Goal: Task Accomplishment & Management: Use online tool/utility

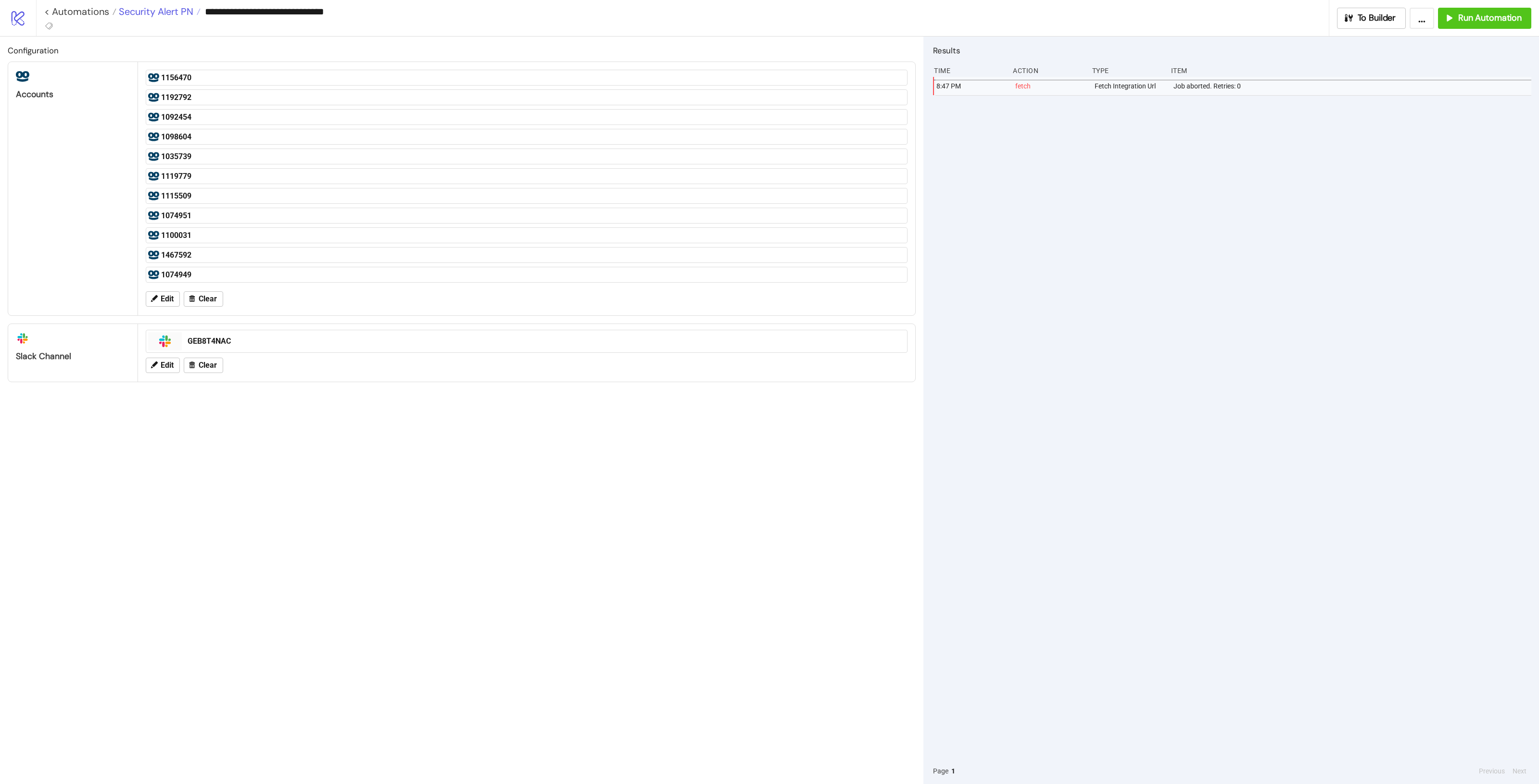
click at [165, 11] on span "Security Alert PN" at bounding box center [155, 11] width 77 height 13
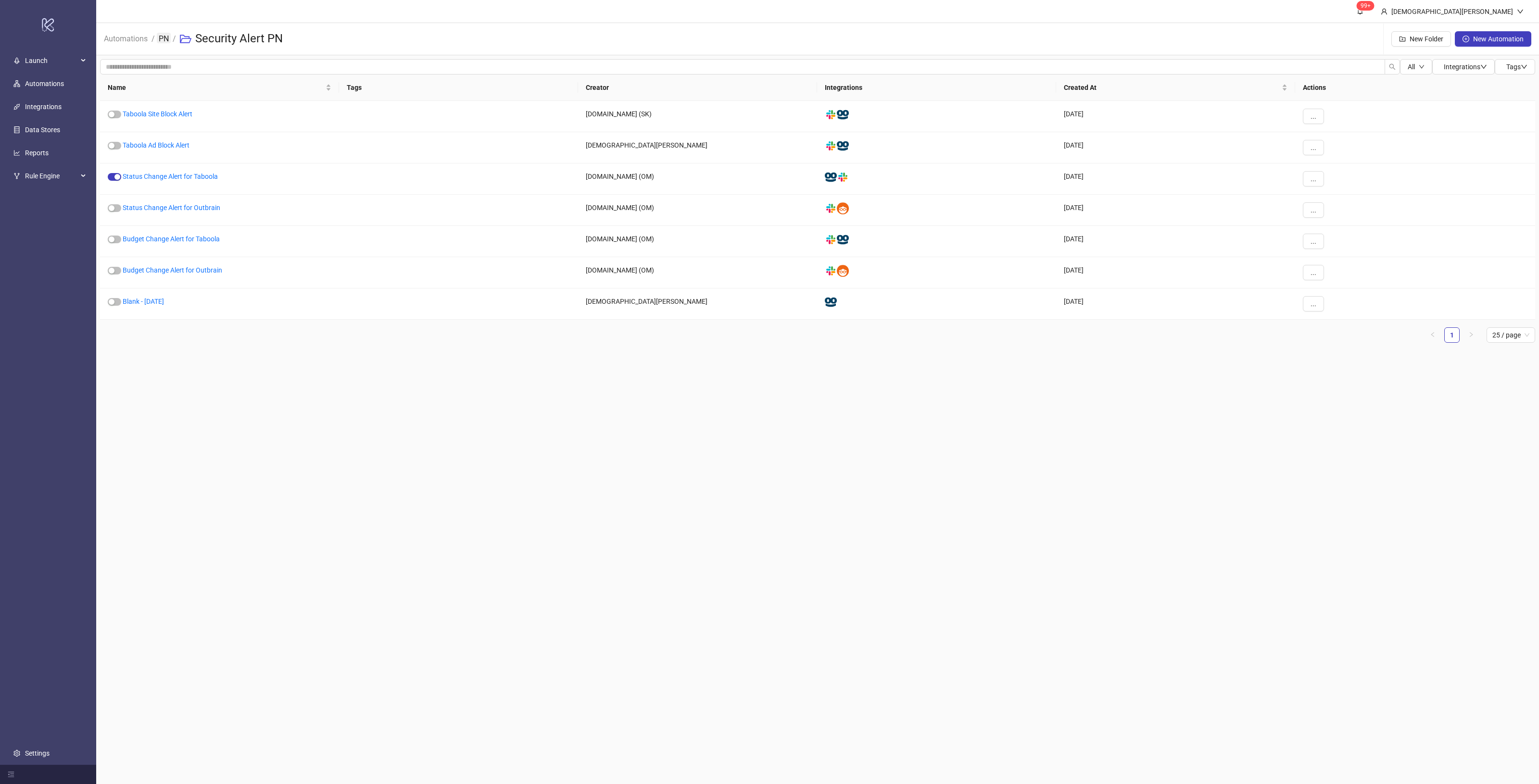
click at [160, 36] on link "PN" at bounding box center [163, 38] width 14 height 11
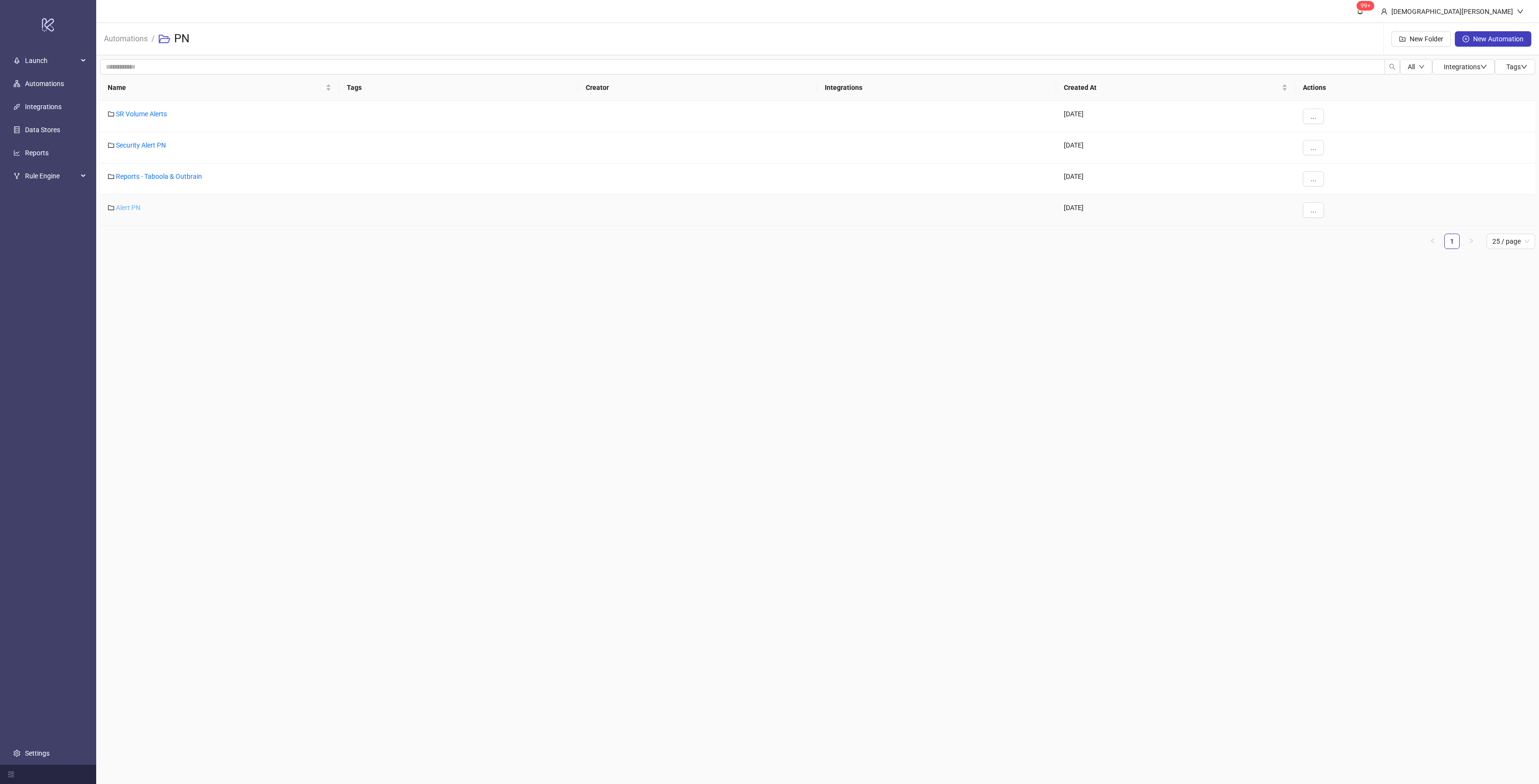
click at [122, 206] on link "Alert PN" at bounding box center [128, 207] width 24 height 8
click at [143, 183] on div "Reports - Taboola & Outbrain" at bounding box center [219, 179] width 239 height 31
click at [143, 181] on div "Reports - Taboola & Outbrain" at bounding box center [219, 179] width 239 height 31
click at [145, 179] on link "Reports - Taboola & Outbrain" at bounding box center [159, 176] width 86 height 8
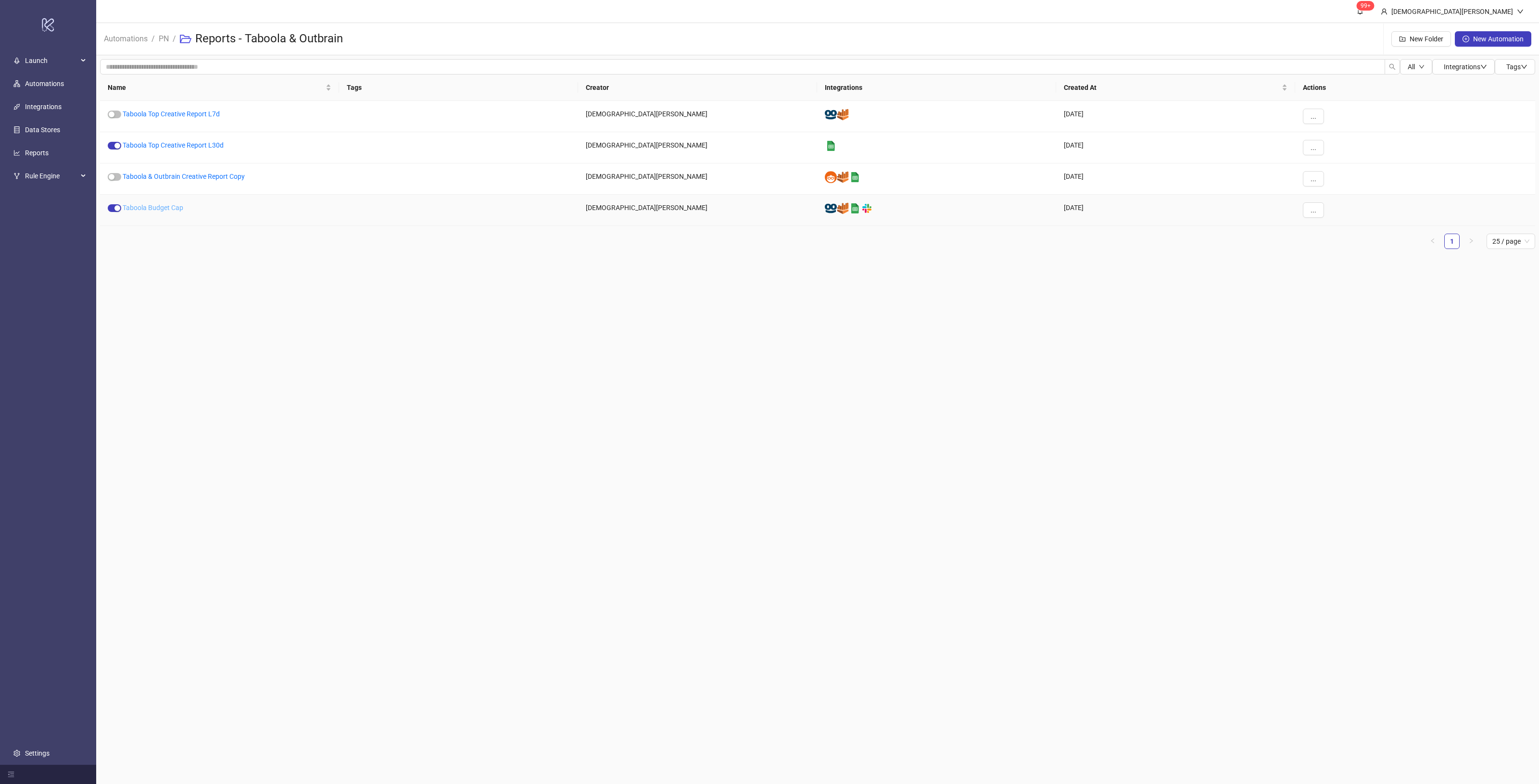
click at [160, 205] on link "Taboola Budget Cap" at bounding box center [152, 207] width 60 height 8
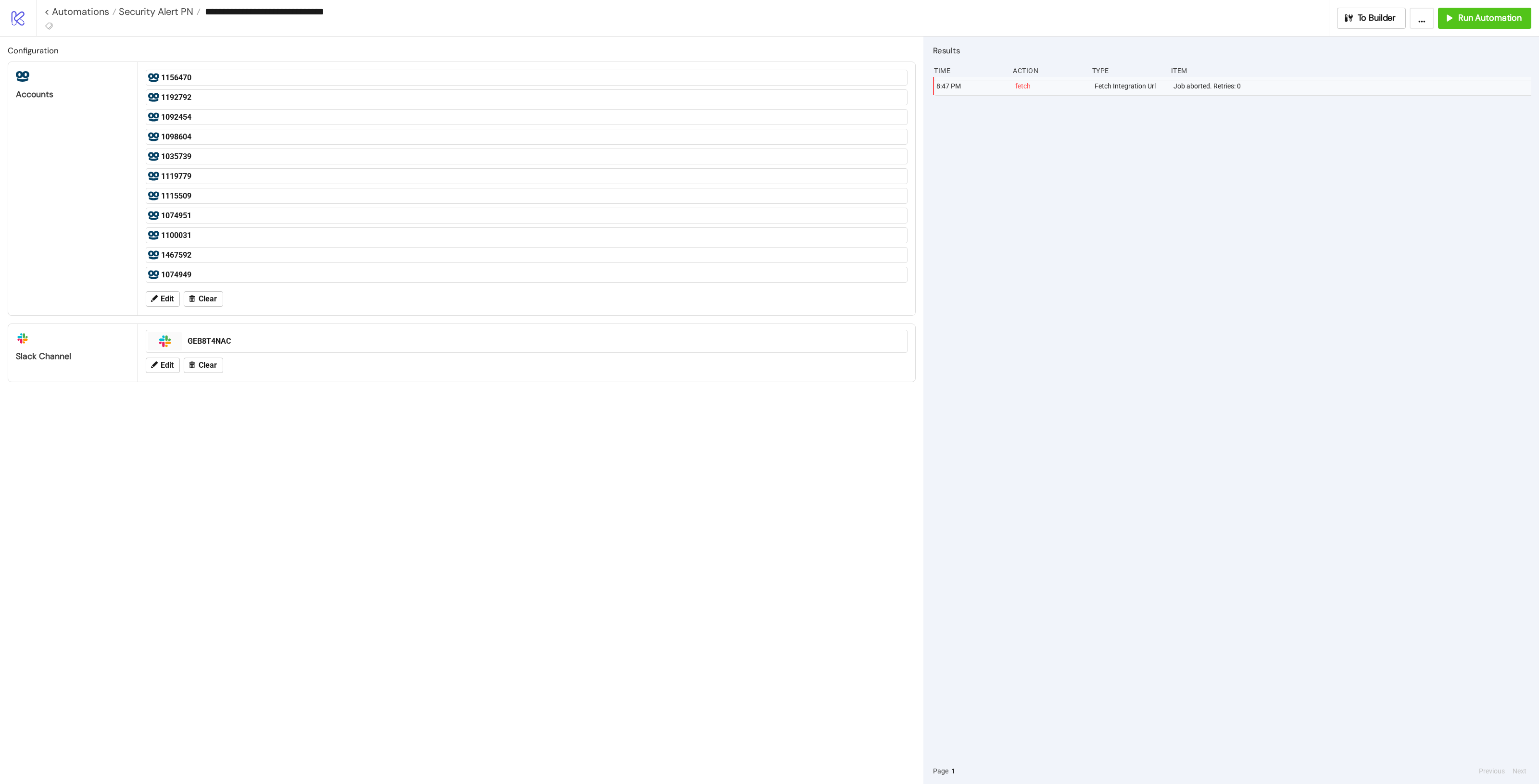
type input "**********"
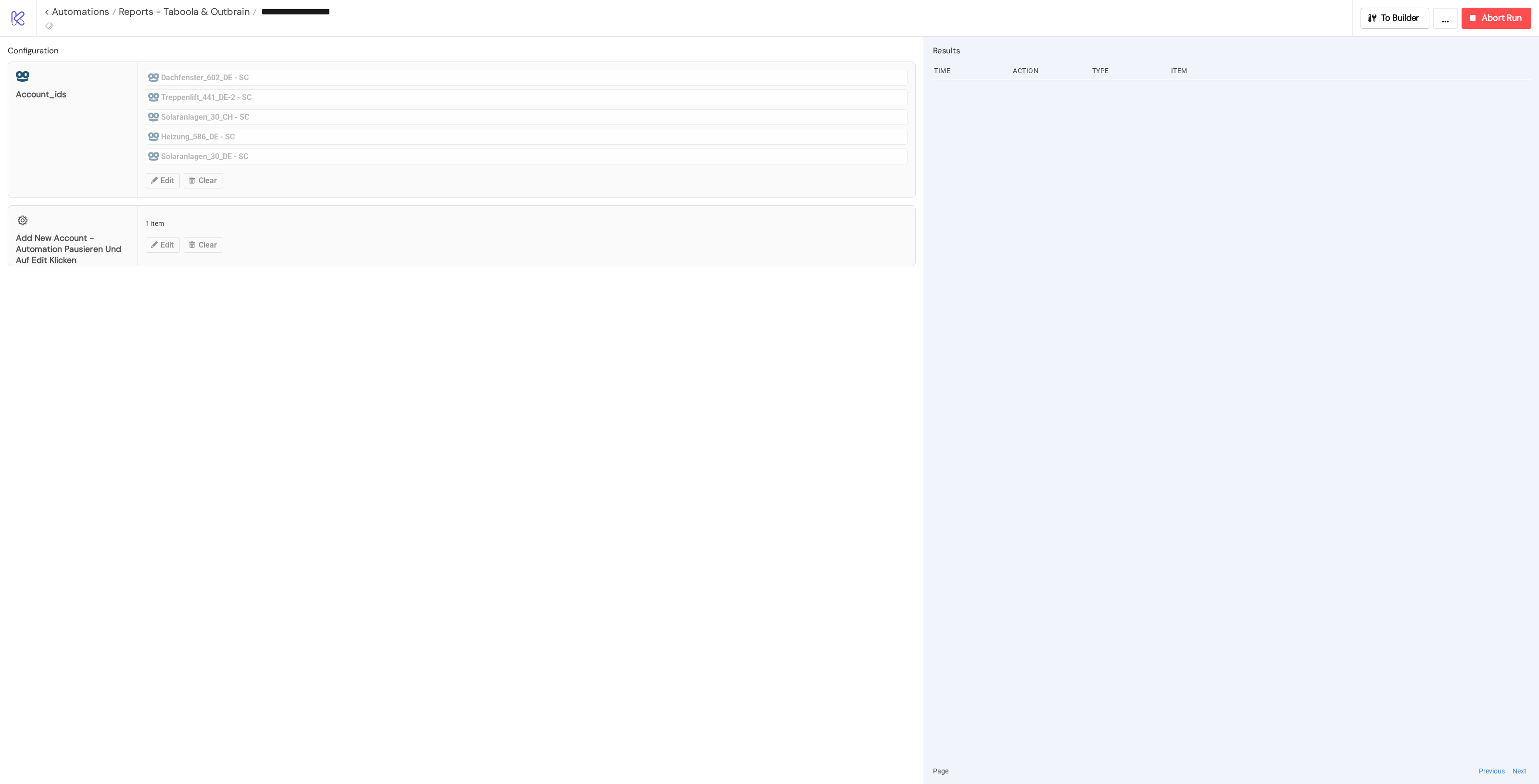
click at [923, 29] on div "**********" at bounding box center [787, 18] width 1503 height 36
click at [923, 27] on button "Abort Run" at bounding box center [1496, 18] width 70 height 21
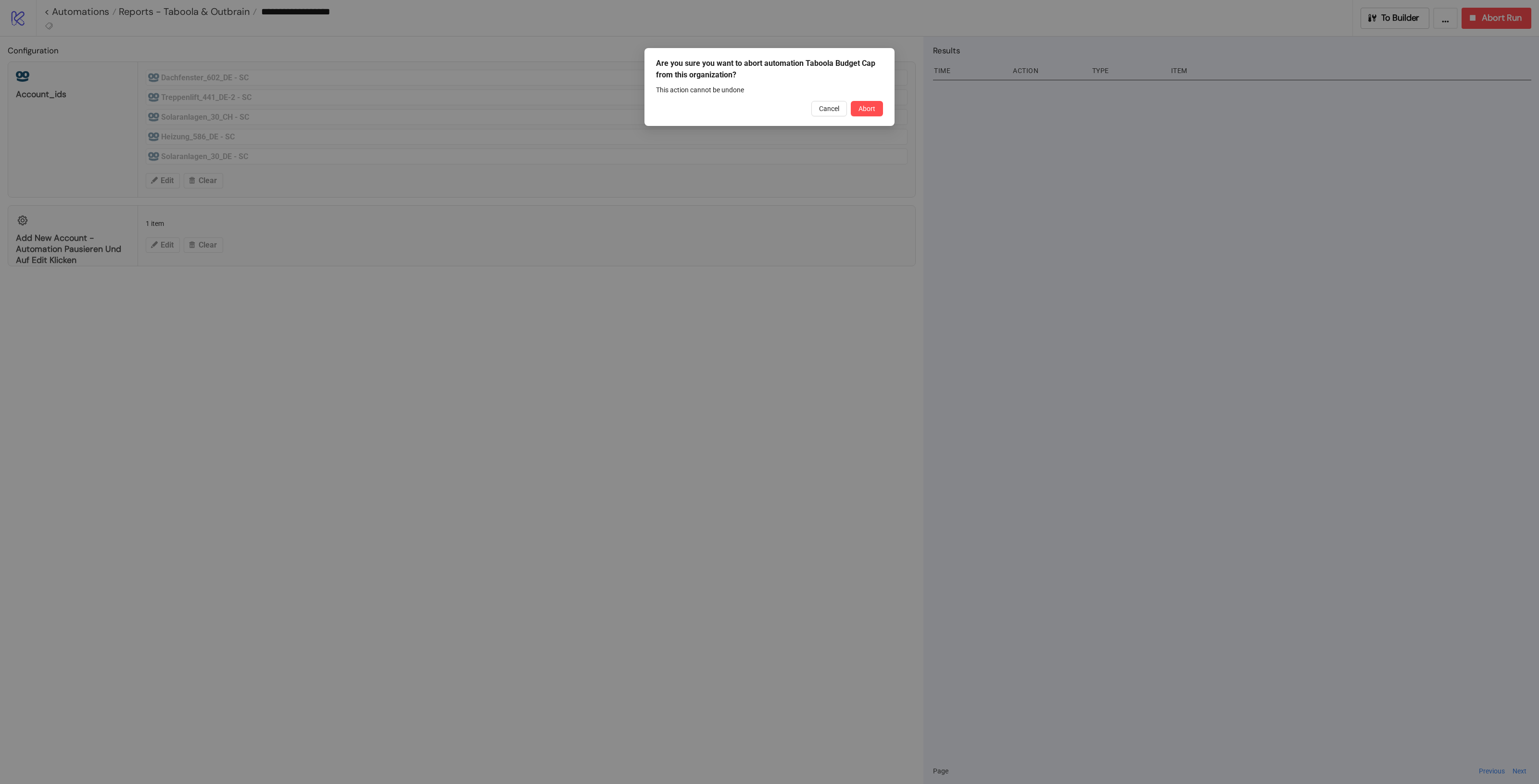
click at [860, 113] on button "Abort" at bounding box center [867, 109] width 32 height 16
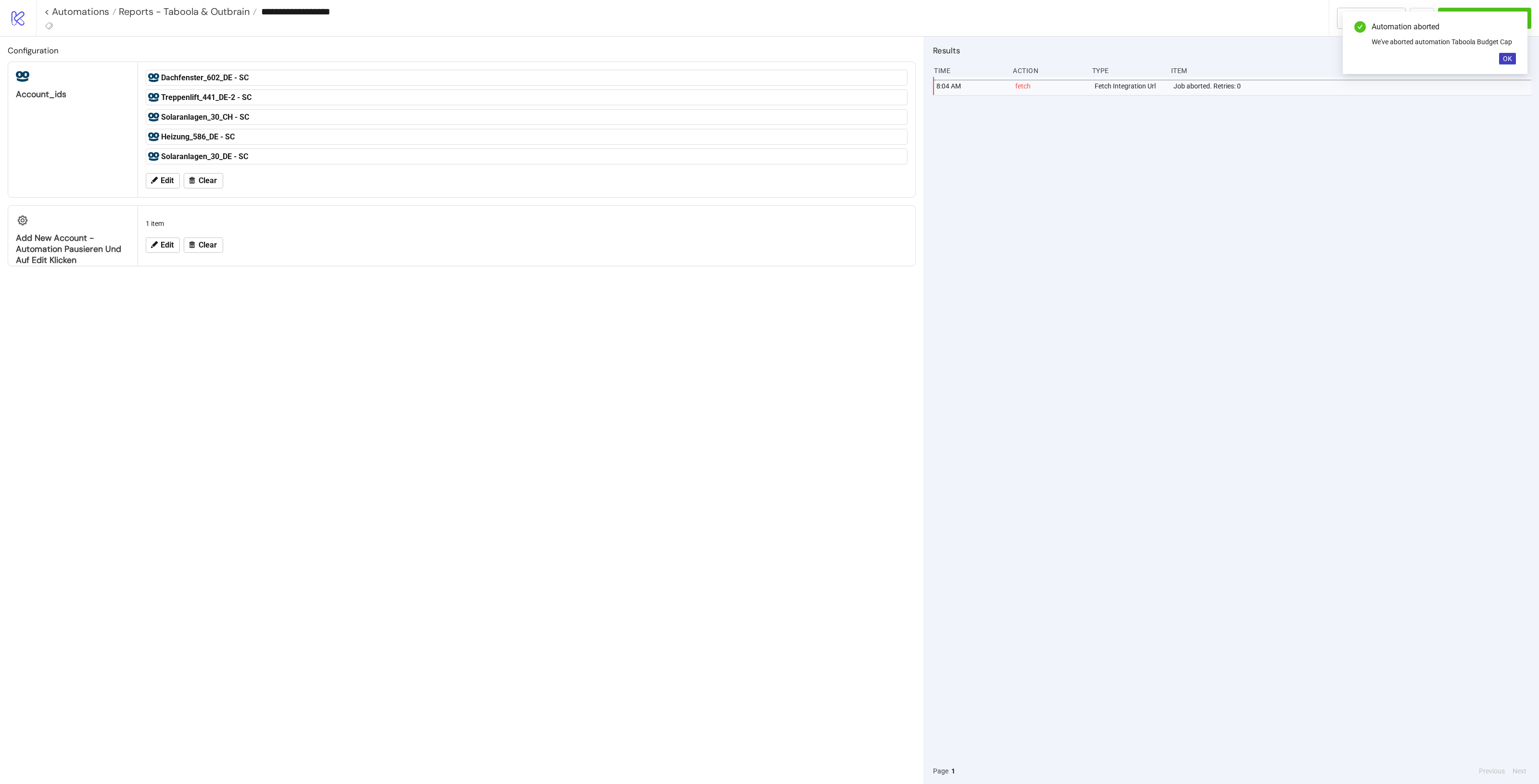
drag, startPoint x: 1504, startPoint y: 62, endPoint x: 1417, endPoint y: 42, distance: 89.3
click at [923, 62] on button "OK" at bounding box center [1507, 59] width 17 height 11
click at [923, 31] on div "**********" at bounding box center [787, 18] width 1503 height 36
click at [923, 24] on button "To Builder" at bounding box center [1372, 18] width 69 height 21
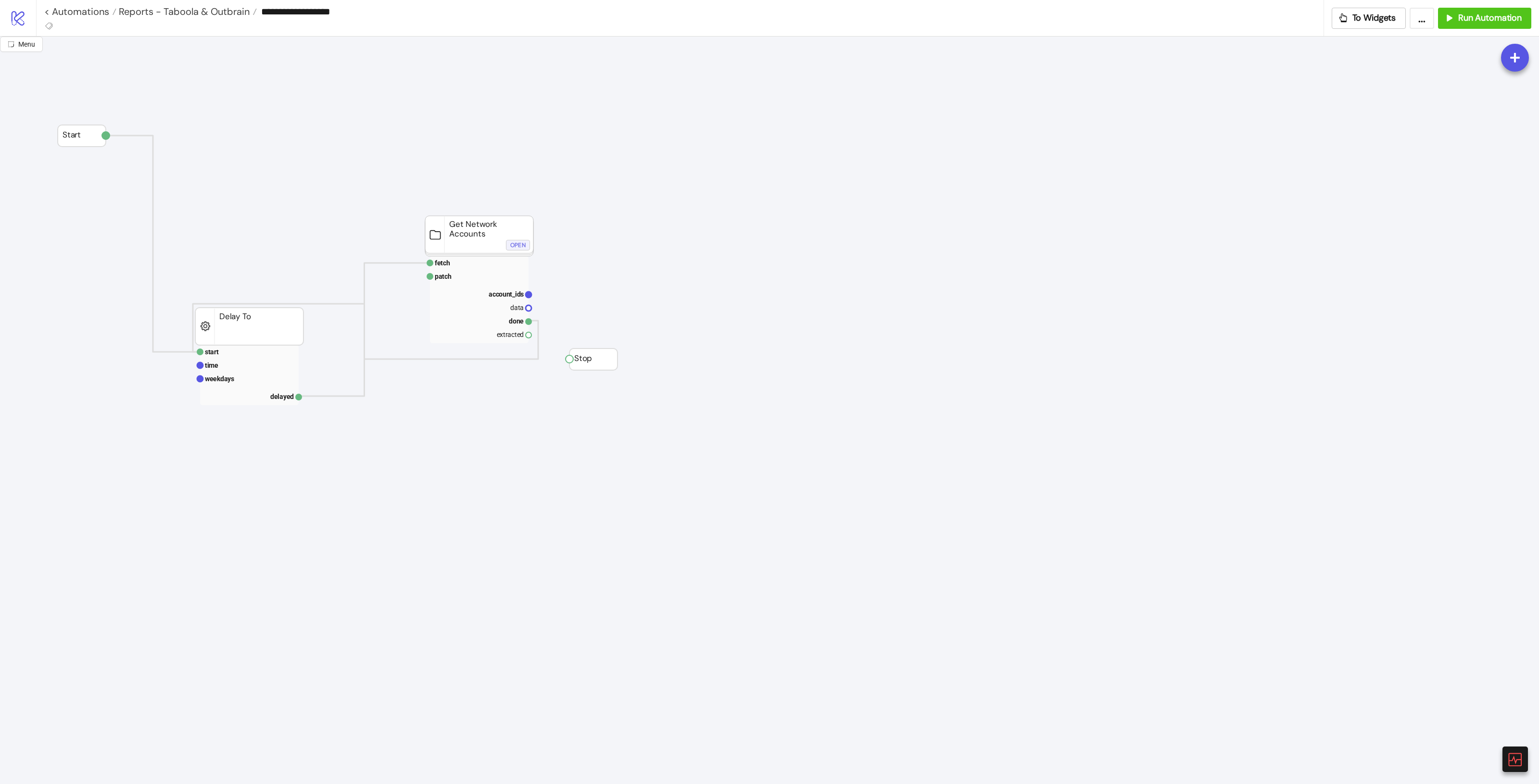
click at [523, 243] on div "Open" at bounding box center [518, 245] width 16 height 11
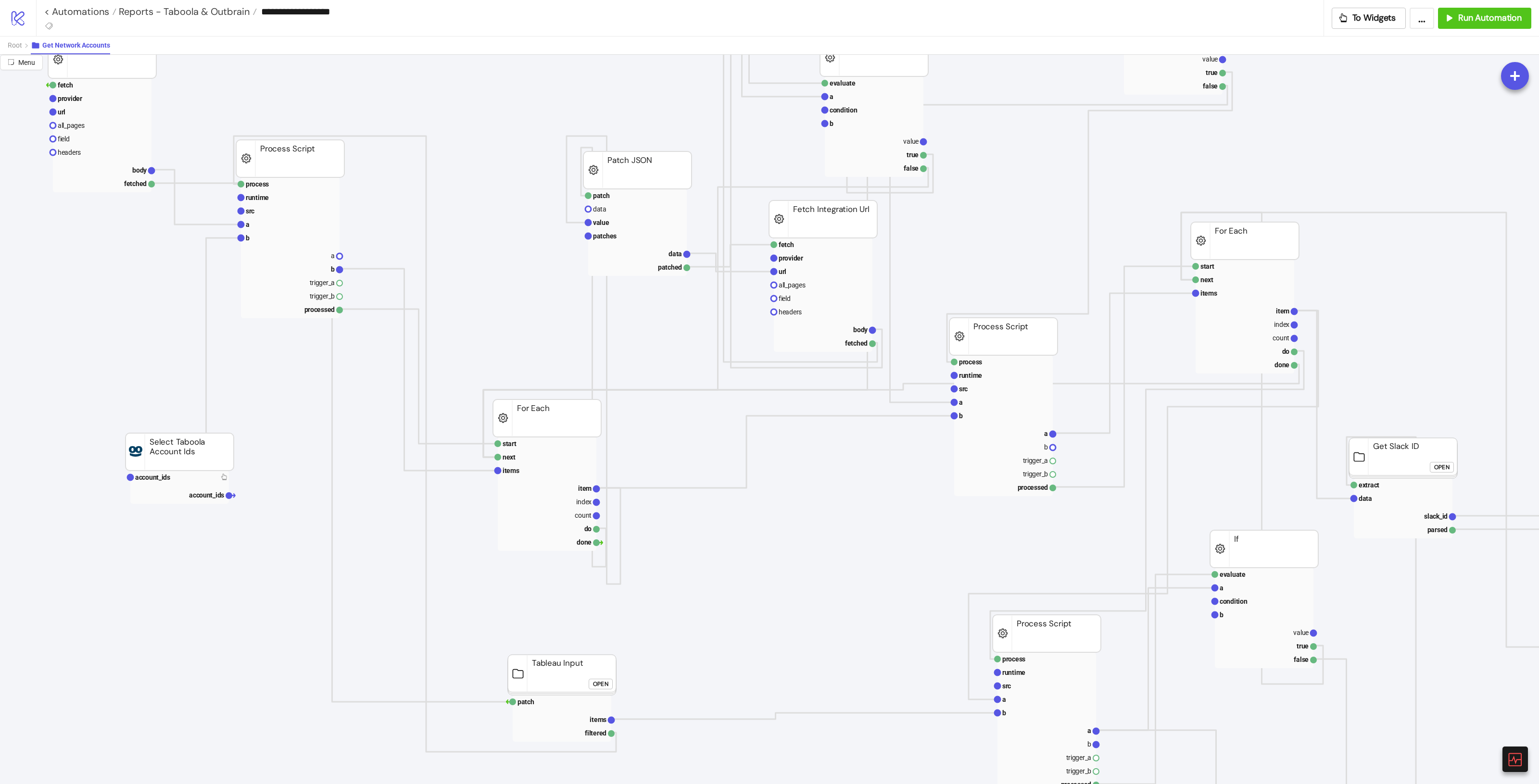
scroll to position [180, 0]
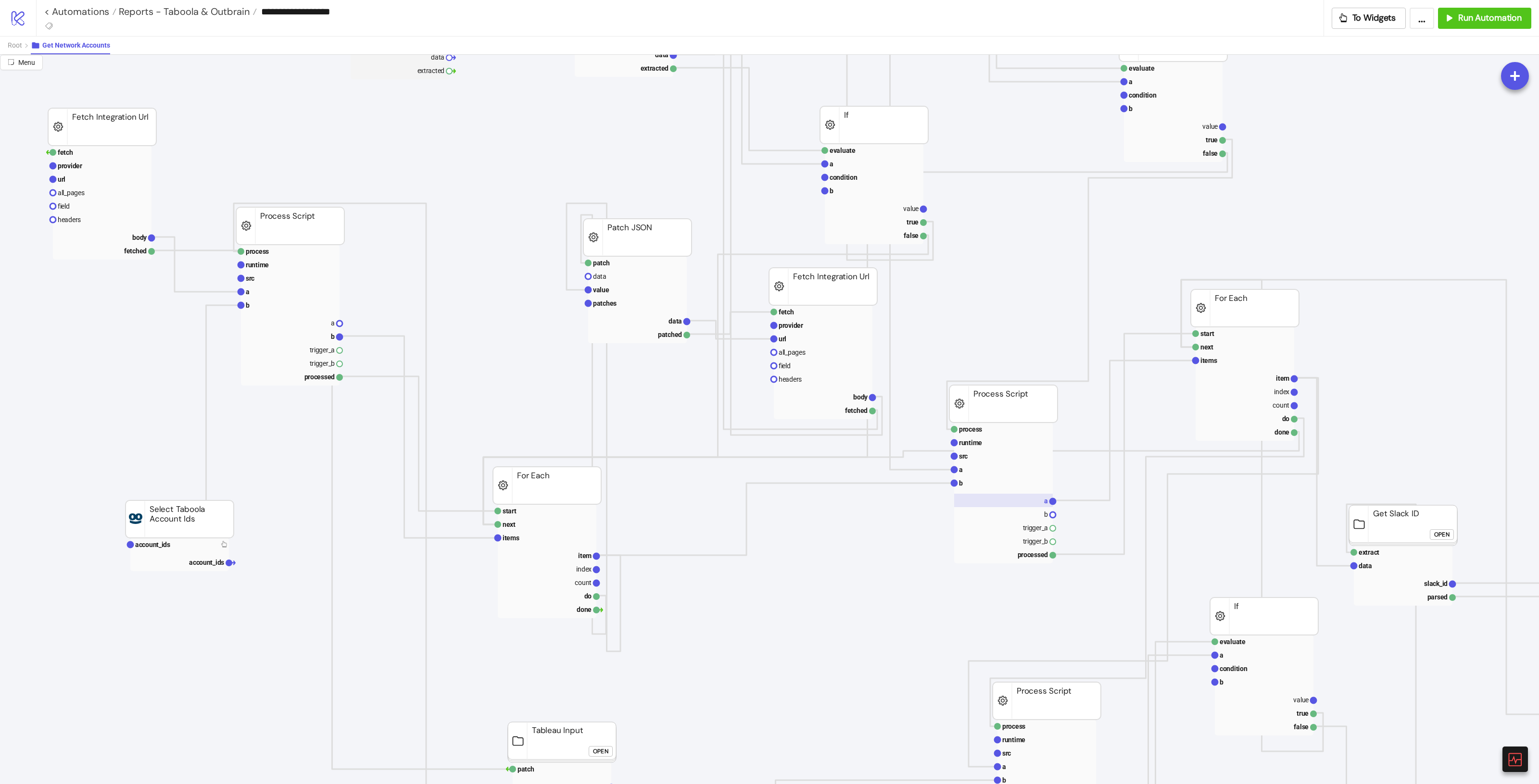
click at [923, 438] on rect at bounding box center [1003, 500] width 99 height 14
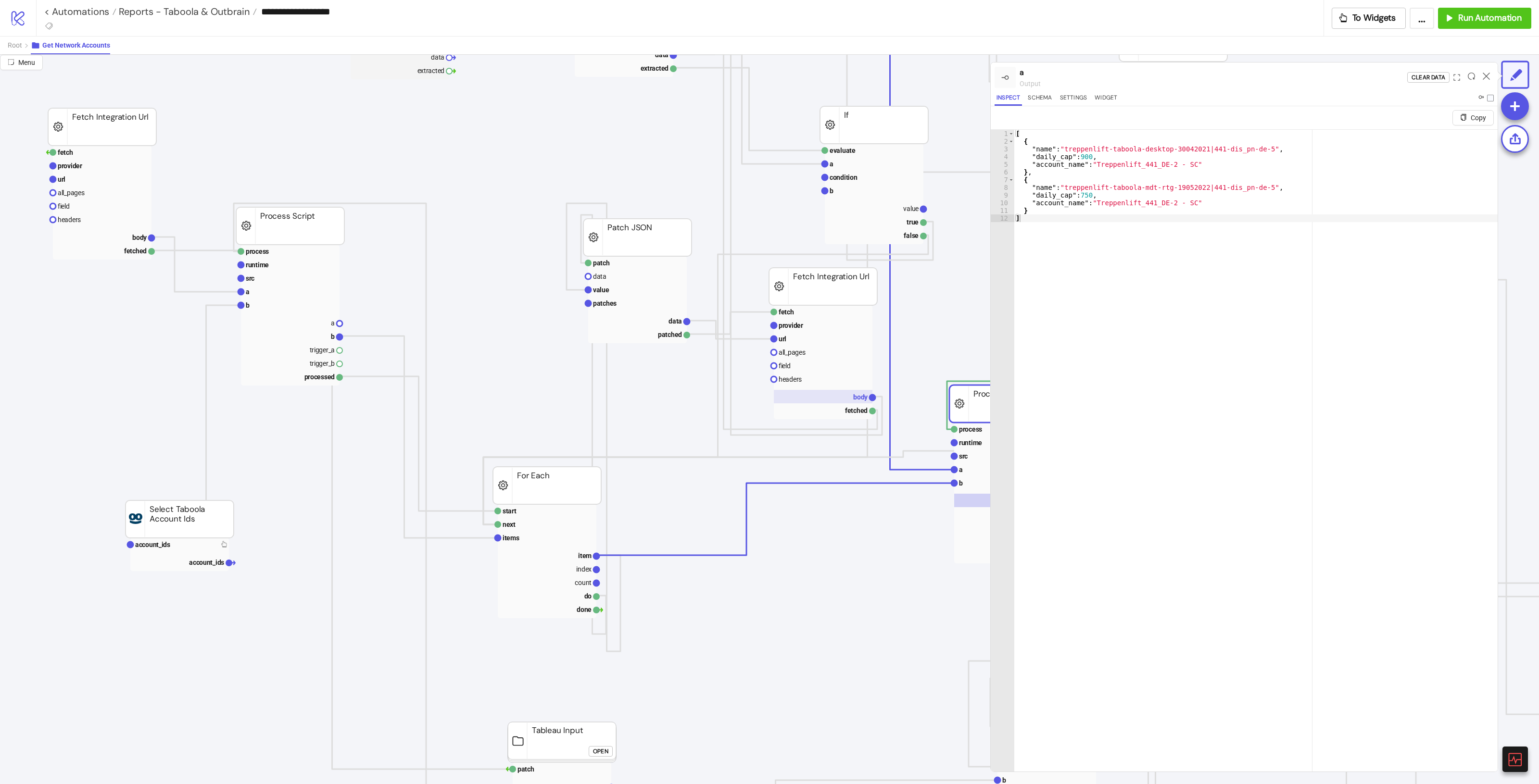
click at [851, 394] on rect at bounding box center [823, 396] width 99 height 14
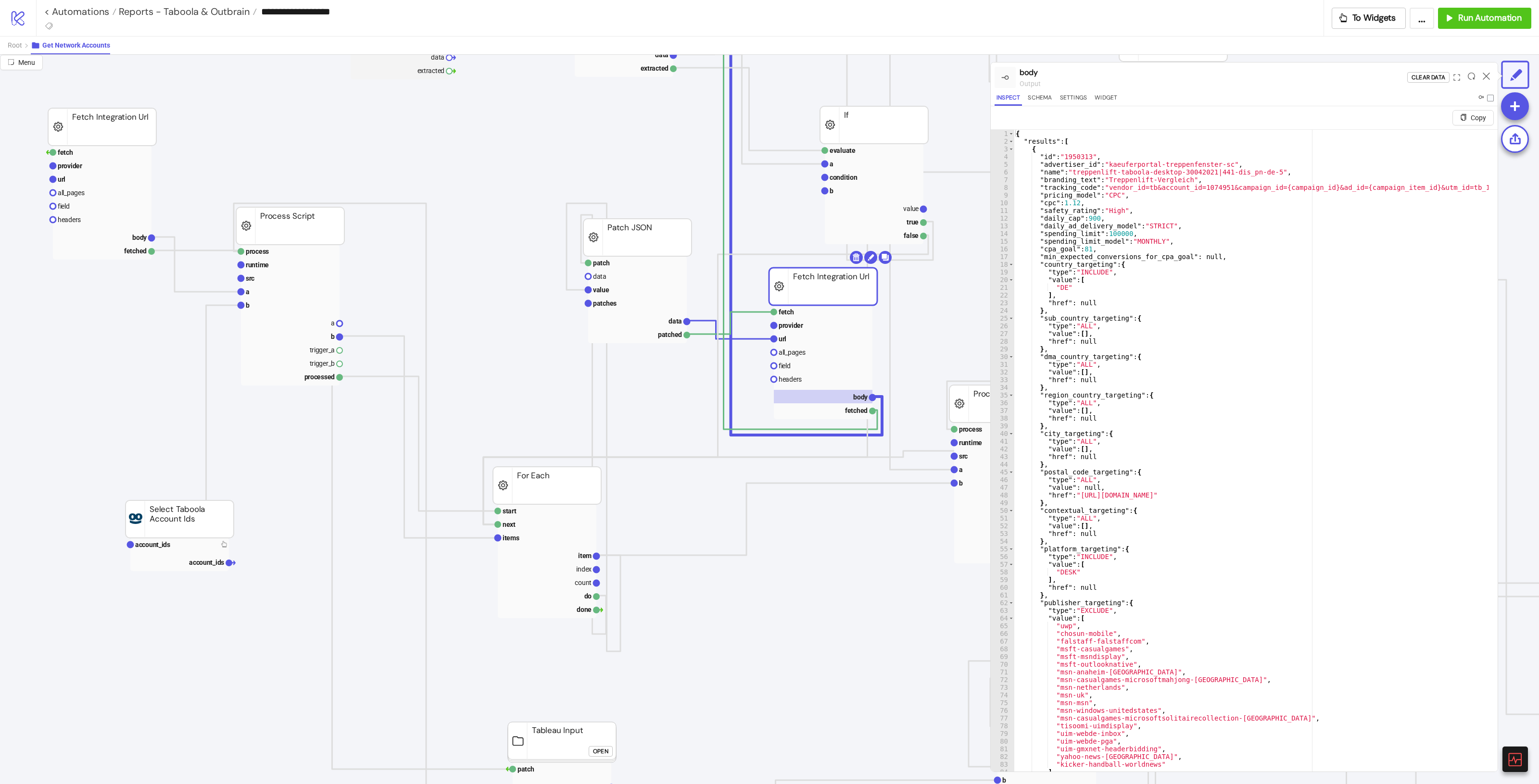
click at [923, 393] on div "{ "results" : [ { "id" : "1950313" , "advertiser_id" : "kaeuferportal-treppenfe…" at bounding box center [1430, 465] width 833 height 671
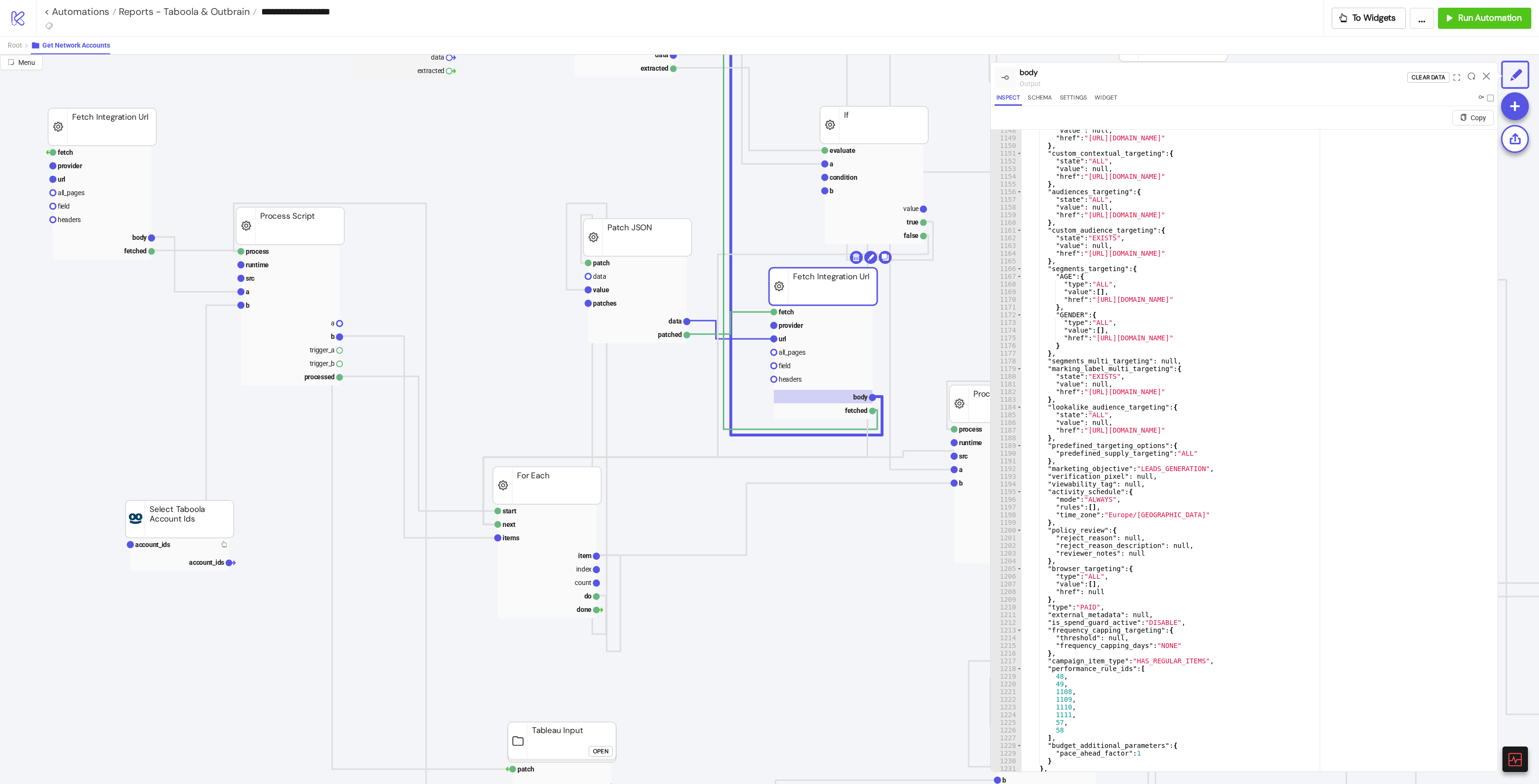
scroll to position [2219, 0]
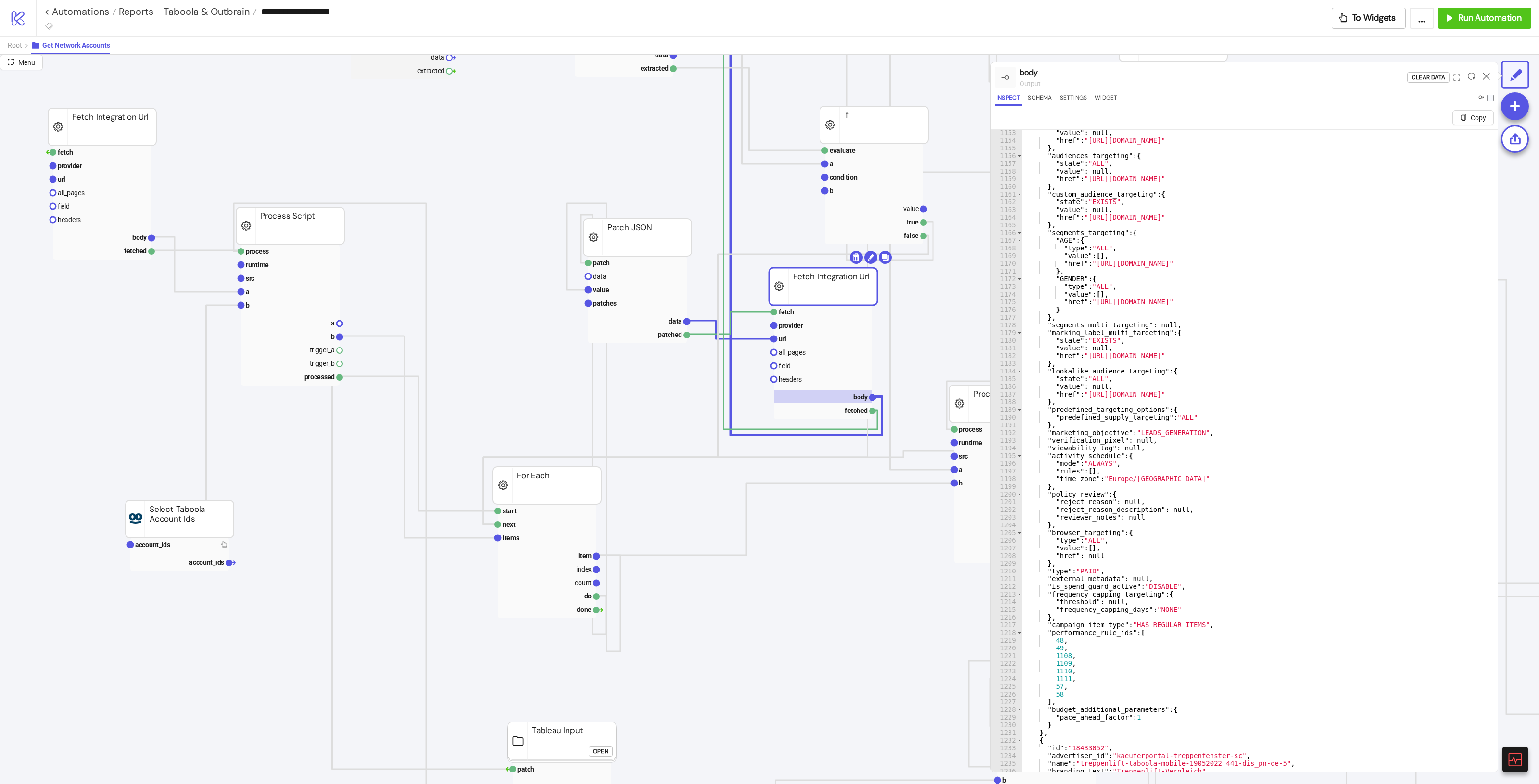
click at [923, 438] on div ""value" : null , "href" : "[URL][DOMAIN_NAME]" } , "audiences_targeting" : { "s…" at bounding box center [1438, 465] width 833 height 671
type textarea "**"
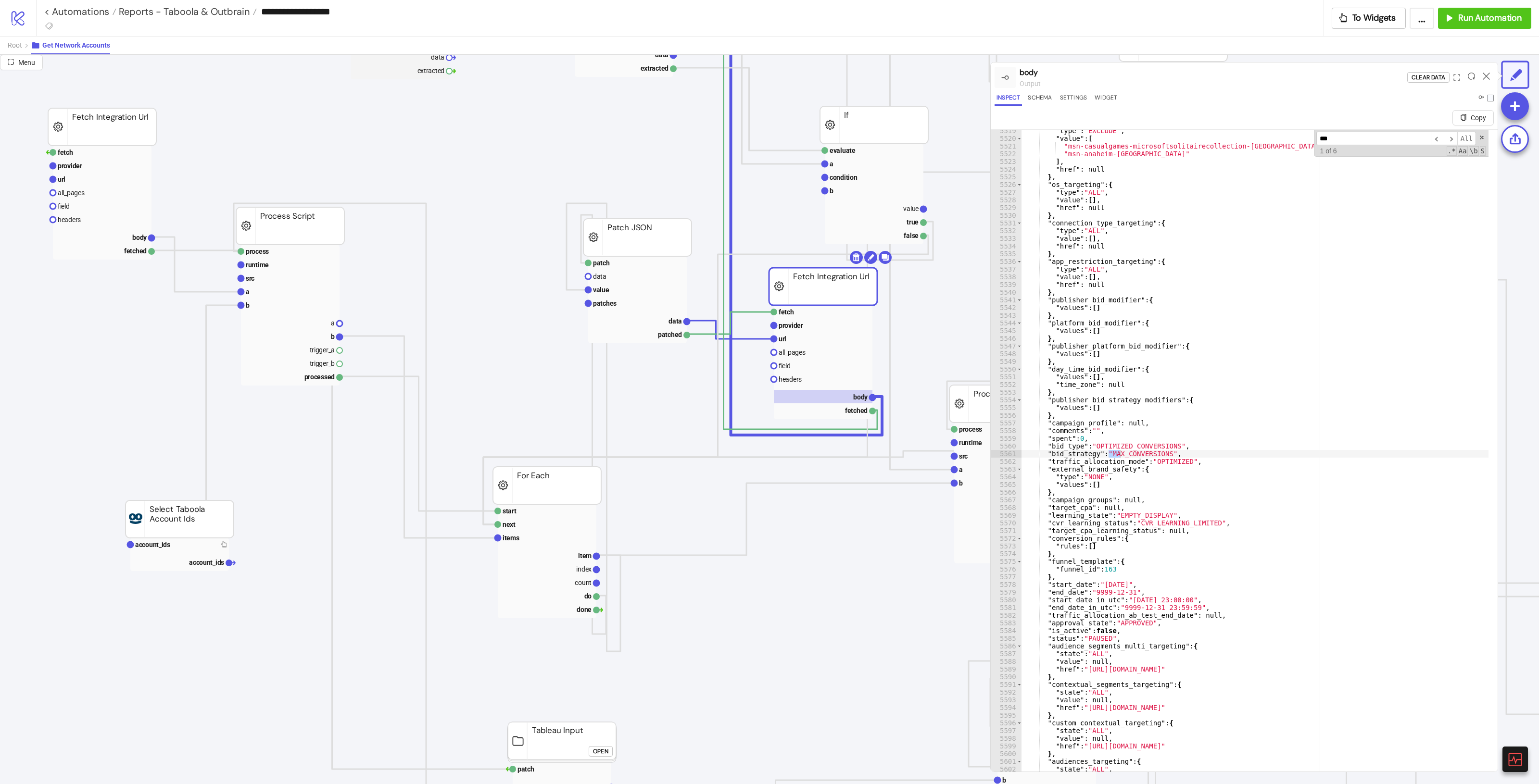
scroll to position [10627, 0]
type input "***"
type textarea "**********"
click at [923, 438] on div ""type" : "EXCLUDE" , "value" : [ "msn-casualgames-microsoftsolitairecollection-…" at bounding box center [1438, 463] width 833 height 671
click at [923, 76] on icon at bounding box center [1486, 76] width 7 height 7
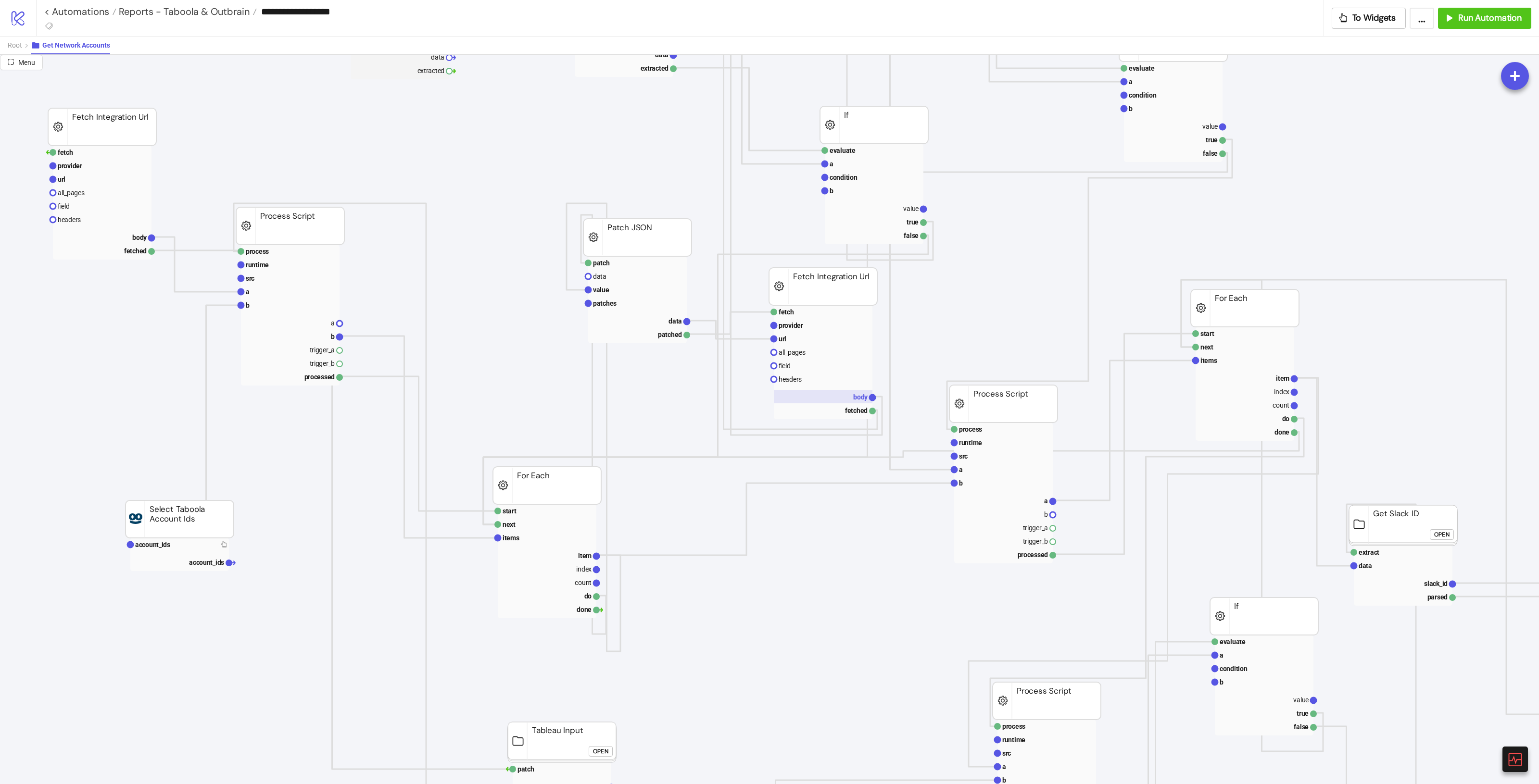
click at [857, 401] on rect at bounding box center [823, 396] width 99 height 14
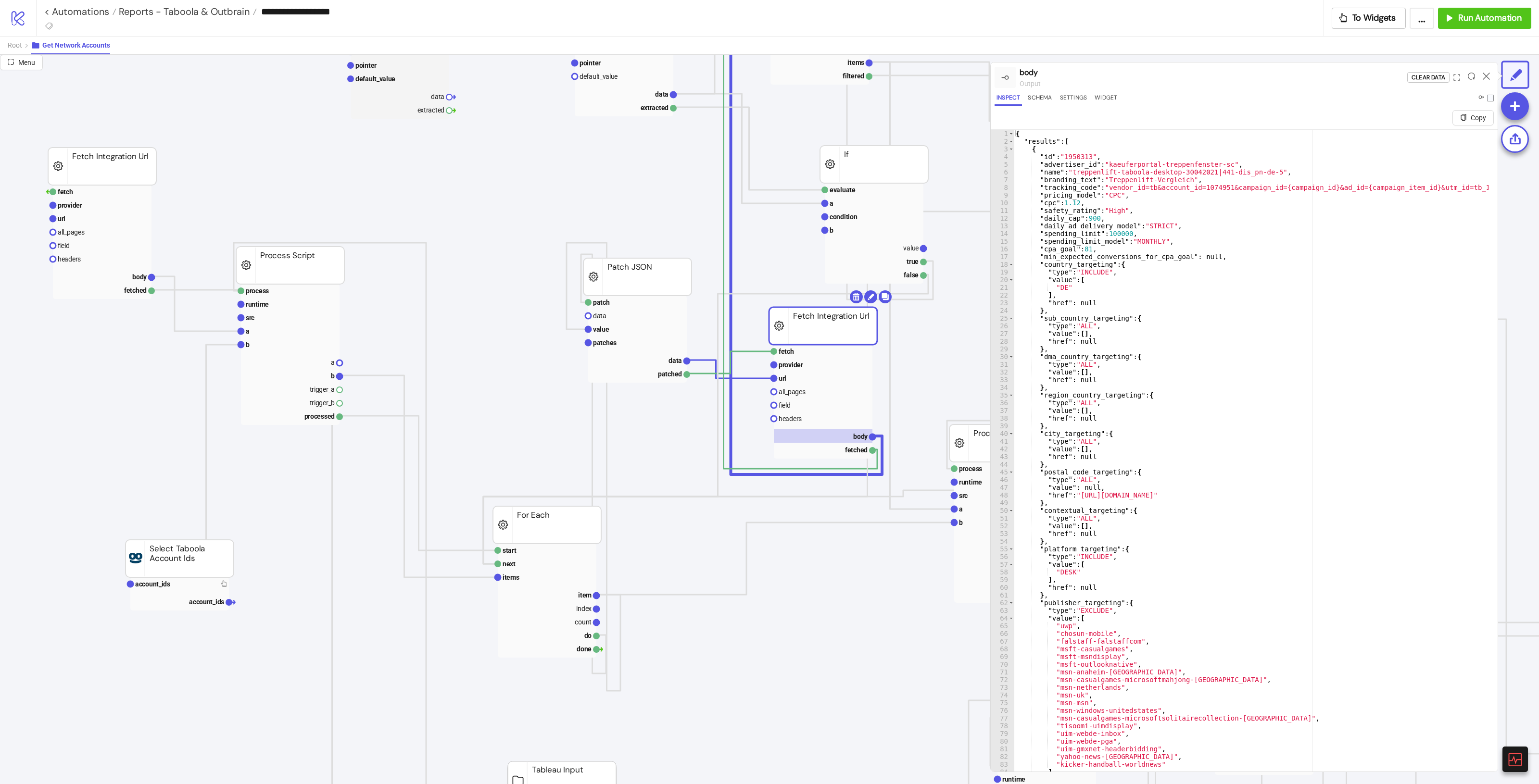
scroll to position [120, 0]
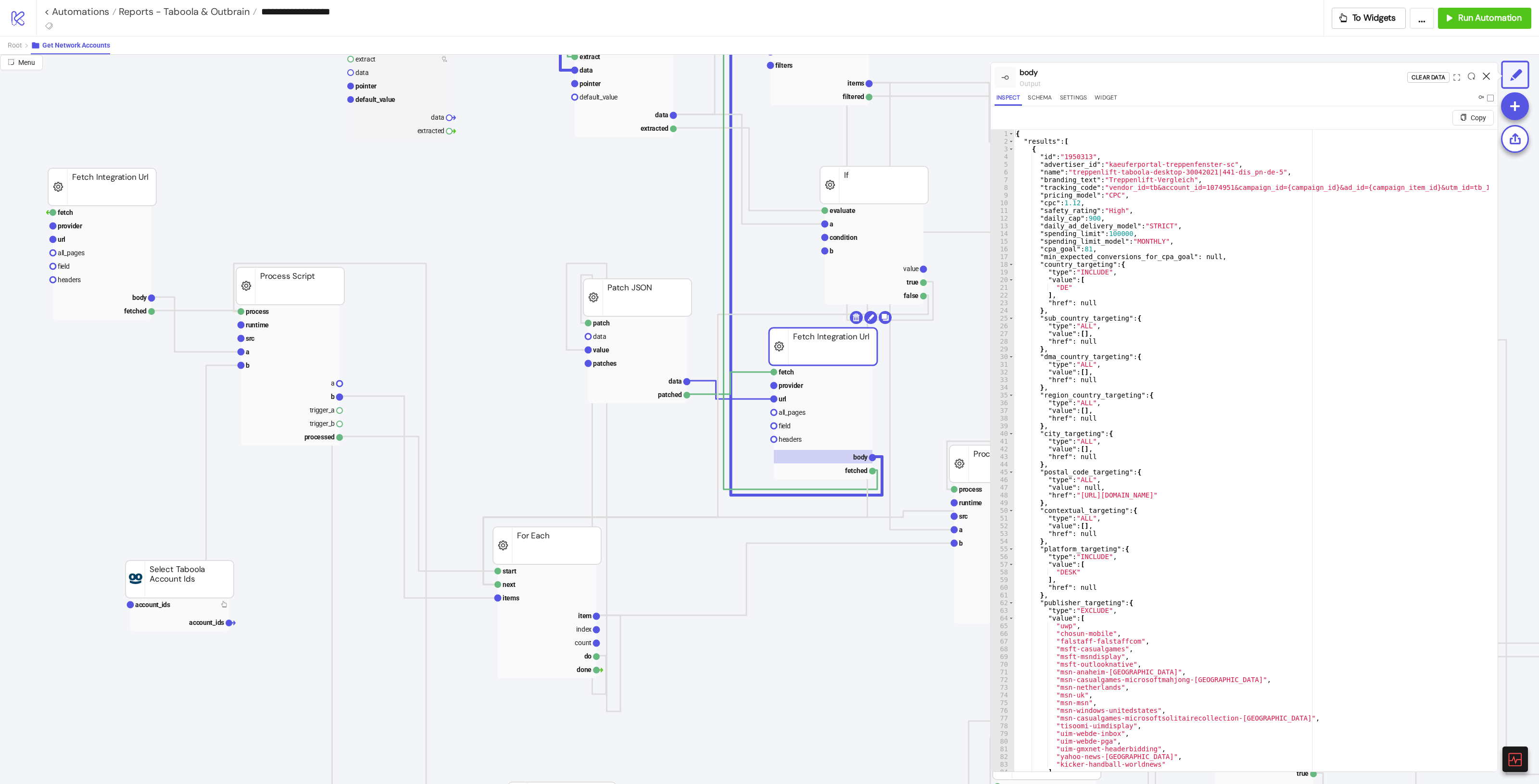
click at [923, 73] on icon at bounding box center [1486, 76] width 7 height 7
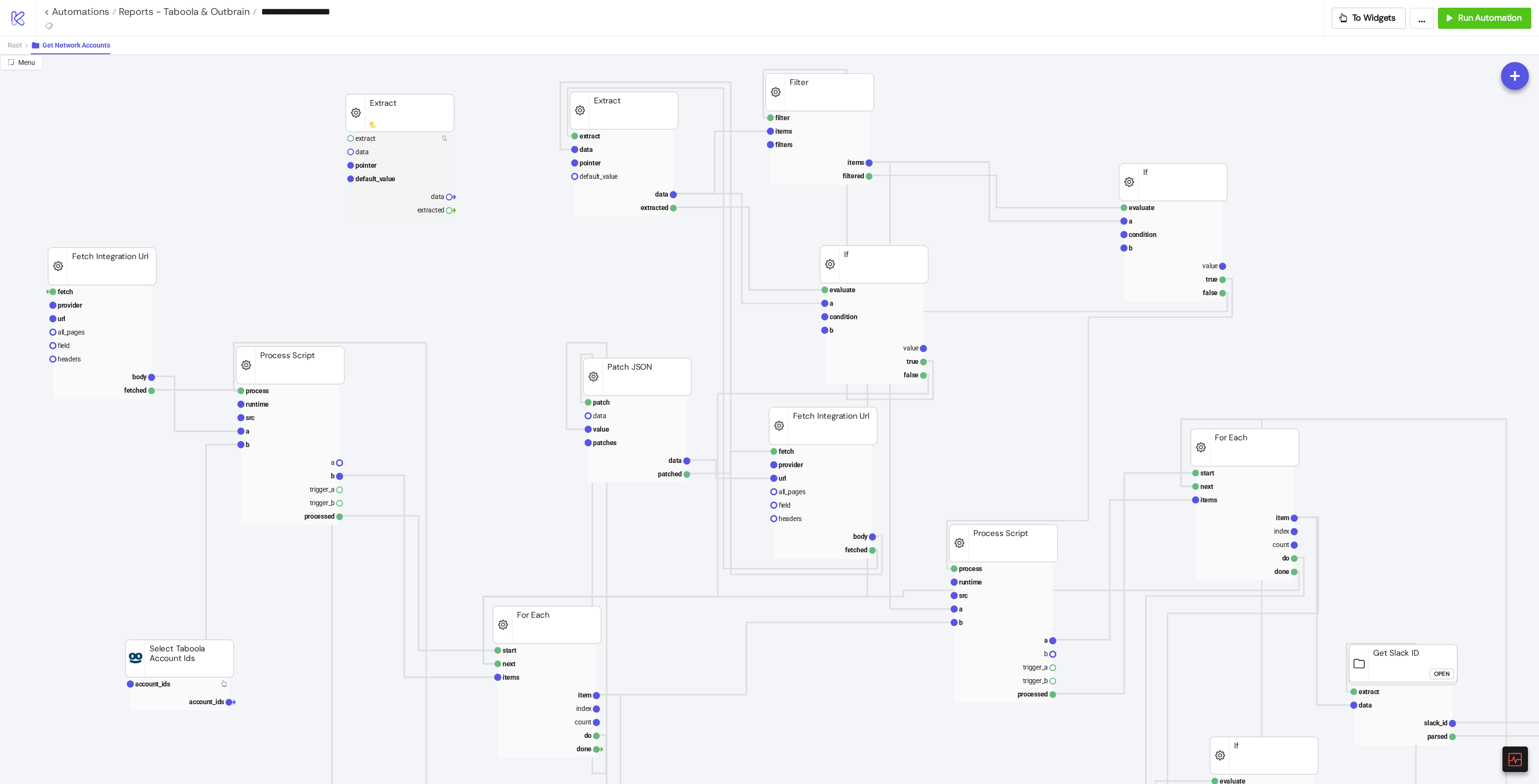
scroll to position [0, 0]
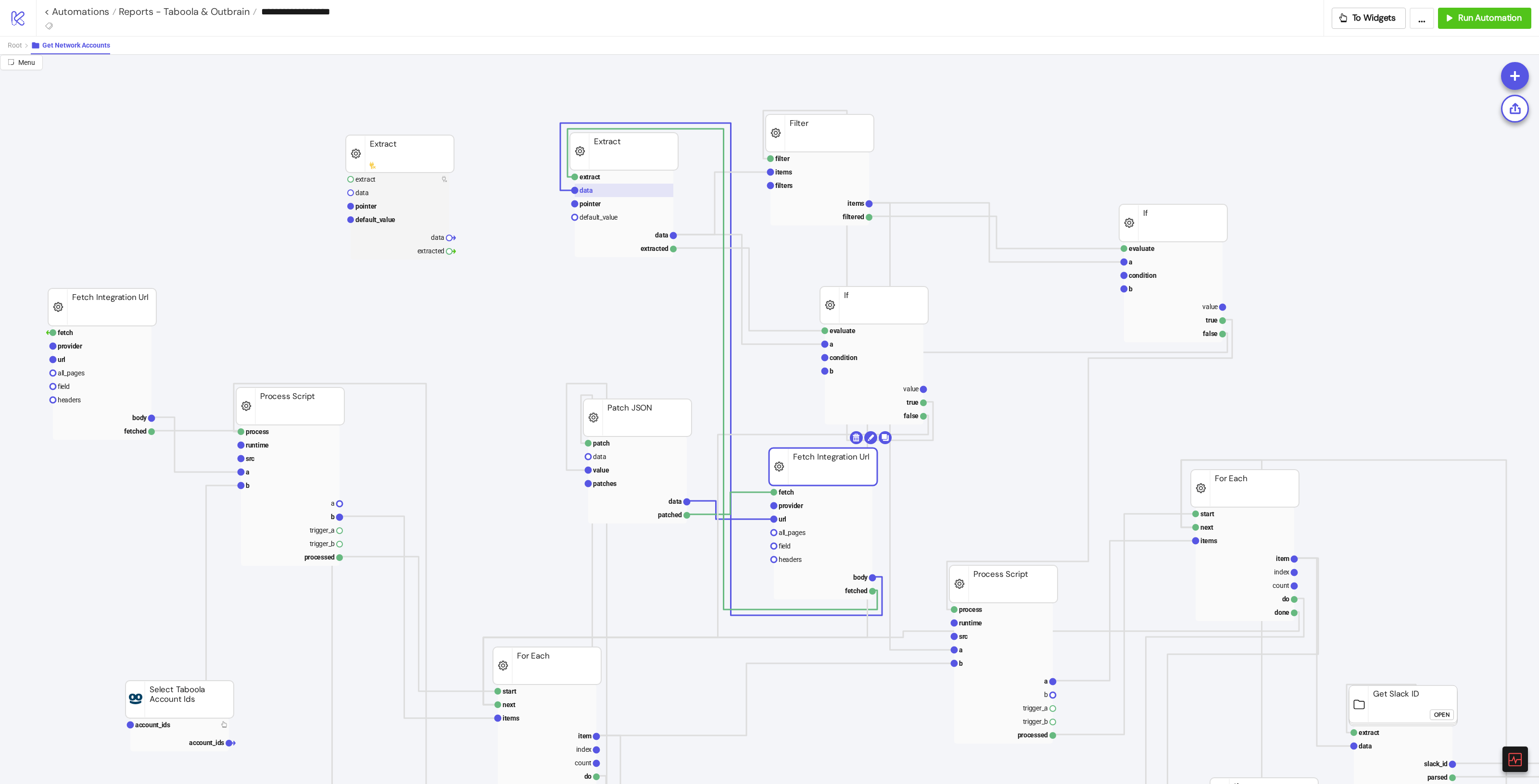
click at [615, 186] on rect at bounding box center [624, 190] width 99 height 14
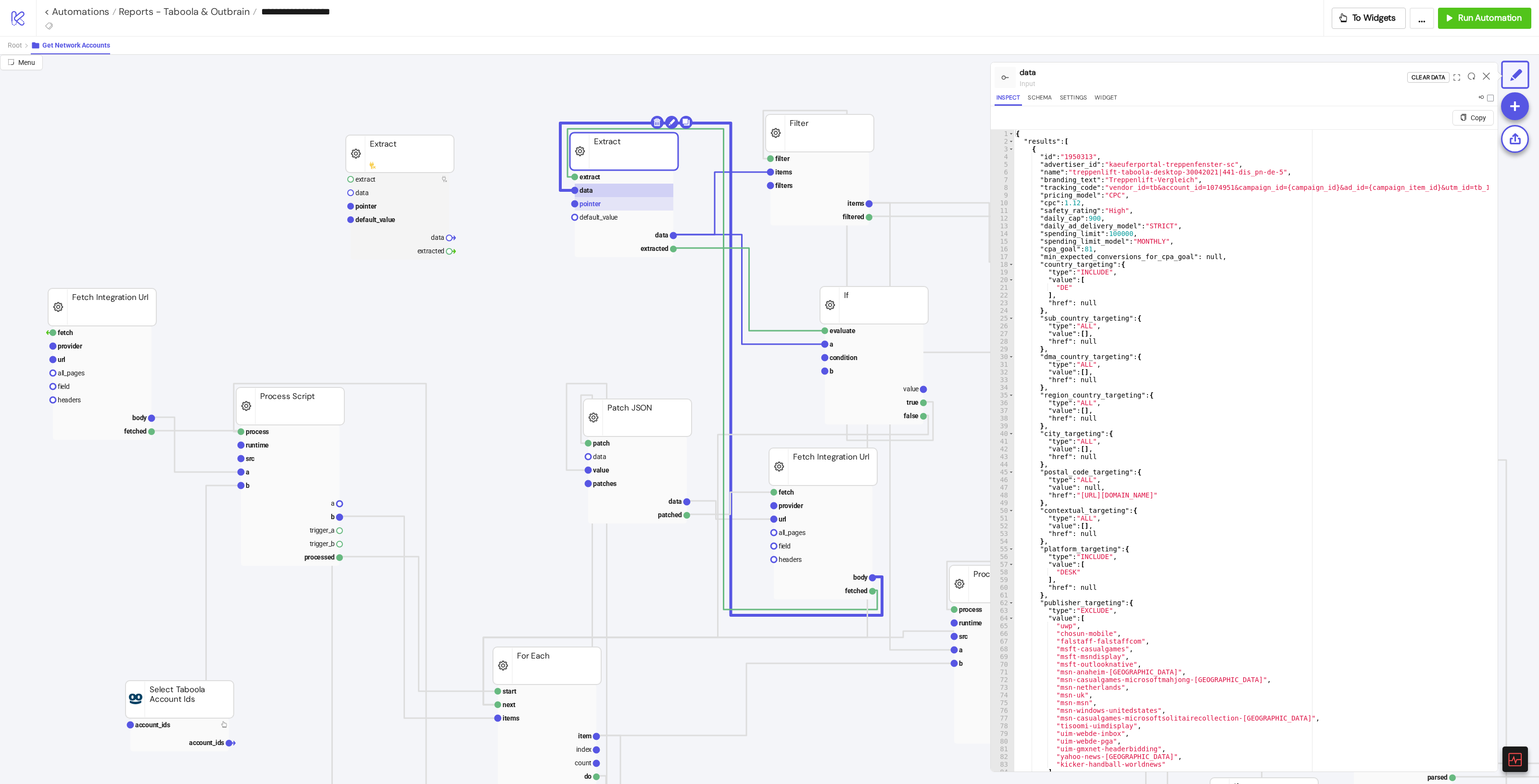
click at [596, 204] on text "pointer" at bounding box center [590, 204] width 21 height 8
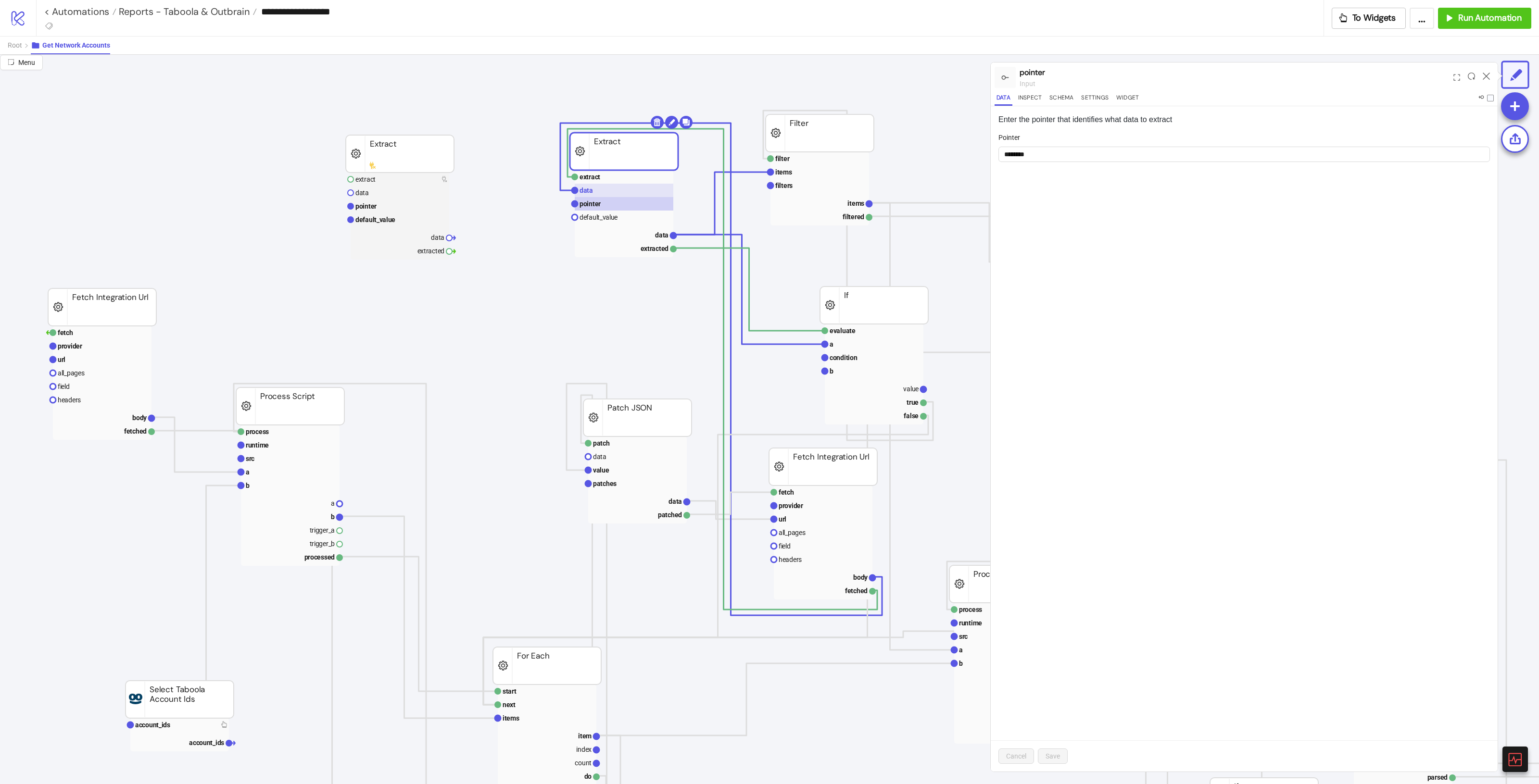
click at [601, 187] on rect at bounding box center [624, 190] width 99 height 14
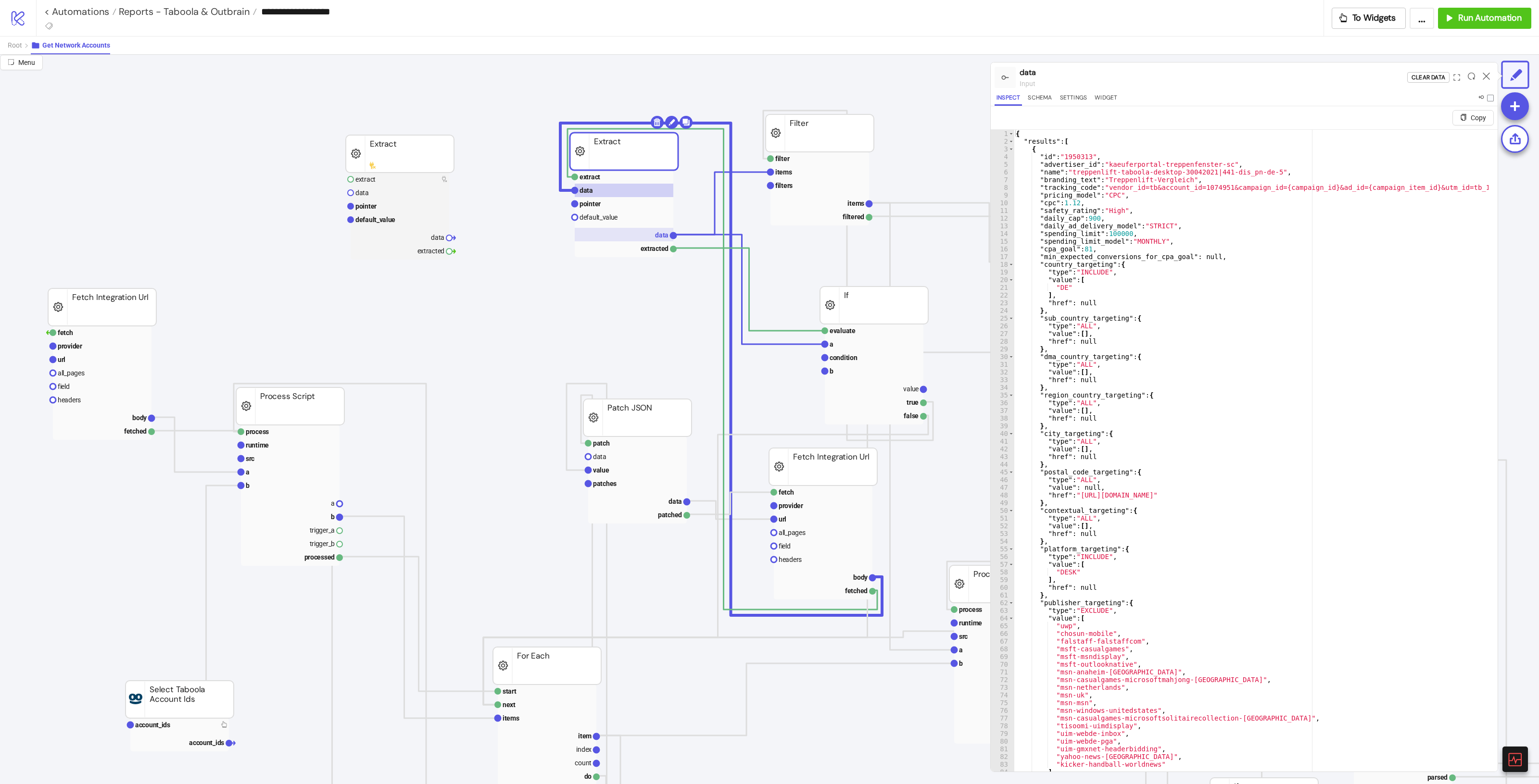
click at [645, 229] on rect at bounding box center [624, 235] width 99 height 14
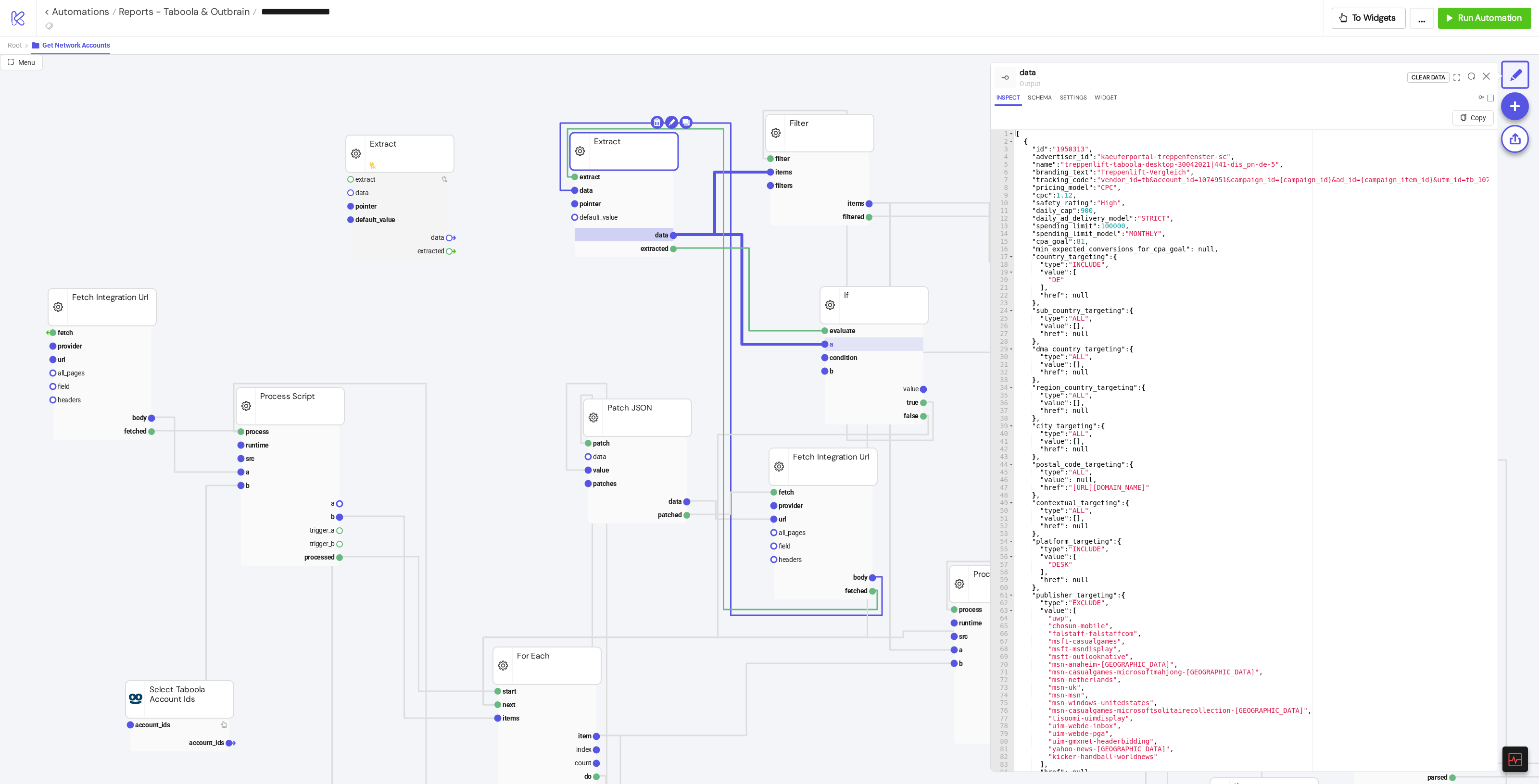
click at [847, 345] on rect at bounding box center [874, 344] width 99 height 14
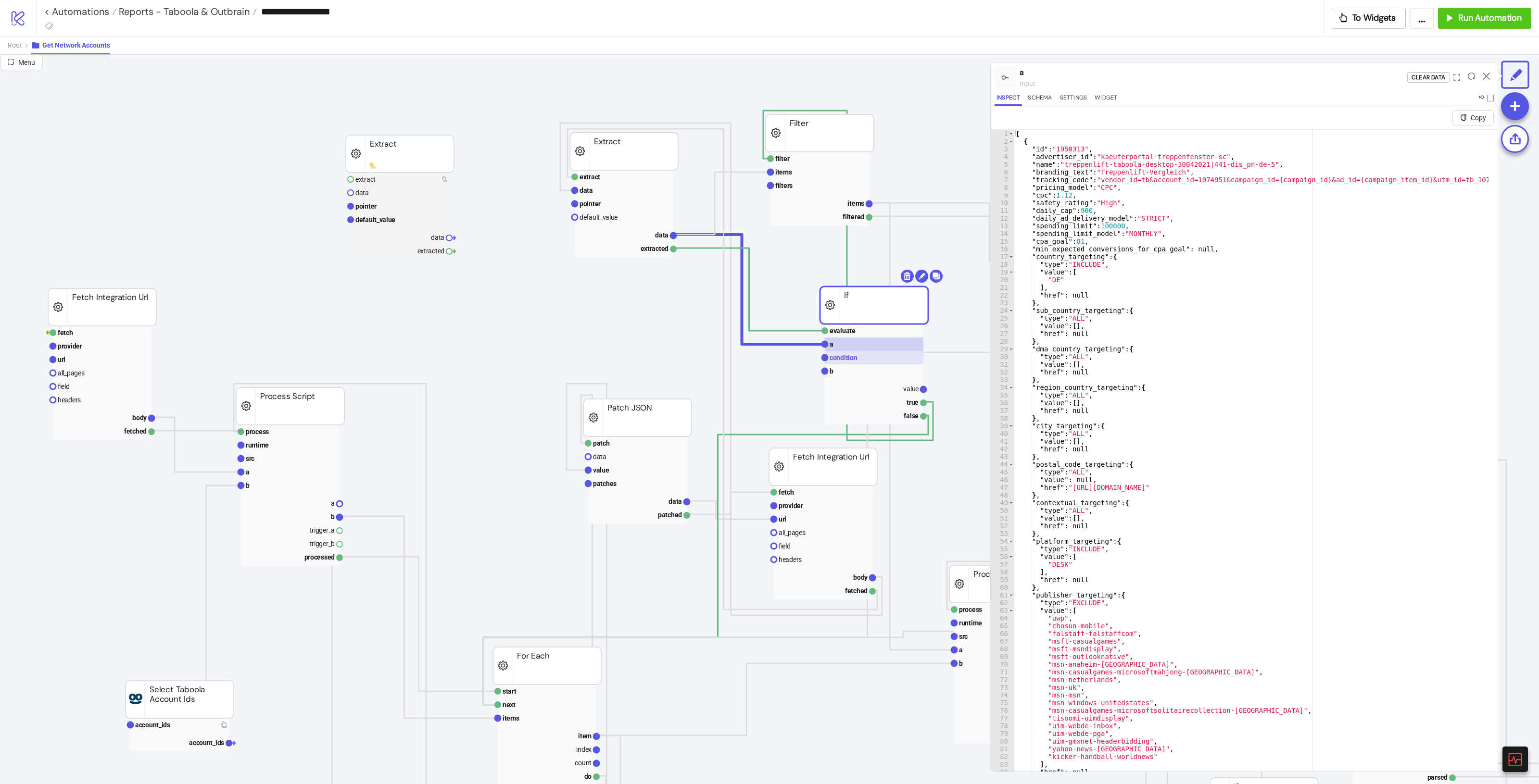
click at [852, 356] on text "condition" at bounding box center [844, 357] width 28 height 8
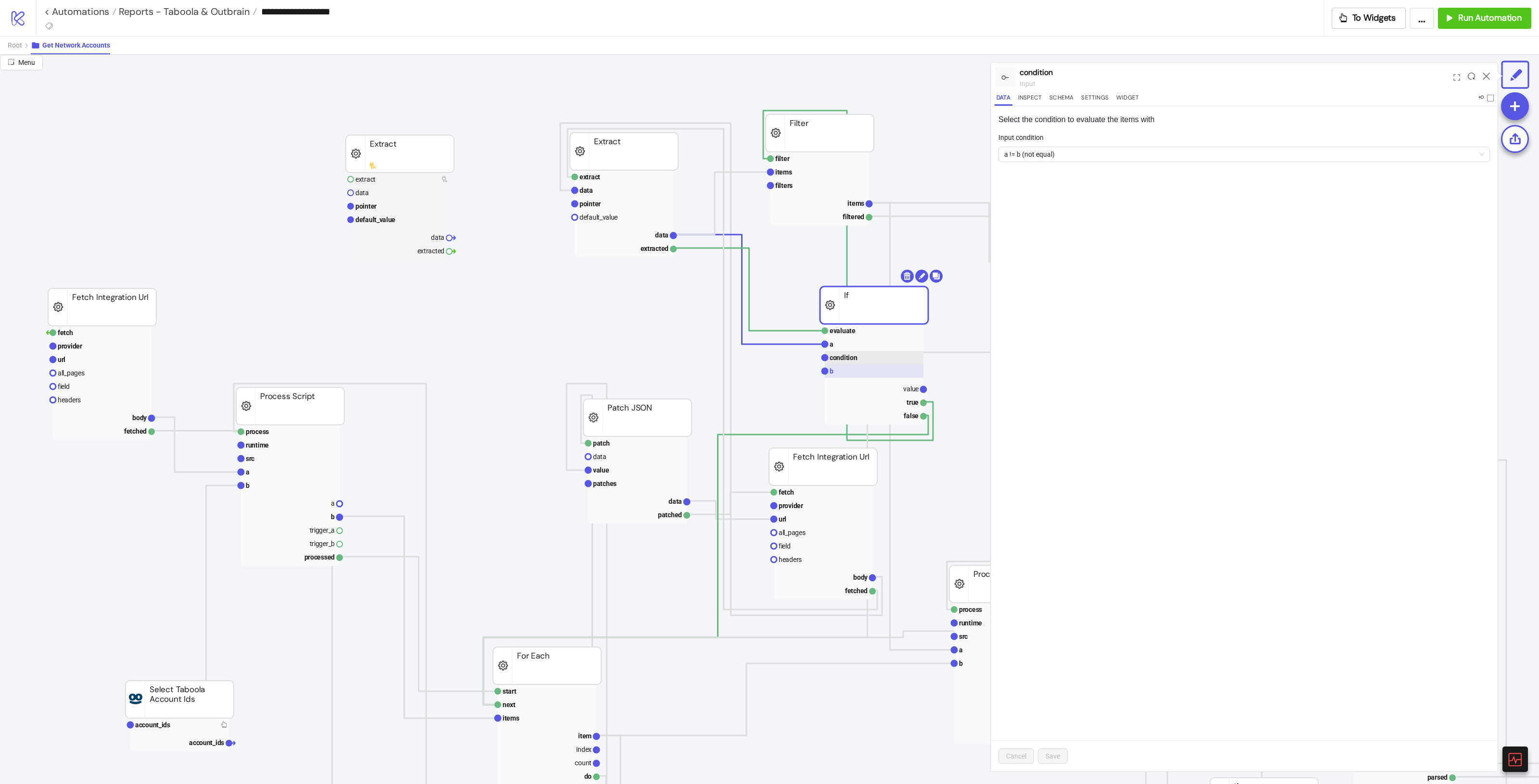
click at [854, 367] on rect at bounding box center [874, 371] width 99 height 14
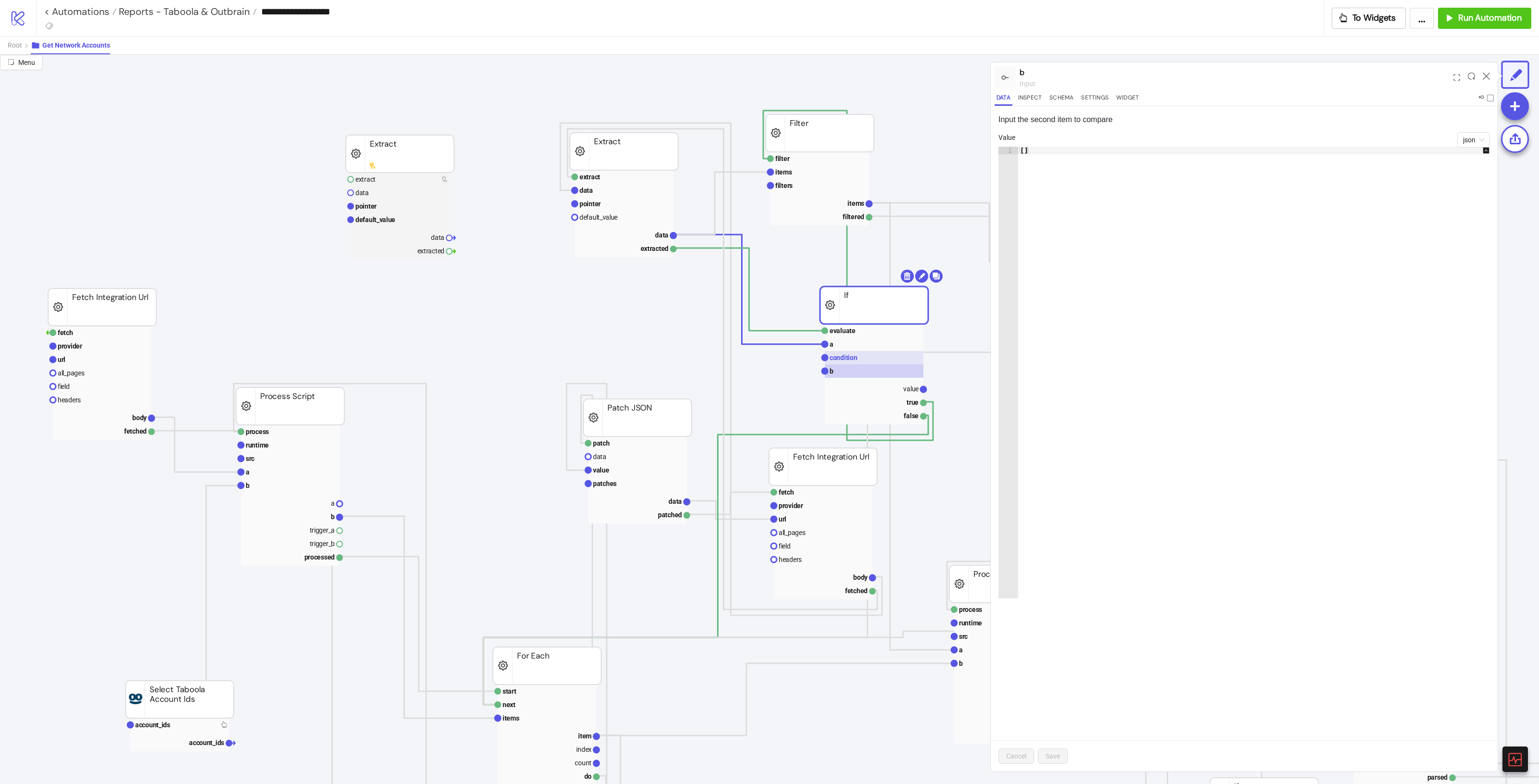
click at [857, 359] on rect at bounding box center [874, 358] width 99 height 14
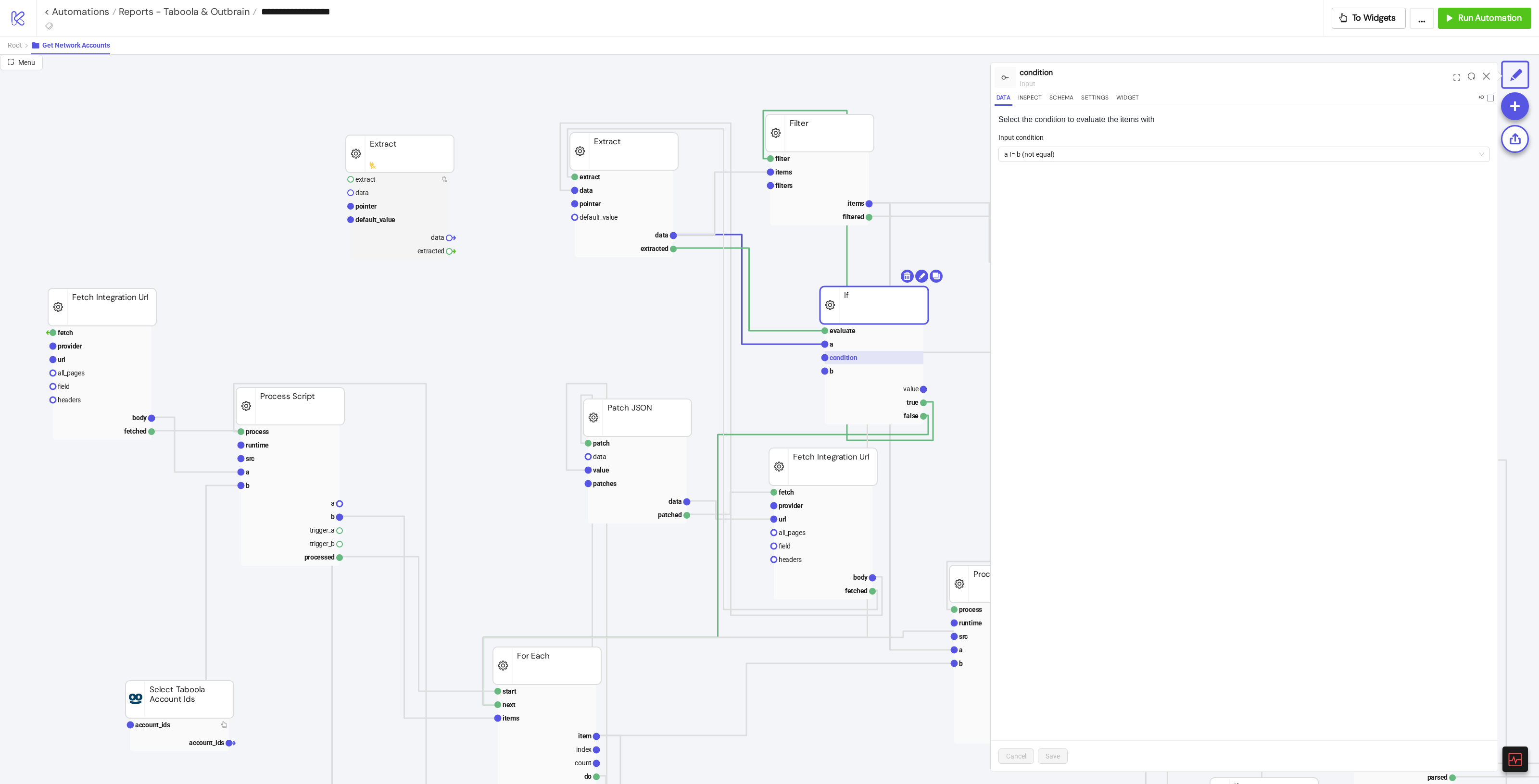
click at [857, 353] on rect at bounding box center [874, 358] width 99 height 14
click at [845, 347] on rect at bounding box center [874, 344] width 99 height 14
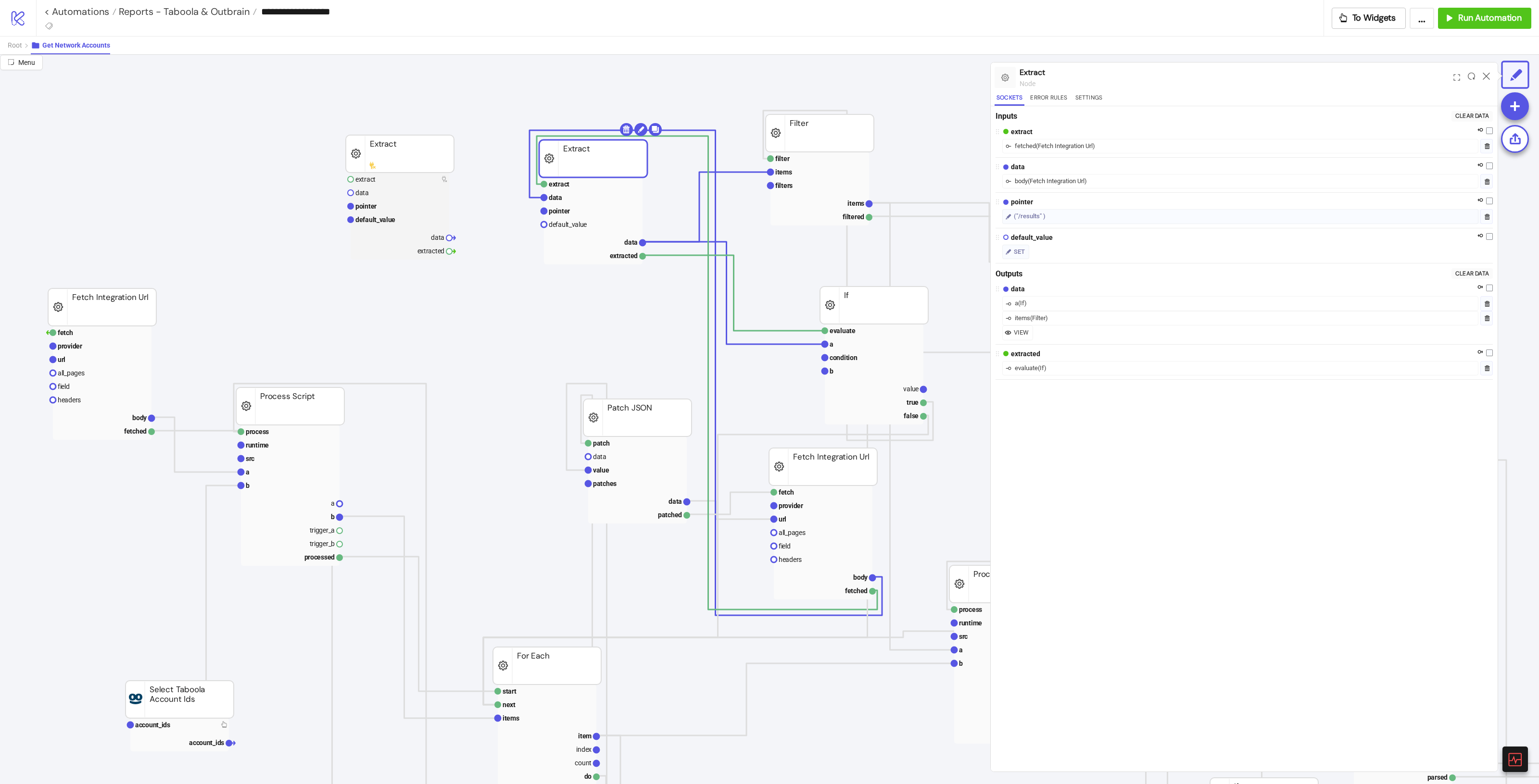
drag, startPoint x: 623, startPoint y: 156, endPoint x: 592, endPoint y: 164, distance: 32.0
click at [550, 292] on icon at bounding box center [546, 296] width 8 height 8
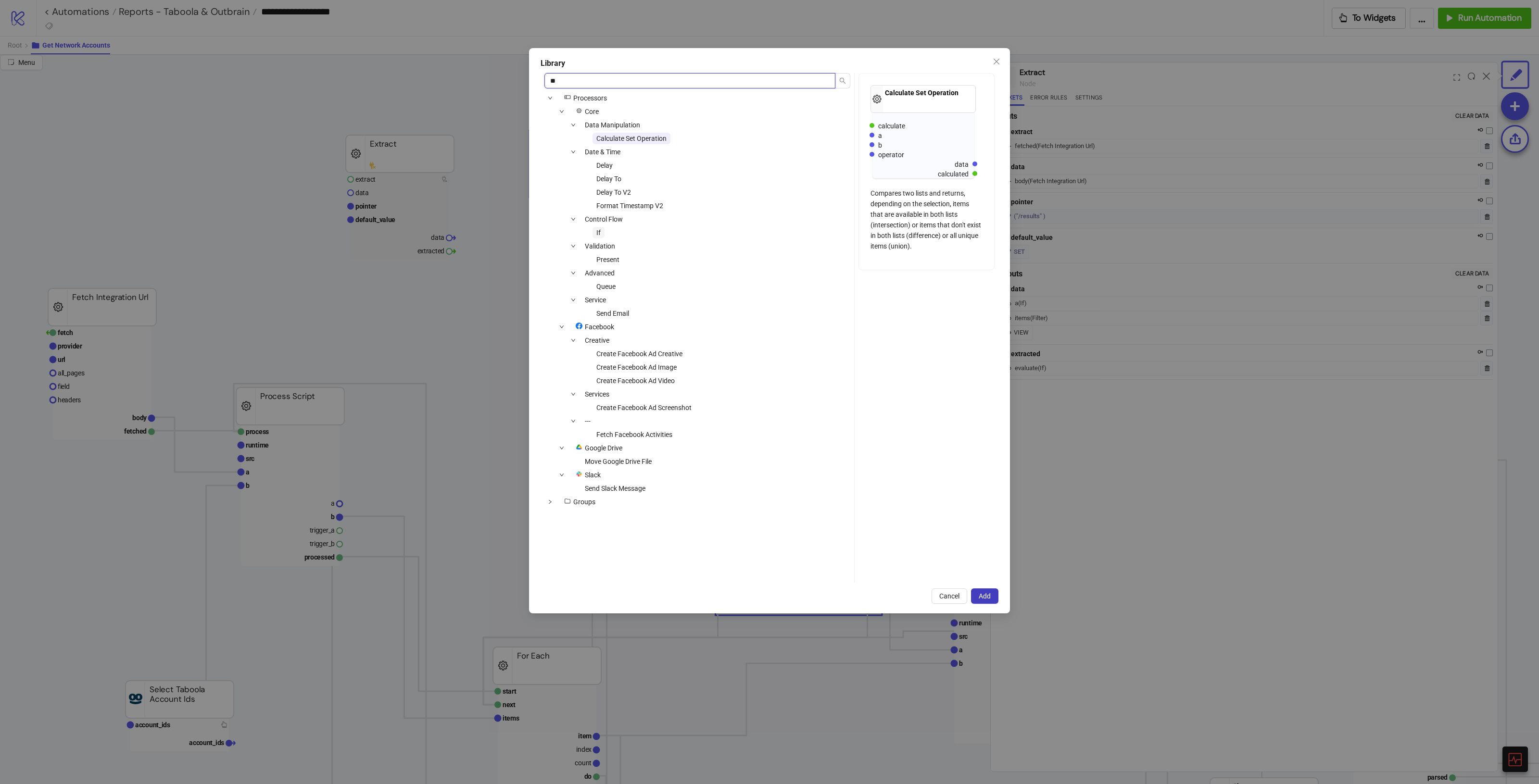
type input "**"
click at [595, 230] on span "If" at bounding box center [599, 232] width 12 height 11
click at [923, 438] on button "Add" at bounding box center [985, 596] width 27 height 16
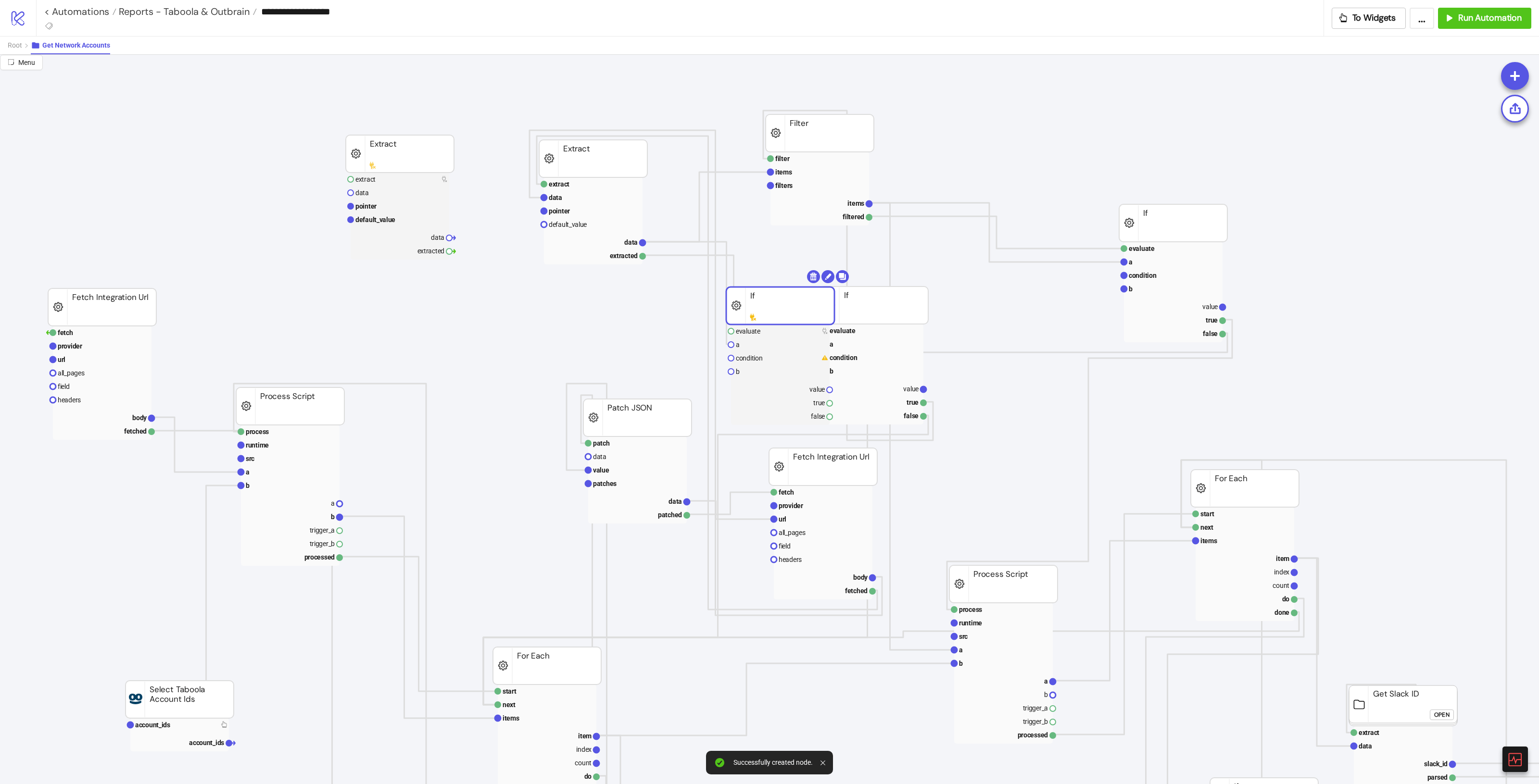
drag, startPoint x: 608, startPoint y: 312, endPoint x: 764, endPoint y: 260, distance: 164.4
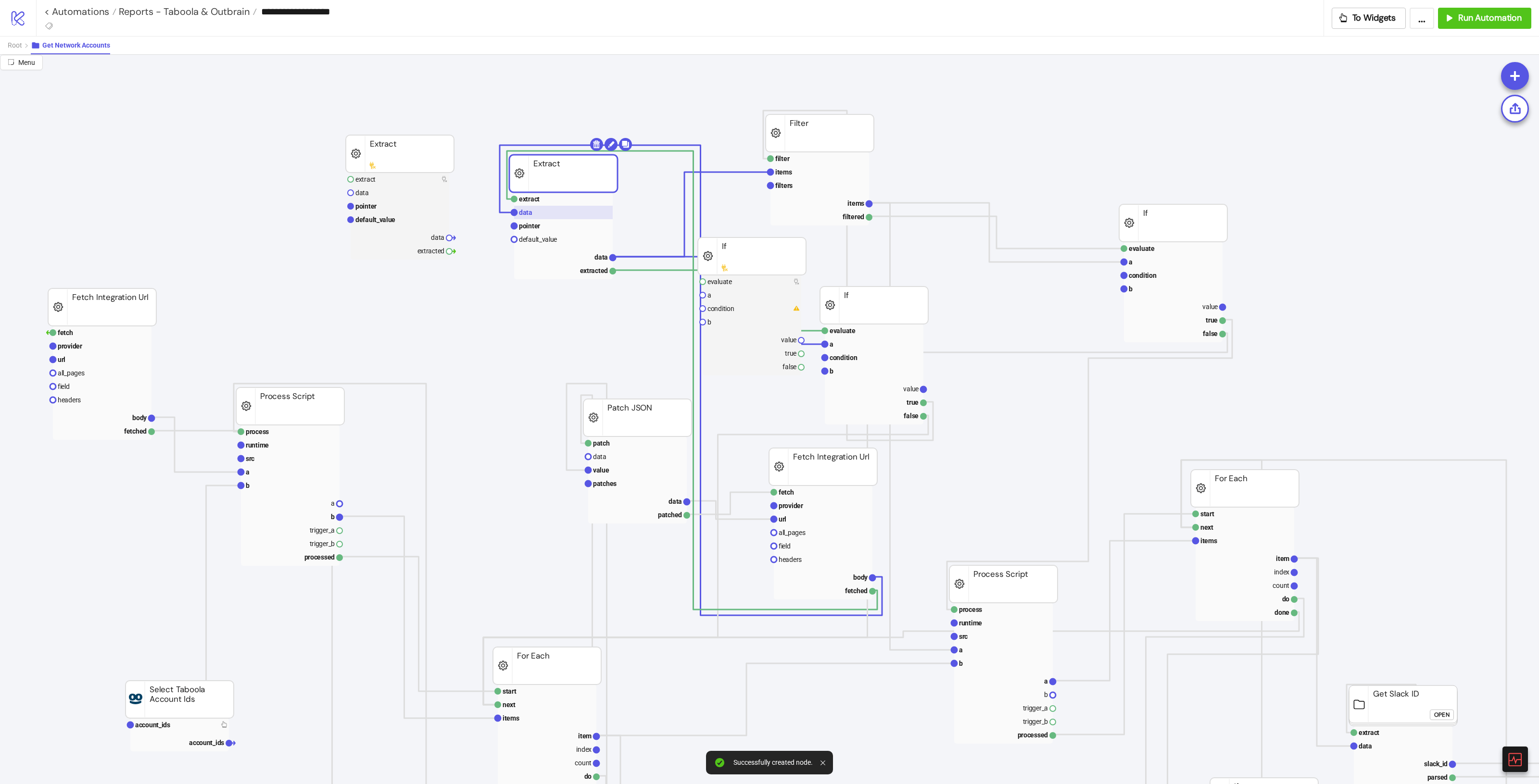
drag, startPoint x: 568, startPoint y: 156, endPoint x: 606, endPoint y: 208, distance: 64.4
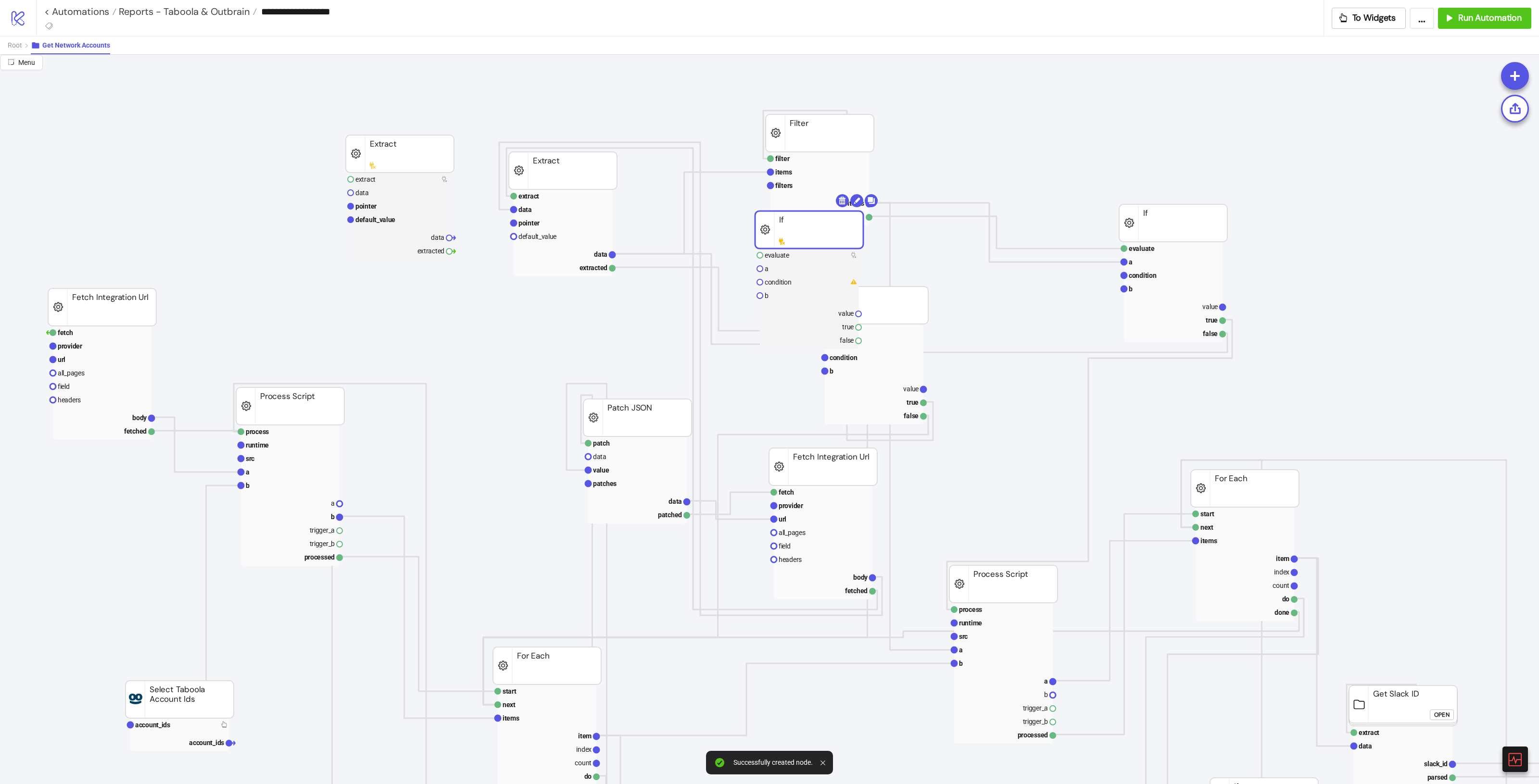
drag, startPoint x: 764, startPoint y: 257, endPoint x: 857, endPoint y: 272, distance: 94.2
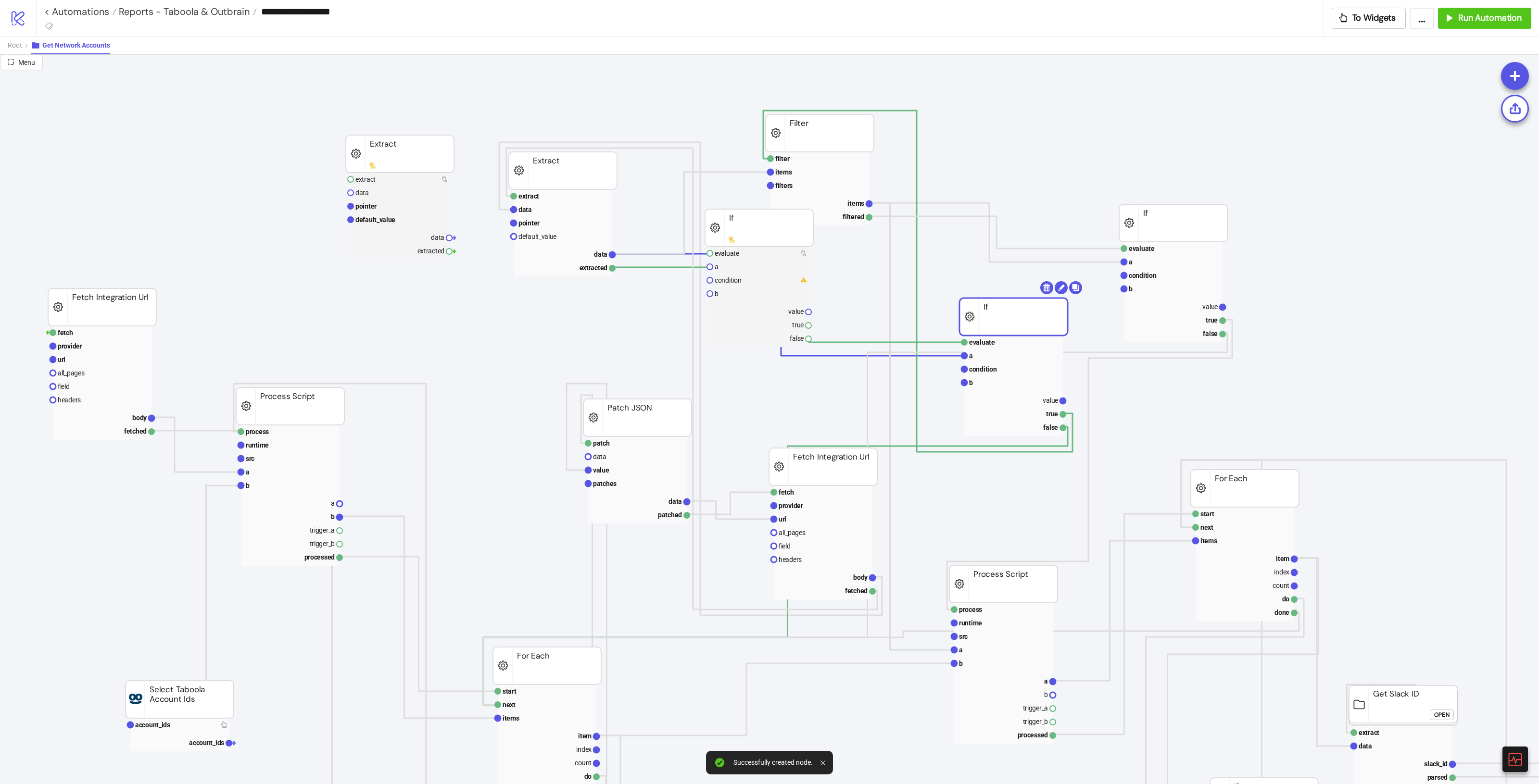
drag, startPoint x: 894, startPoint y: 300, endPoint x: 1027, endPoint y: 308, distance: 133.2
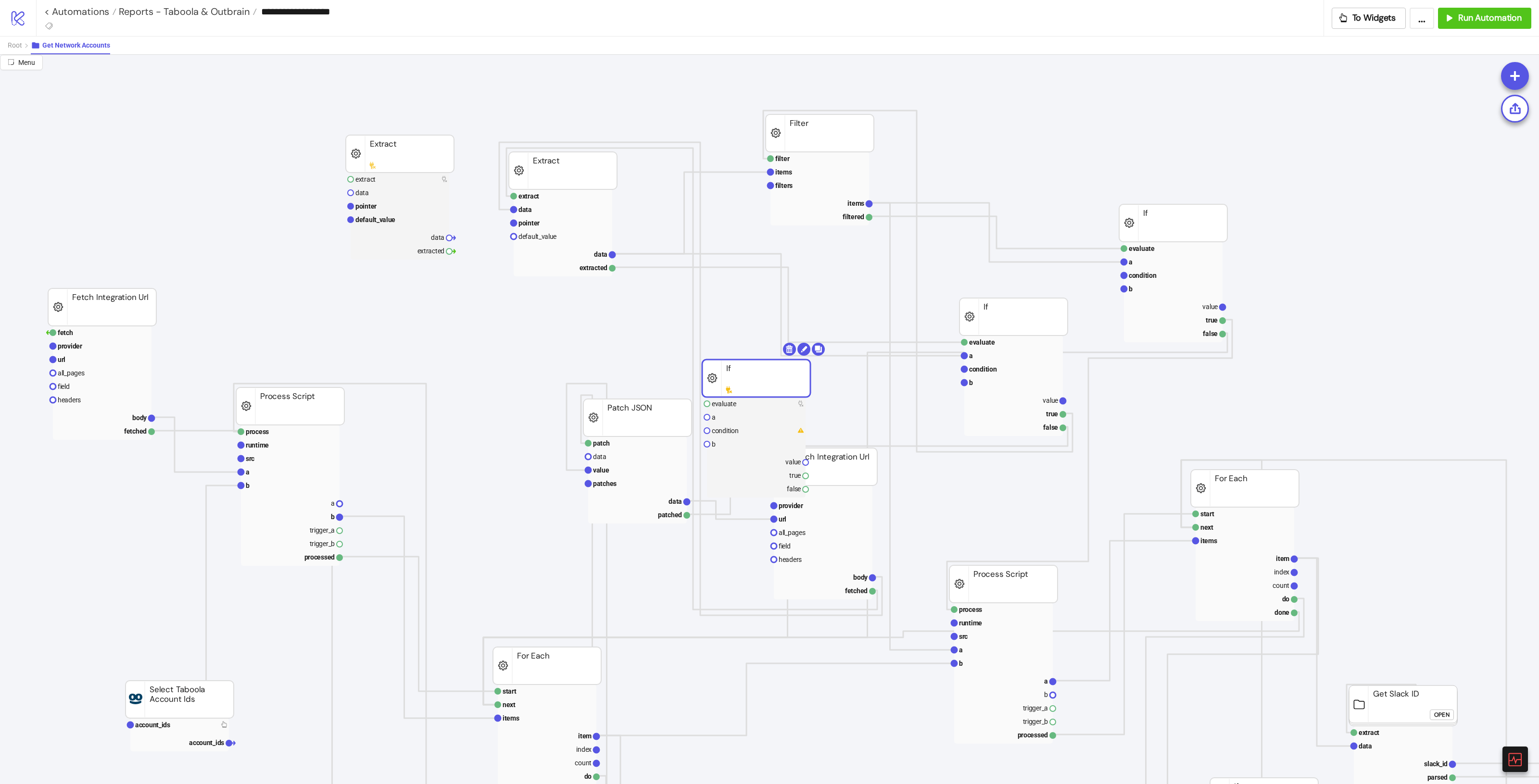
drag, startPoint x: 778, startPoint y: 238, endPoint x: 835, endPoint y: 385, distance: 157.7
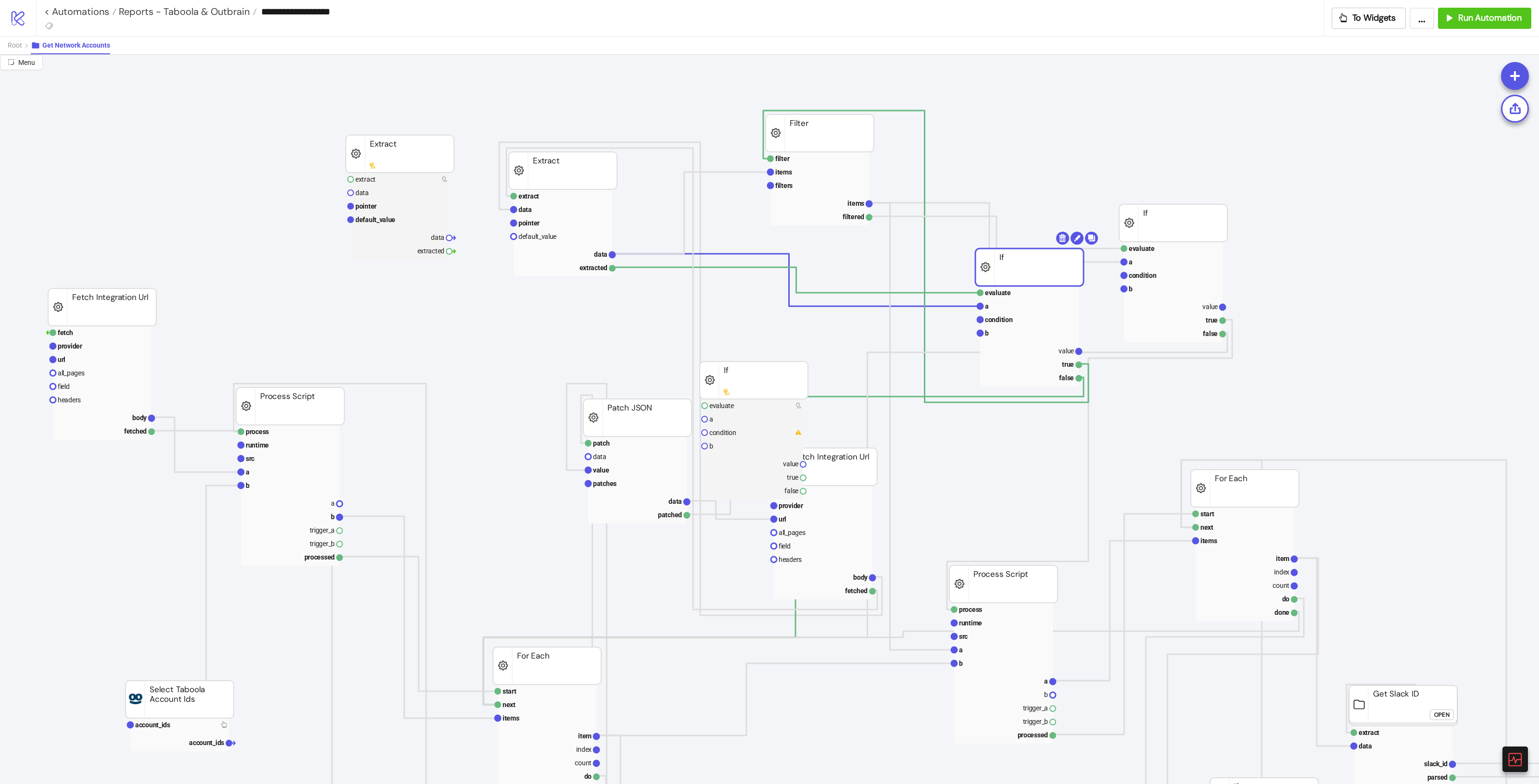
drag, startPoint x: 989, startPoint y: 321, endPoint x: 1005, endPoint y: 272, distance: 51.5
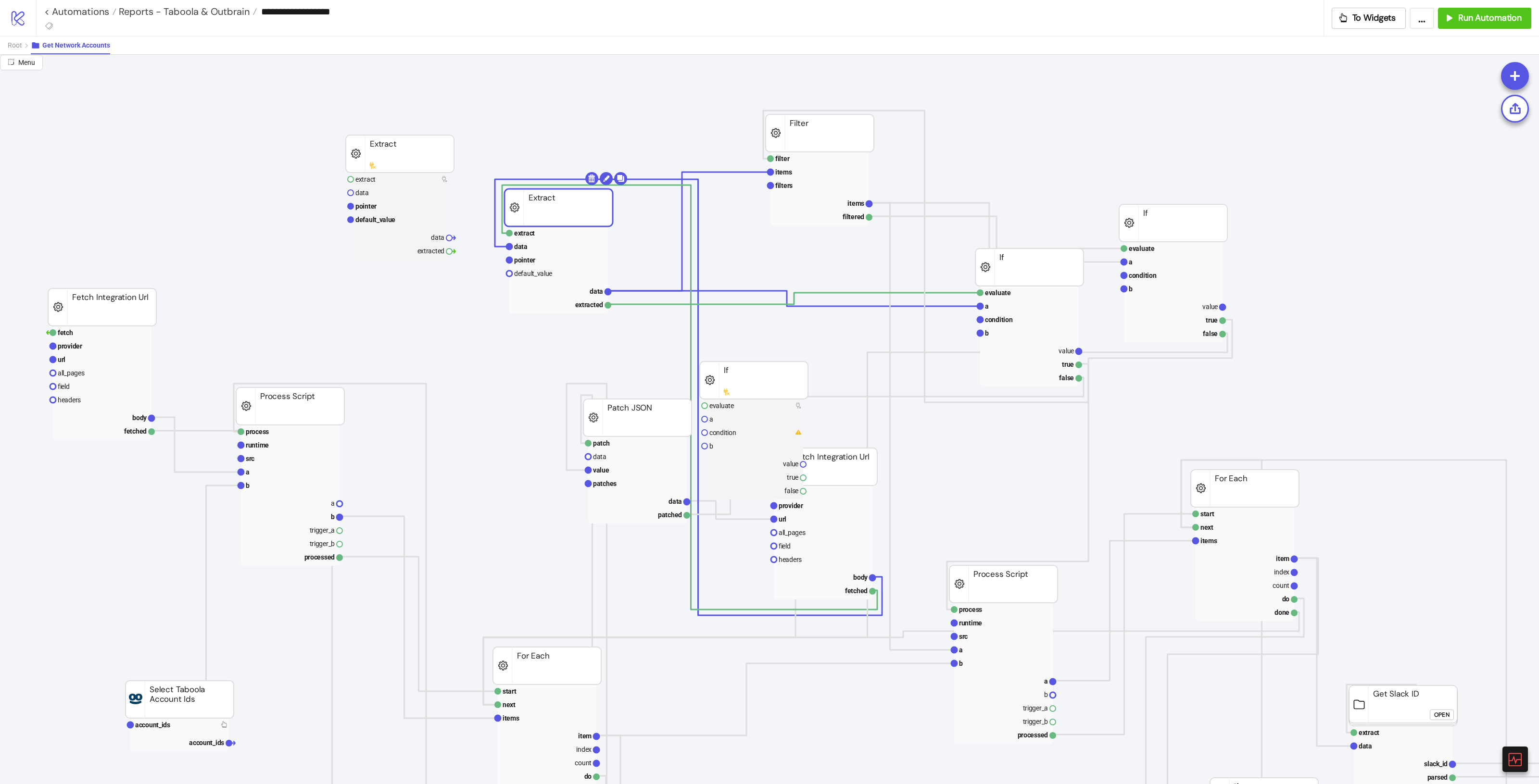
drag, startPoint x: 575, startPoint y: 177, endPoint x: 571, endPoint y: 214, distance: 37.2
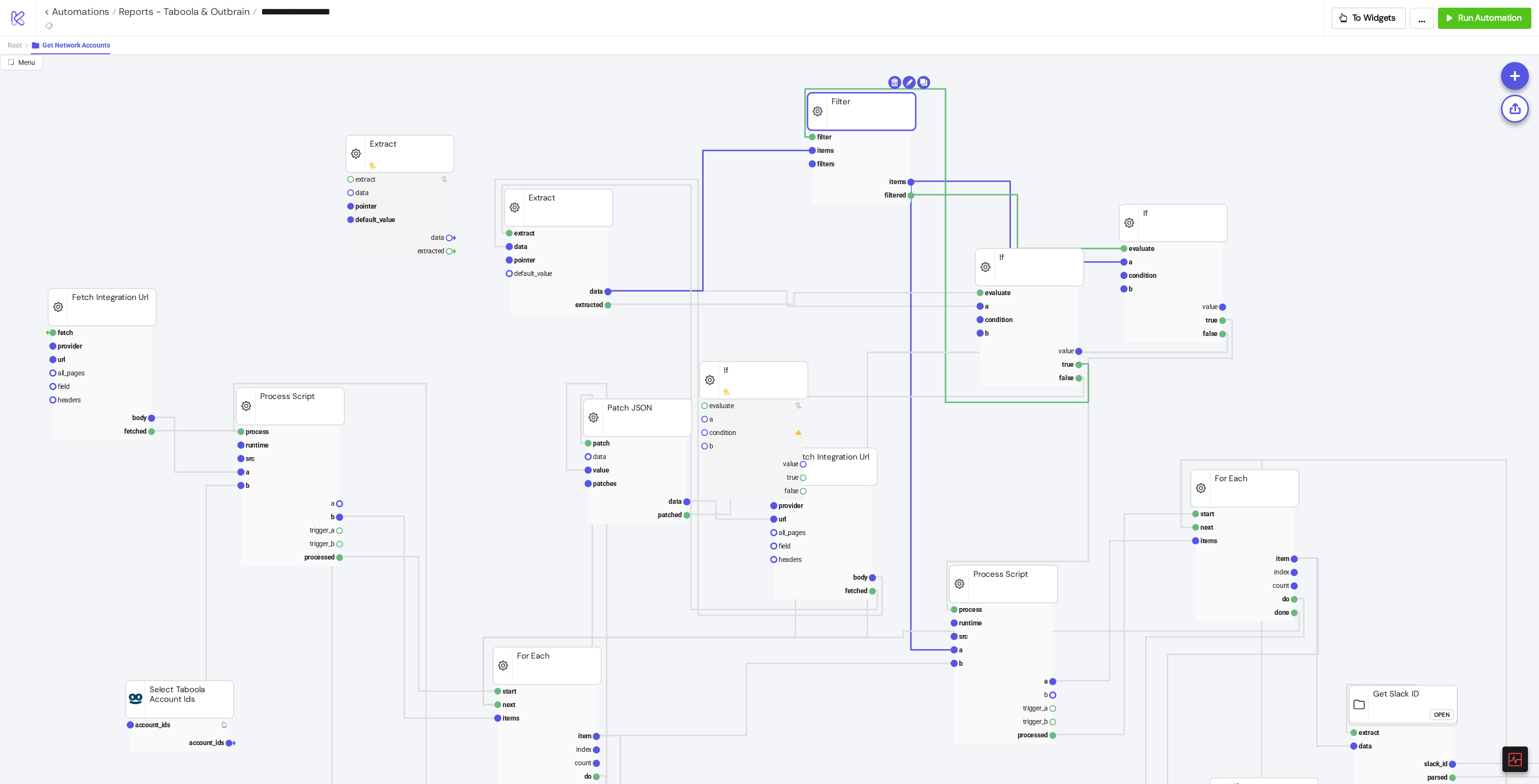
drag, startPoint x: 811, startPoint y: 140, endPoint x: 854, endPoint y: 116, distance: 49.2
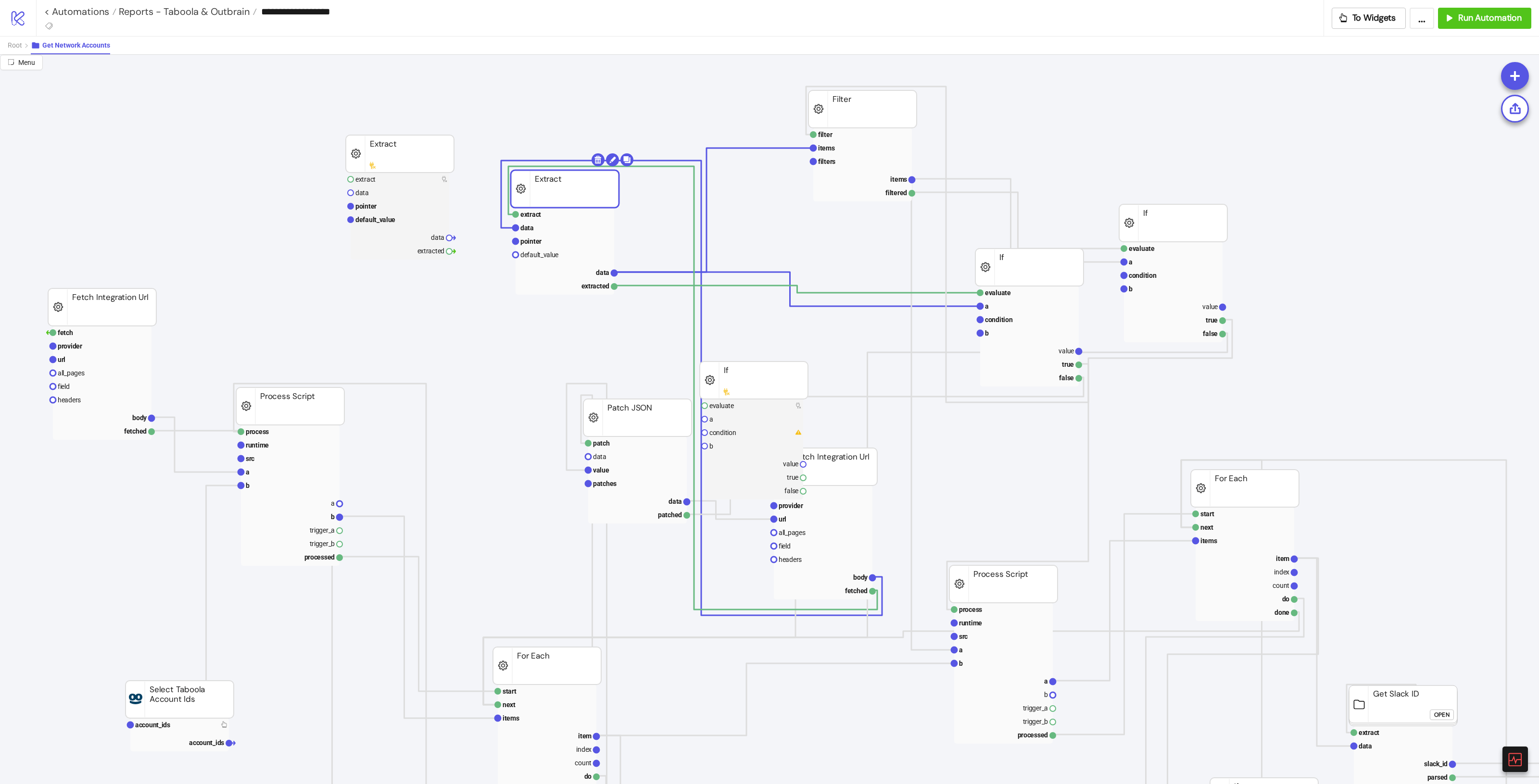
drag, startPoint x: 560, startPoint y: 211, endPoint x: 566, endPoint y: 193, distance: 19.0
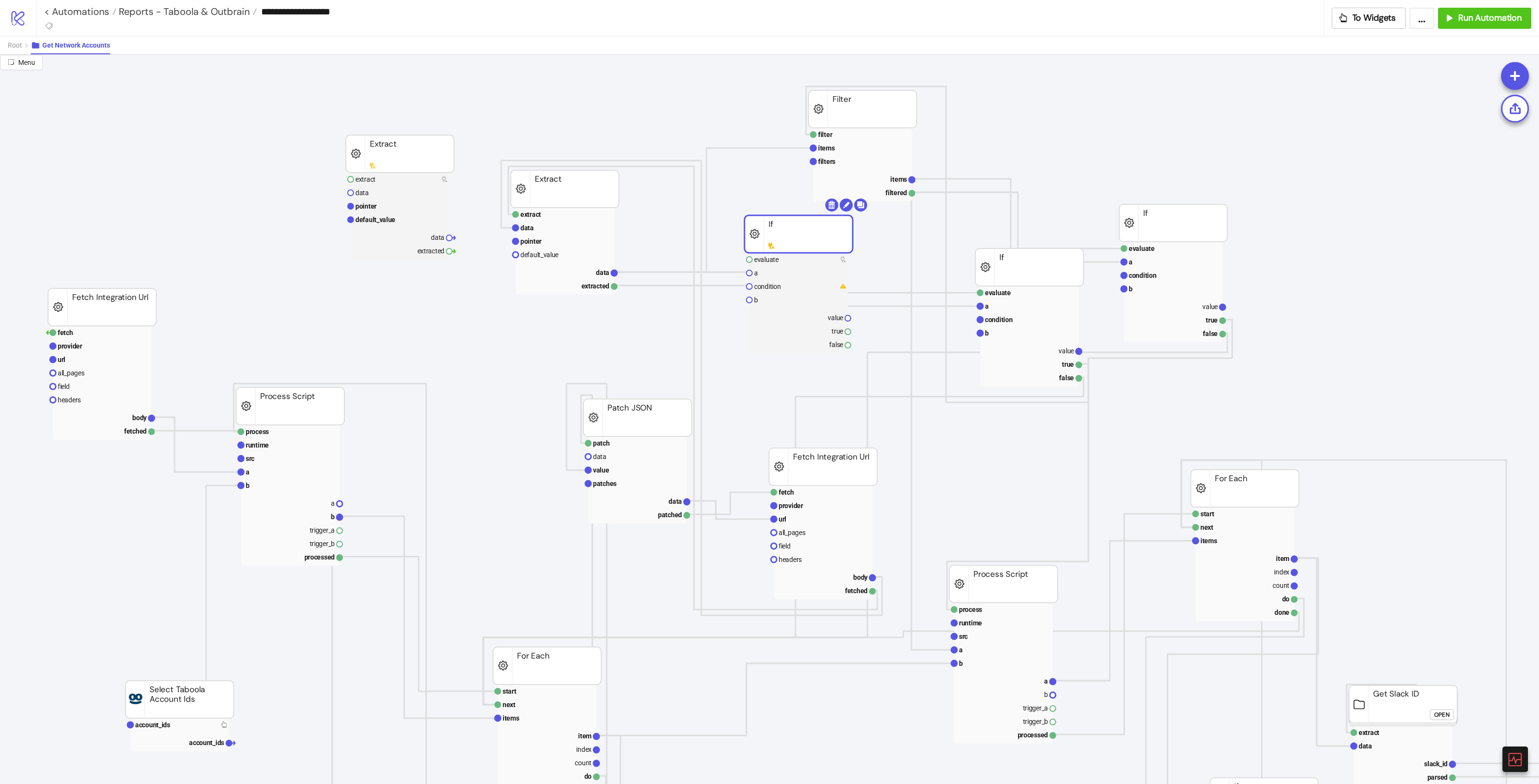
drag, startPoint x: 741, startPoint y: 381, endPoint x: 788, endPoint y: 243, distance: 145.8
click at [873, 292] on polyline at bounding box center [797, 289] width 366 height 7
click at [886, 306] on polyline at bounding box center [797, 289] width 366 height 34
click at [819, 227] on rect at bounding box center [798, 234] width 108 height 38
click at [830, 208] on body "**********" at bounding box center [770, 392] width 1539 height 784
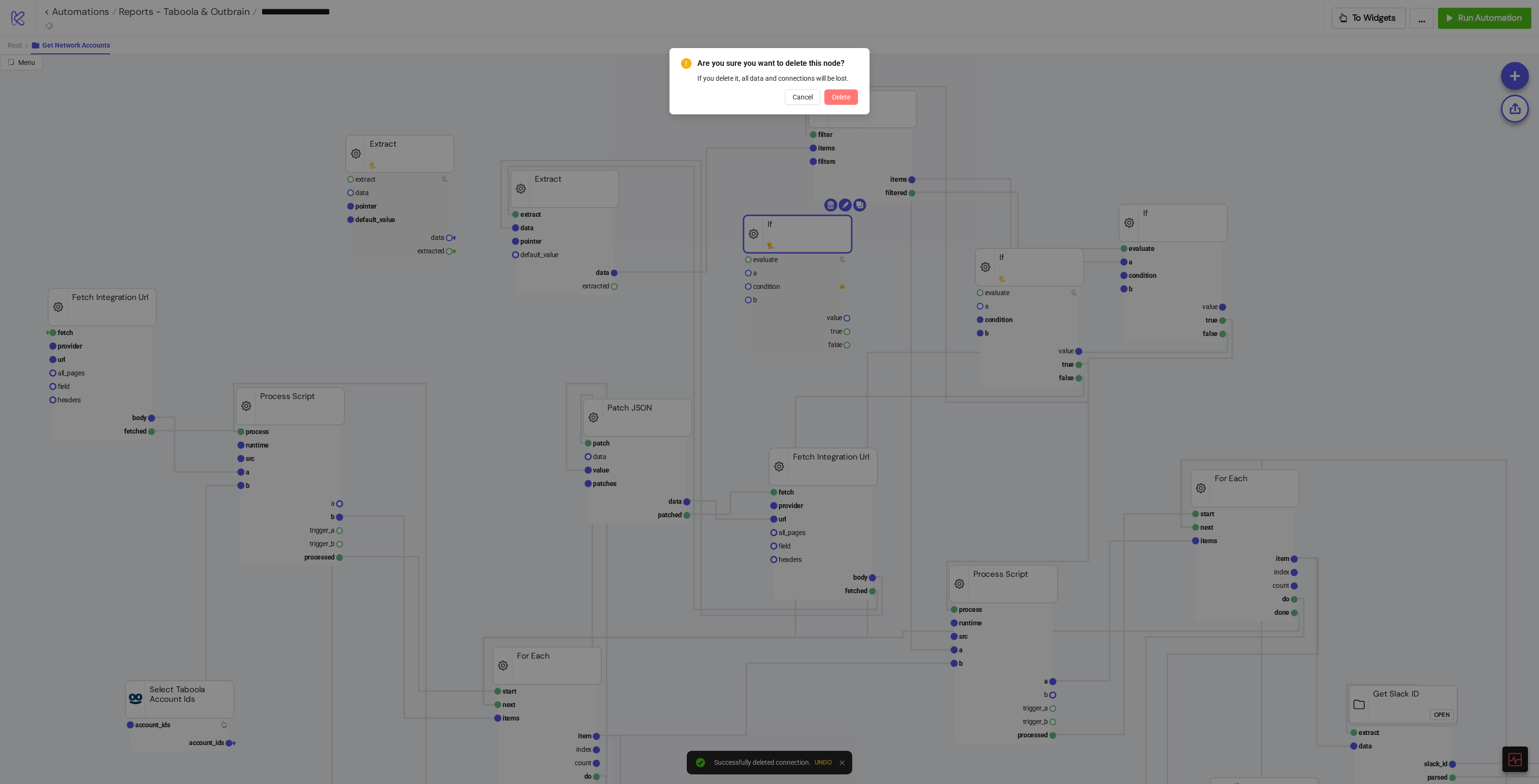
click at [849, 102] on button "Delete" at bounding box center [841, 97] width 33 height 16
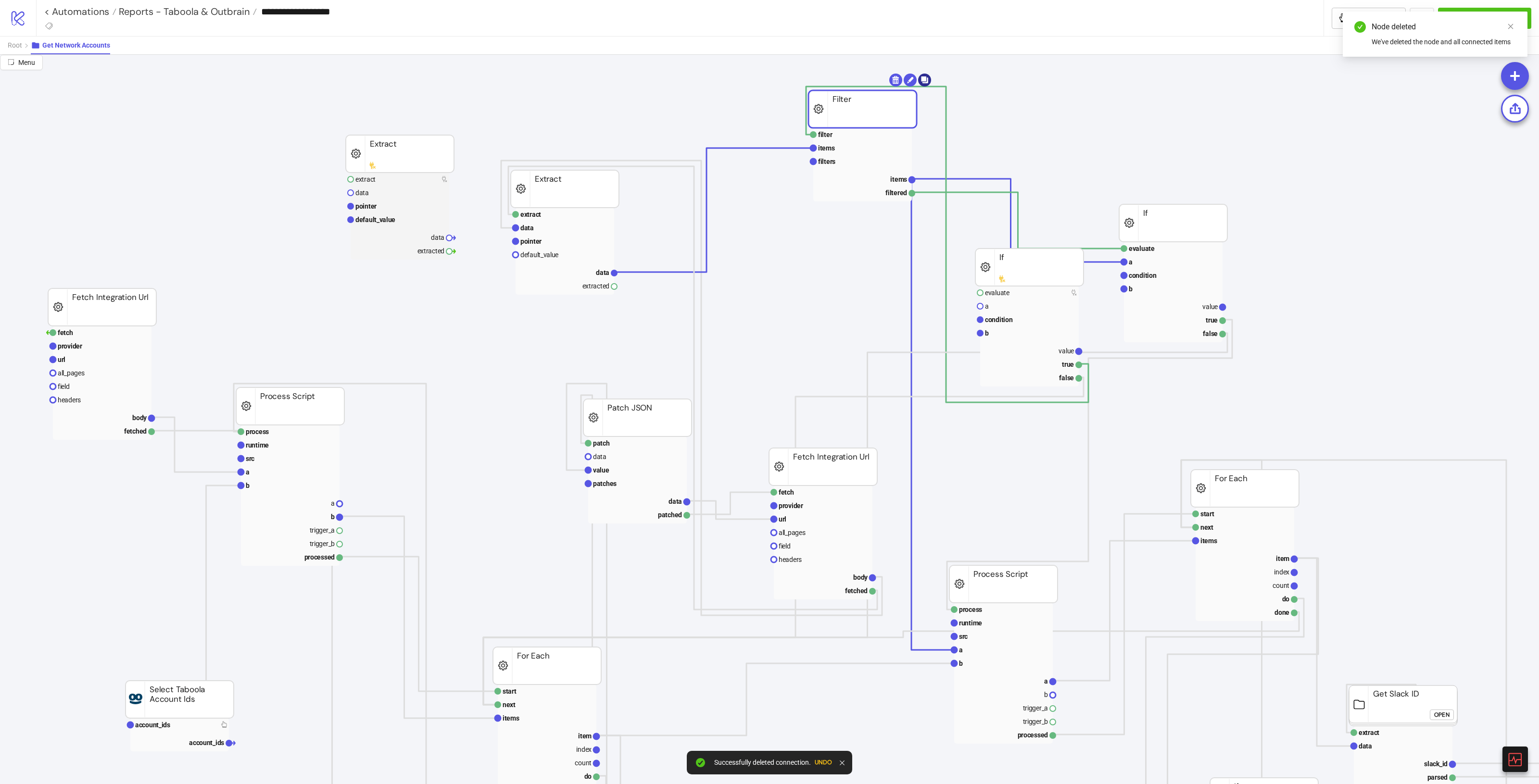
click at [923, 80] on body "**********" at bounding box center [770, 392] width 1539 height 784
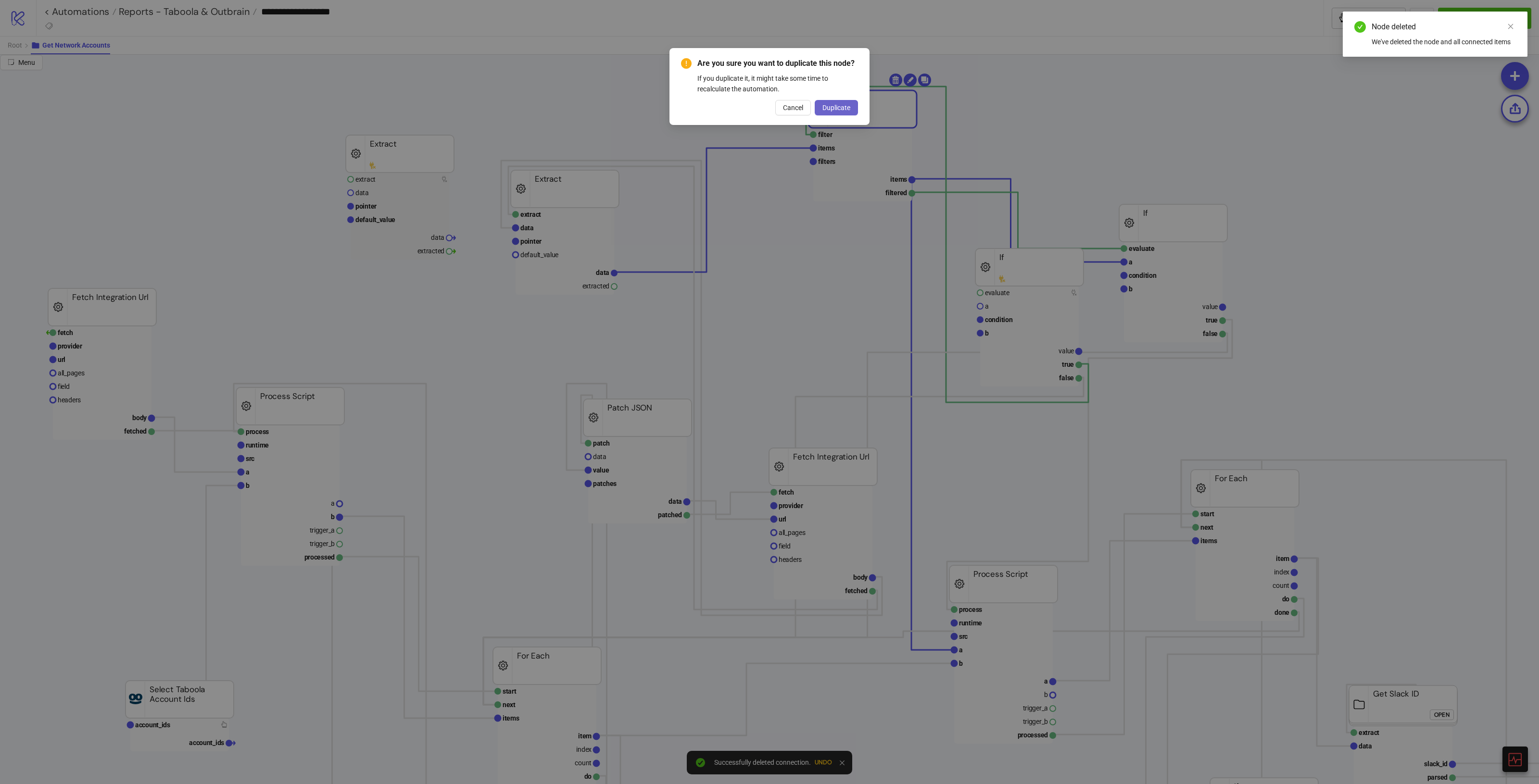
click at [827, 102] on button "Duplicate" at bounding box center [836, 107] width 43 height 16
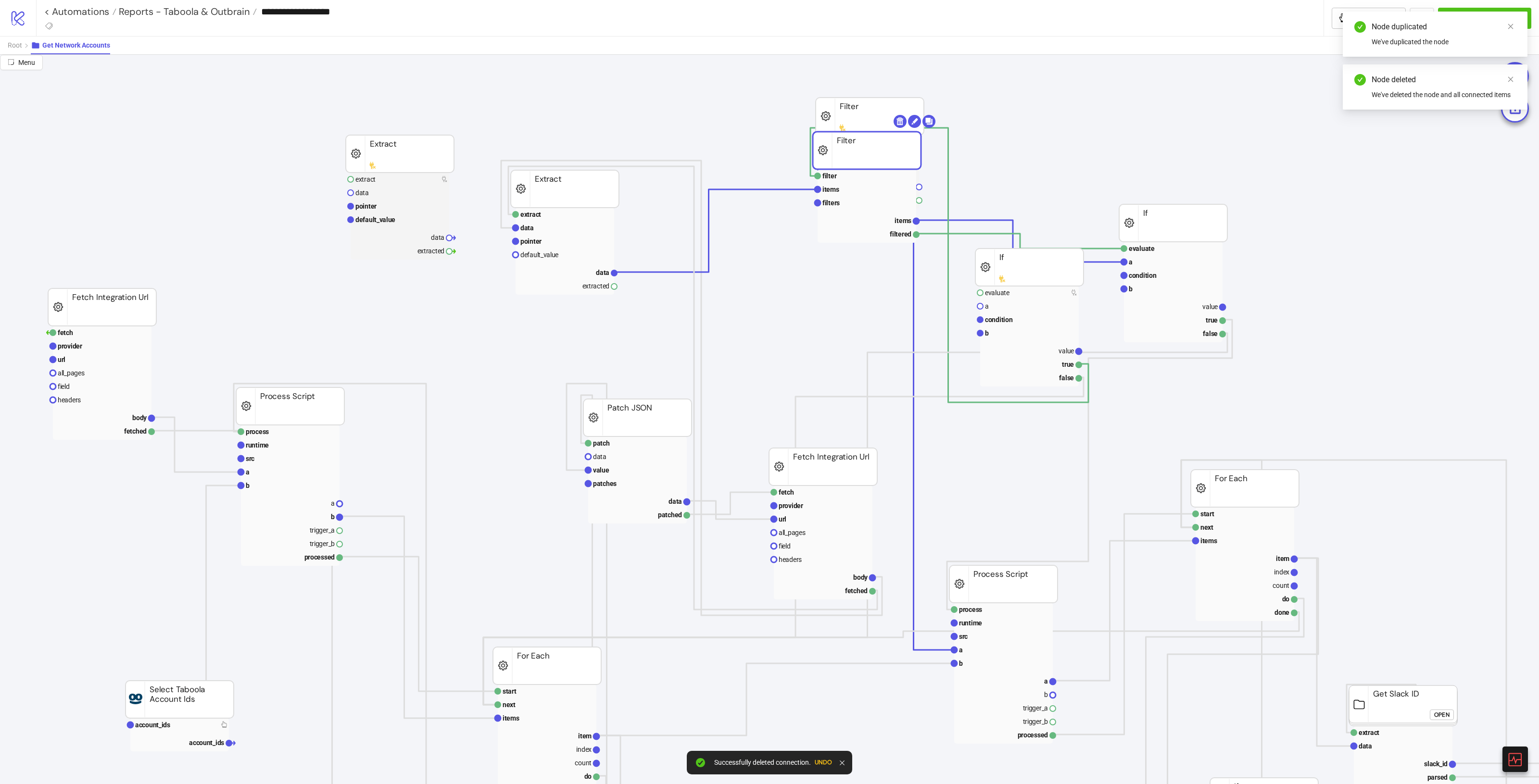
drag, startPoint x: 876, startPoint y: 143, endPoint x: 872, endPoint y: 144, distance: 4.1
click at [876, 156] on rect at bounding box center [866, 150] width 108 height 38
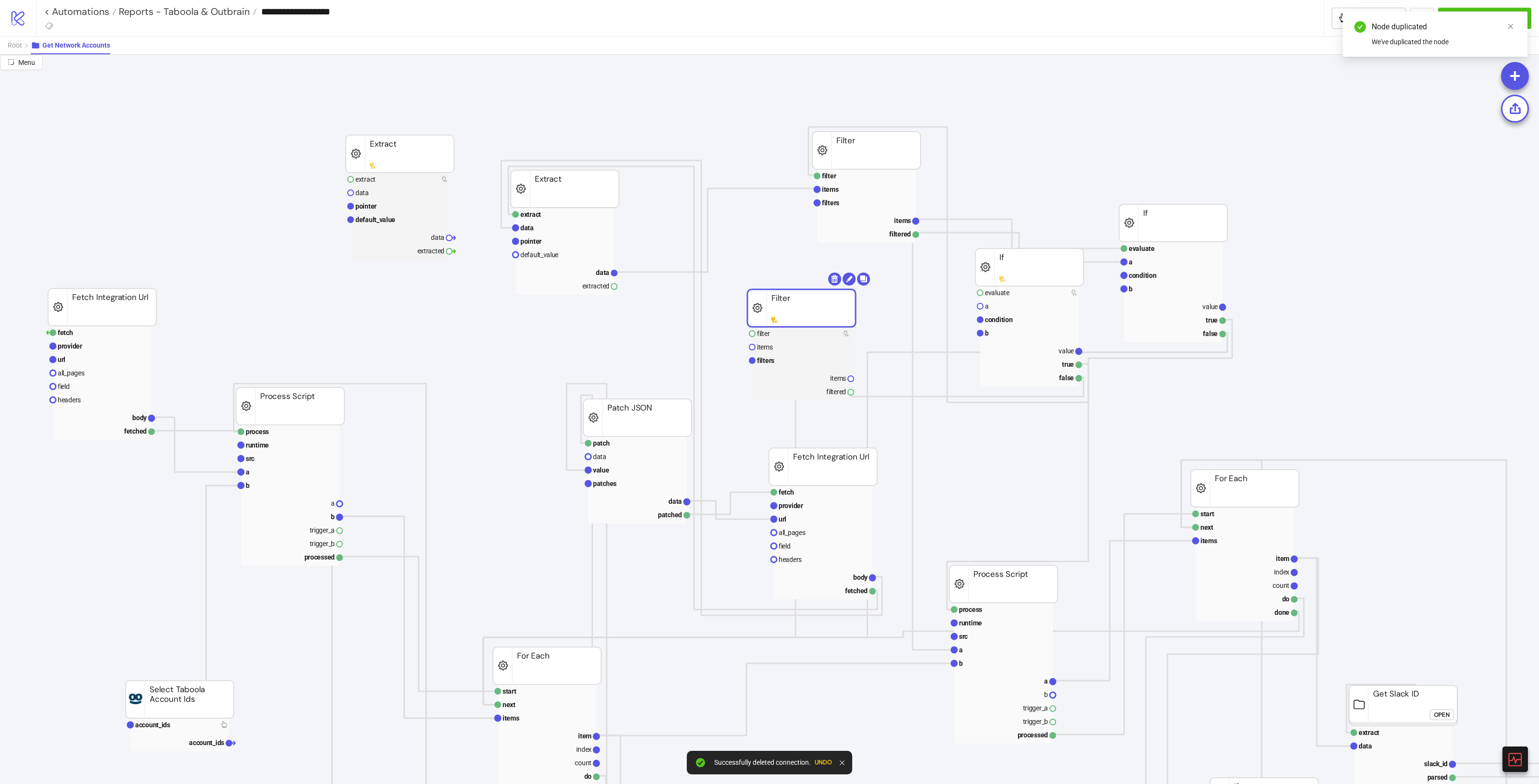
drag, startPoint x: 866, startPoint y: 114, endPoint x: 869, endPoint y: 157, distance: 43.1
click at [791, 302] on rect at bounding box center [801, 308] width 108 height 38
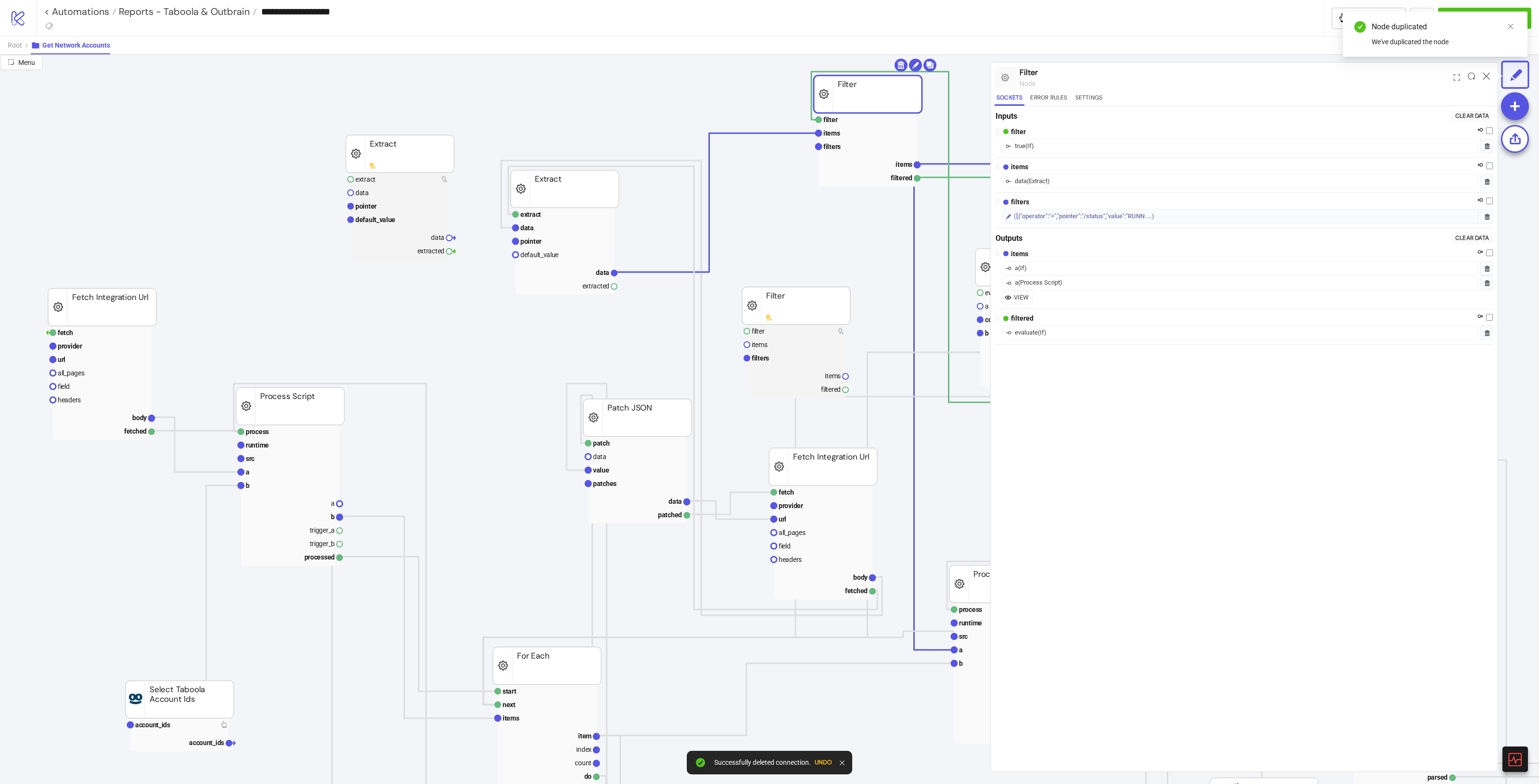
drag, startPoint x: 869, startPoint y: 147, endPoint x: 838, endPoint y: 90, distance: 64.9
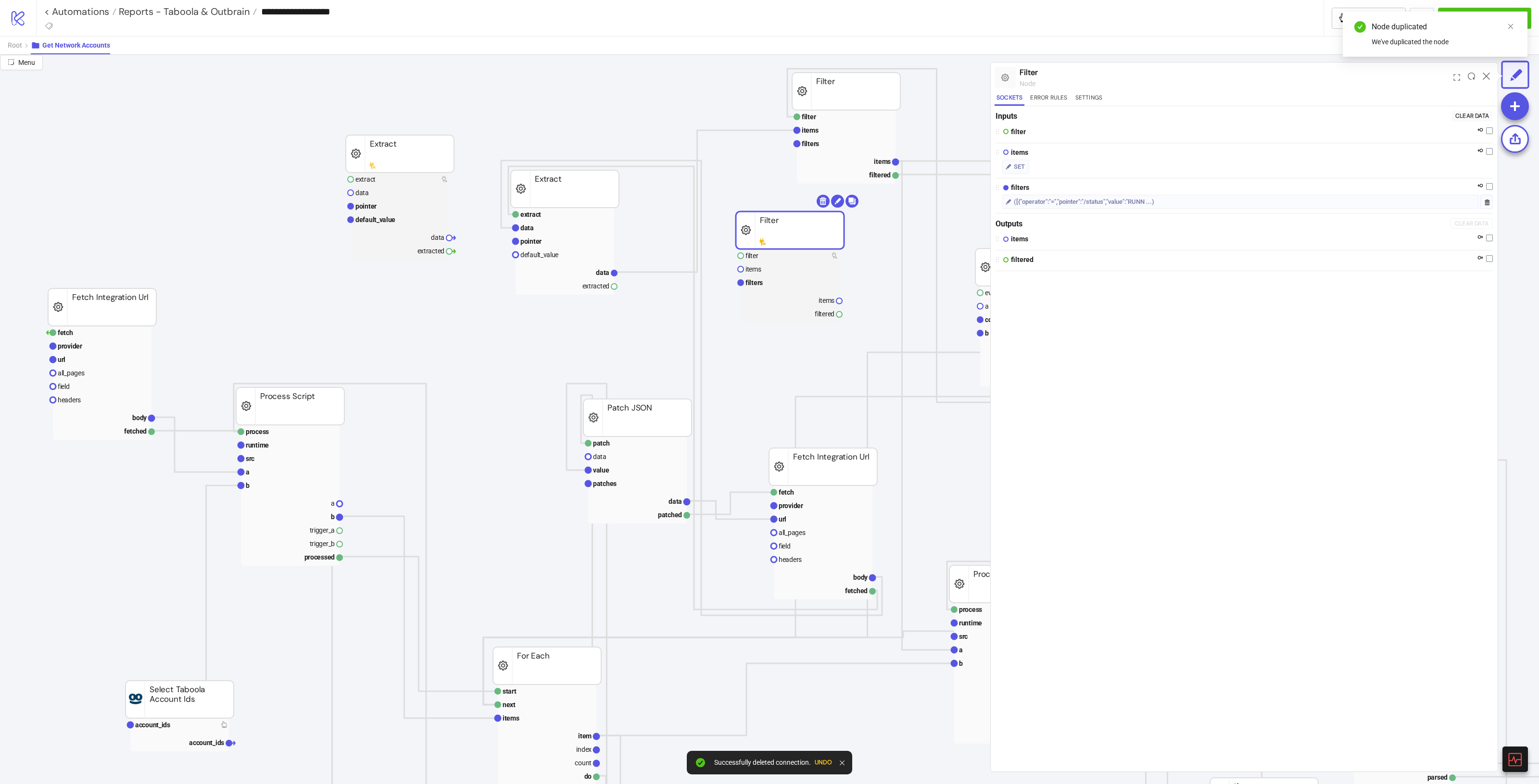
drag, startPoint x: 793, startPoint y: 312, endPoint x: 787, endPoint y: 235, distance: 77.2
click at [923, 73] on icon at bounding box center [1486, 76] width 7 height 7
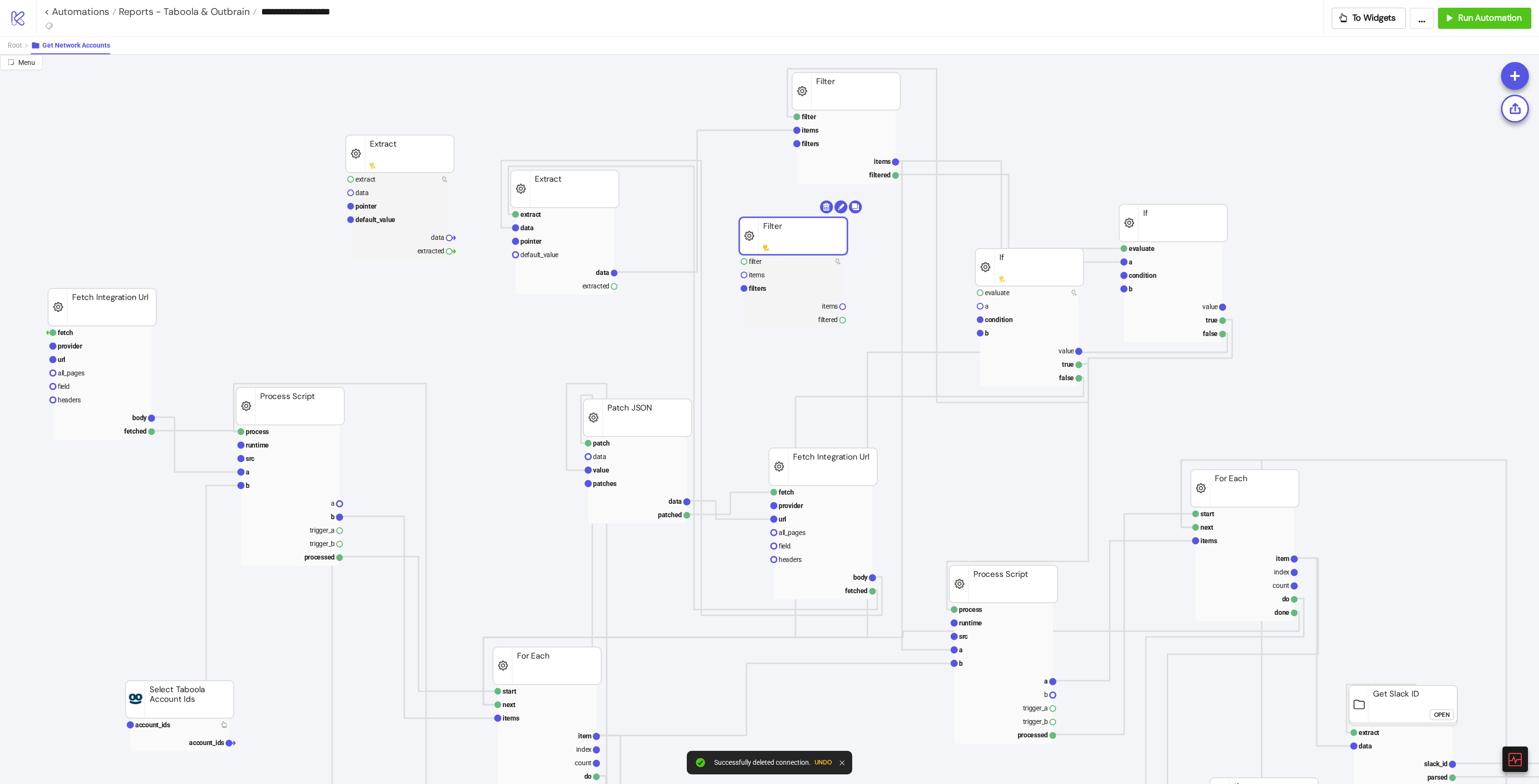
drag, startPoint x: 812, startPoint y: 220, endPoint x: 798, endPoint y: 226, distance: 15.2
click at [812, 221] on rect at bounding box center [793, 236] width 108 height 38
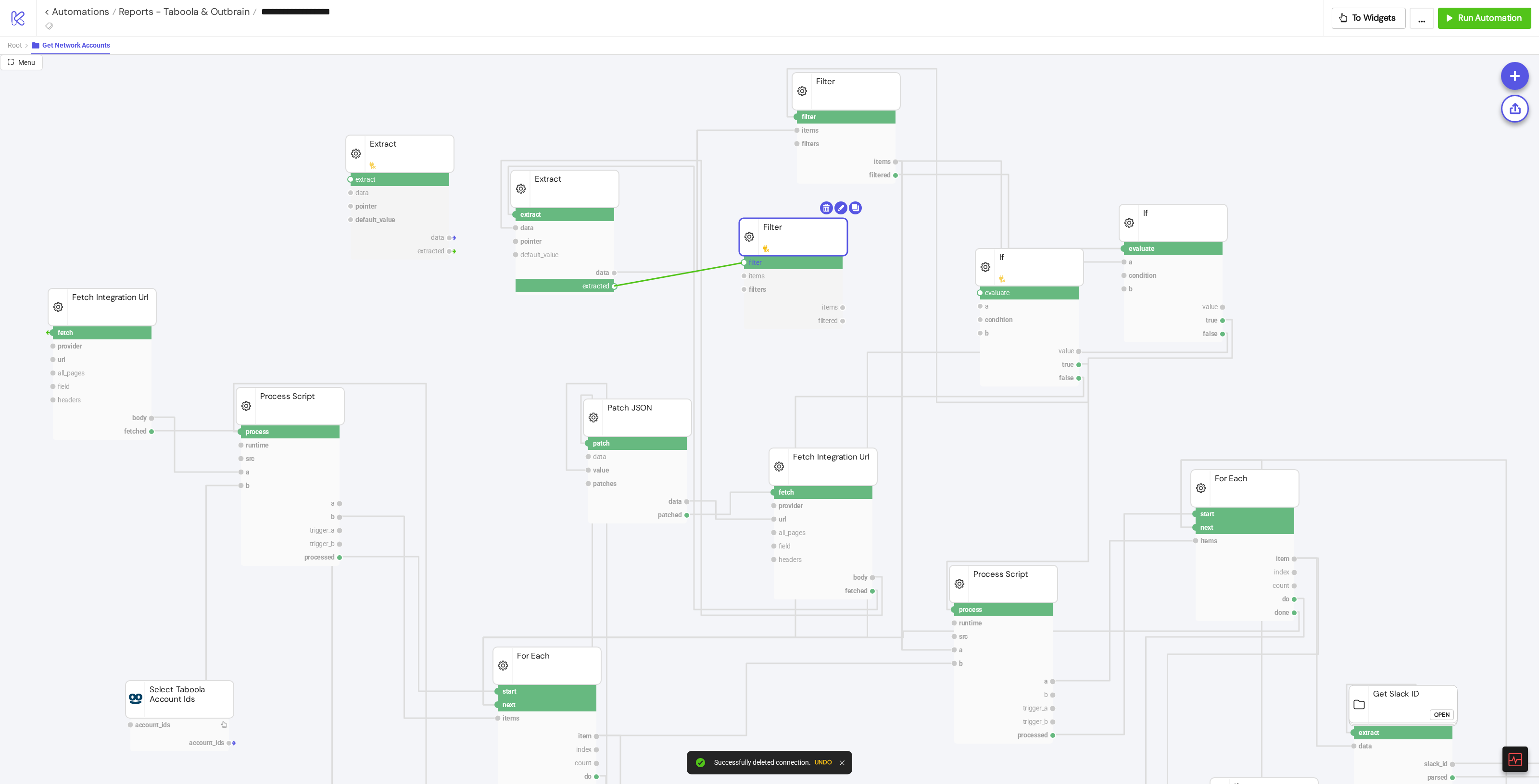
drag, startPoint x: 616, startPoint y: 287, endPoint x: 747, endPoint y: 263, distance: 133.2
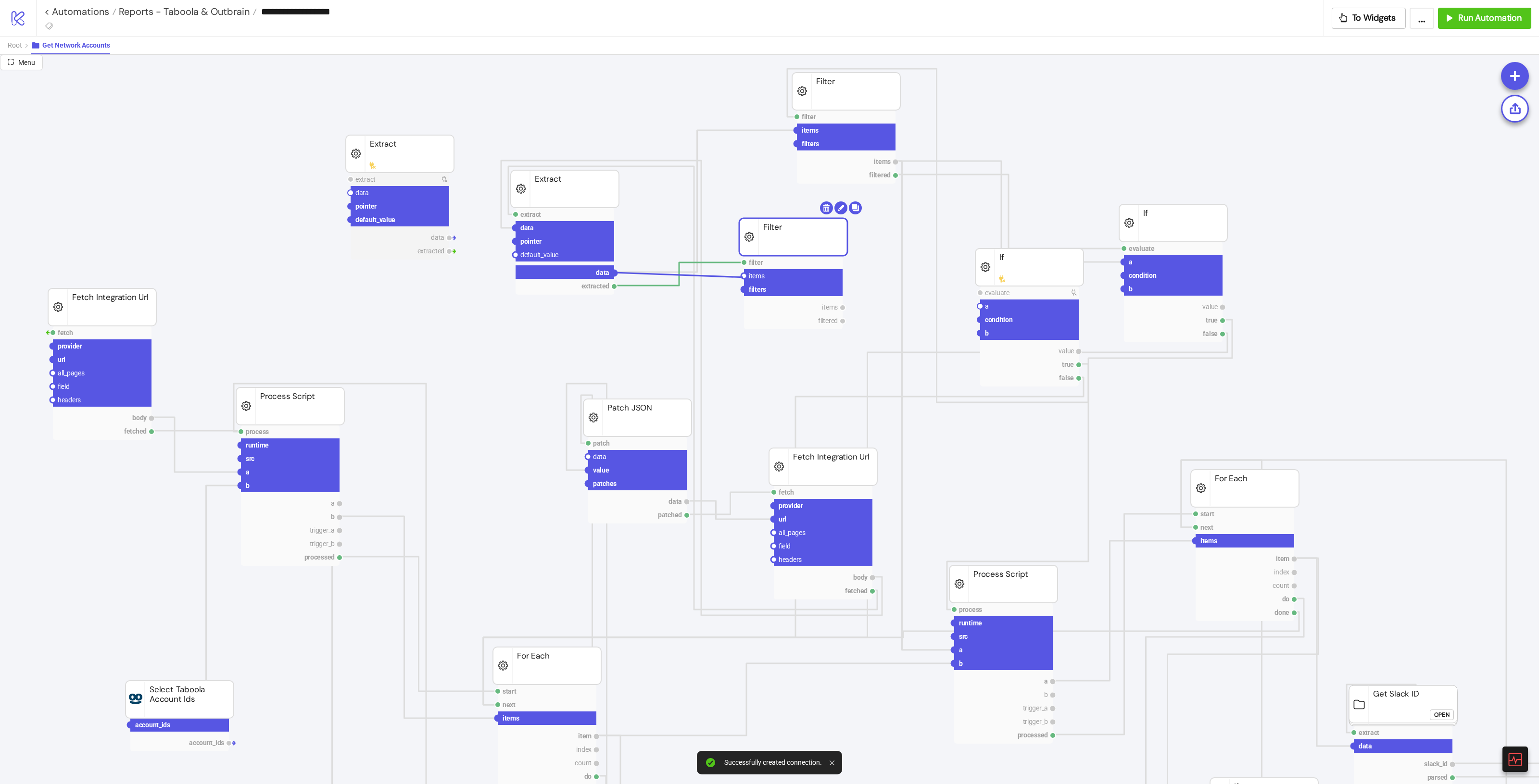
drag, startPoint x: 614, startPoint y: 270, endPoint x: 744, endPoint y: 277, distance: 130.2
drag, startPoint x: 843, startPoint y: 307, endPoint x: 980, endPoint y: 308, distance: 137.0
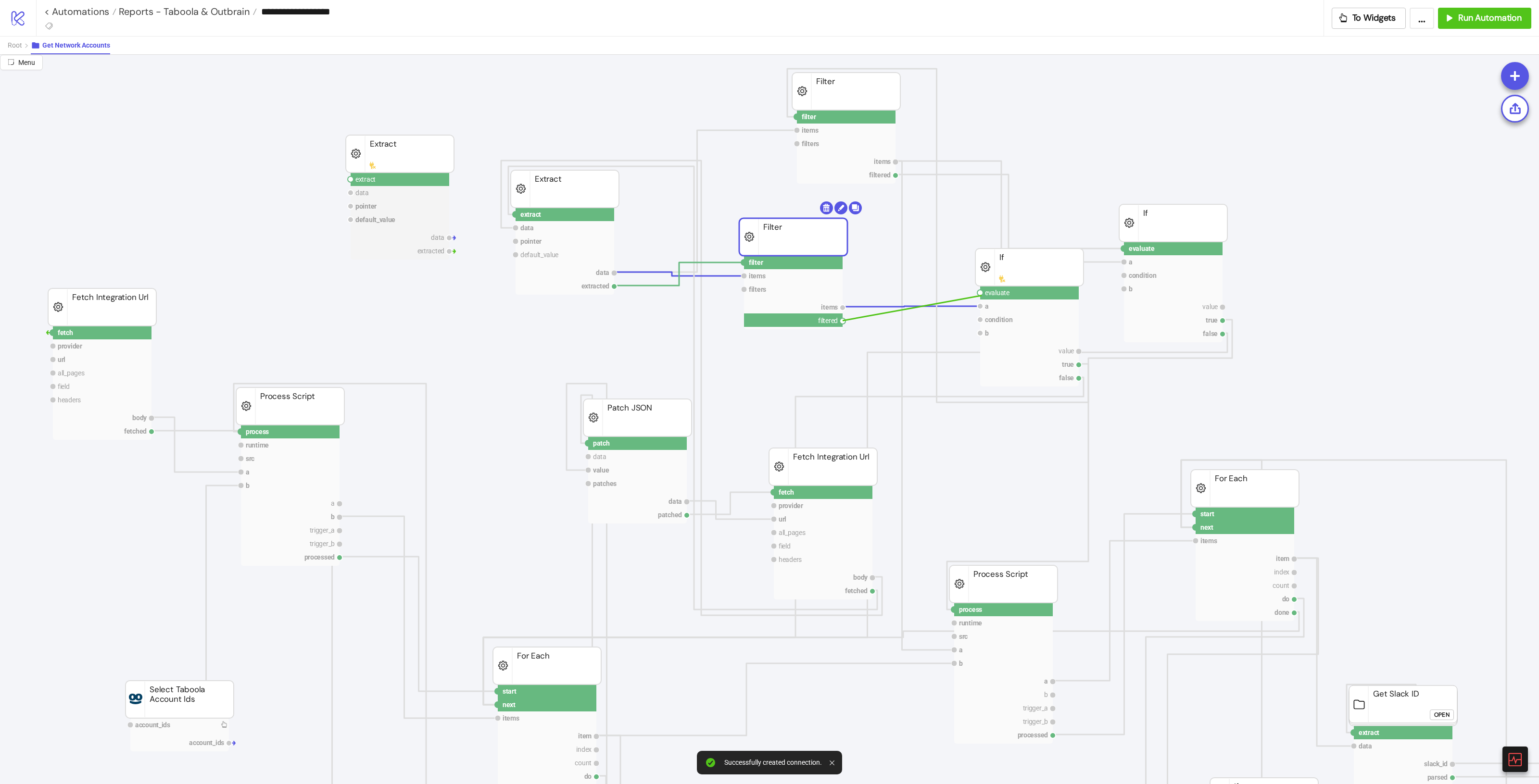
drag, startPoint x: 842, startPoint y: 322, endPoint x: 982, endPoint y: 296, distance: 142.4
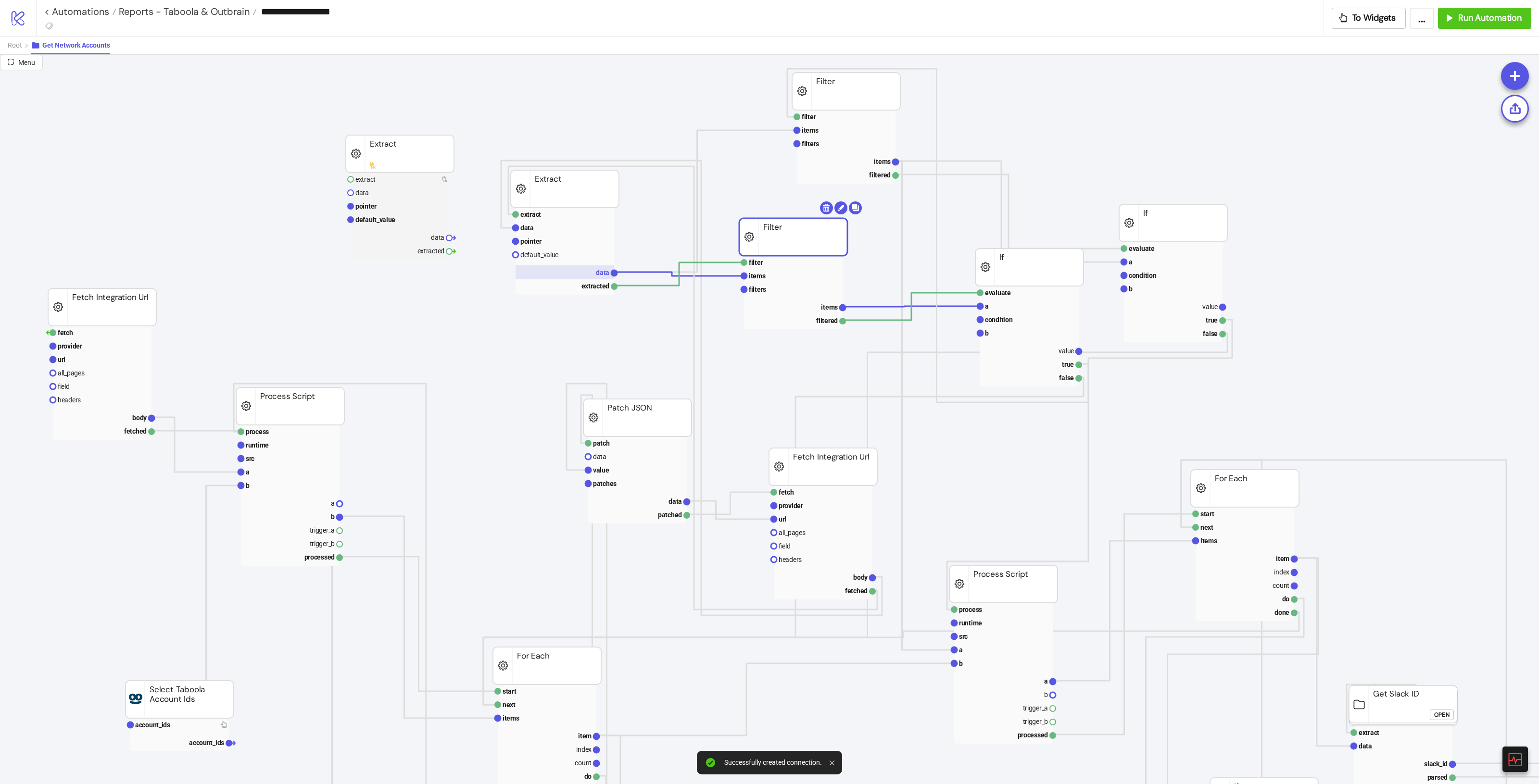
click at [578, 275] on rect at bounding box center [565, 272] width 99 height 14
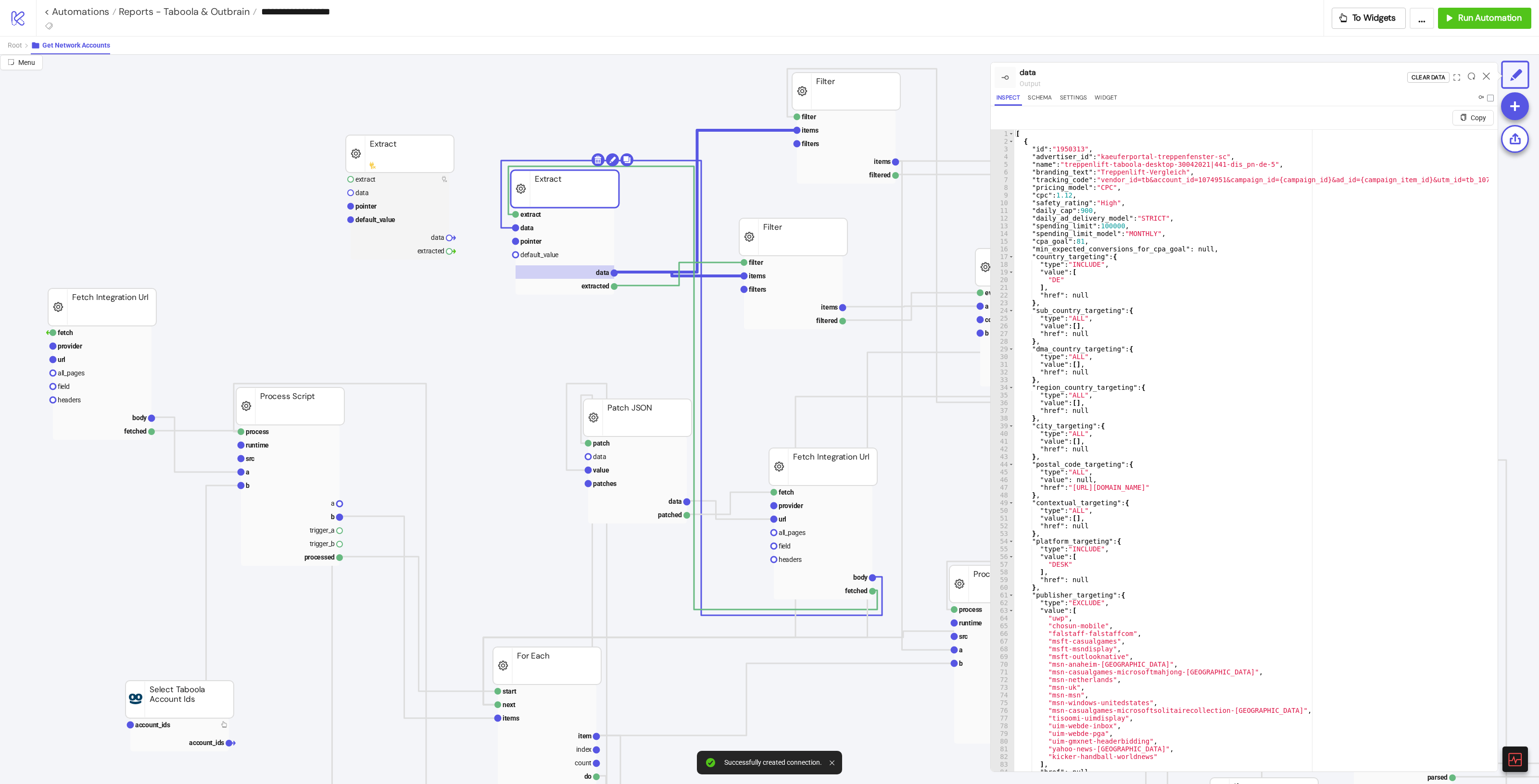
click at [923, 438] on div "[ { "id" : "1950313" , "advertiser_id" : "kaeuferportal-treppenfenster-sc" , "n…" at bounding box center [1427, 465] width 826 height 671
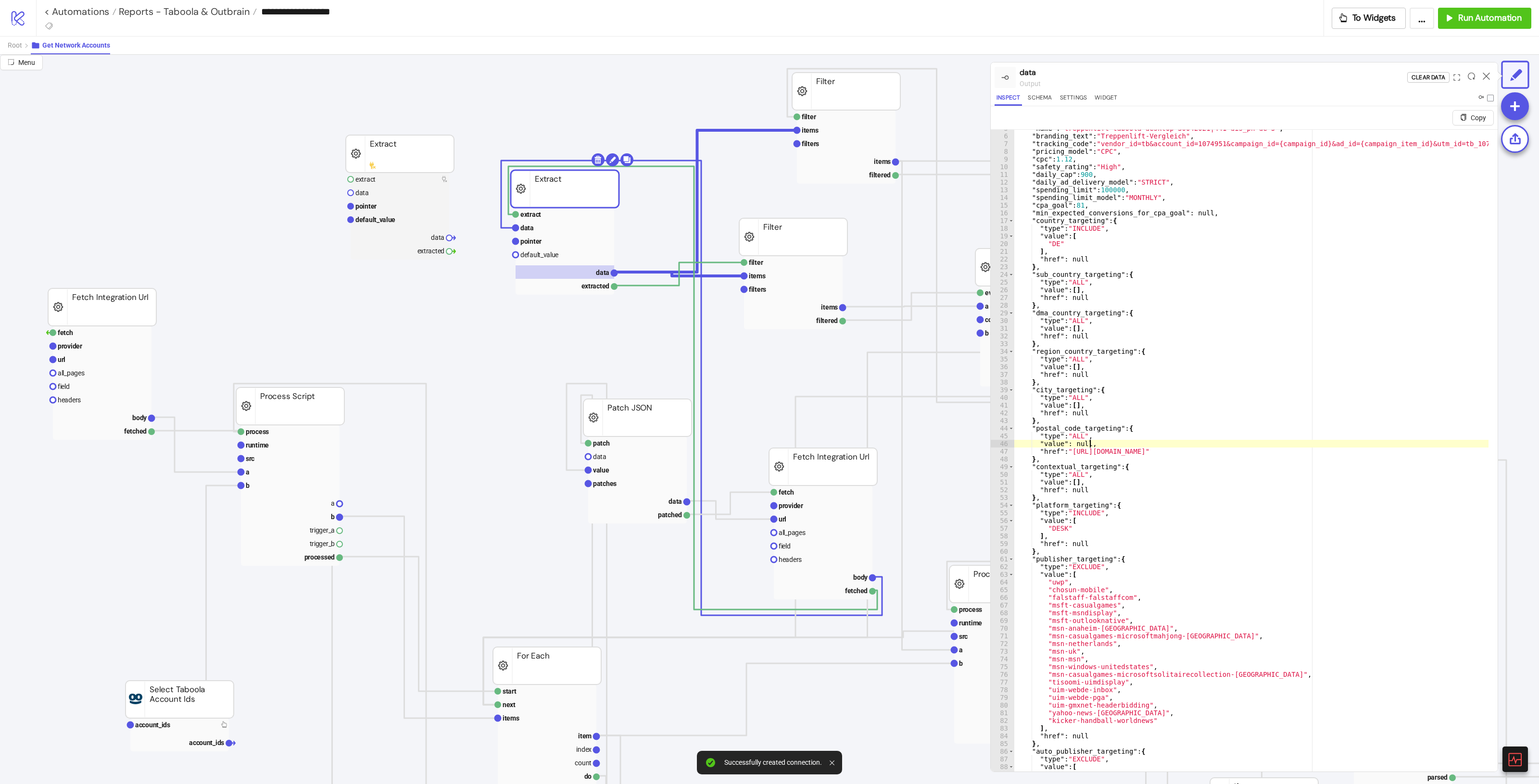
scroll to position [54, 0]
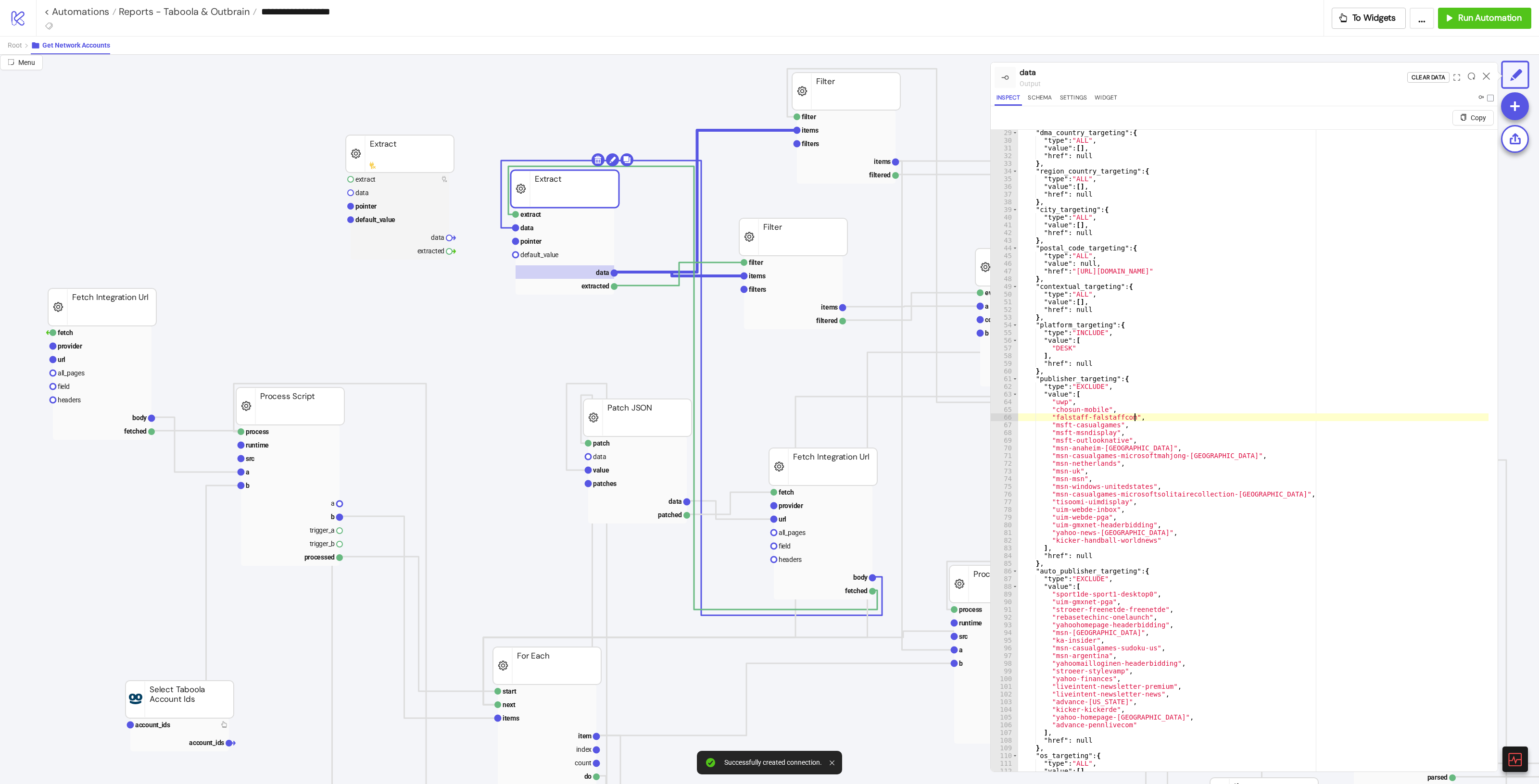
click at [923, 419] on div ""dma_country_targeting" : { "type" : "ALL" , "value" : [ ] , "href" : null } , …" at bounding box center [1430, 465] width 826 height 671
type textarea "**********"
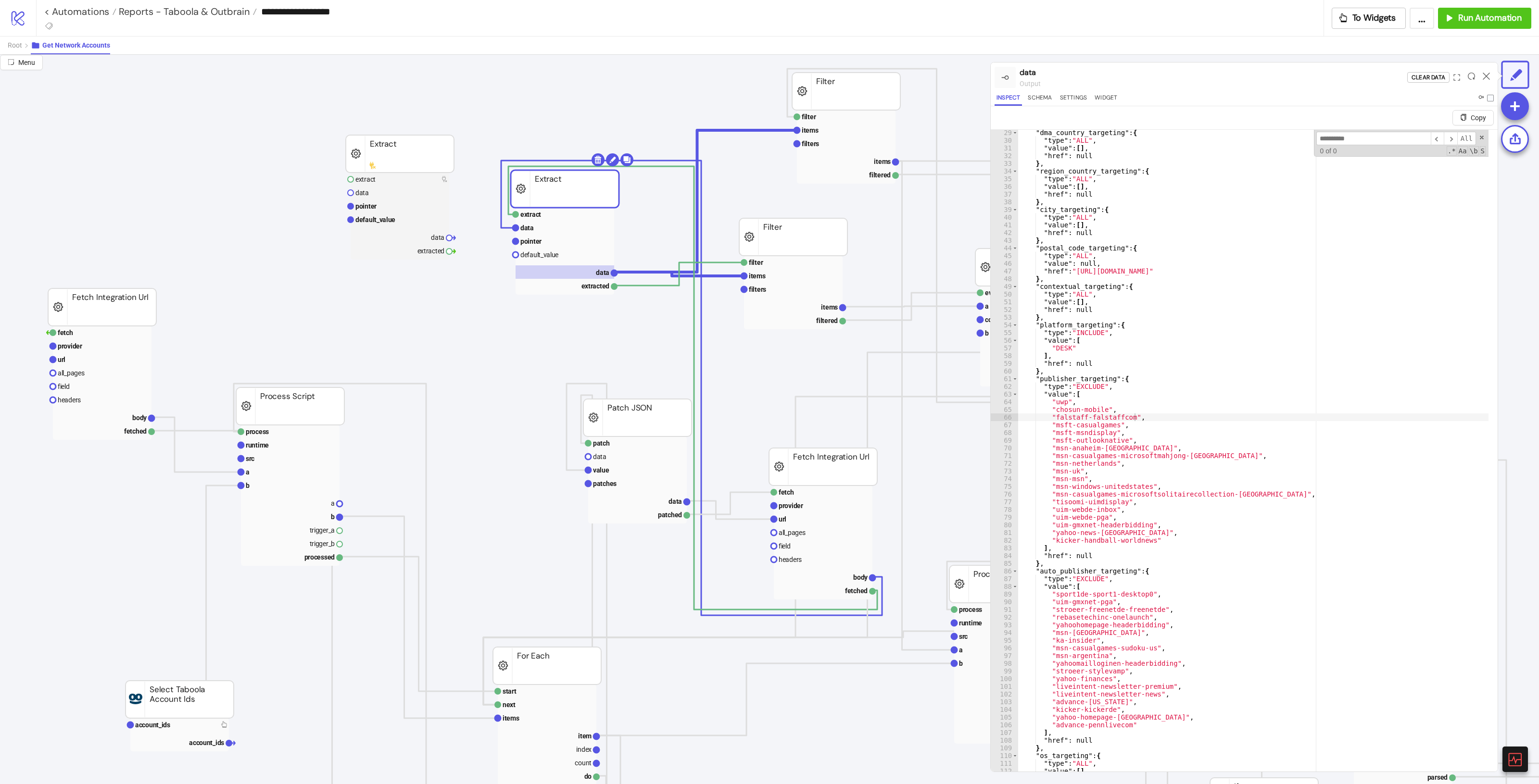
click at [923, 146] on div "​ ​ All Replace All + 0 of 0 .* Aa \b S" at bounding box center [1401, 143] width 174 height 27
click at [923, 137] on input at bounding box center [1374, 139] width 115 height 14
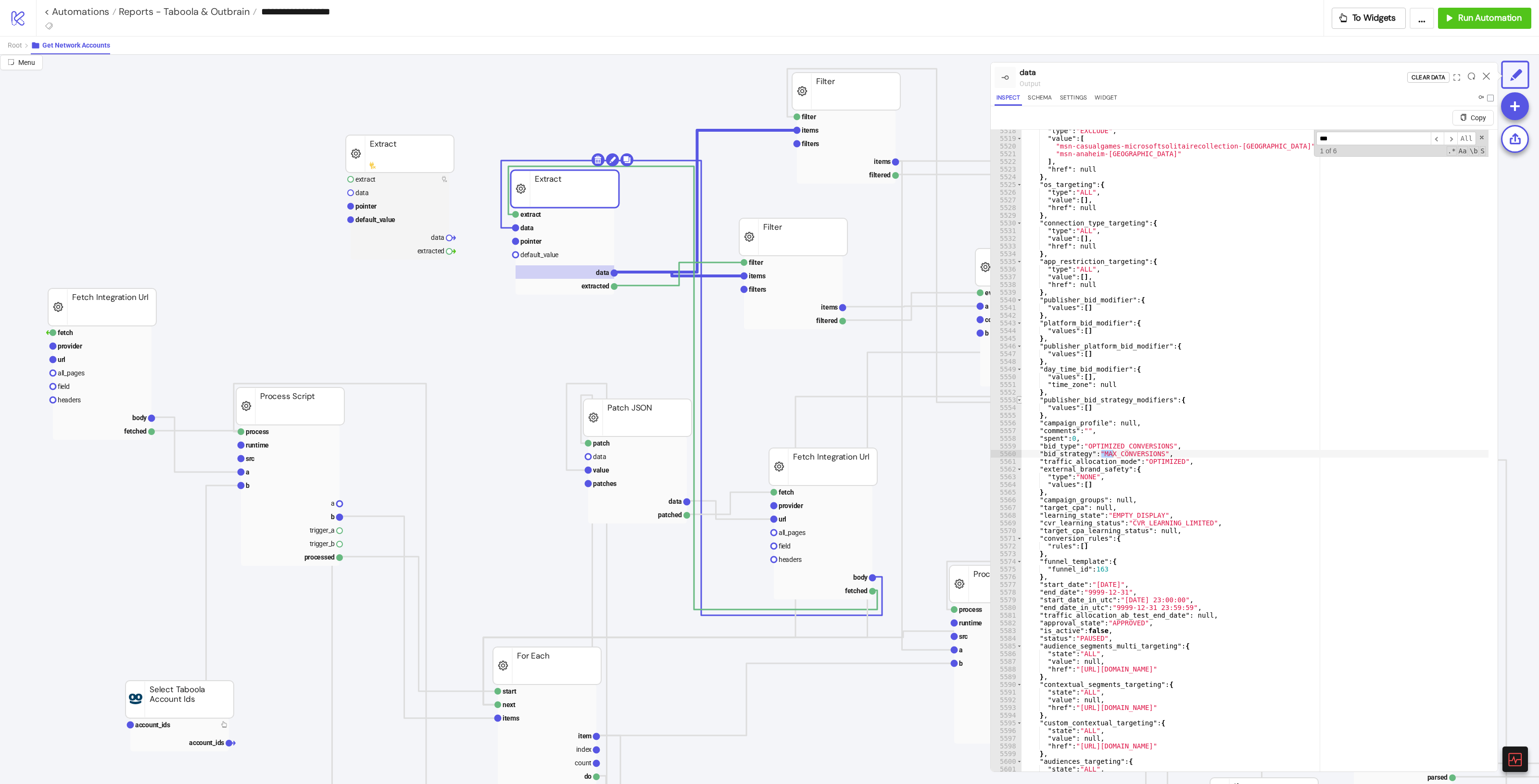
type input "***"
type textarea "**********"
click at [923, 401] on span "Toggle code folding, rows 5553 through 5555" at bounding box center [1019, 399] width 5 height 8
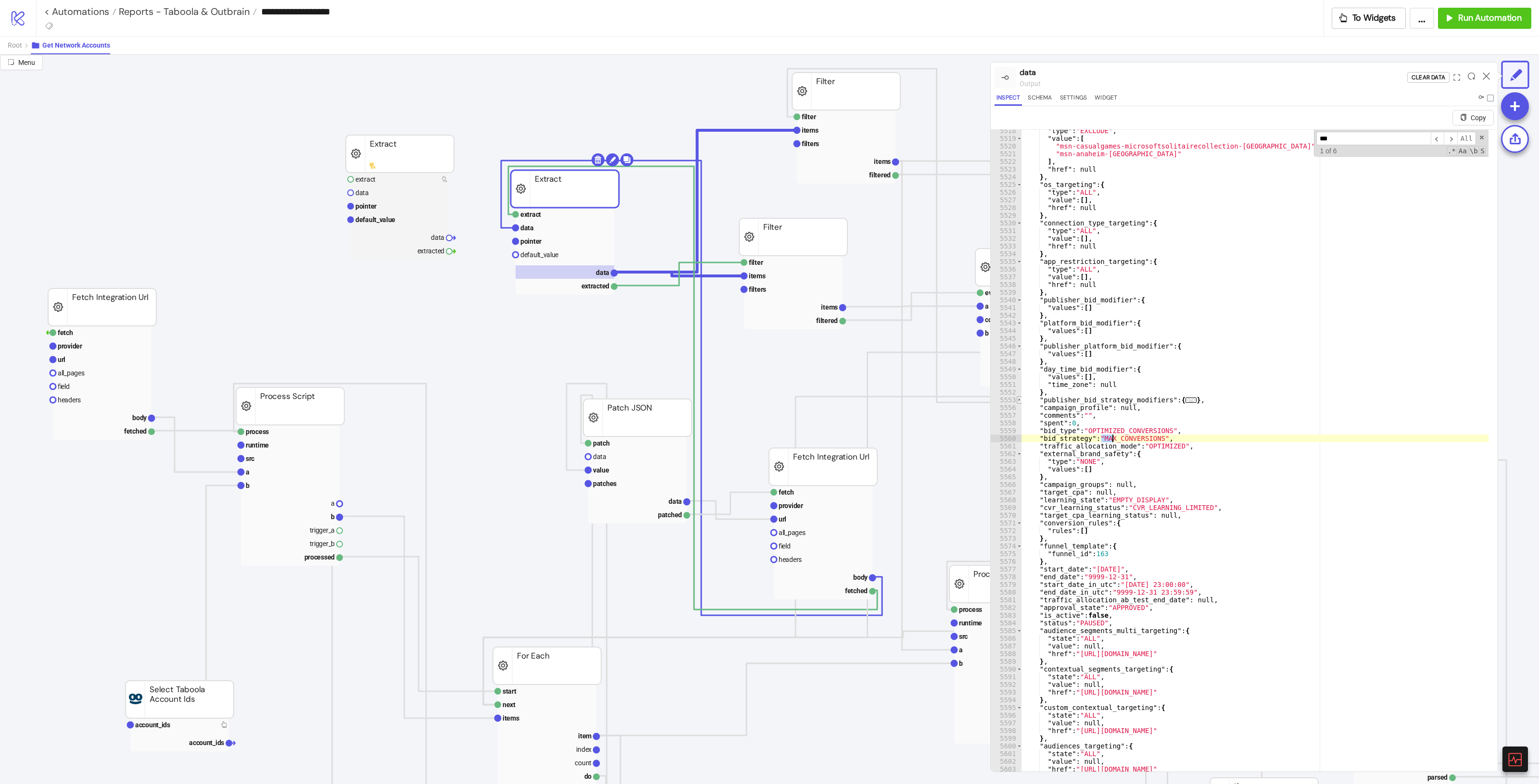
click at [923, 401] on span "Toggle code folding, rows 5553 through 5555" at bounding box center [1019, 399] width 5 height 8
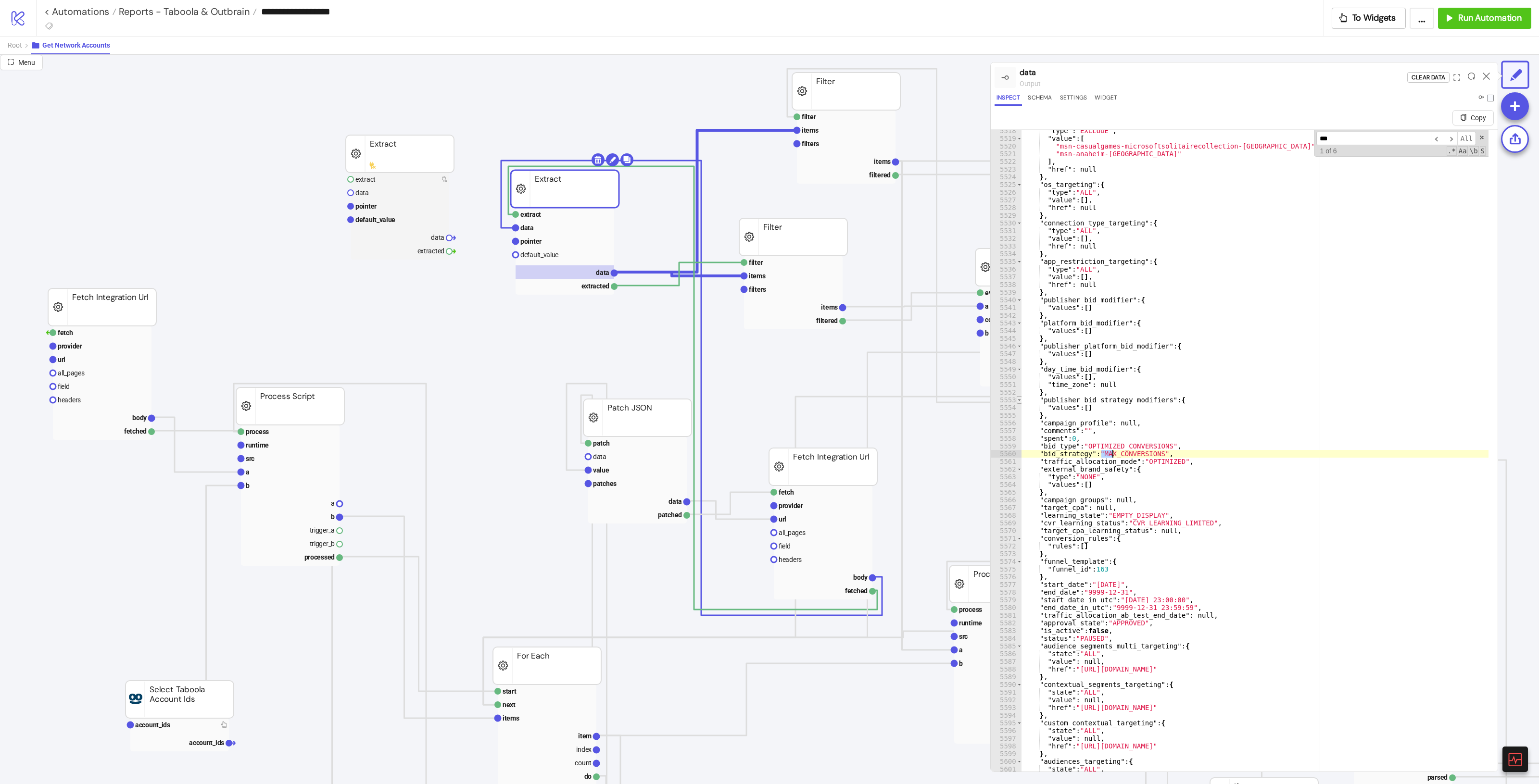
click at [923, 400] on span "Toggle code folding, rows 5553 through 5555" at bounding box center [1019, 399] width 5 height 8
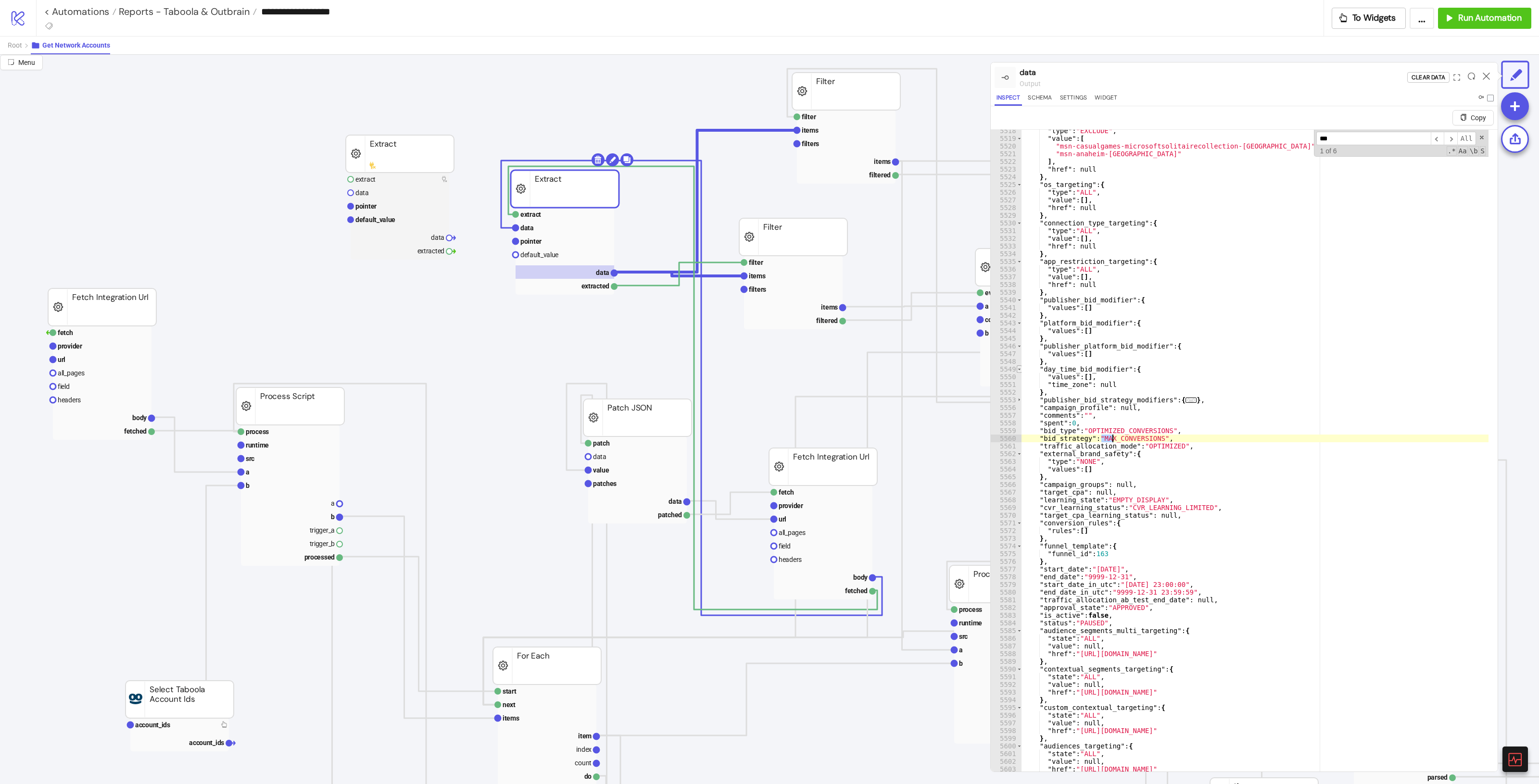
click at [923, 368] on span "Toggle code folding, rows 5549 through 5552" at bounding box center [1019, 369] width 5 height 8
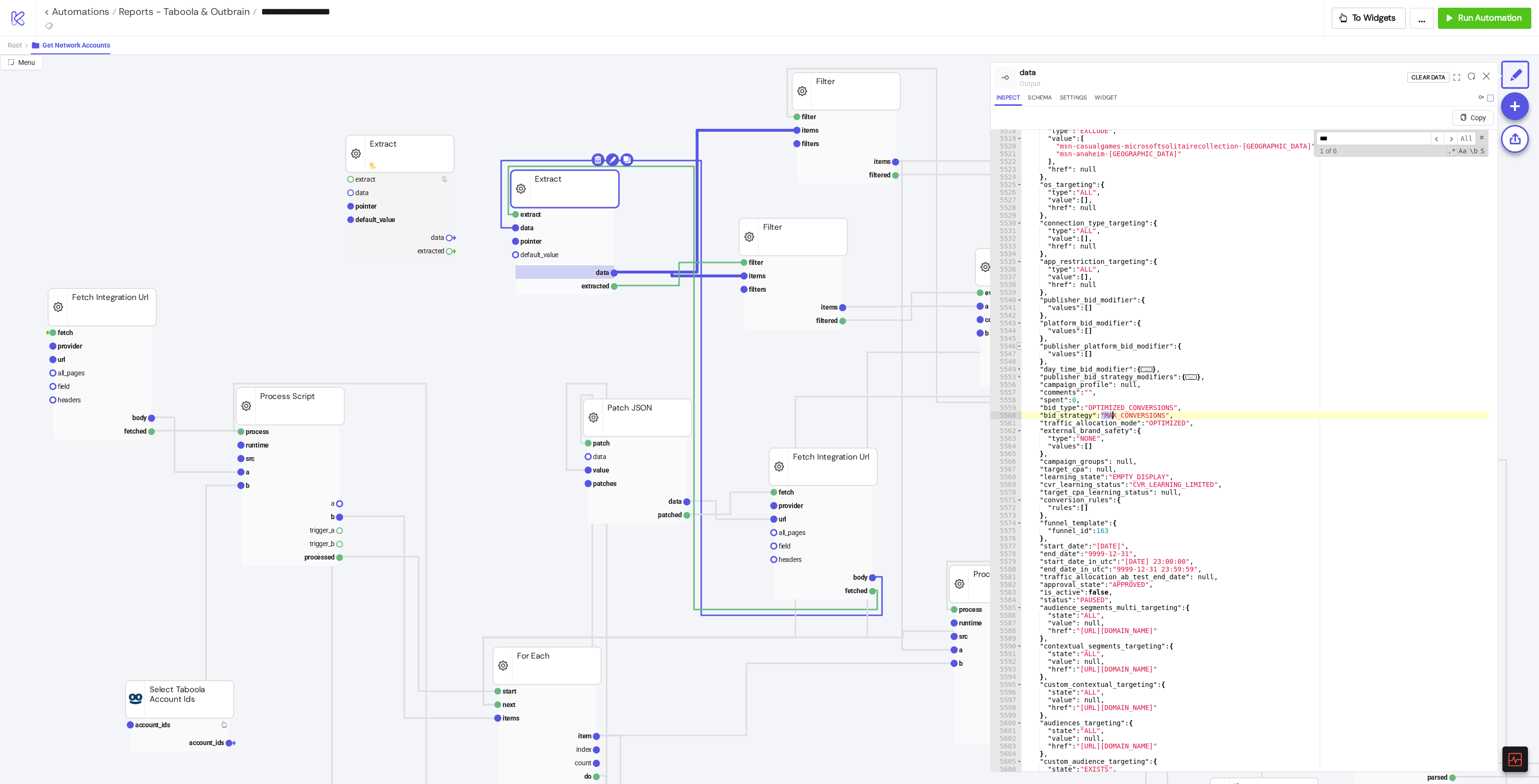
click at [923, 344] on span "Toggle code folding, rows 5546 through 5548" at bounding box center [1019, 346] width 5 height 8
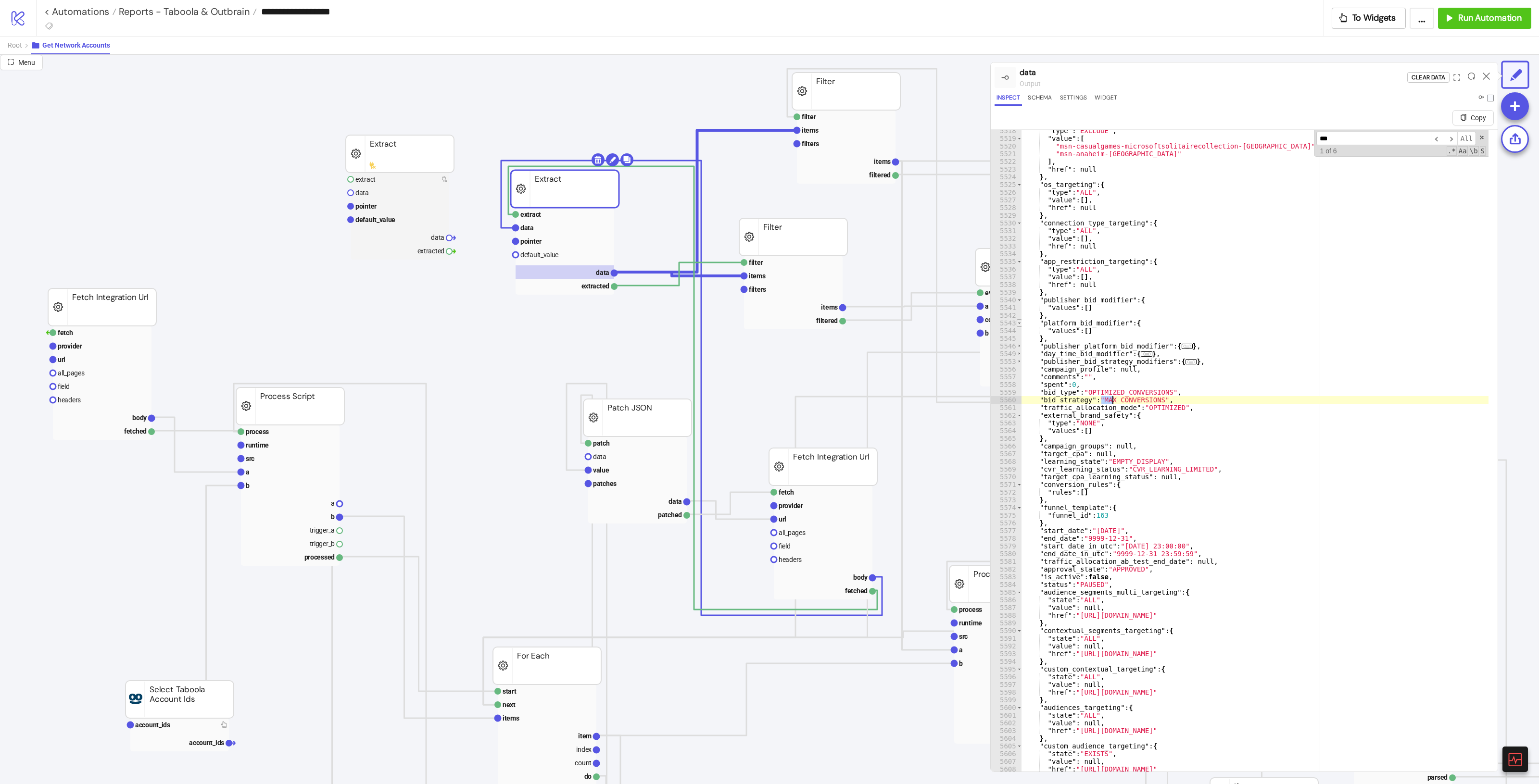
click at [923, 324] on span "Toggle code folding, rows 5543 through 5545" at bounding box center [1019, 323] width 5 height 8
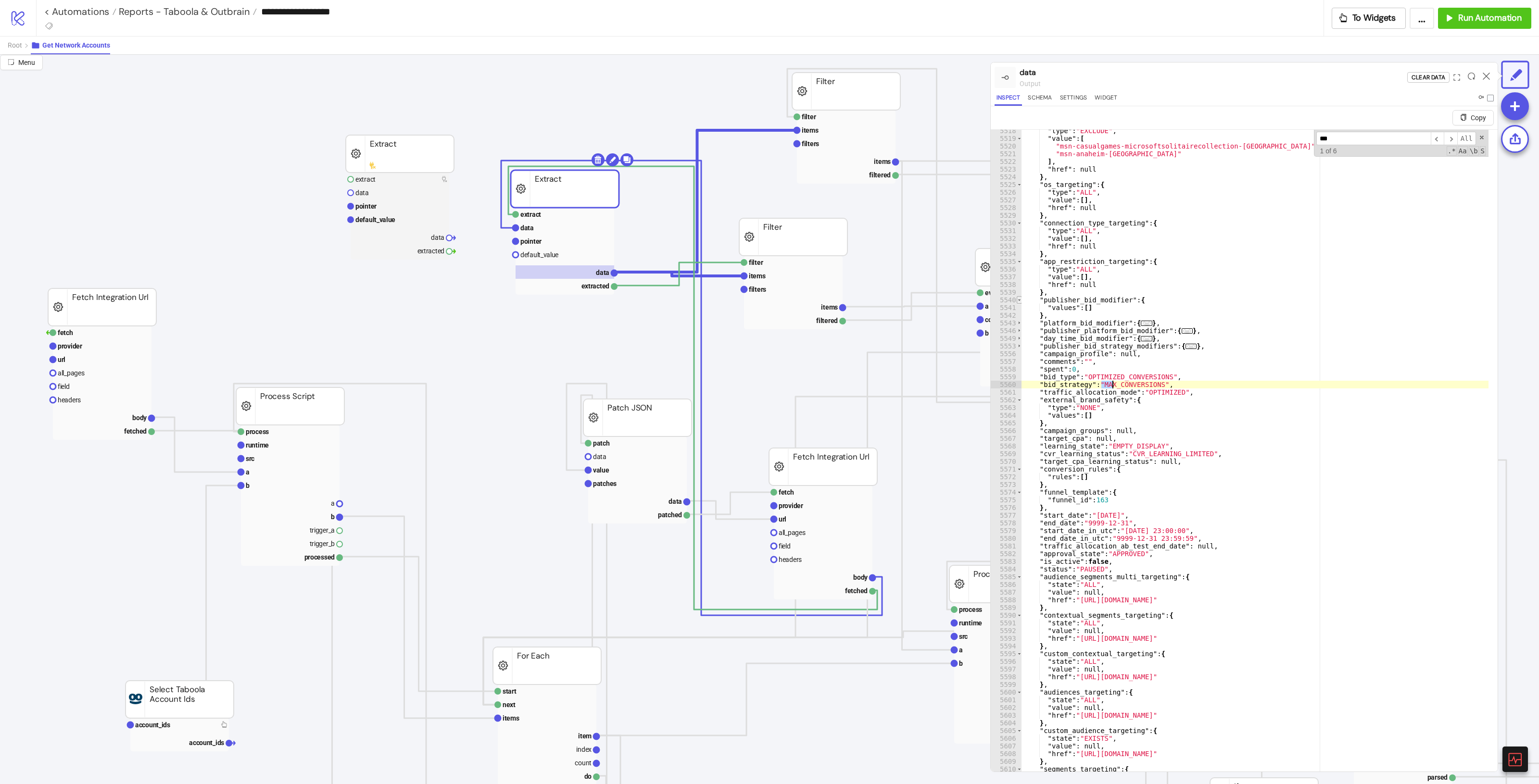
click at [923, 301] on span "Toggle code folding, rows 5540 through 5542" at bounding box center [1019, 300] width 5 height 8
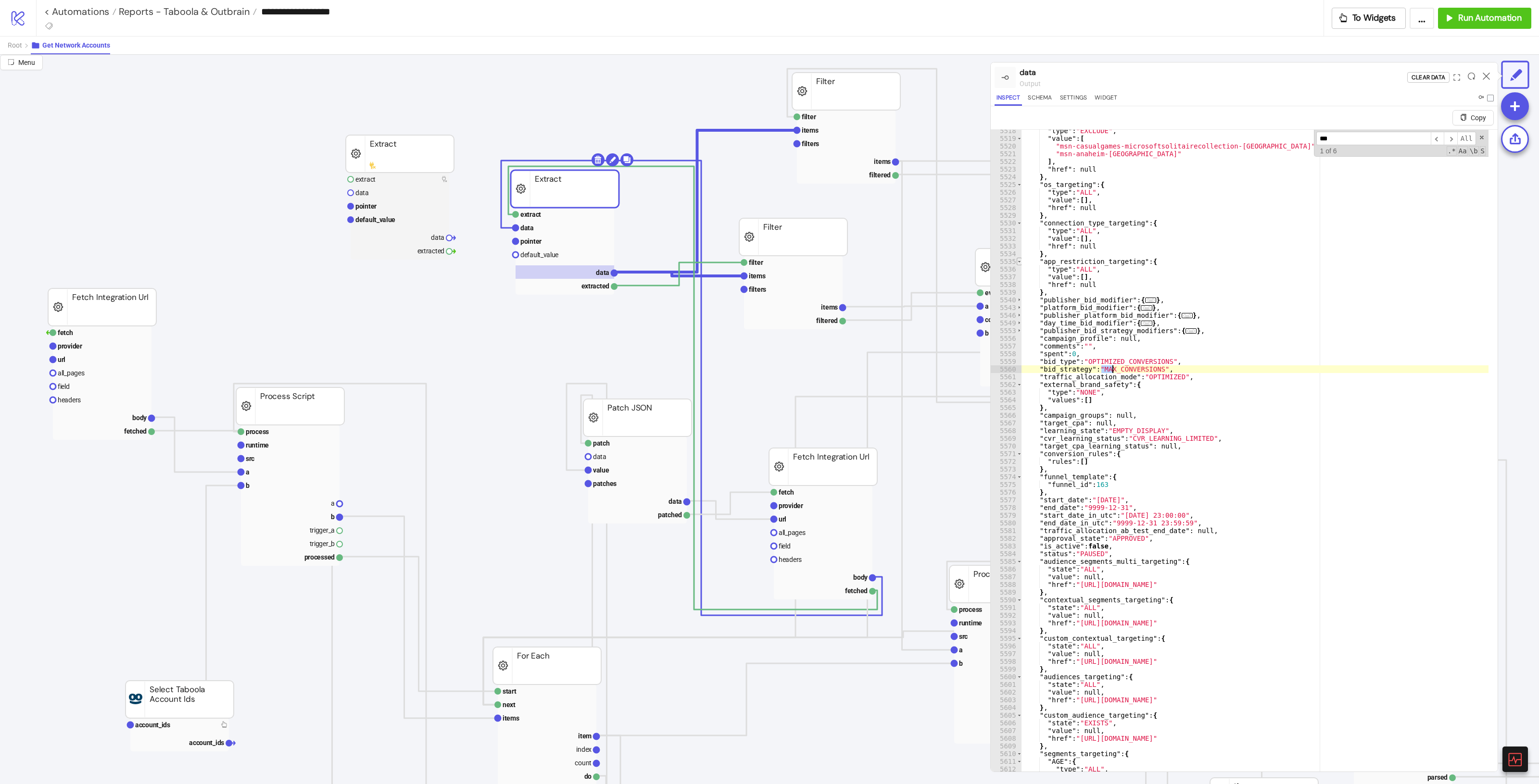
click at [923, 263] on span "Toggle code folding, rows 5535 through 5539" at bounding box center [1019, 261] width 5 height 8
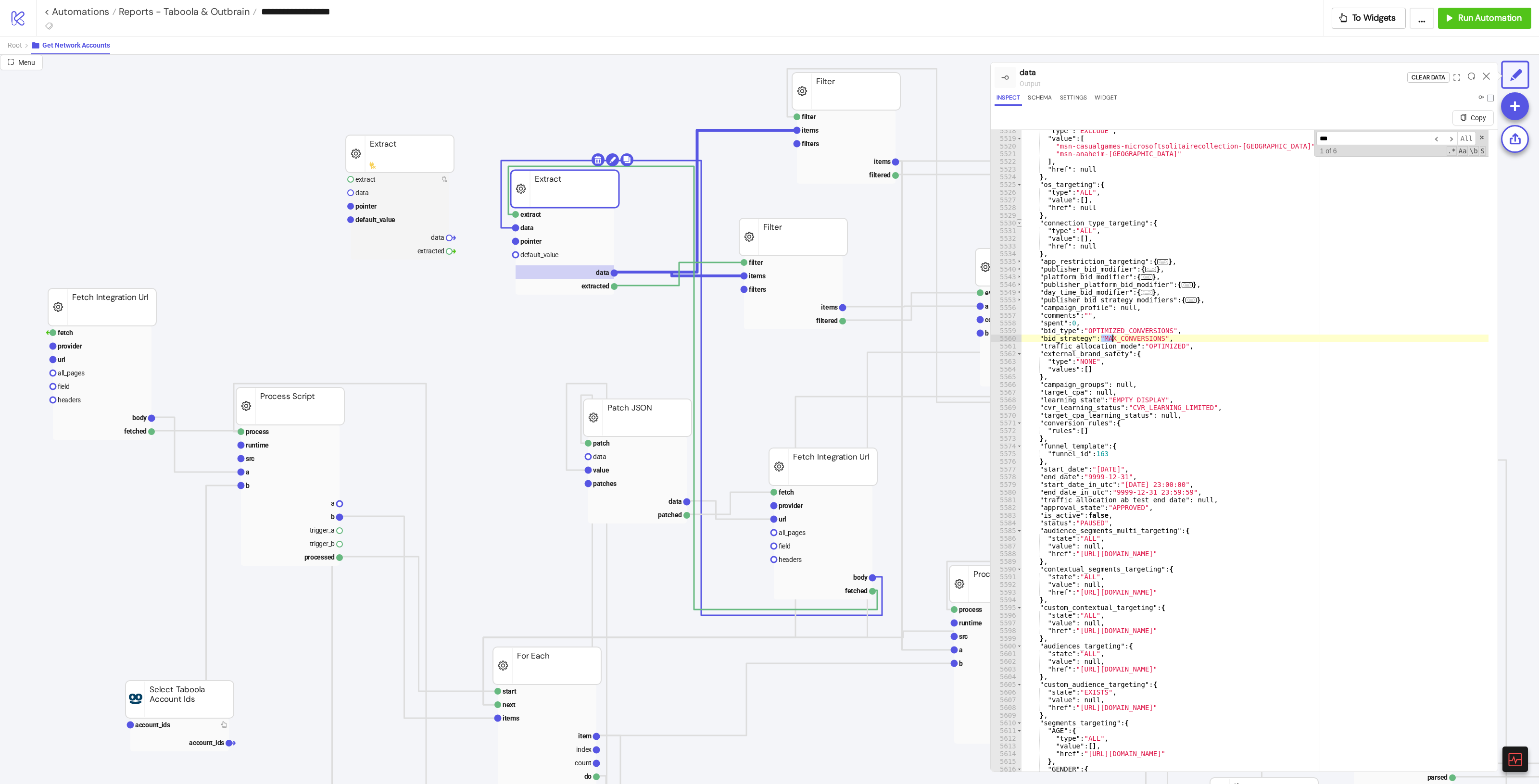
click at [923, 222] on span "Toggle code folding, rows 5530 through 5534" at bounding box center [1019, 223] width 5 height 8
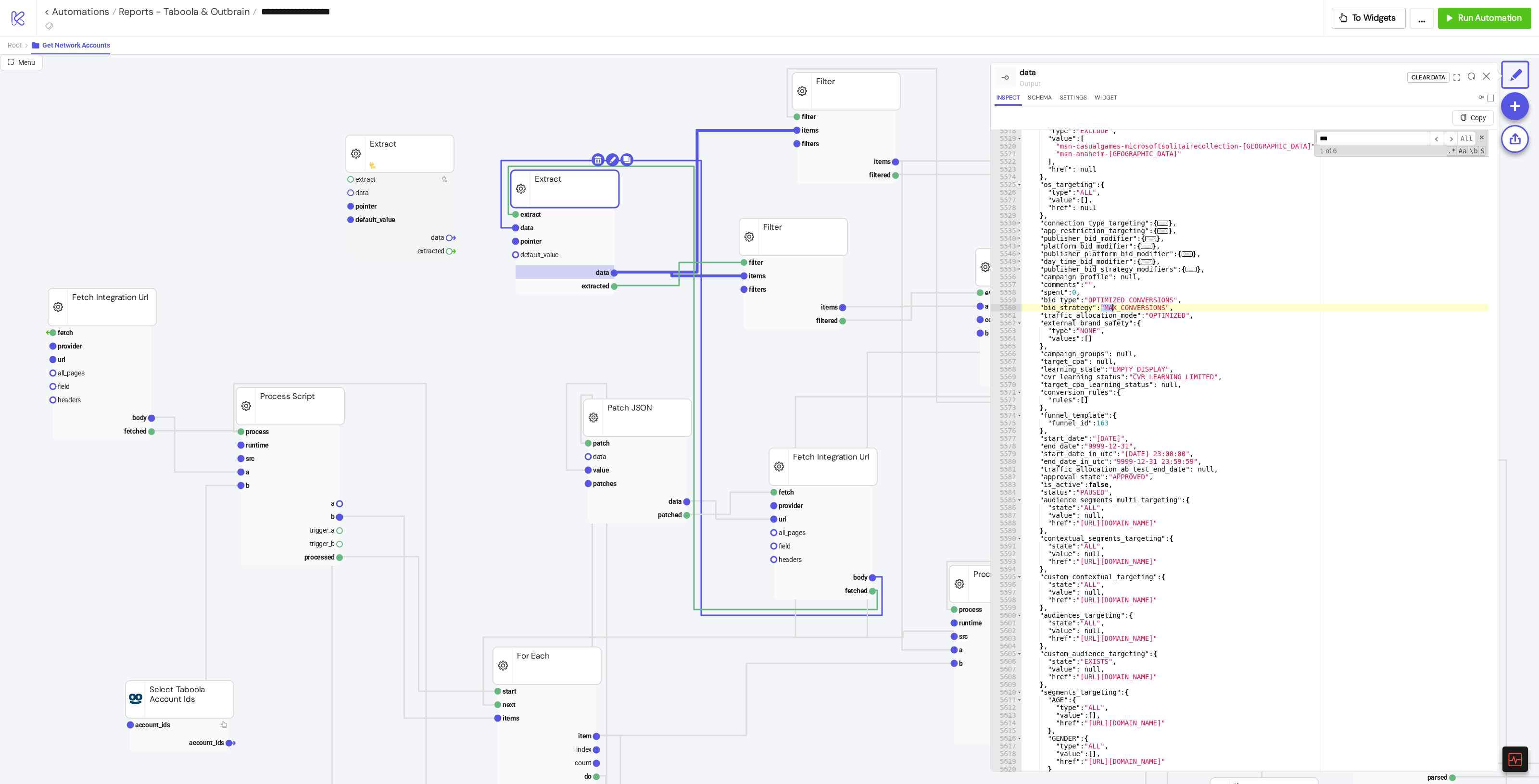
click at [923, 187] on span "Toggle code folding, rows 5525 through 5529" at bounding box center [1019, 185] width 5 height 8
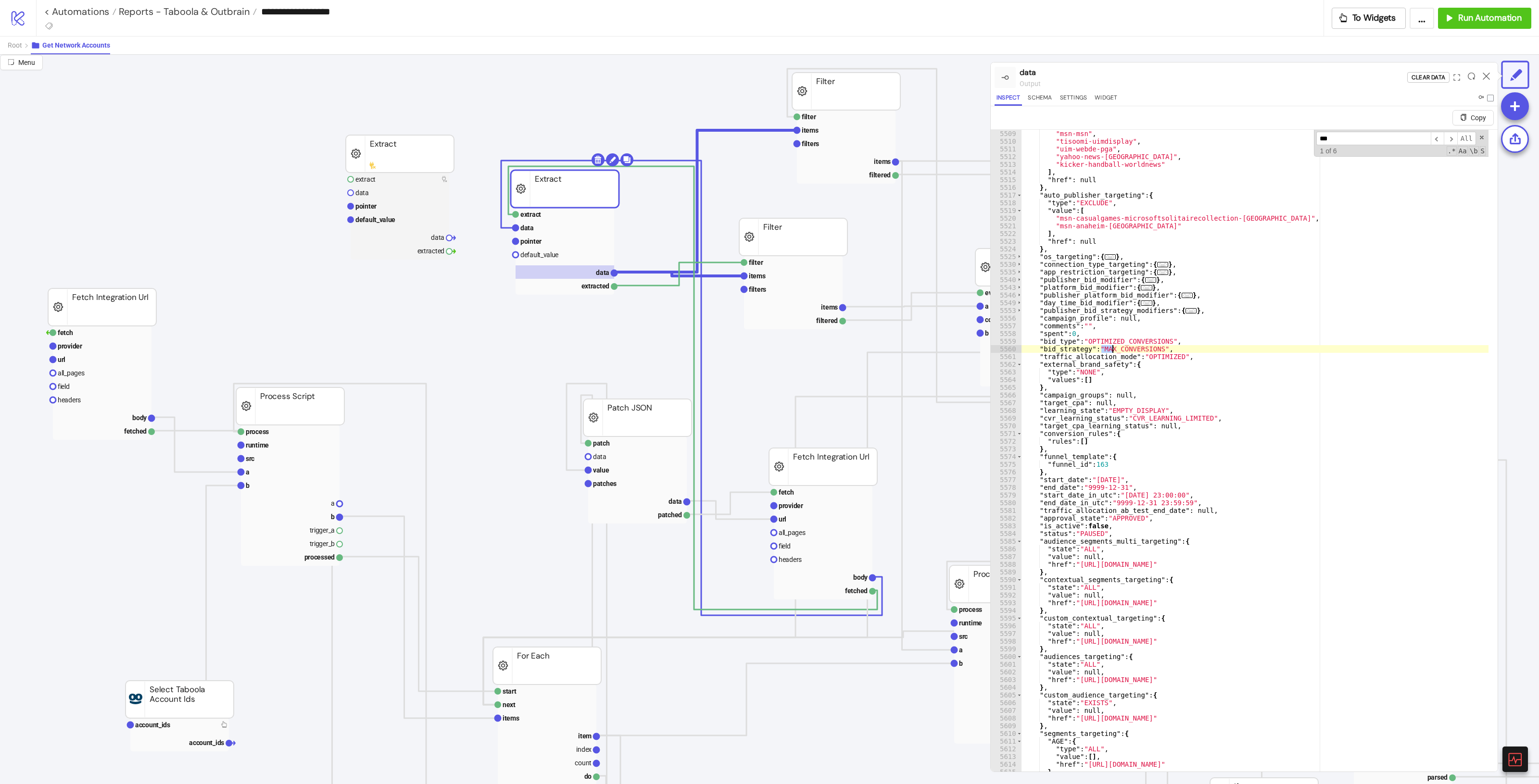
scroll to position [10651, 0]
click at [923, 209] on span "Toggle code folding, rows 5519 through 5522" at bounding box center [1019, 210] width 5 height 8
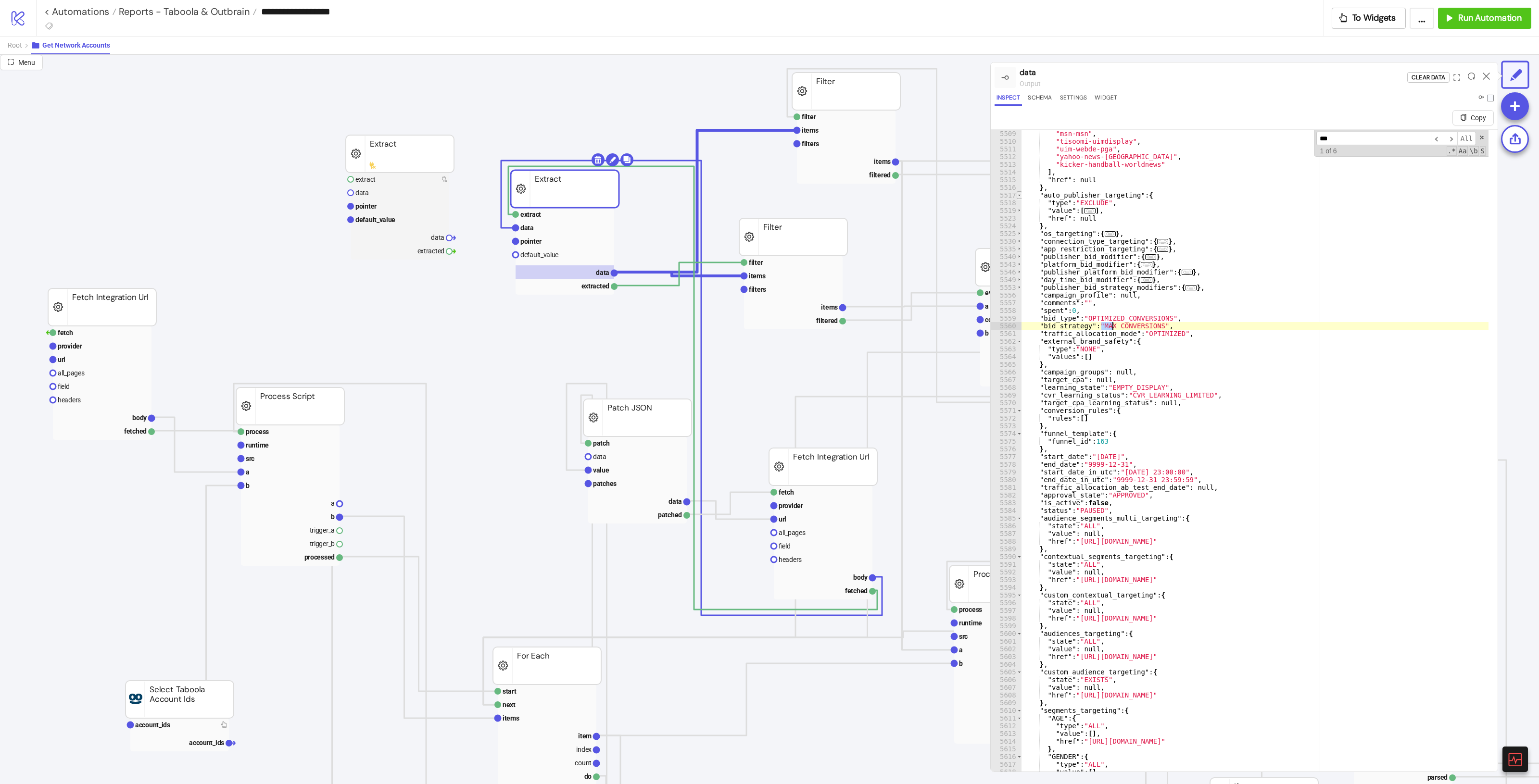
click at [923, 192] on span "Toggle code folding, rows 5517 through 5524" at bounding box center [1019, 195] width 5 height 8
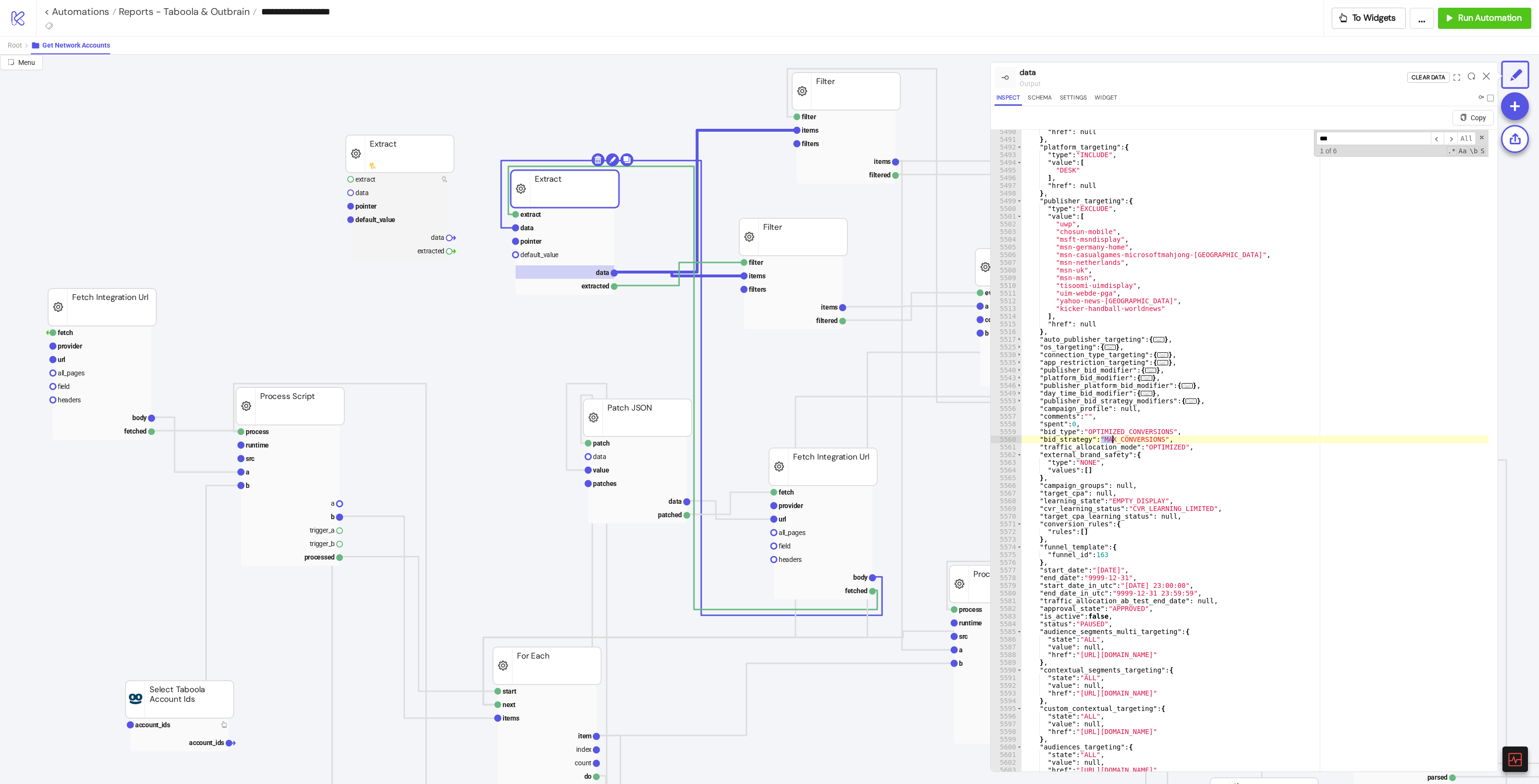
scroll to position [10624, 0]
click at [923, 219] on span "Toggle code folding, rows 5501 through 5514" at bounding box center [1019, 216] width 5 height 8
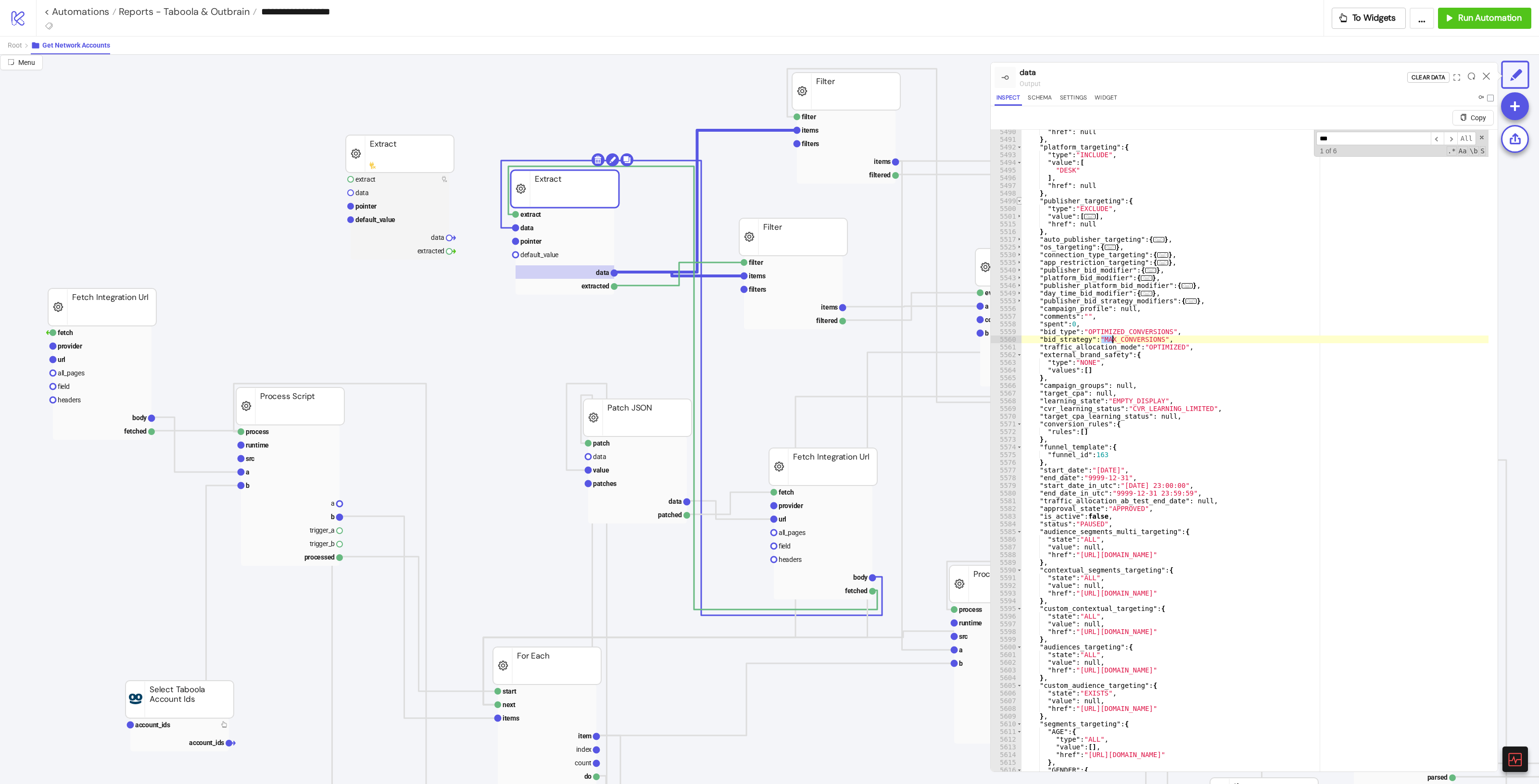
click at [923, 201] on span "Toggle code folding, rows 5499 through 5516" at bounding box center [1019, 201] width 5 height 8
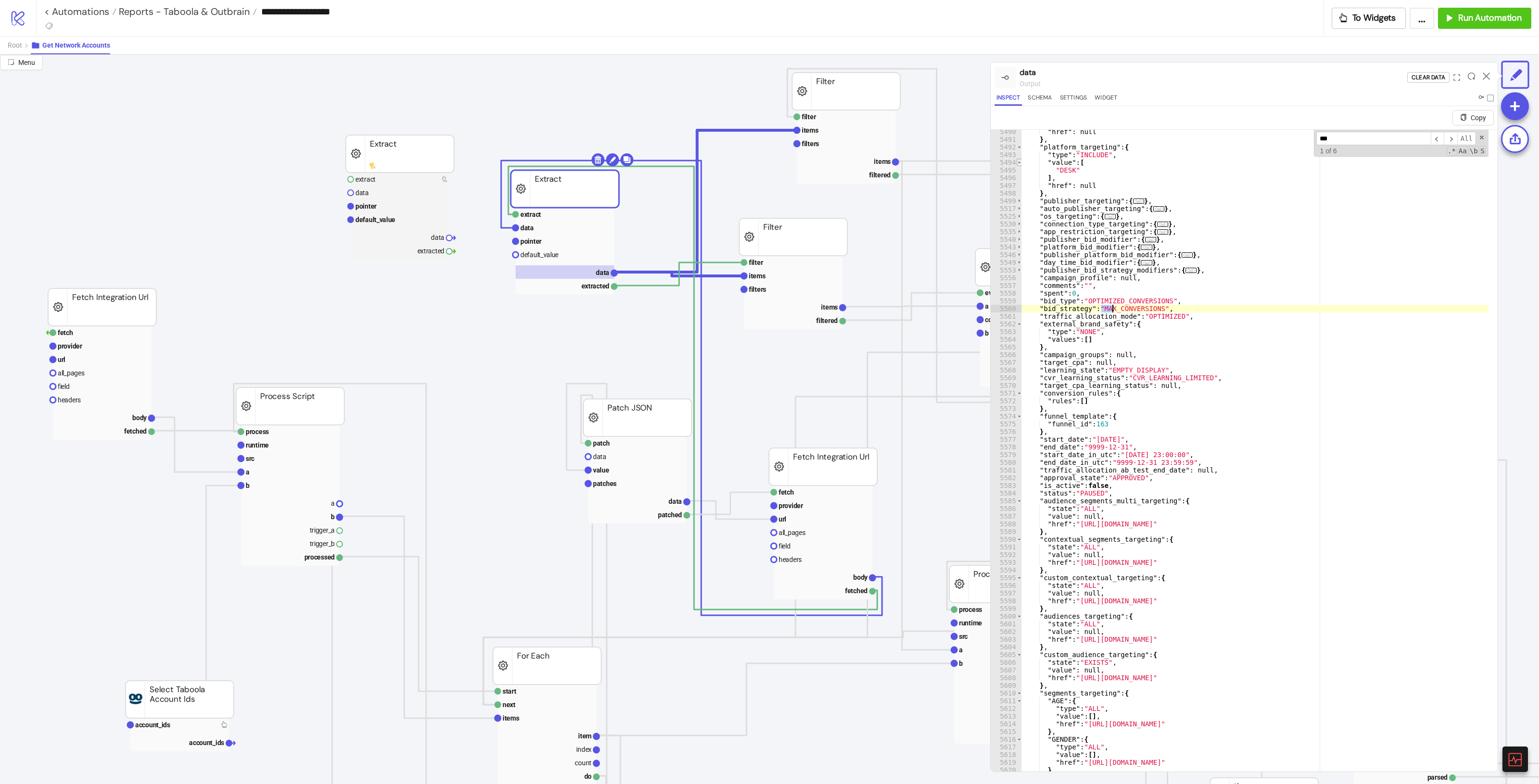
click at [923, 166] on span "Toggle code folding, rows 5494 through 5496" at bounding box center [1019, 162] width 5 height 8
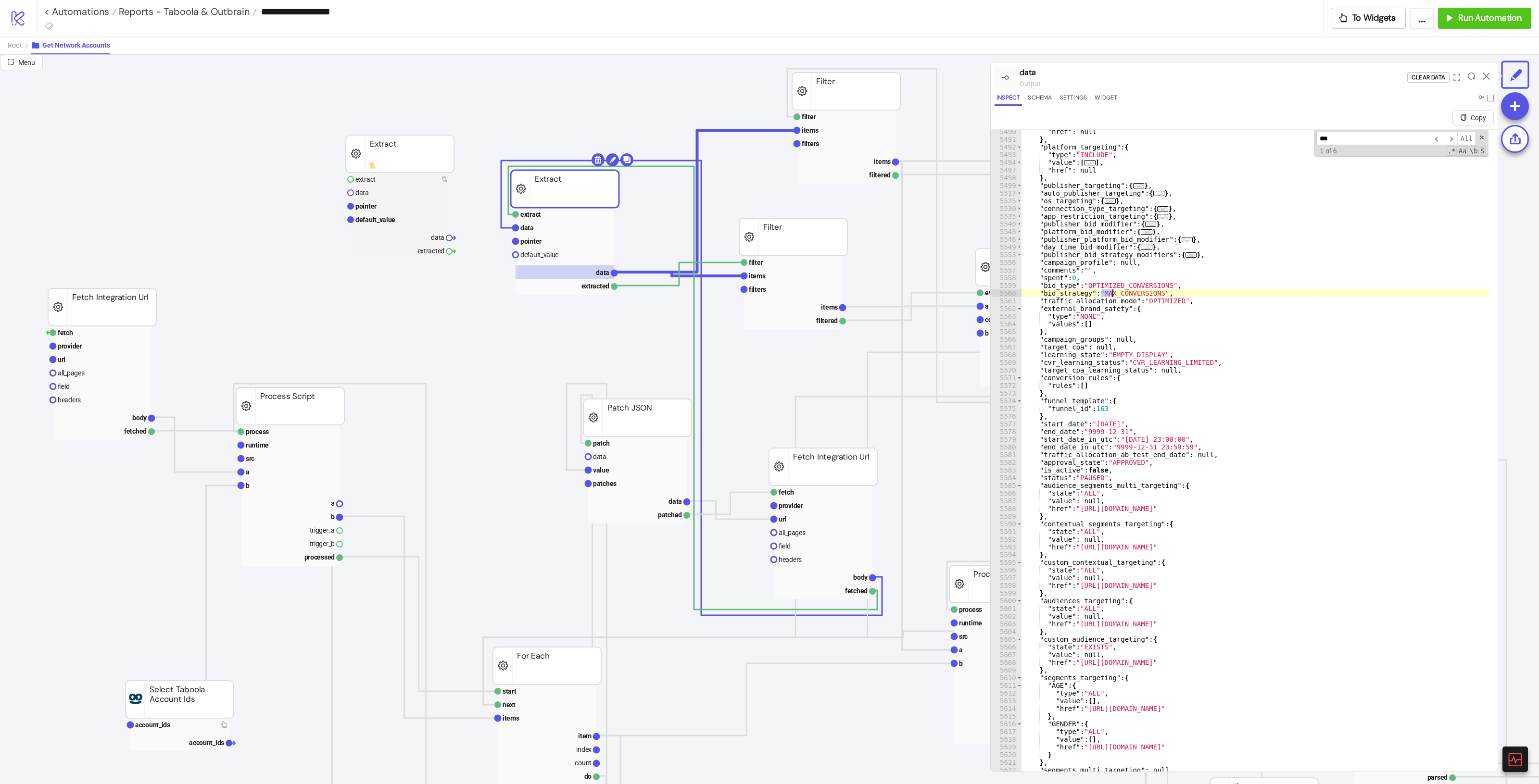
scroll to position [10621, 0]
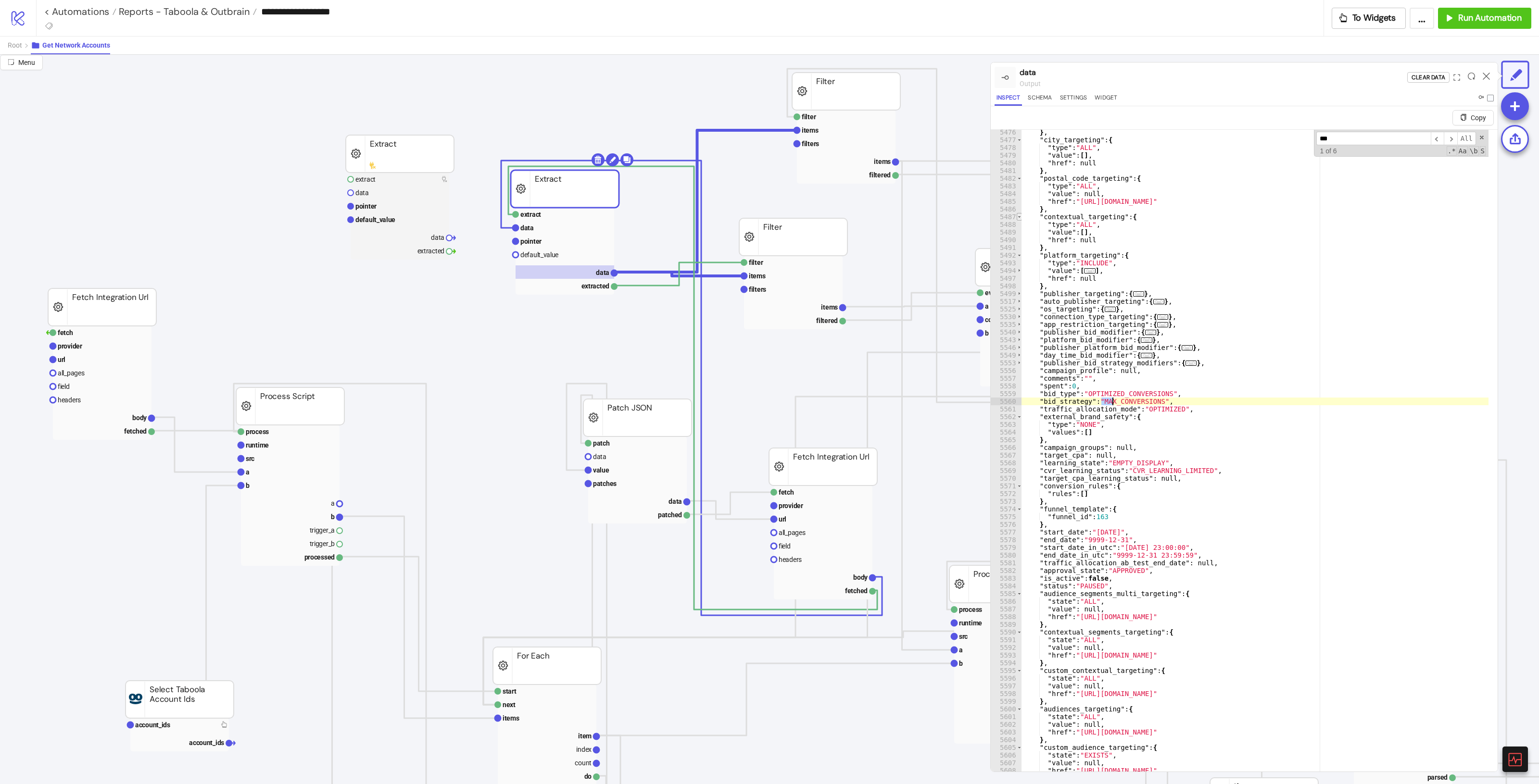
click at [923, 216] on span "Toggle code folding, rows 5487 through 5491" at bounding box center [1019, 217] width 5 height 8
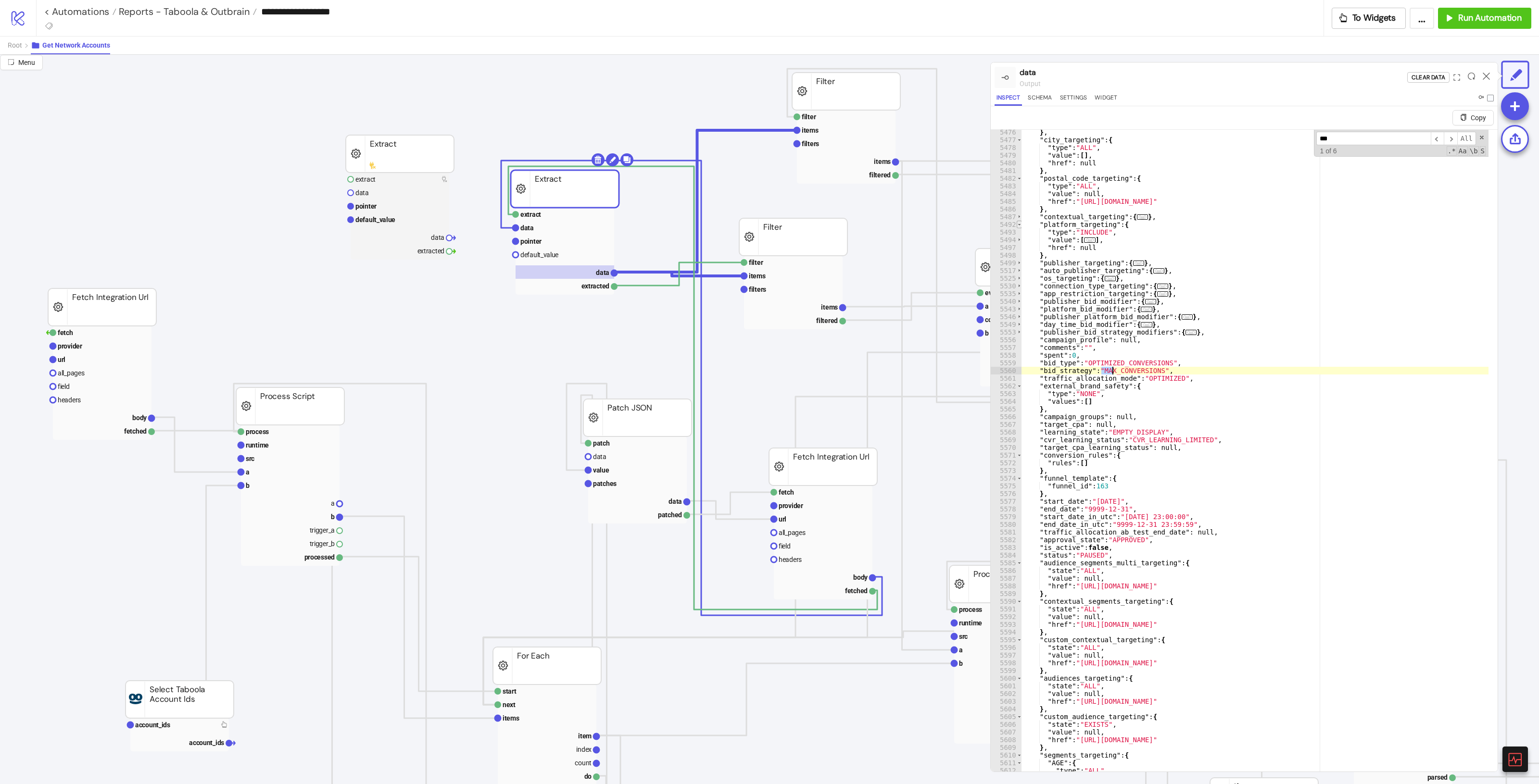
click at [923, 225] on span "Toggle code folding, rows 5492 through 5498" at bounding box center [1019, 224] width 5 height 8
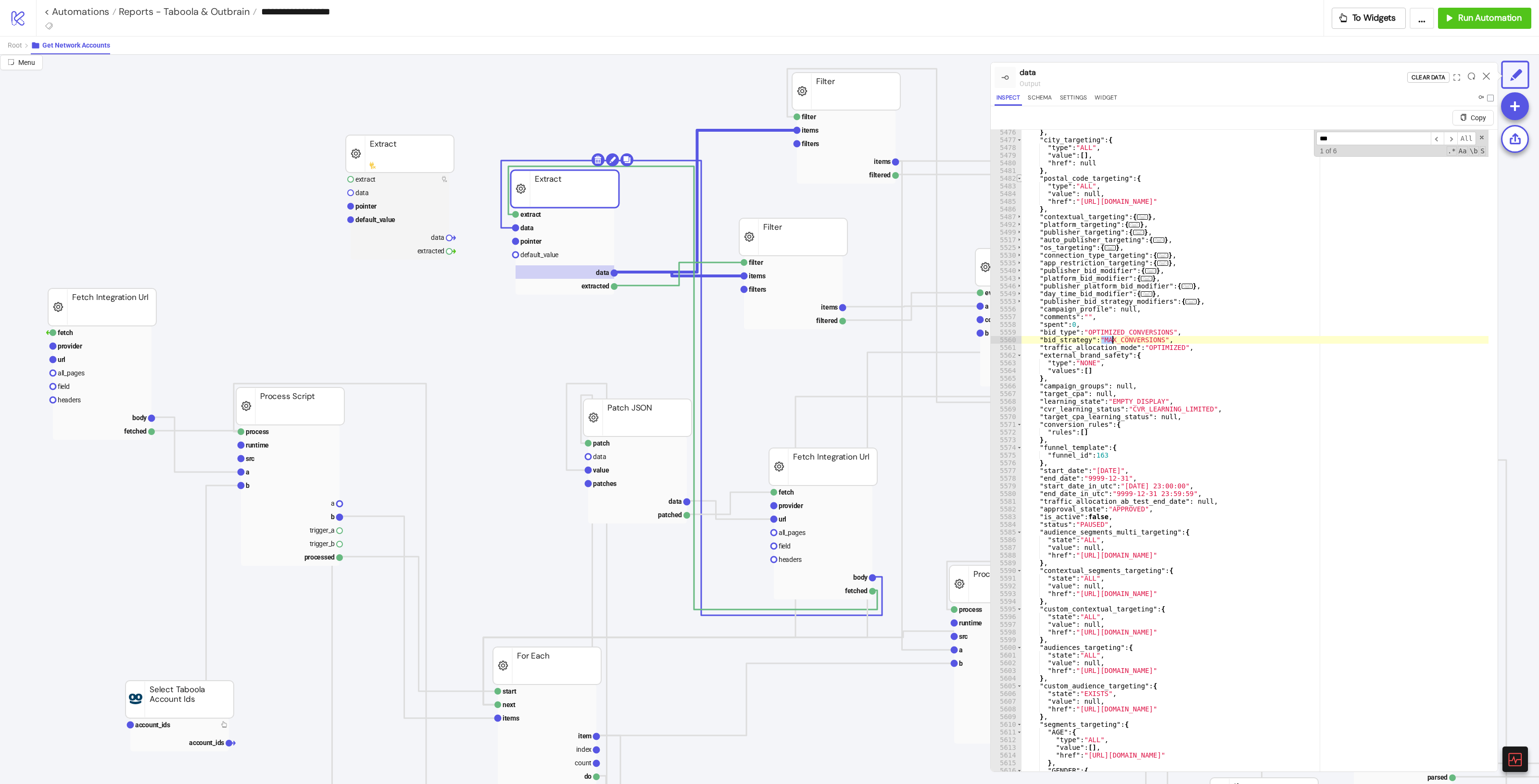
click at [923, 176] on span "Toggle code folding, rows 5482 through 5486" at bounding box center [1019, 178] width 5 height 8
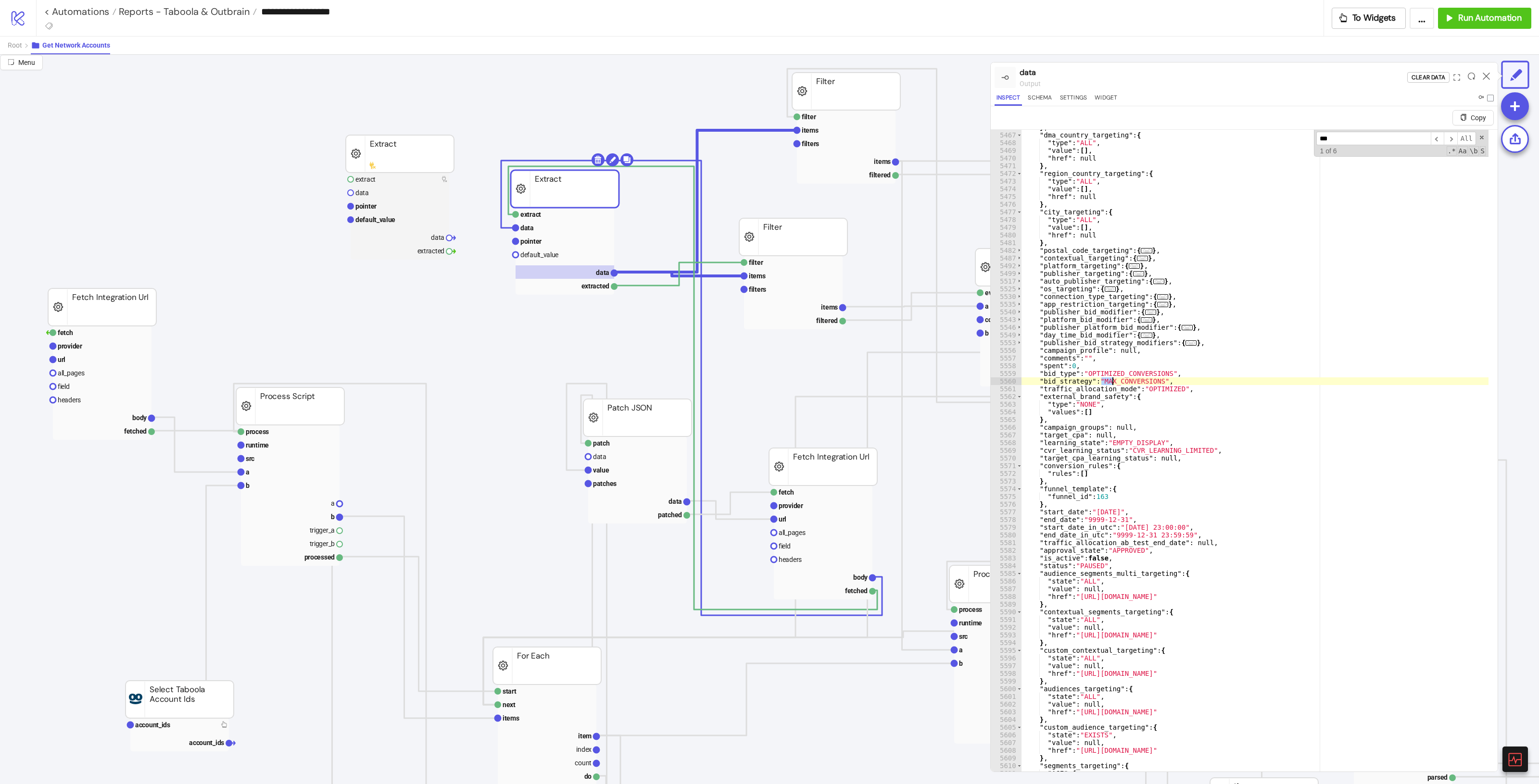
scroll to position [10619, 0]
click at [923, 212] on span "Toggle code folding, rows 5477 through 5481" at bounding box center [1019, 212] width 5 height 8
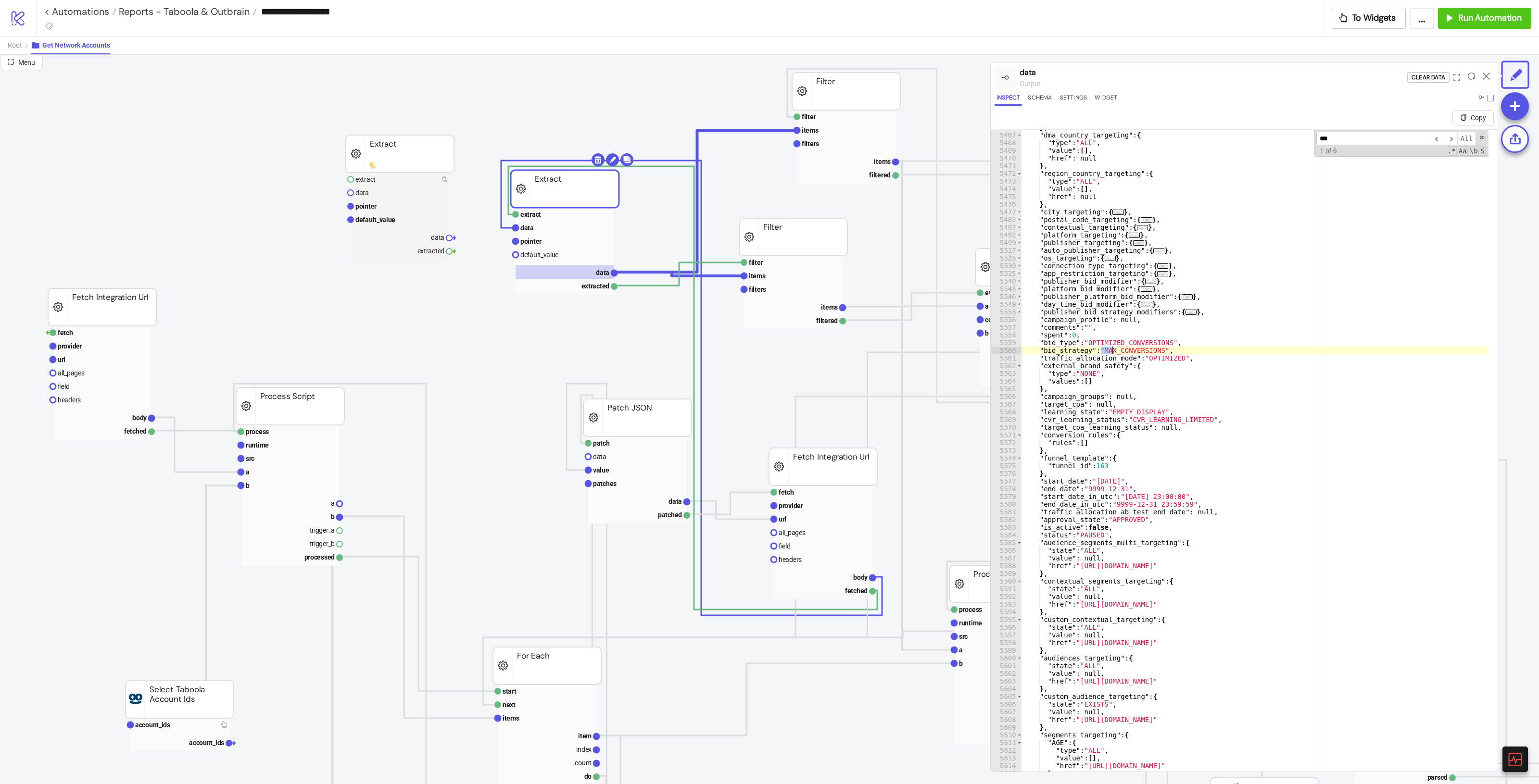
click at [923, 171] on span "Toggle code folding, rows 5472 through 5476" at bounding box center [1019, 173] width 5 height 8
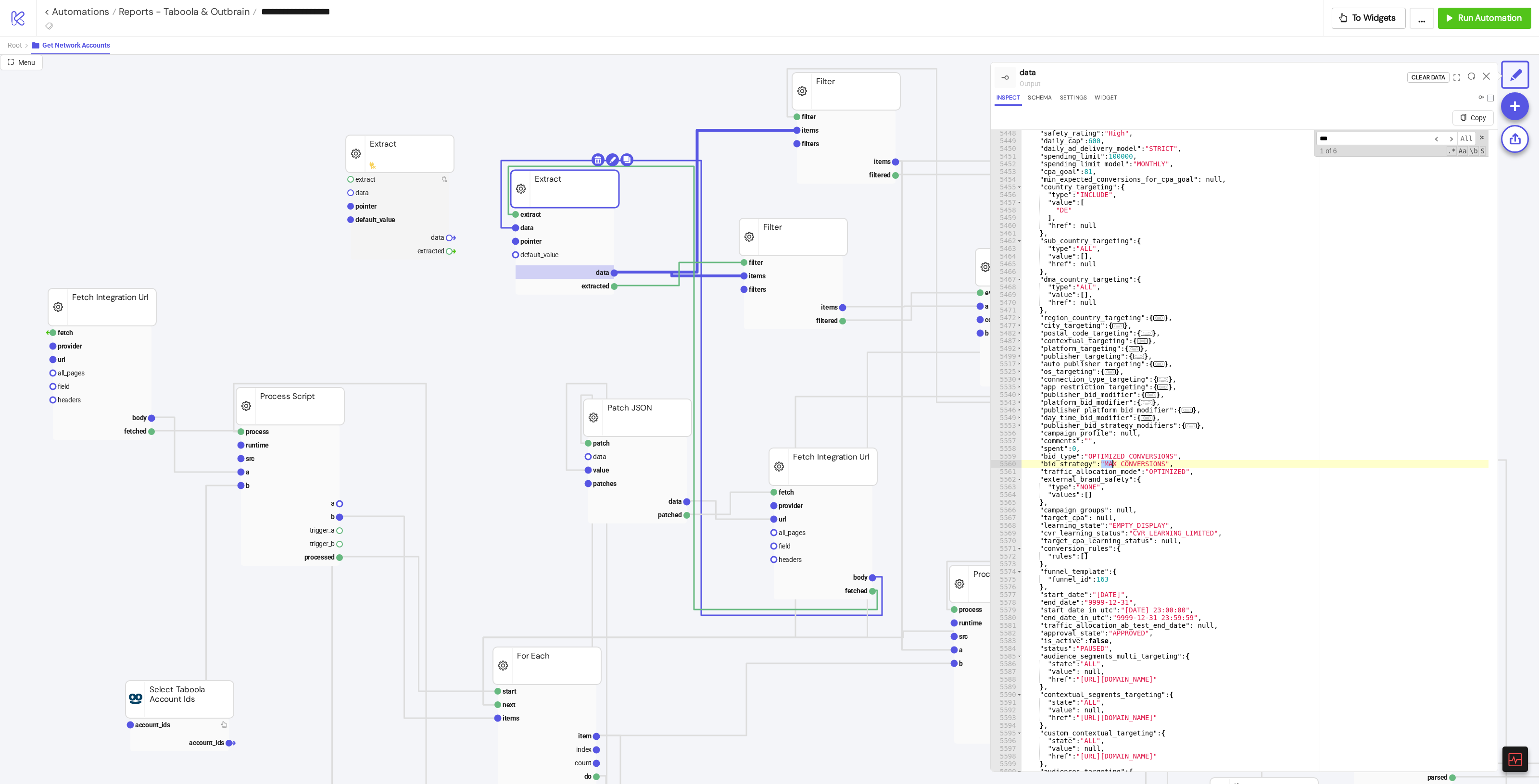
scroll to position [10566, 0]
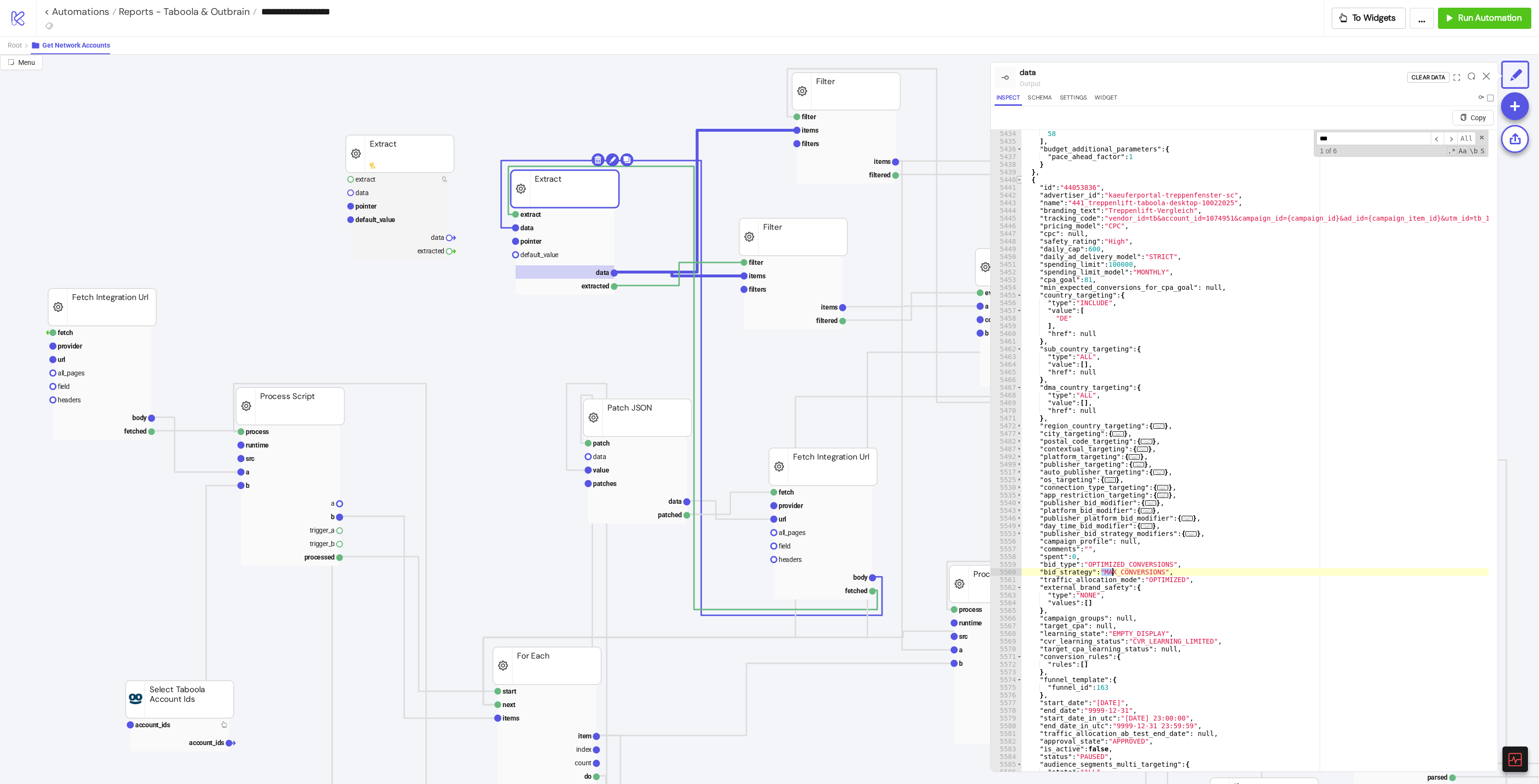
click at [923, 179] on span "Toggle code folding, rows 5440 through 5675" at bounding box center [1019, 180] width 5 height 8
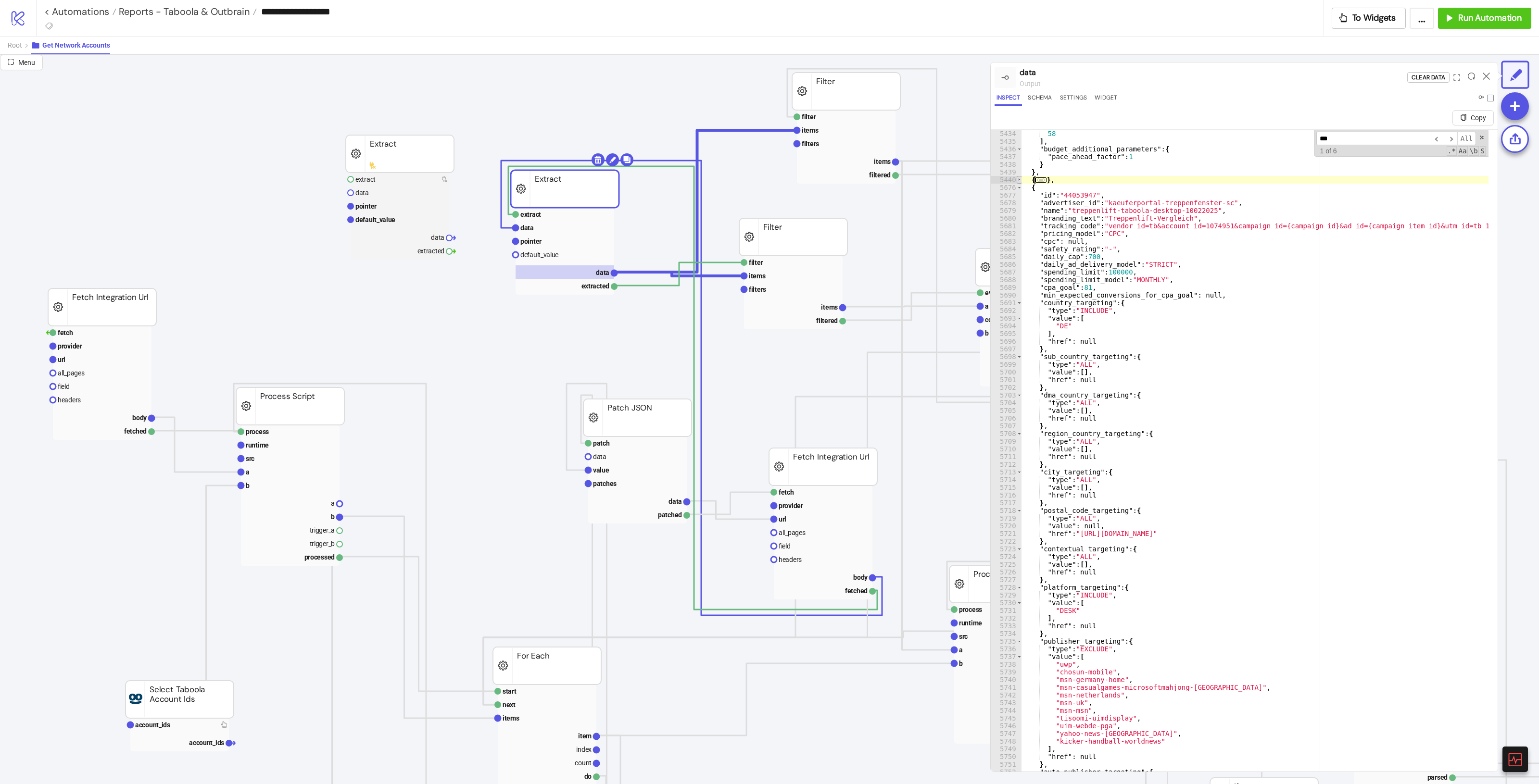
click at [923, 179] on span "Toggle code folding, rows 5440 through 5675" at bounding box center [1019, 180] width 5 height 8
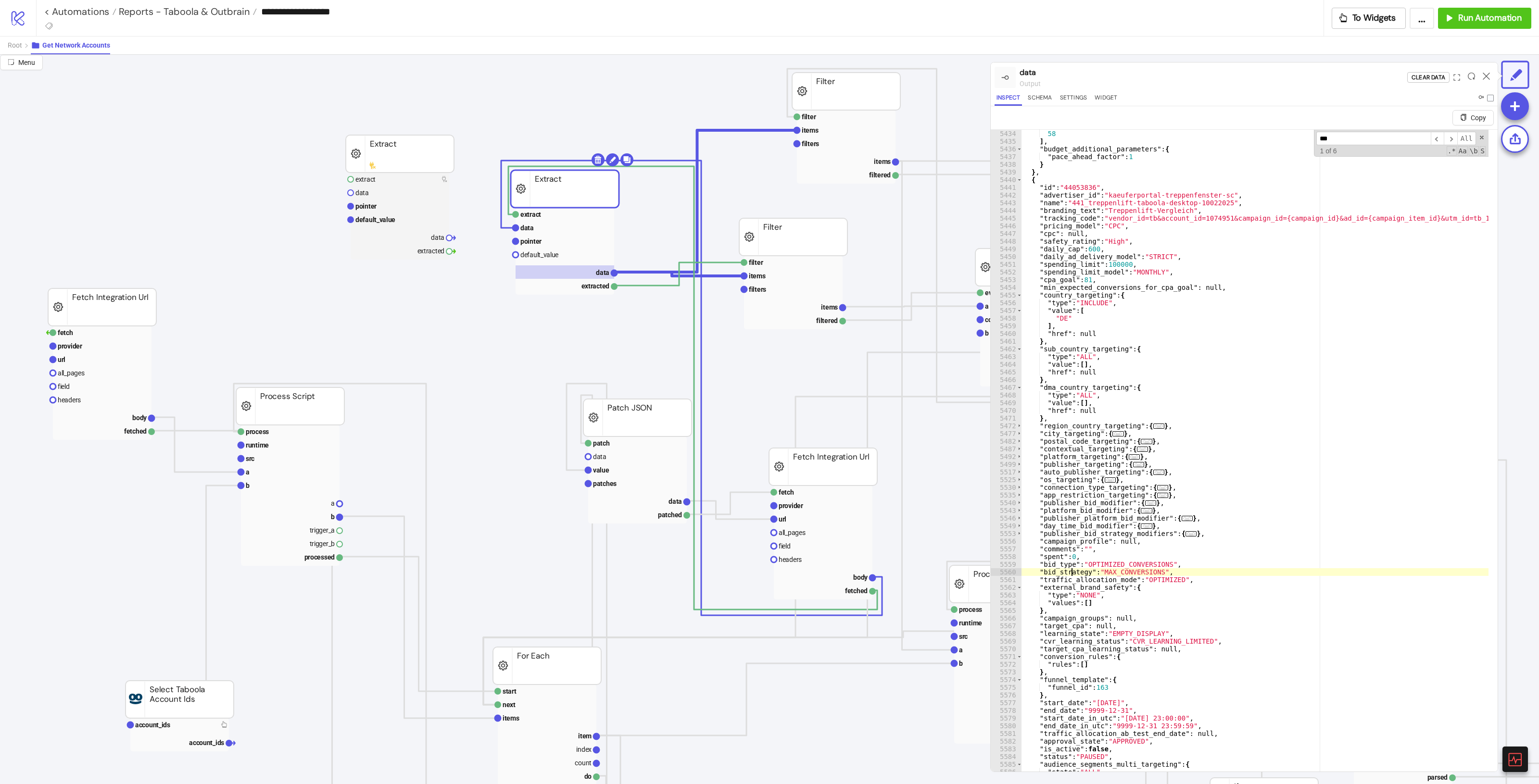
click at [923, 438] on div "58 ] , "budget_additional_parameters" : { "pace_ahead_factor" : 1 } } , { "id" …" at bounding box center [1434, 465] width 826 height 671
click at [782, 278] on rect at bounding box center [793, 276] width 99 height 14
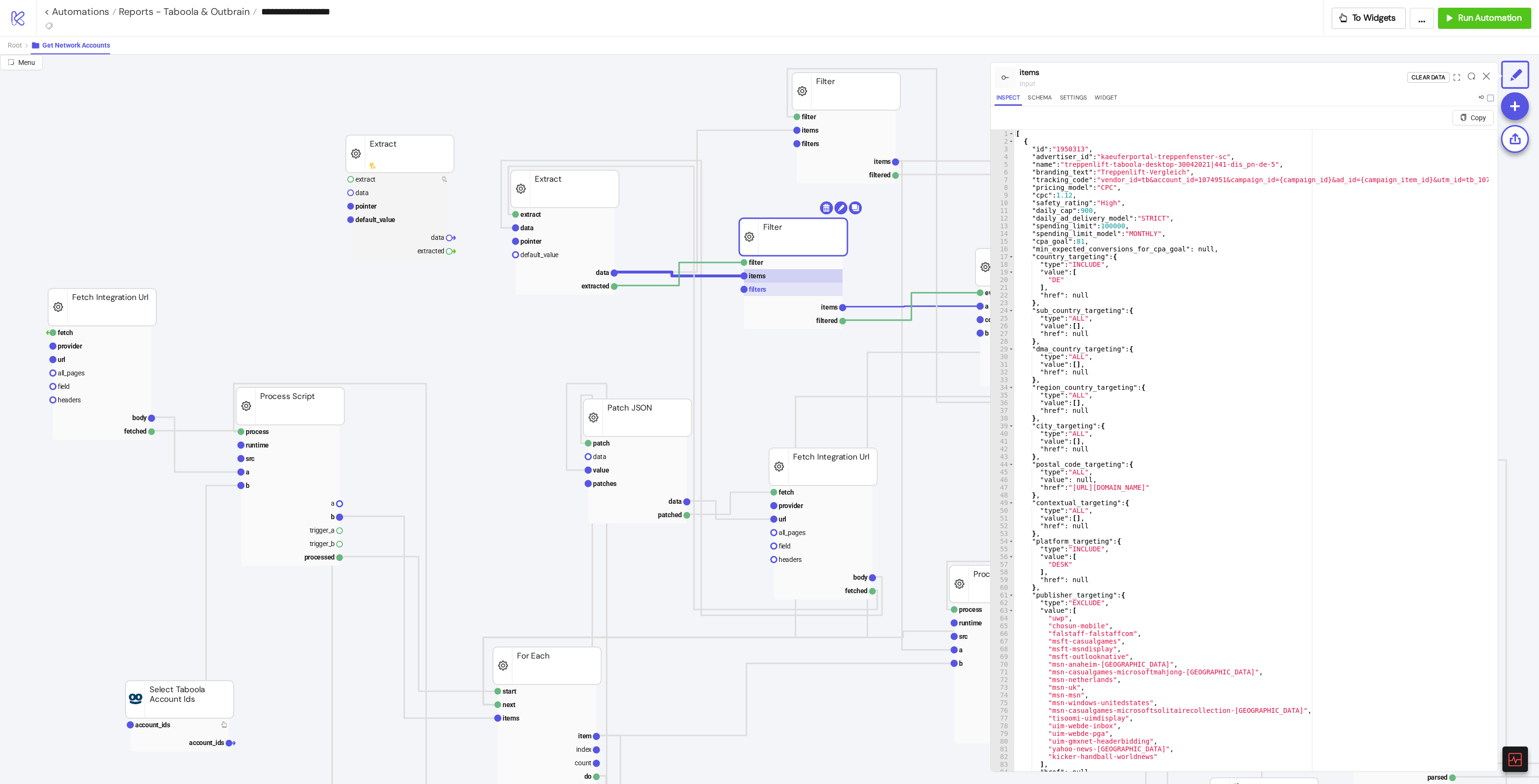
click at [780, 287] on rect at bounding box center [793, 289] width 99 height 14
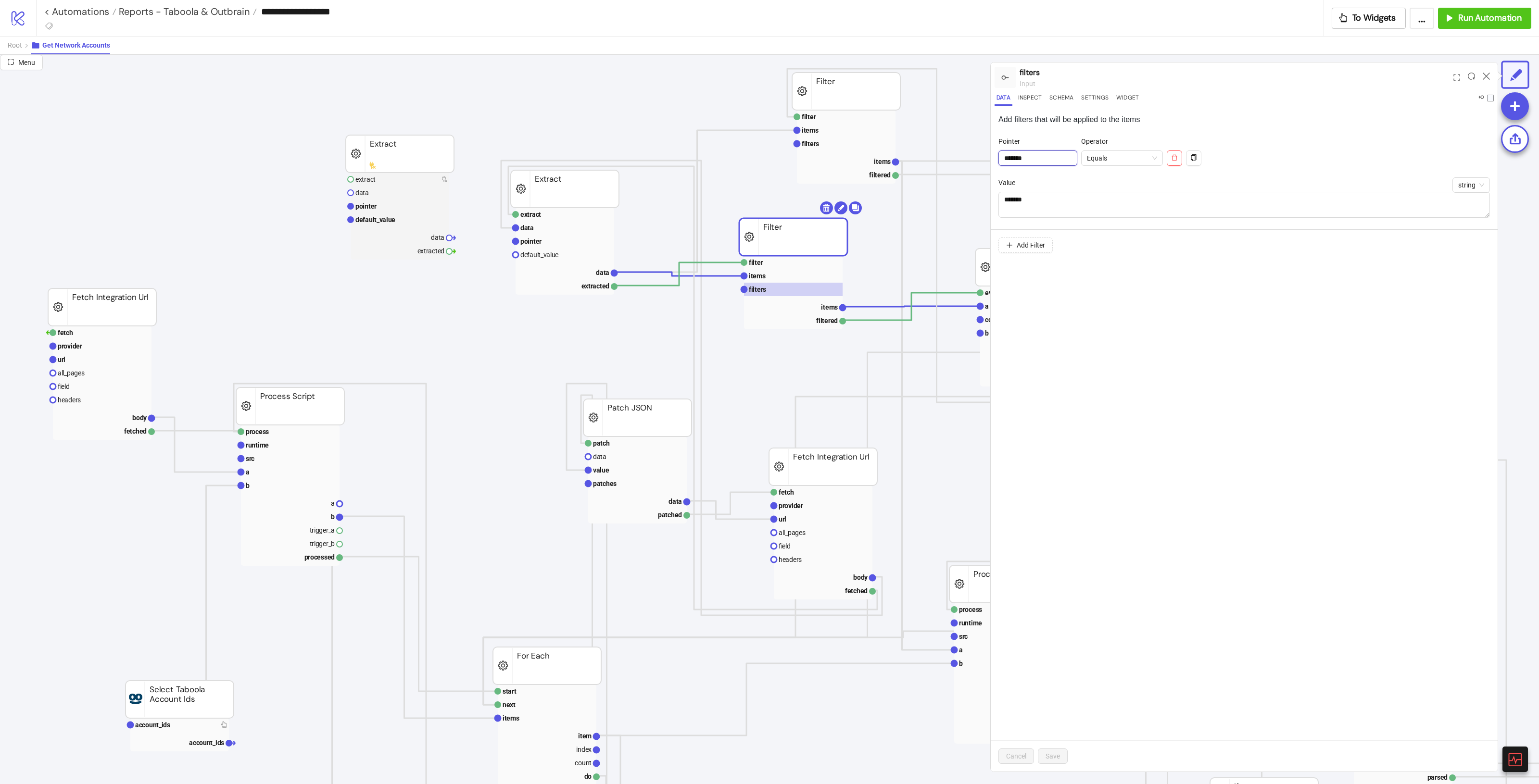
drag, startPoint x: 1044, startPoint y: 156, endPoint x: 973, endPoint y: 158, distance: 71.0
click at [923, 158] on div "Menu filters input Data Inspect Schema Settings Widget Add filters that will be…" at bounding box center [770, 419] width 1539 height 729
paste input "**********"
click at [923, 153] on span "Equals" at bounding box center [1122, 158] width 70 height 14
type input "**********"
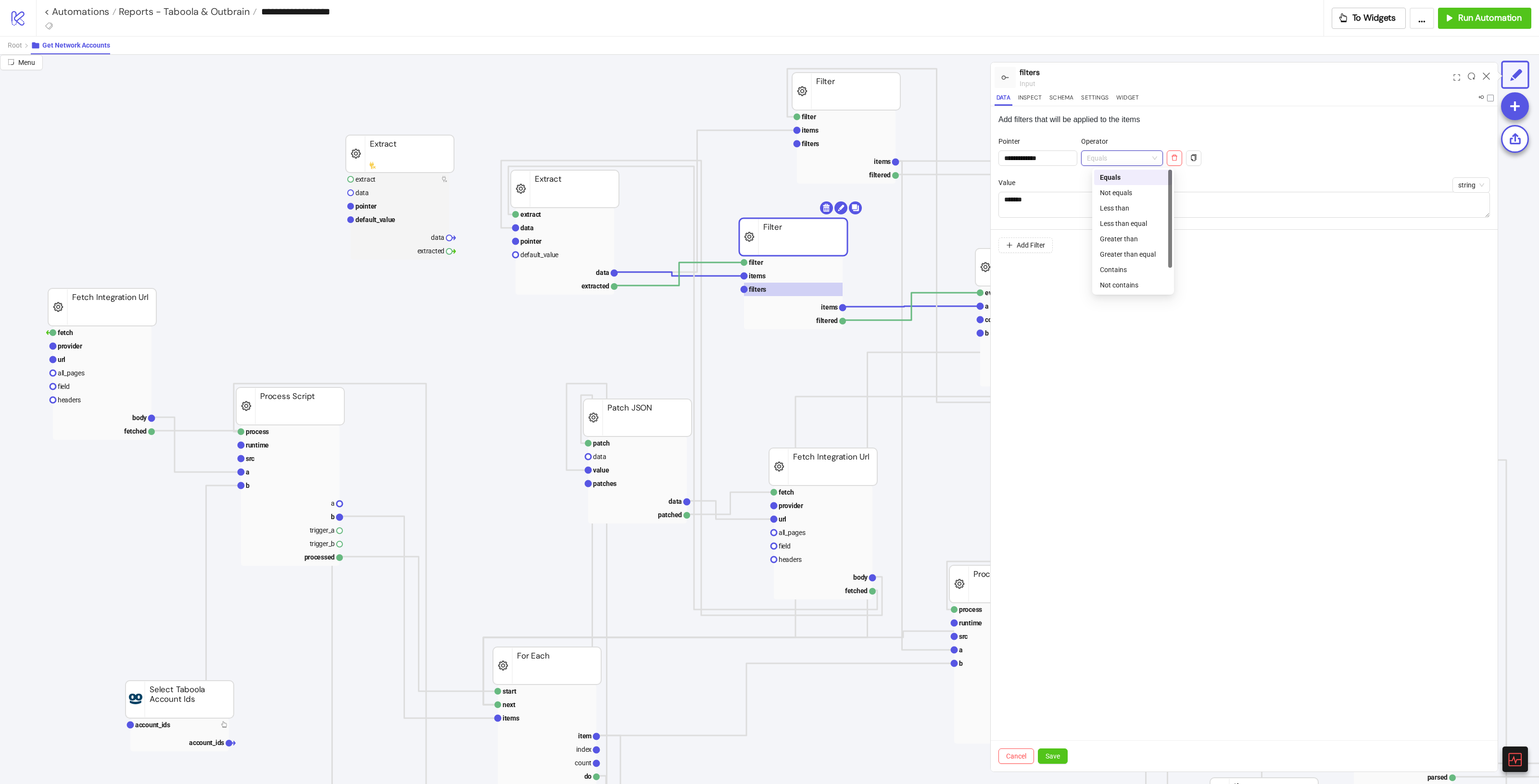
click at [923, 189] on div "Not equals" at bounding box center [1133, 193] width 66 height 11
click at [923, 193] on textarea "*******" at bounding box center [1244, 204] width 492 height 26
click at [923, 438] on div "Cancel Save" at bounding box center [1244, 756] width 507 height 31
click at [923, 438] on button "Save" at bounding box center [1053, 756] width 30 height 16
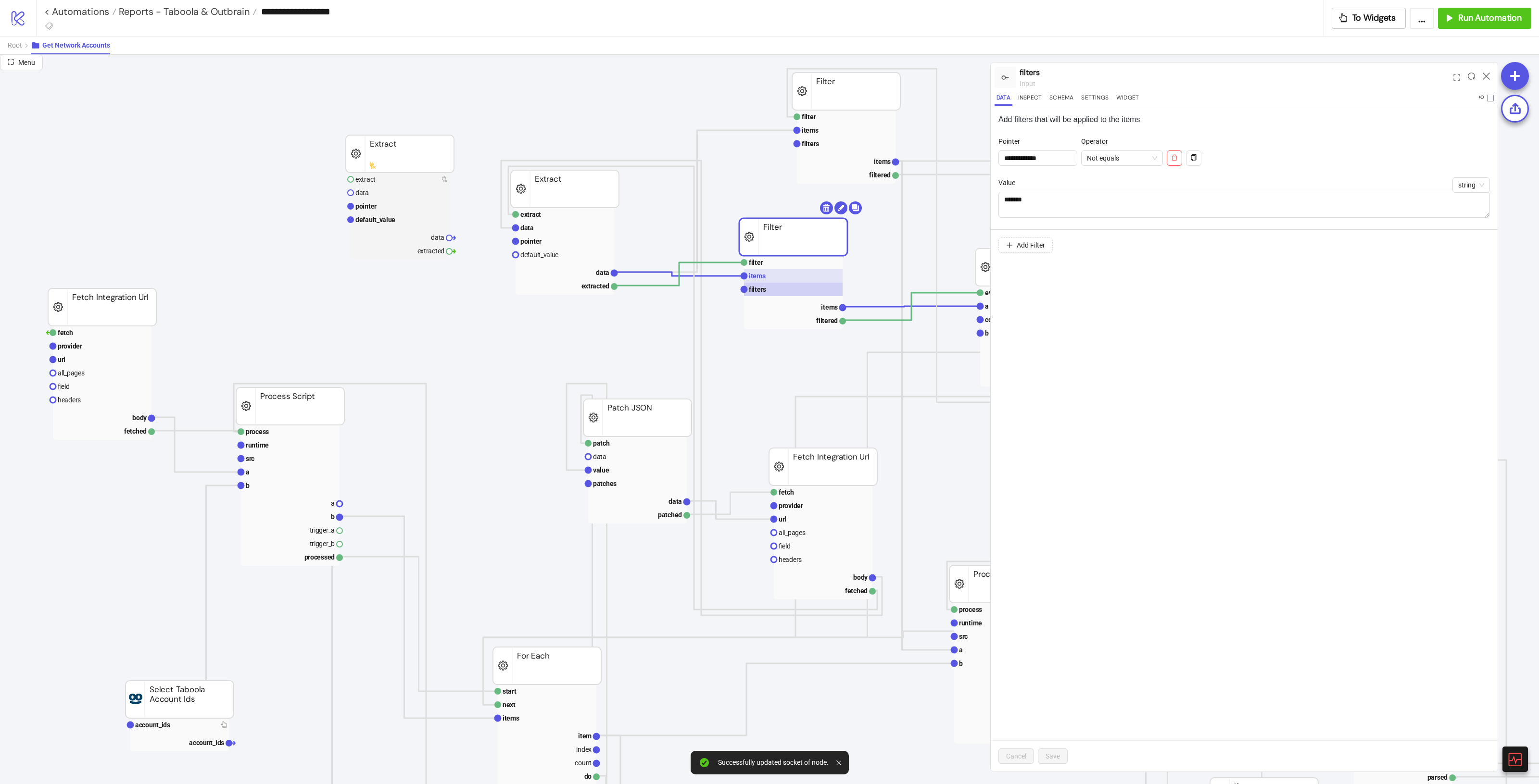
click at [760, 279] on text "items" at bounding box center [757, 276] width 17 height 8
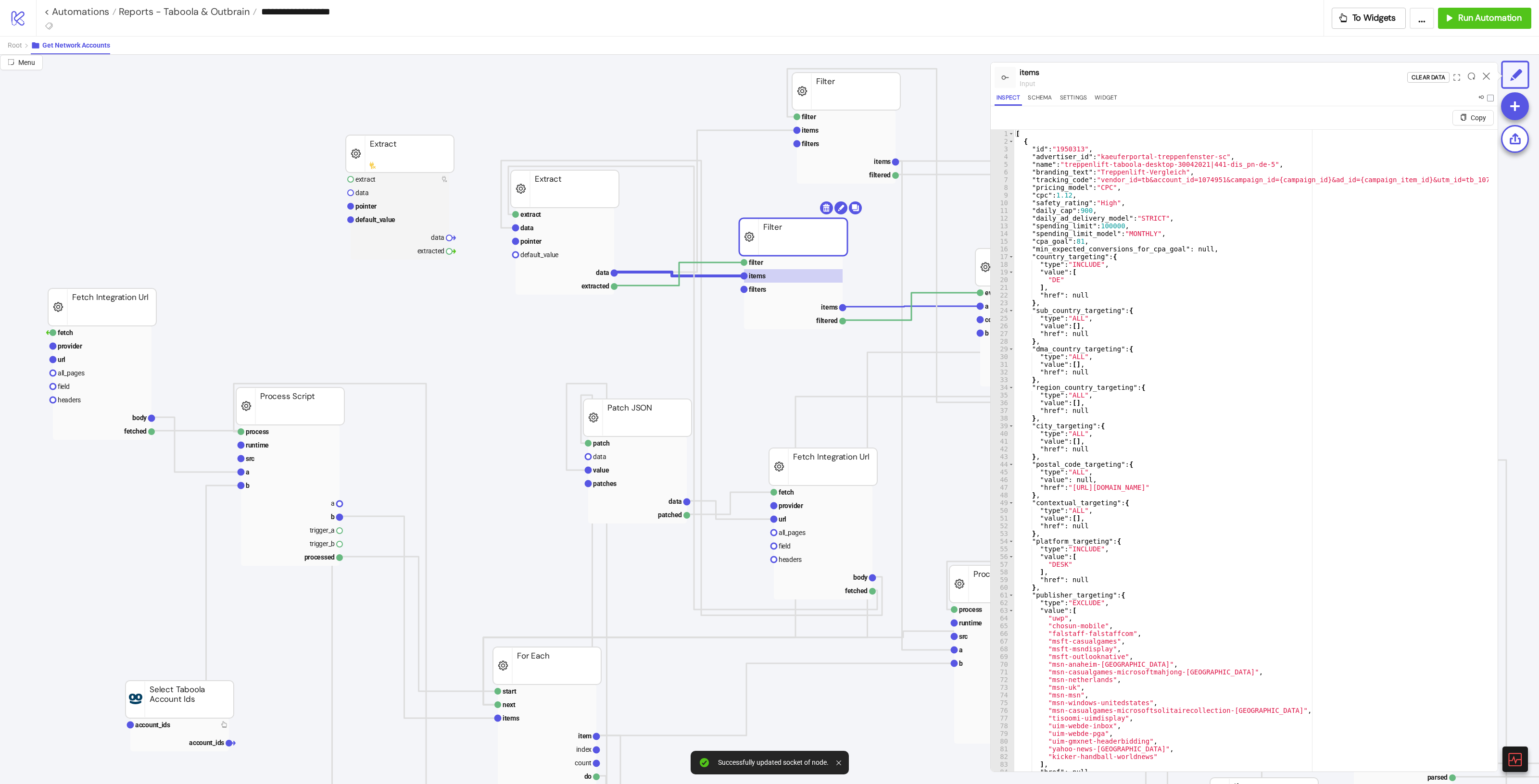
type textarea "**"
click at [923, 438] on div "[ { "id" : "1950313" , "advertiser_id" : "kaeuferportal-treppenfenster-sc" , "n…" at bounding box center [1427, 465] width 826 height 671
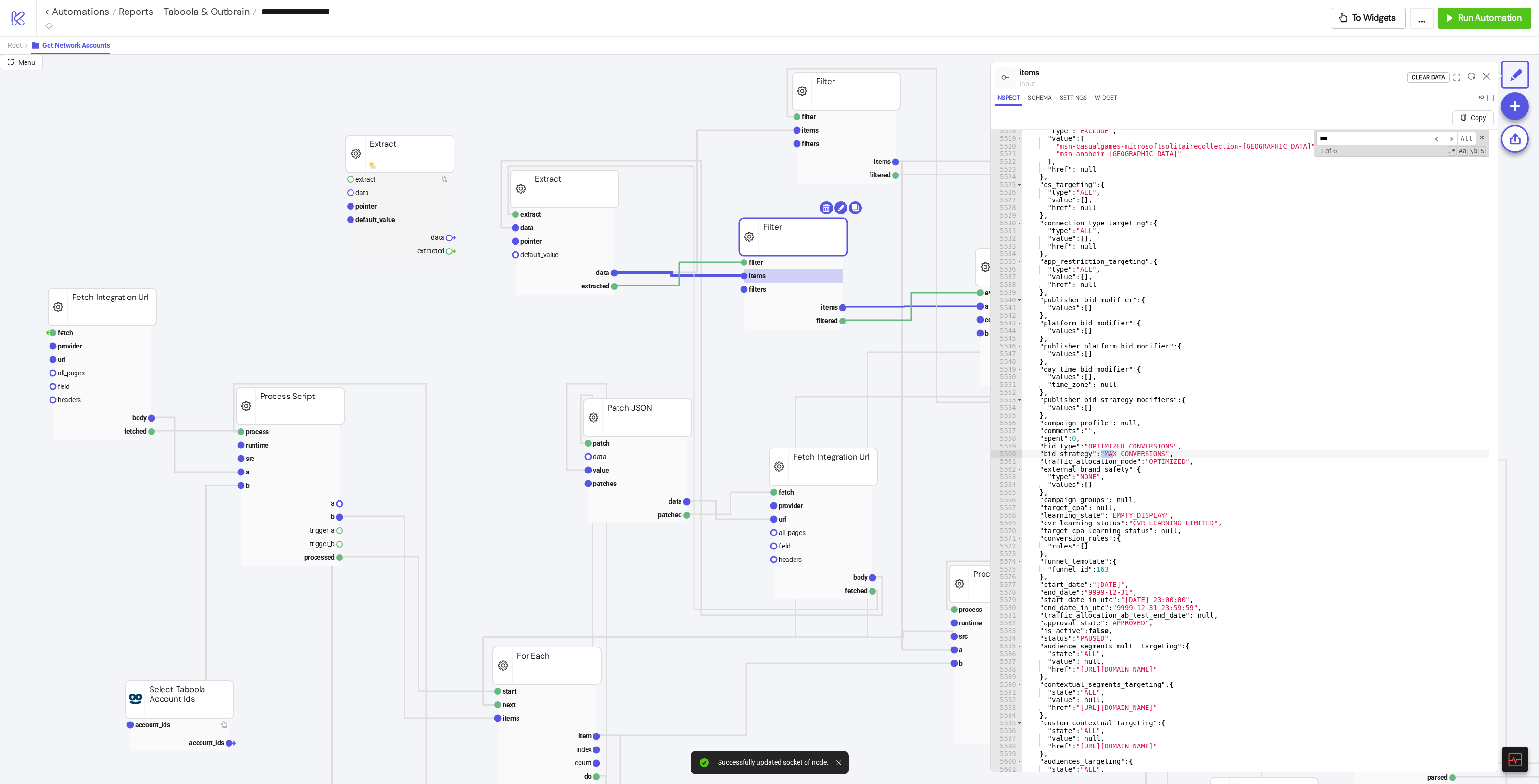
scroll to position [10639, 0]
type input "***"
type textarea "**********"
drag, startPoint x: 1157, startPoint y: 451, endPoint x: 1101, endPoint y: 453, distance: 56.0
click at [923, 438] on div ""type" : "EXCLUDE" , "value" : [ "msn-casualgames-microsoftsolitairecollection-…" at bounding box center [1434, 463] width 826 height 671
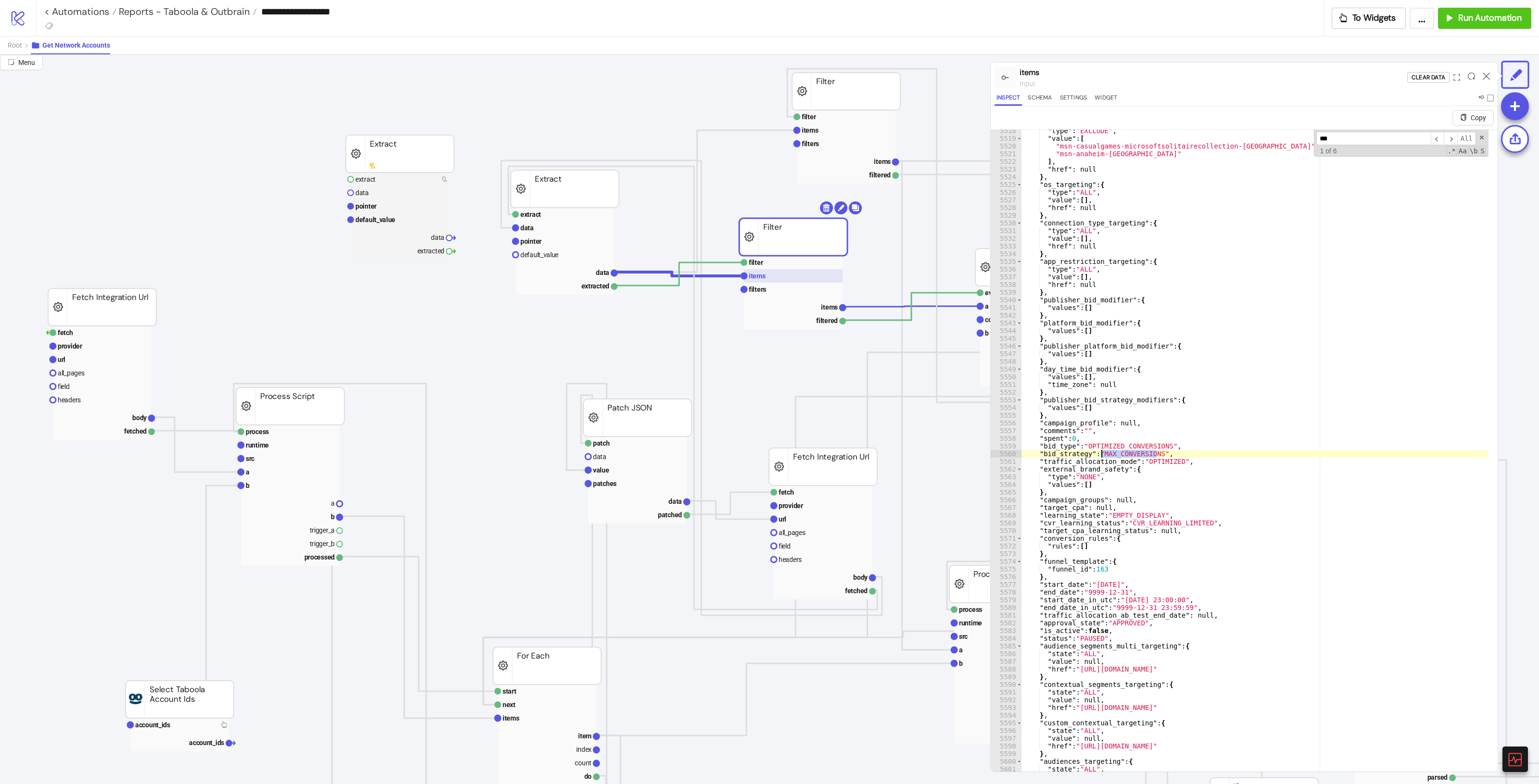
click at [773, 281] on rect at bounding box center [793, 276] width 99 height 14
click at [775, 287] on rect at bounding box center [793, 289] width 99 height 14
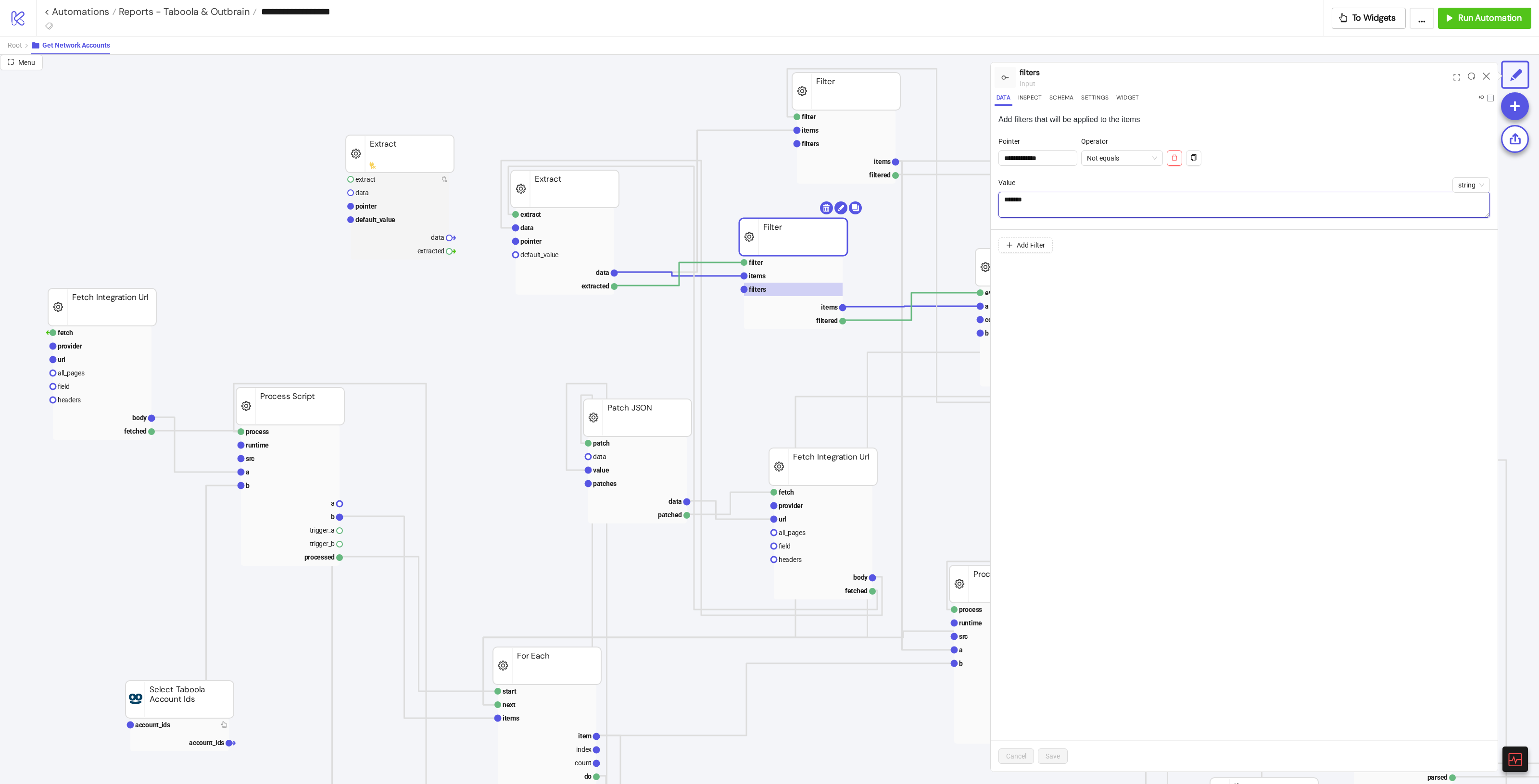
drag, startPoint x: 1078, startPoint y: 192, endPoint x: 857, endPoint y: 191, distance: 221.0
click at [923, 187] on div "**********" at bounding box center [770, 419] width 1539 height 729
paste textarea "********"
type textarea "**********"
click at [923, 438] on div "Cancel Save" at bounding box center [1244, 756] width 507 height 31
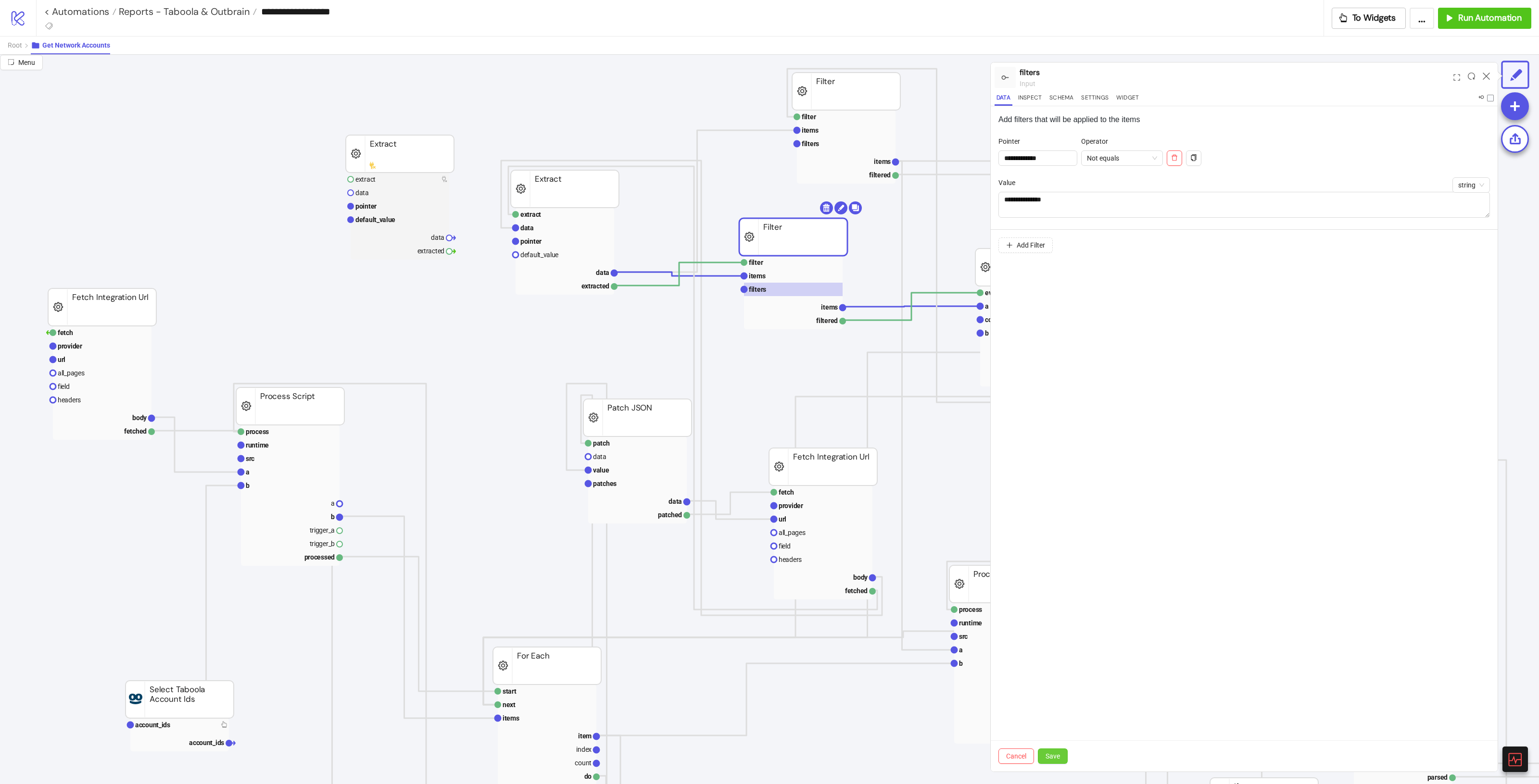
click at [923, 438] on button "Save" at bounding box center [1053, 756] width 30 height 16
click at [784, 265] on rect at bounding box center [793, 262] width 99 height 14
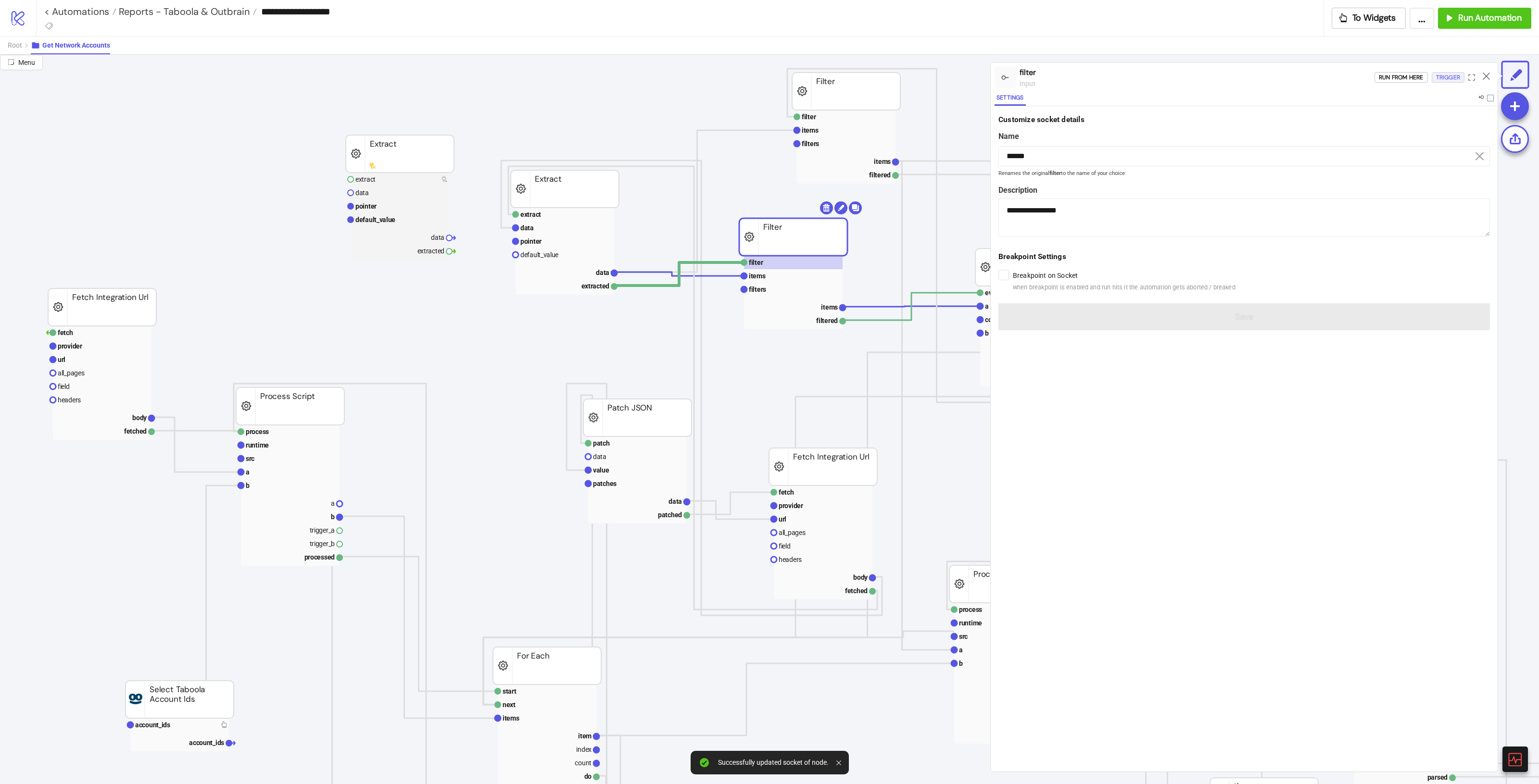
click at [923, 77] on div "Trigger" at bounding box center [1448, 78] width 24 height 11
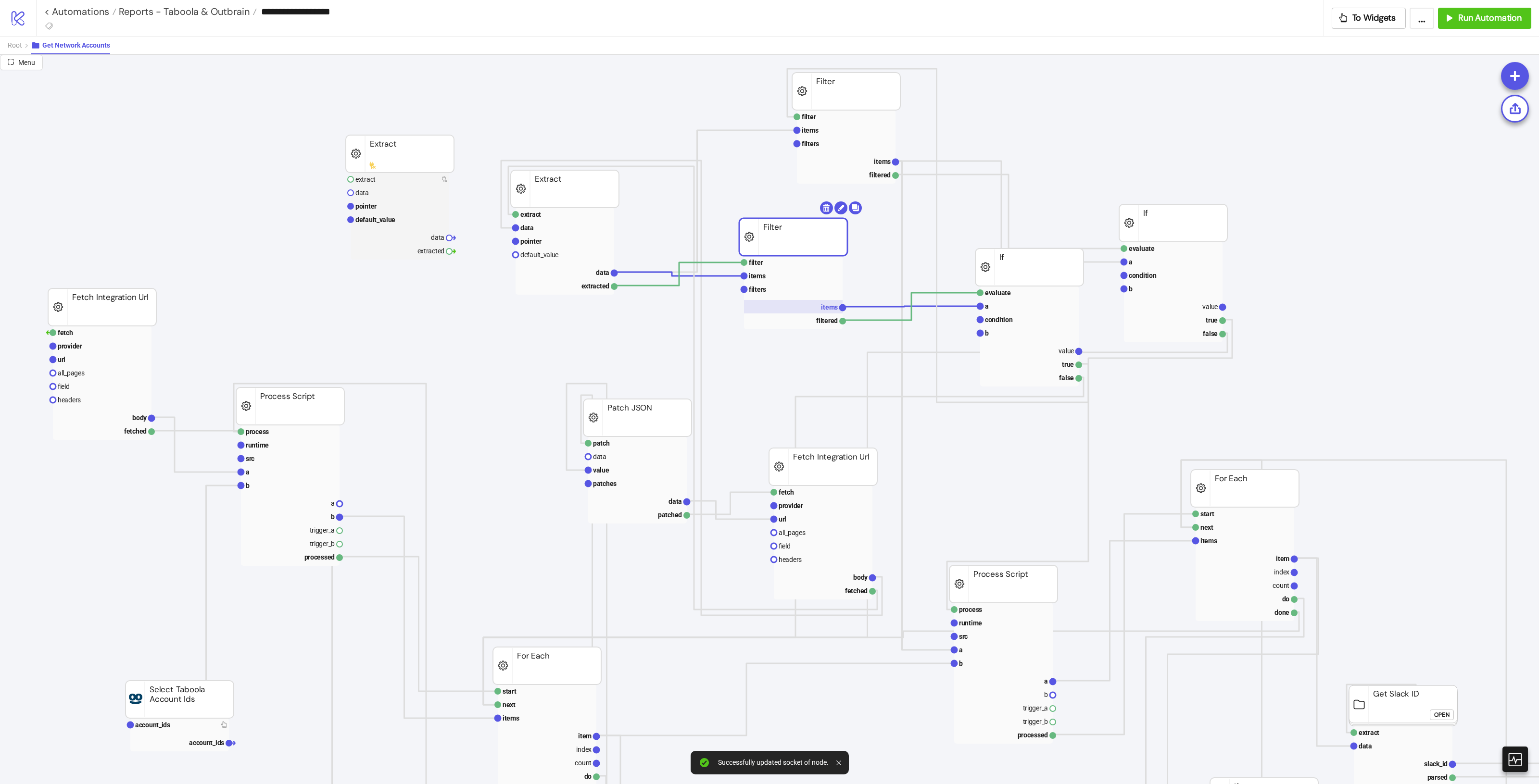
click at [827, 306] on text "items" at bounding box center [829, 307] width 17 height 8
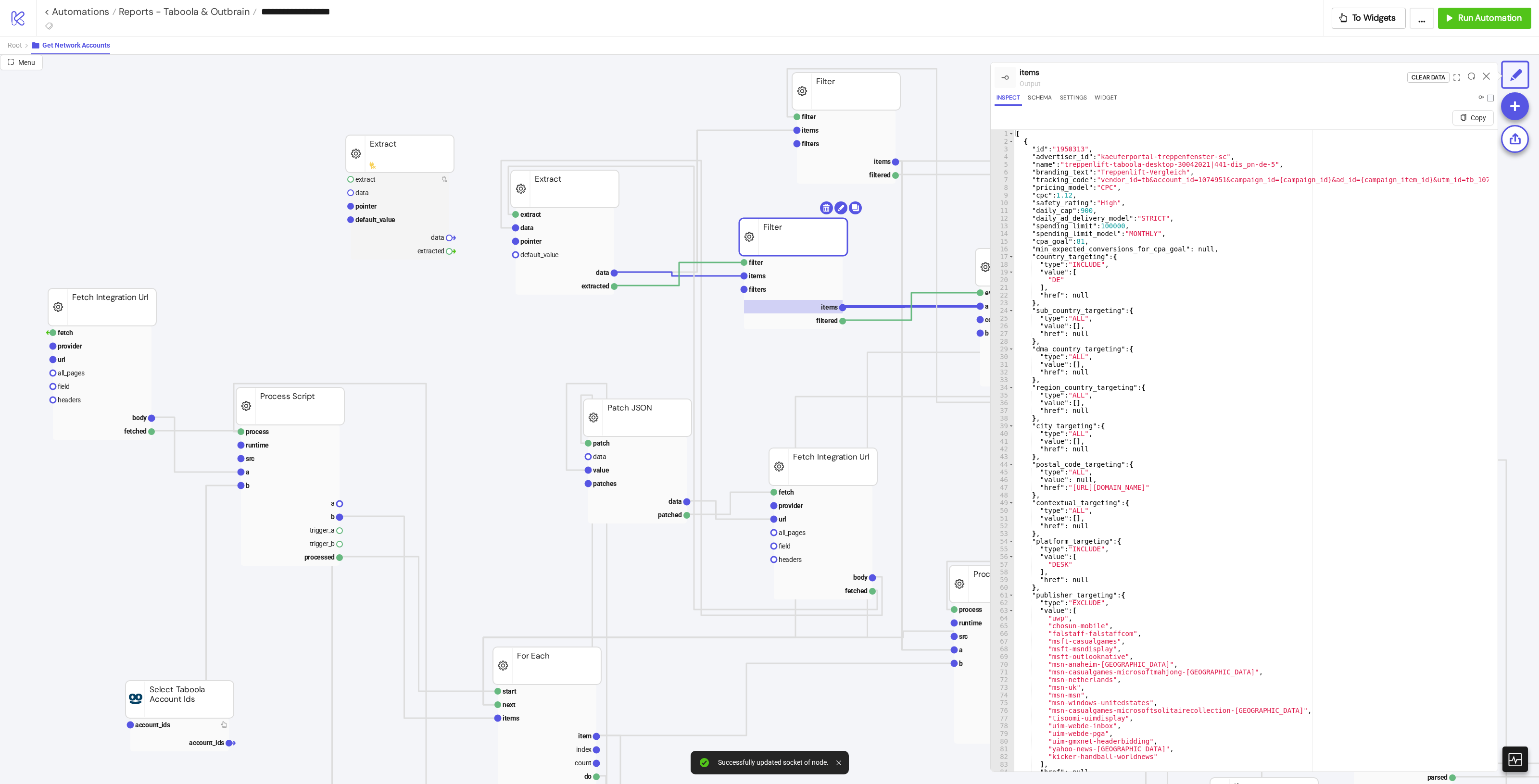
type textarea "**********"
click at [923, 364] on div "[ { "id" : "1950313" , "advertiser_id" : "kaeuferportal-treppenfenster-sc" , "n…" at bounding box center [1427, 465] width 826 height 671
type input "***"
click at [923, 75] on icon at bounding box center [1486, 76] width 7 height 7
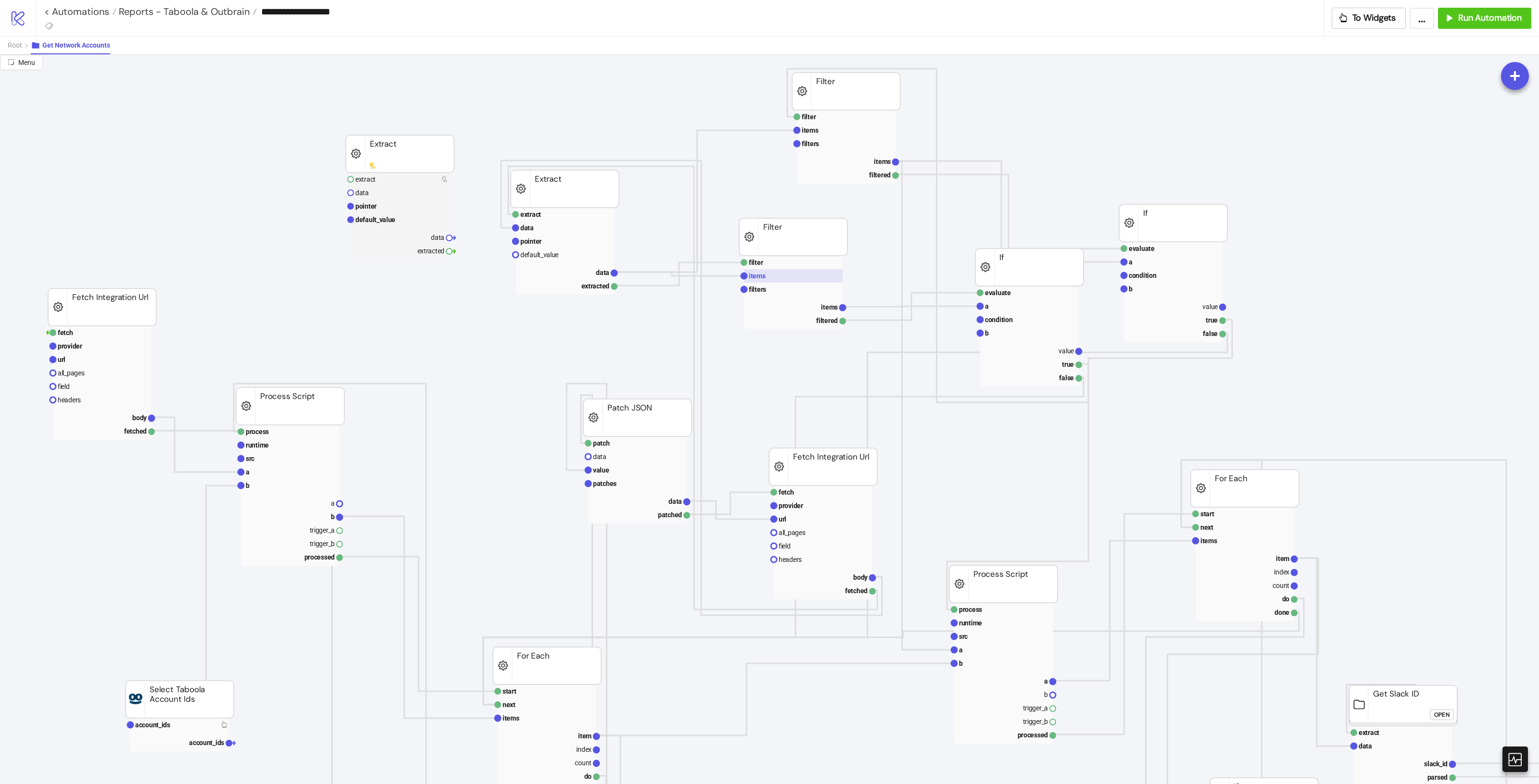
click at [799, 272] on rect at bounding box center [793, 276] width 99 height 14
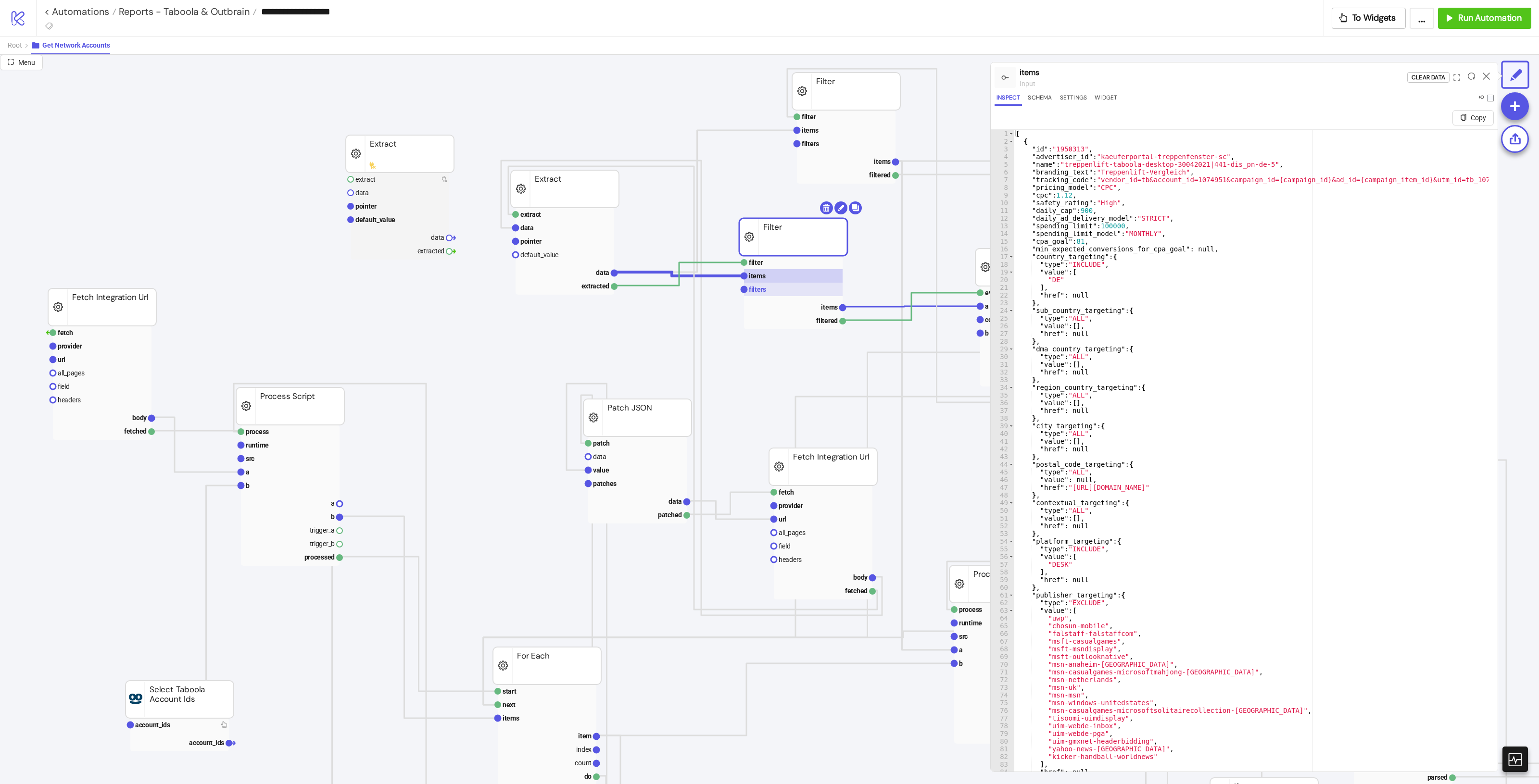
click at [782, 282] on rect at bounding box center [793, 289] width 99 height 14
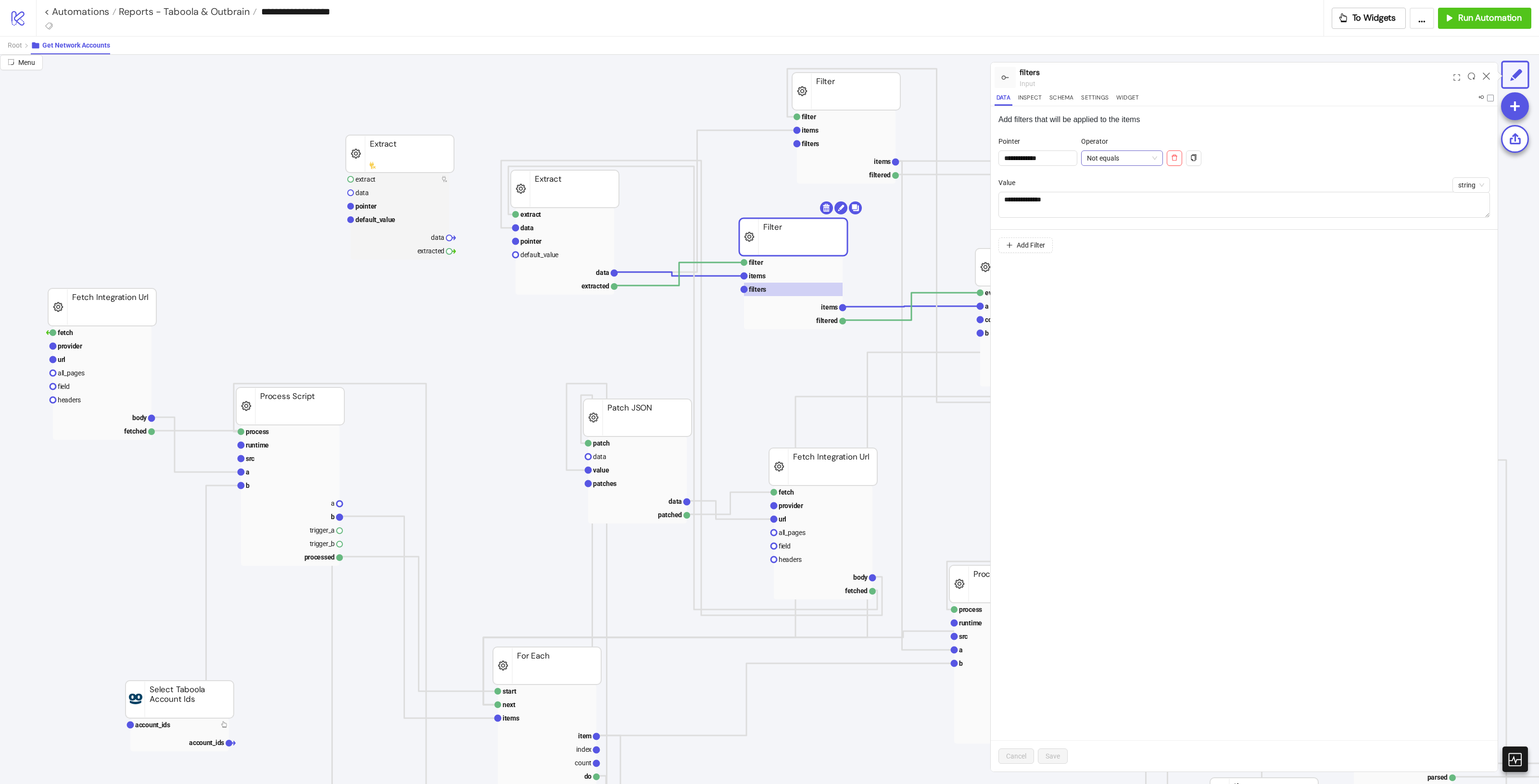
click at [923, 156] on span "Not equals" at bounding box center [1122, 158] width 70 height 14
click at [923, 180] on div "Equals" at bounding box center [1133, 177] width 66 height 11
click at [923, 438] on span "Save" at bounding box center [1053, 756] width 14 height 8
click at [787, 268] on rect at bounding box center [793, 262] width 99 height 14
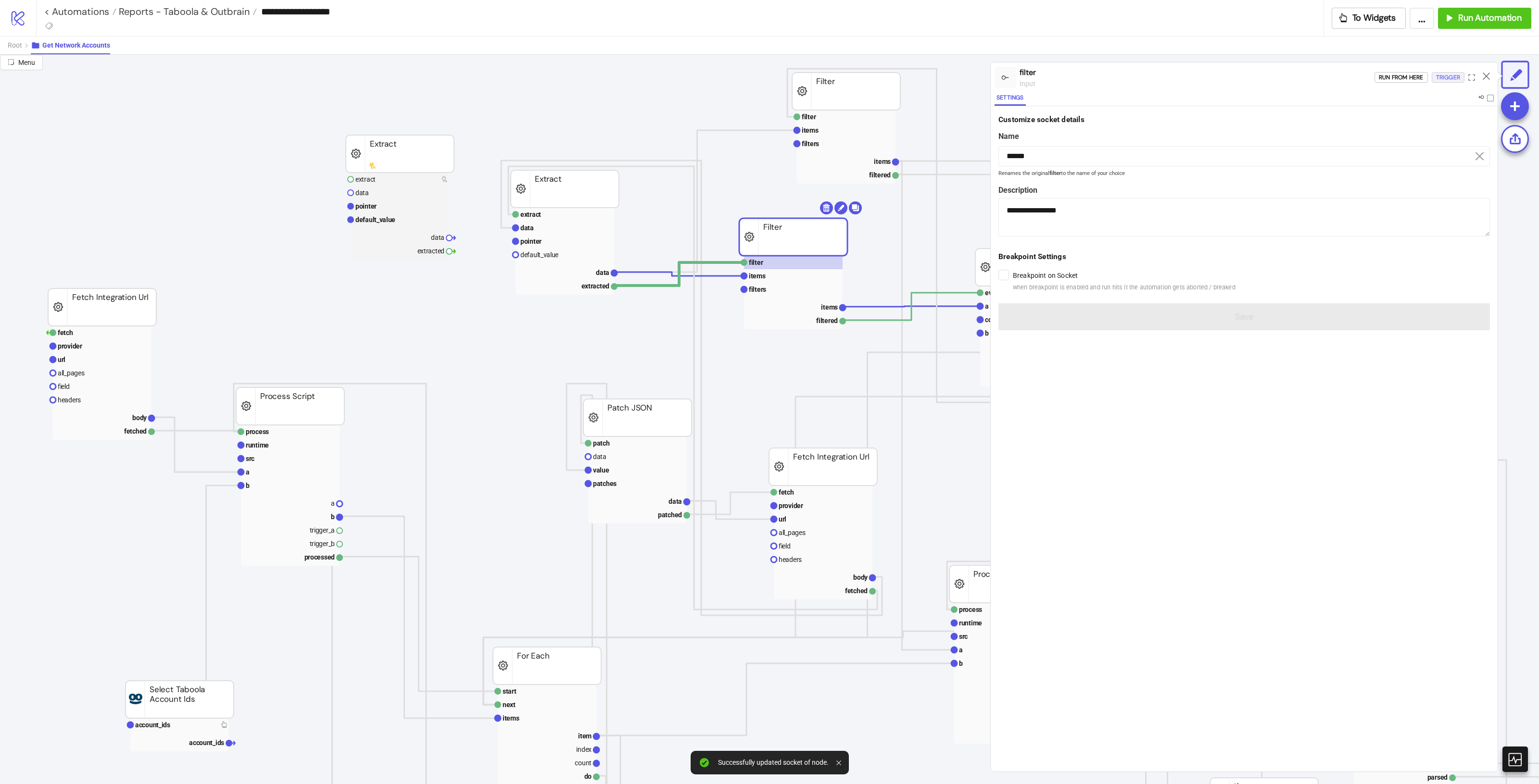
click at [923, 78] on div "Trigger" at bounding box center [1448, 78] width 24 height 11
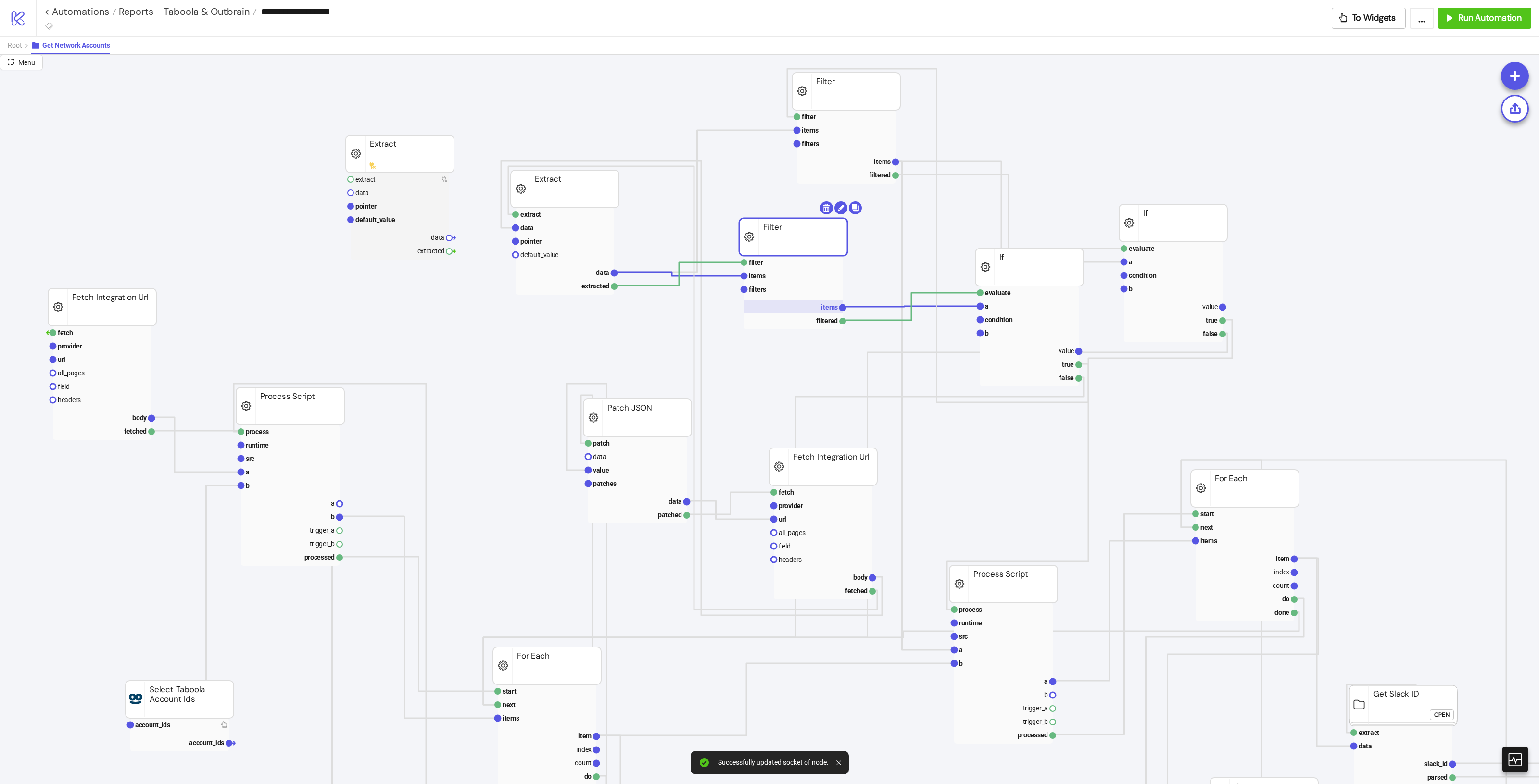
click at [820, 308] on rect at bounding box center [793, 306] width 99 height 14
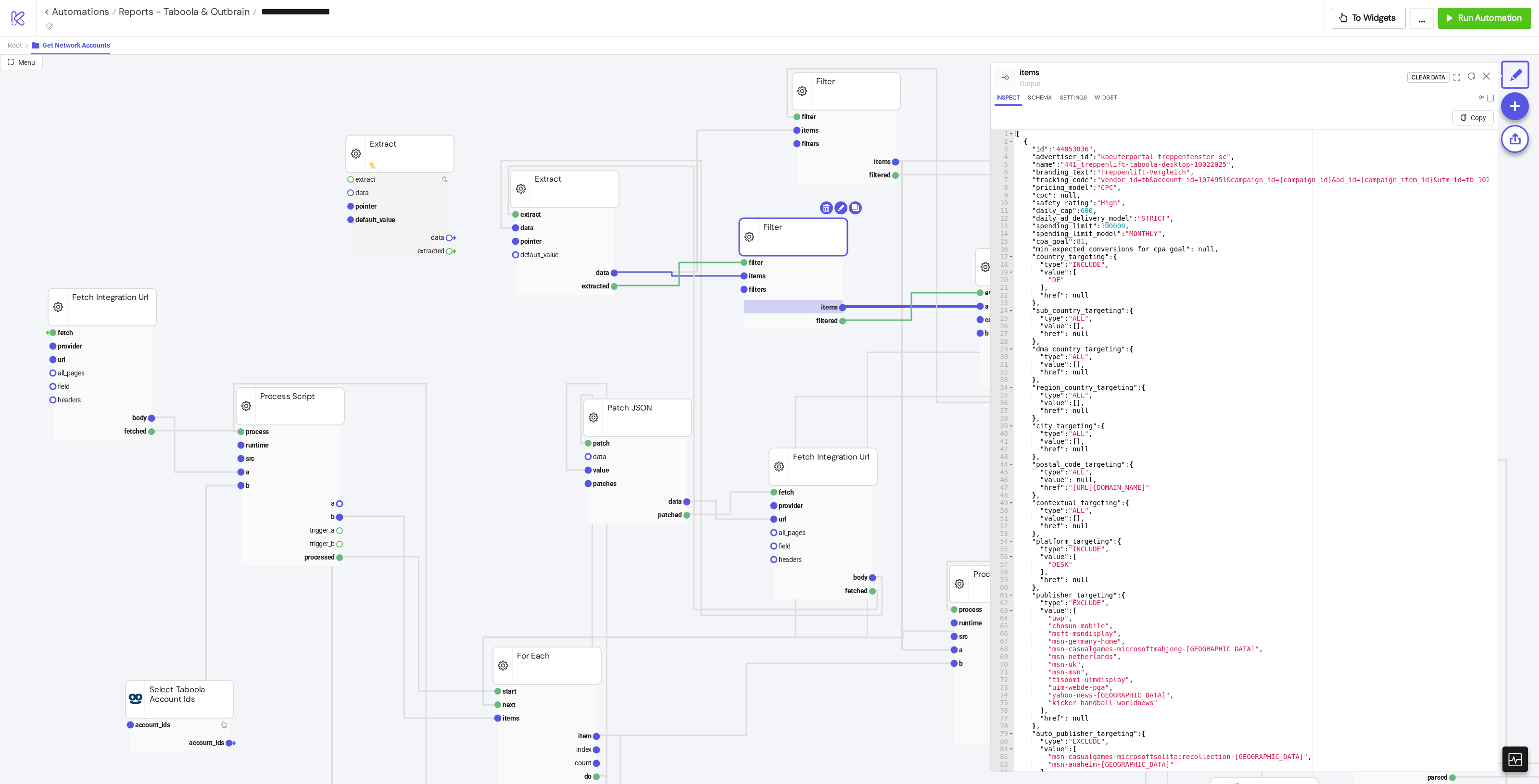
type textarea "**"
click at [923, 305] on div "[ { "id" : "44053836" , "advertiser_id" : "kaeuferportal-treppenfenster-sc" , "…" at bounding box center [1427, 465] width 826 height 671
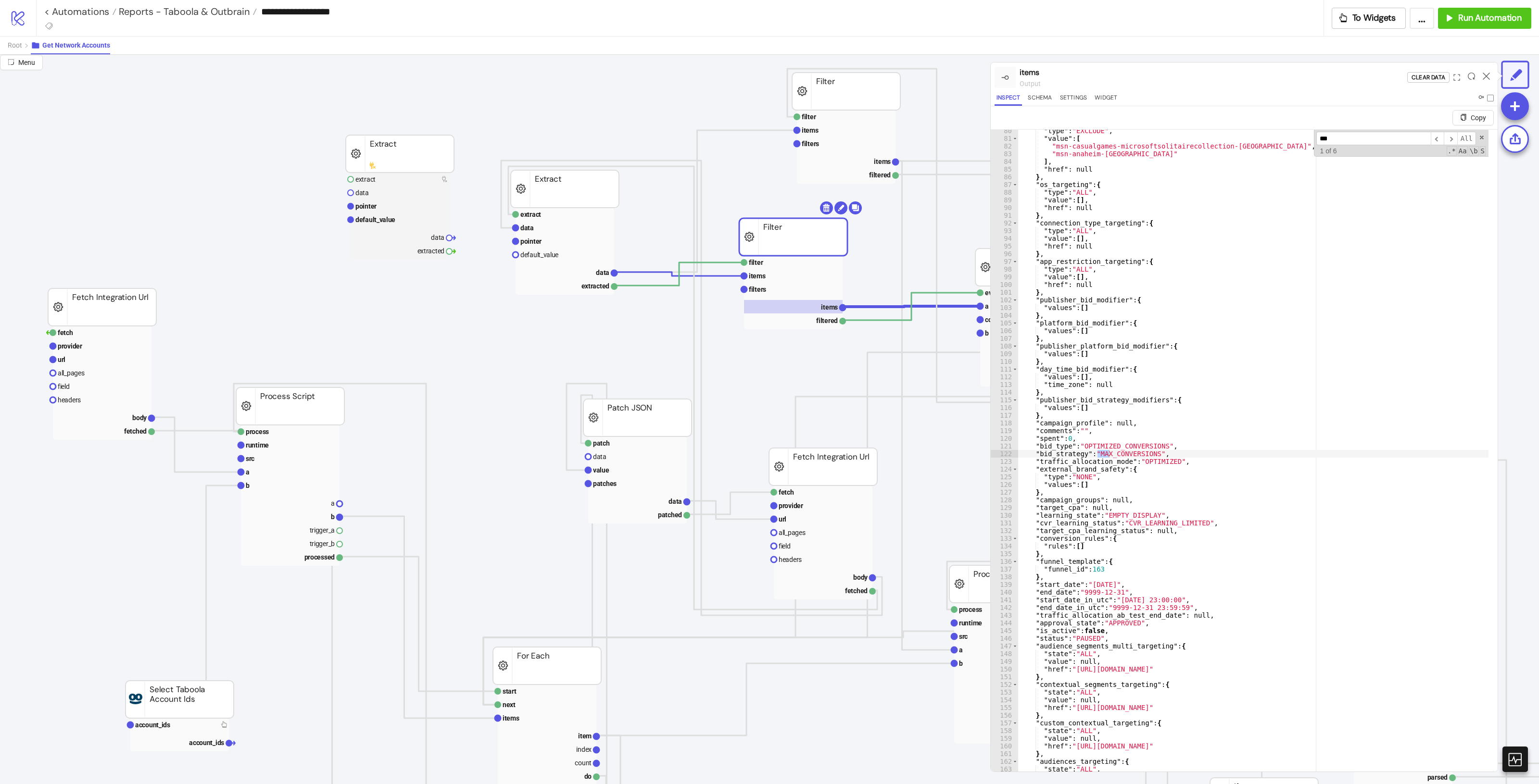
scroll to position [610, 0]
type input "***"
click at [923, 73] on icon at bounding box center [1486, 76] width 7 height 7
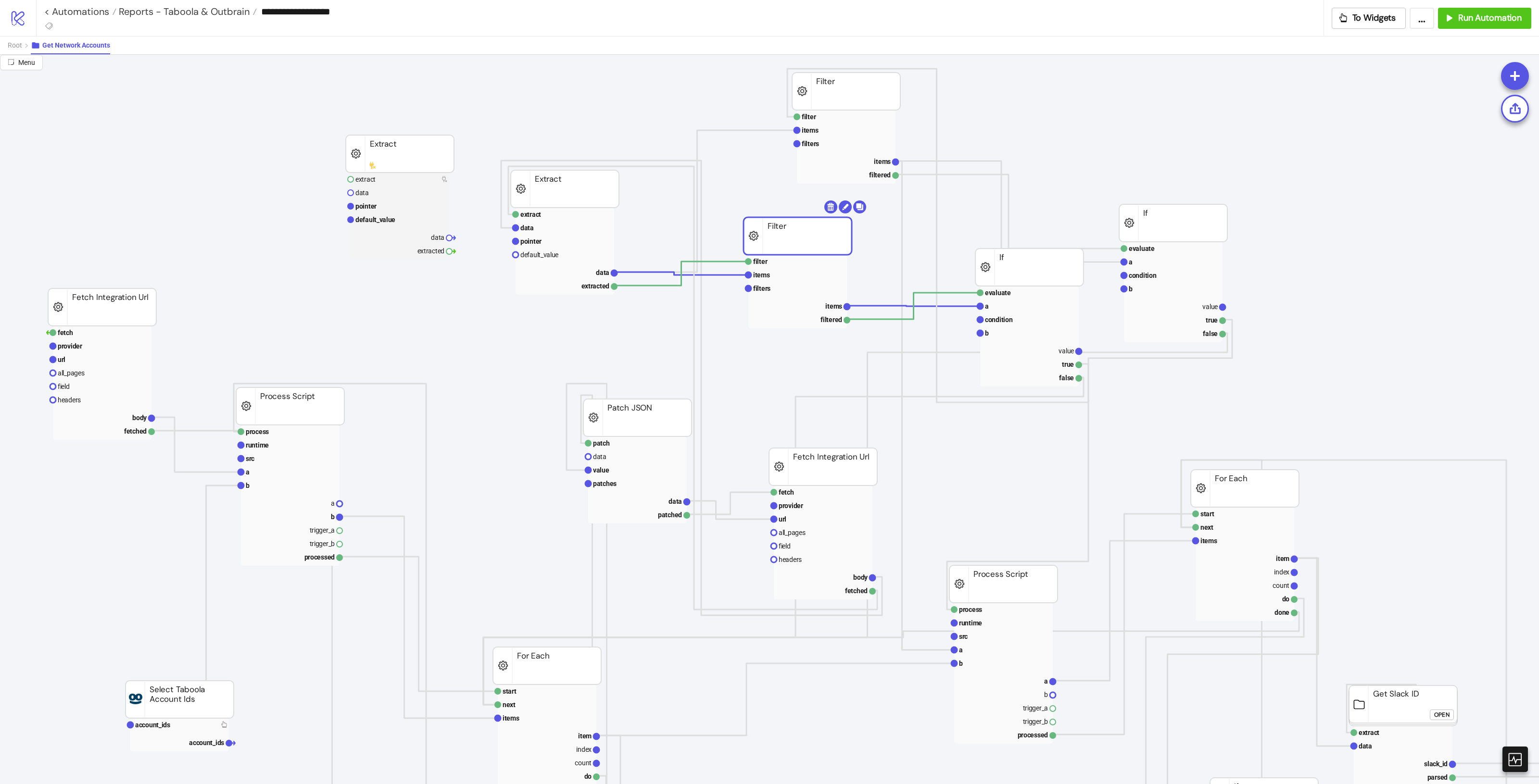
drag, startPoint x: 813, startPoint y: 250, endPoint x: 820, endPoint y: 249, distance: 7.1
click at [820, 249] on rect at bounding box center [798, 236] width 108 height 38
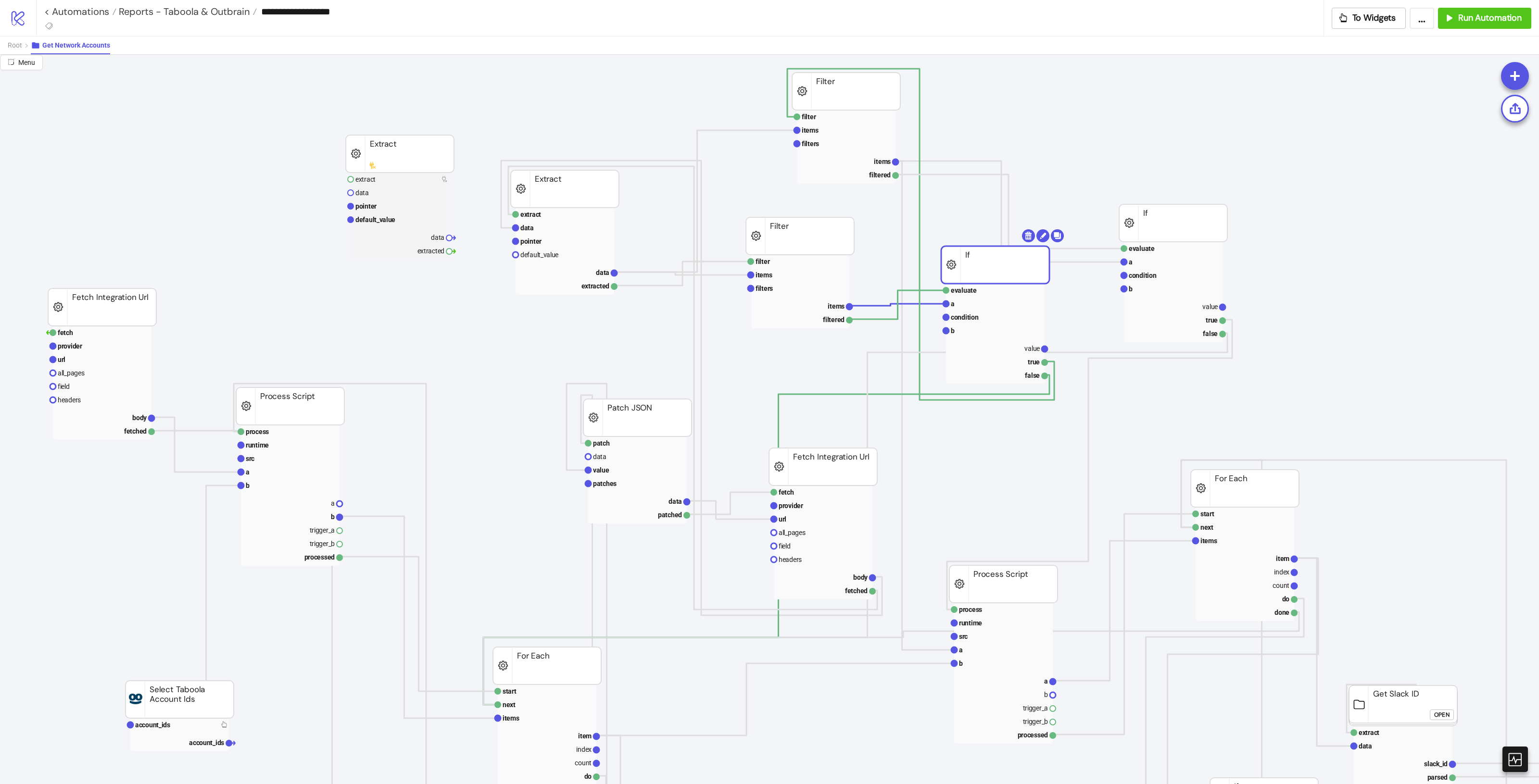
drag, startPoint x: 1061, startPoint y: 282, endPoint x: 1026, endPoint y: 279, distance: 35.1
click at [923, 332] on rect at bounding box center [994, 331] width 99 height 14
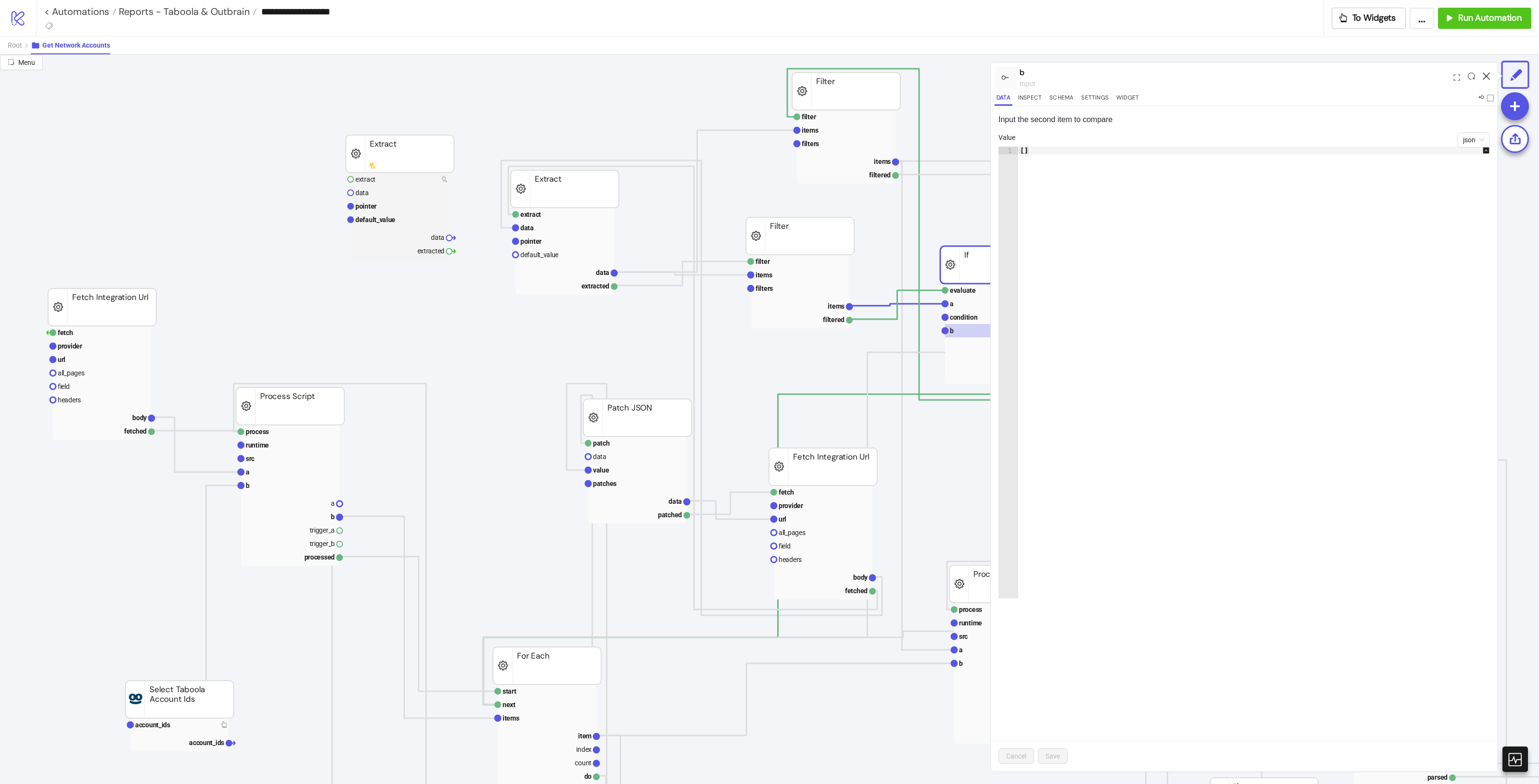
click at [923, 73] on icon at bounding box center [1486, 76] width 7 height 7
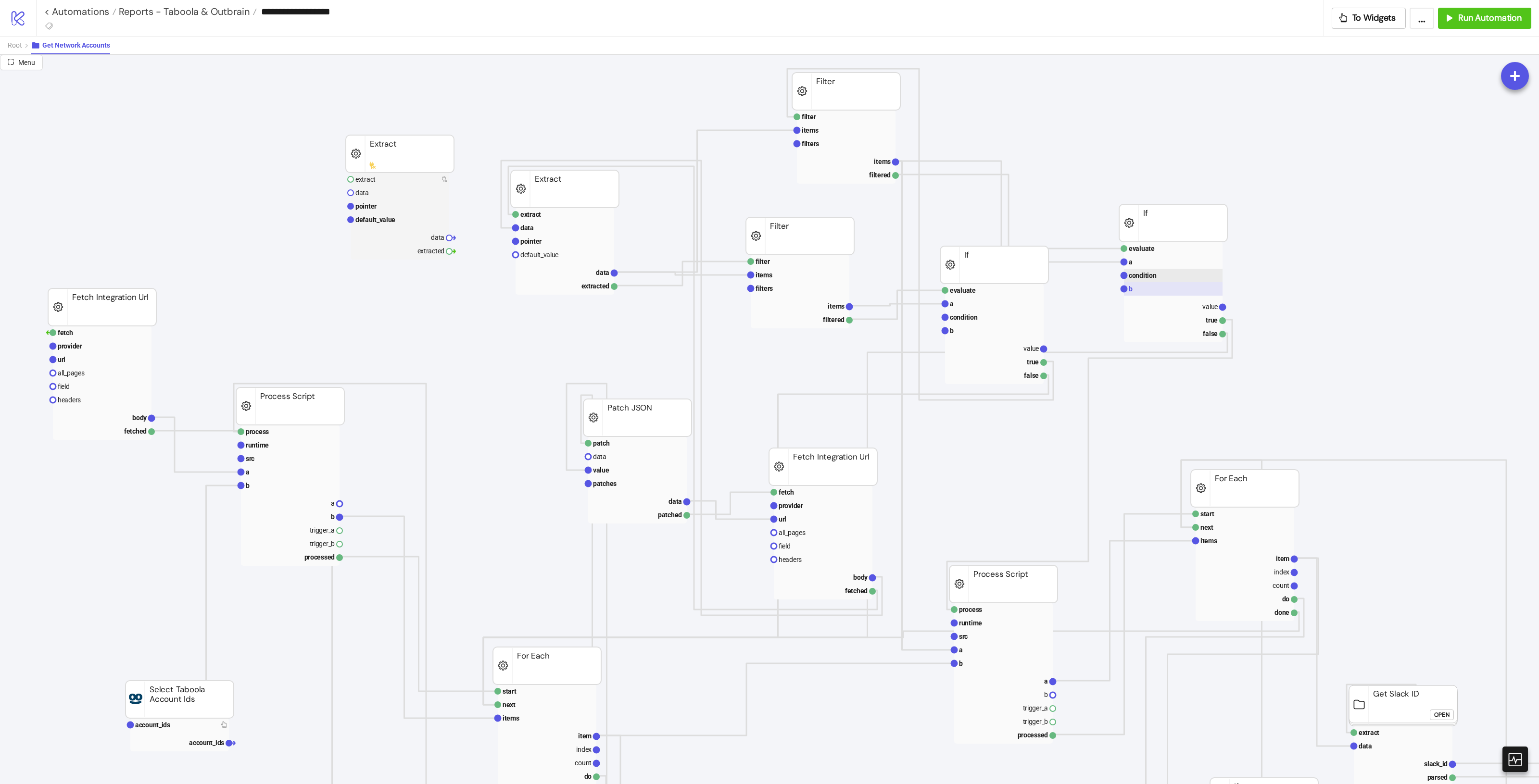
click at [923, 284] on rect at bounding box center [1173, 289] width 99 height 14
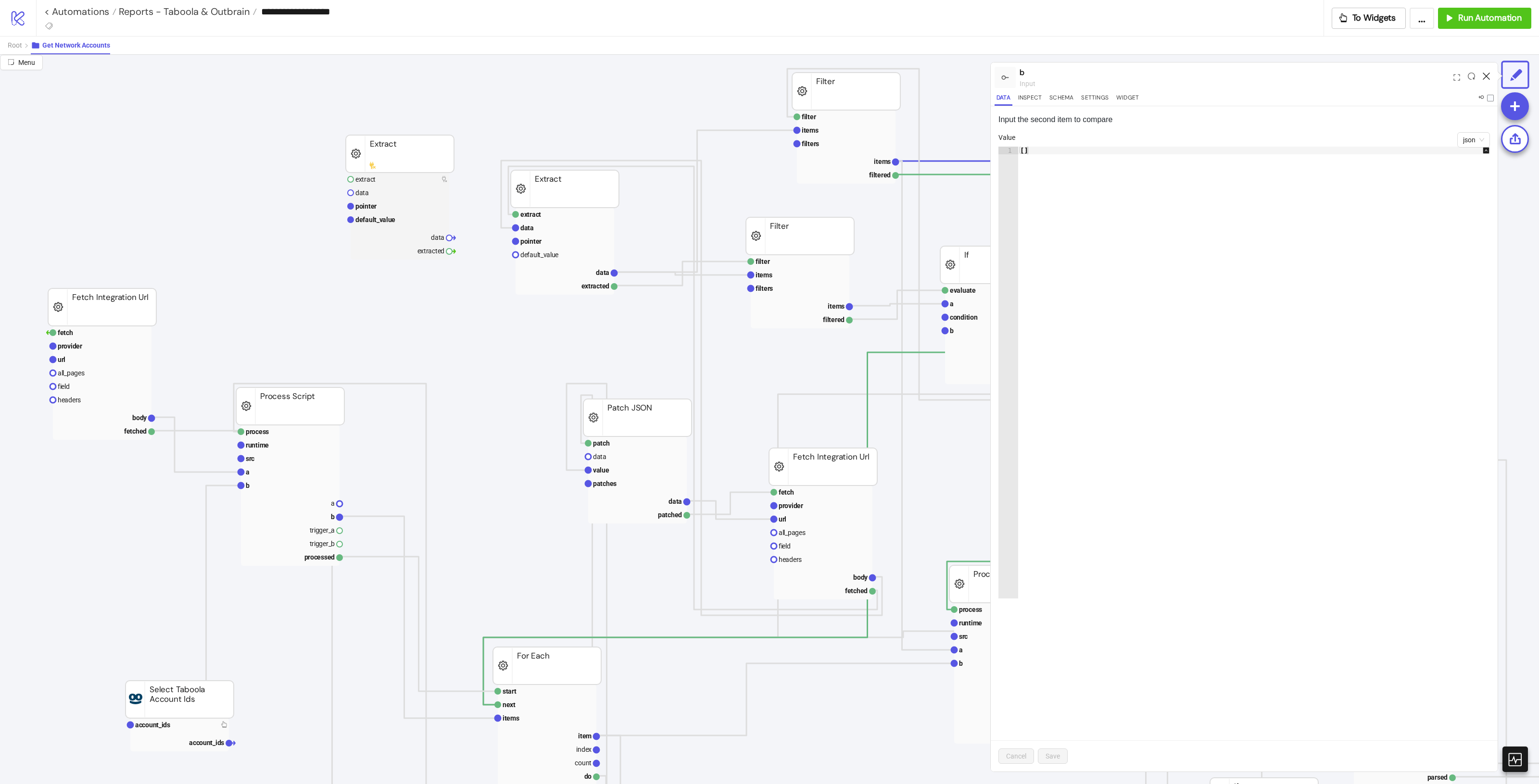
click at [923, 75] on icon at bounding box center [1486, 76] width 7 height 7
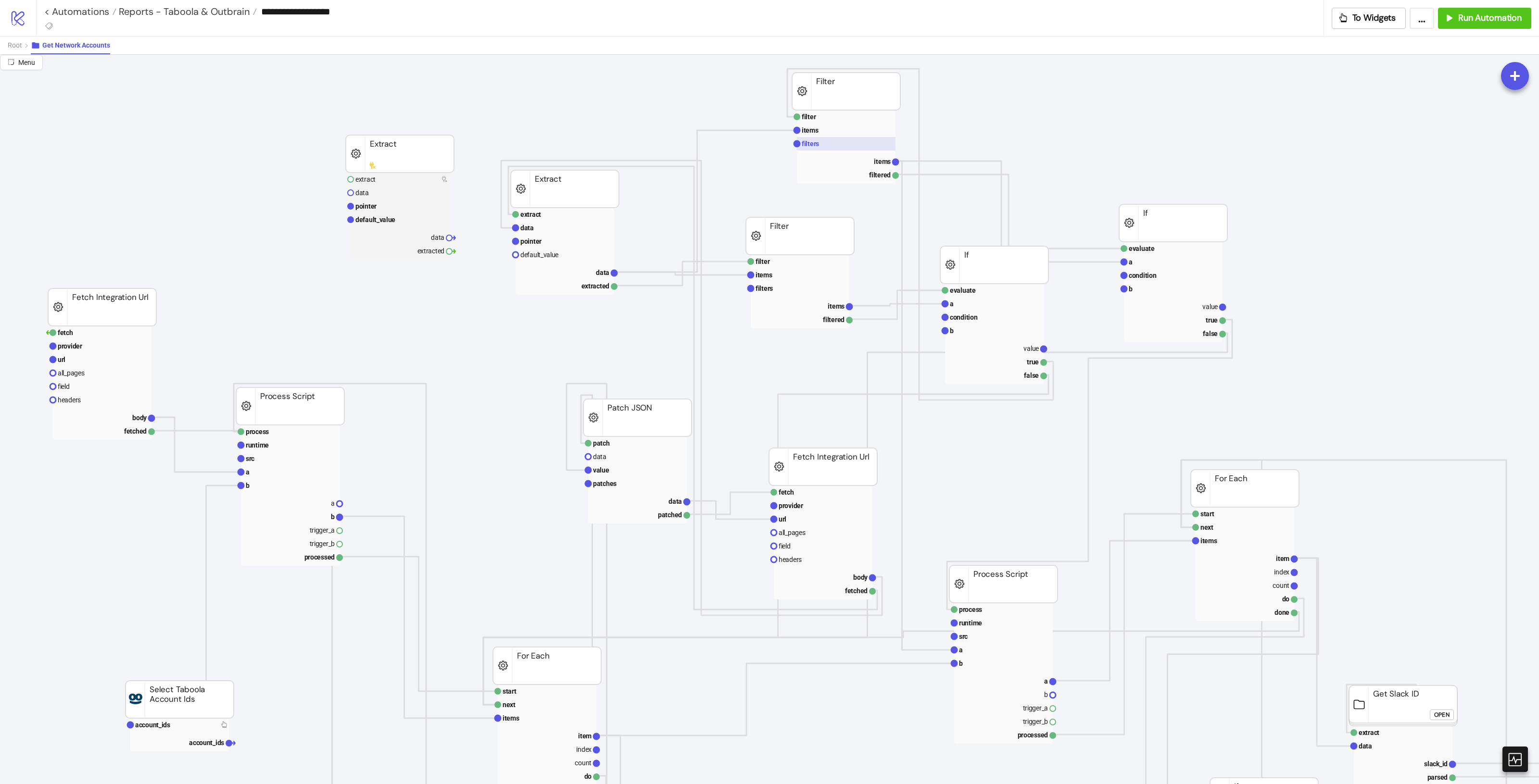
click at [825, 140] on rect at bounding box center [846, 143] width 99 height 14
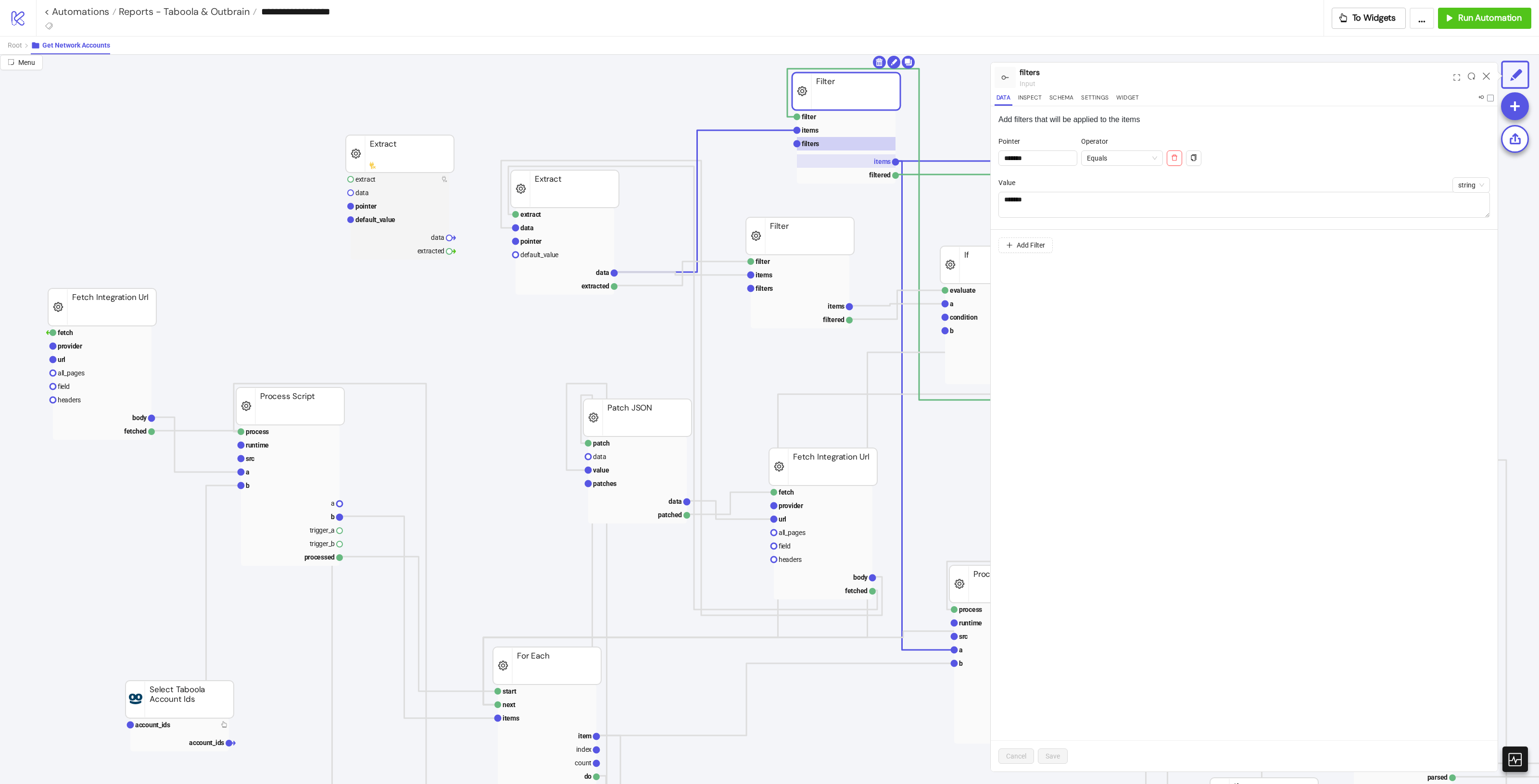
click at [878, 159] on text "items" at bounding box center [882, 161] width 17 height 8
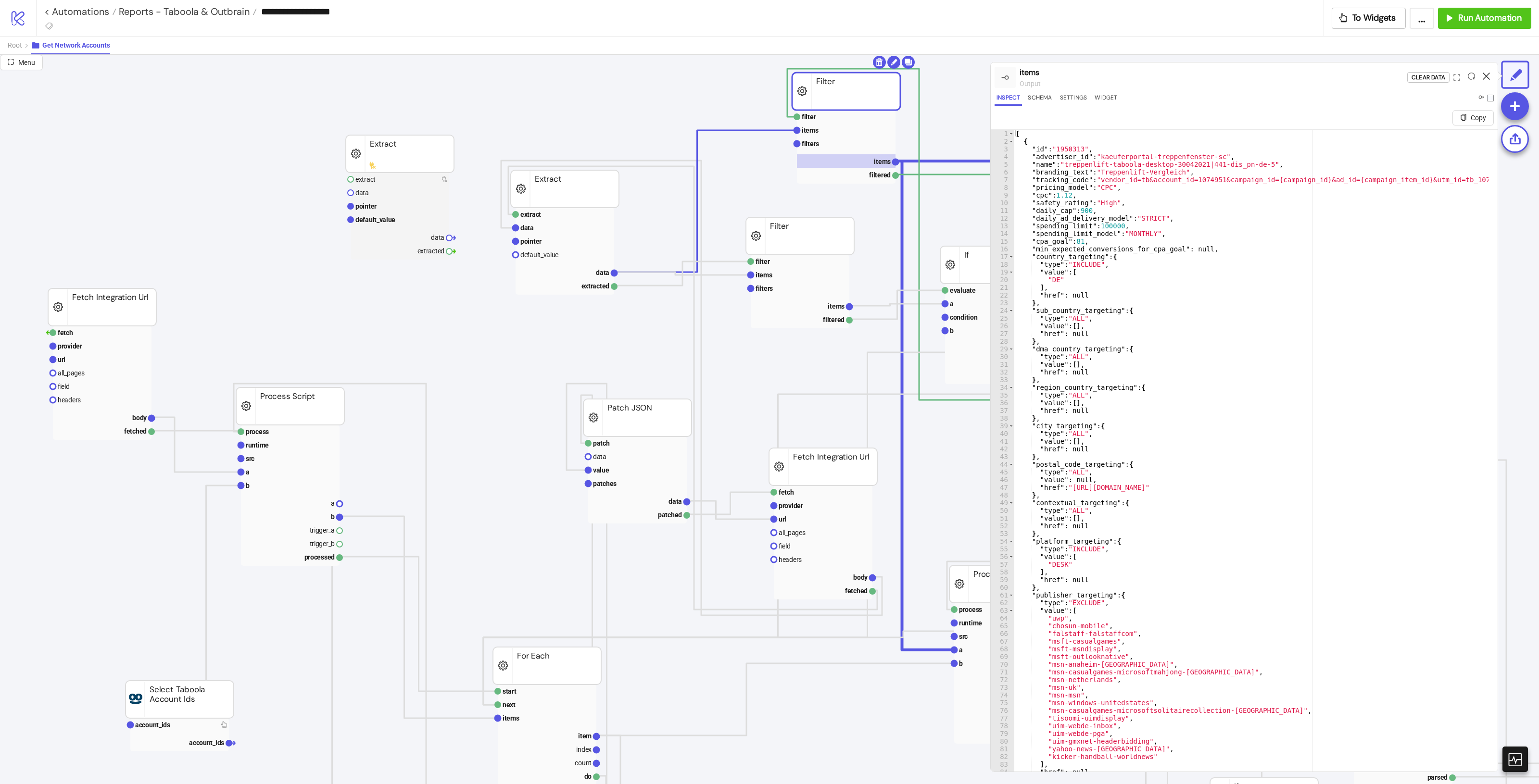
click at [923, 76] on icon at bounding box center [1486, 76] width 7 height 7
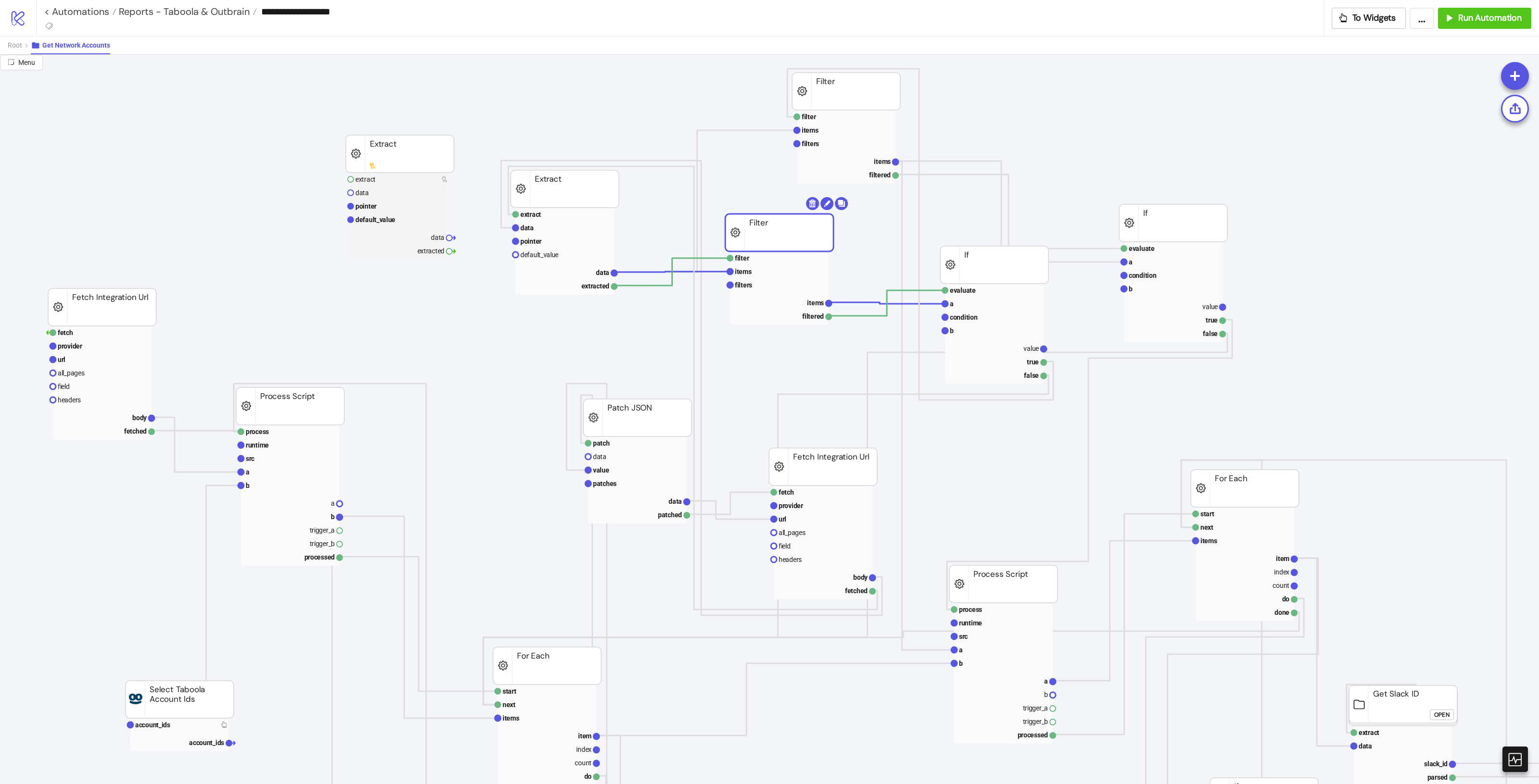
drag, startPoint x: 792, startPoint y: 241, endPoint x: 771, endPoint y: 237, distance: 21.4
click at [771, 237] on rect at bounding box center [779, 232] width 108 height 38
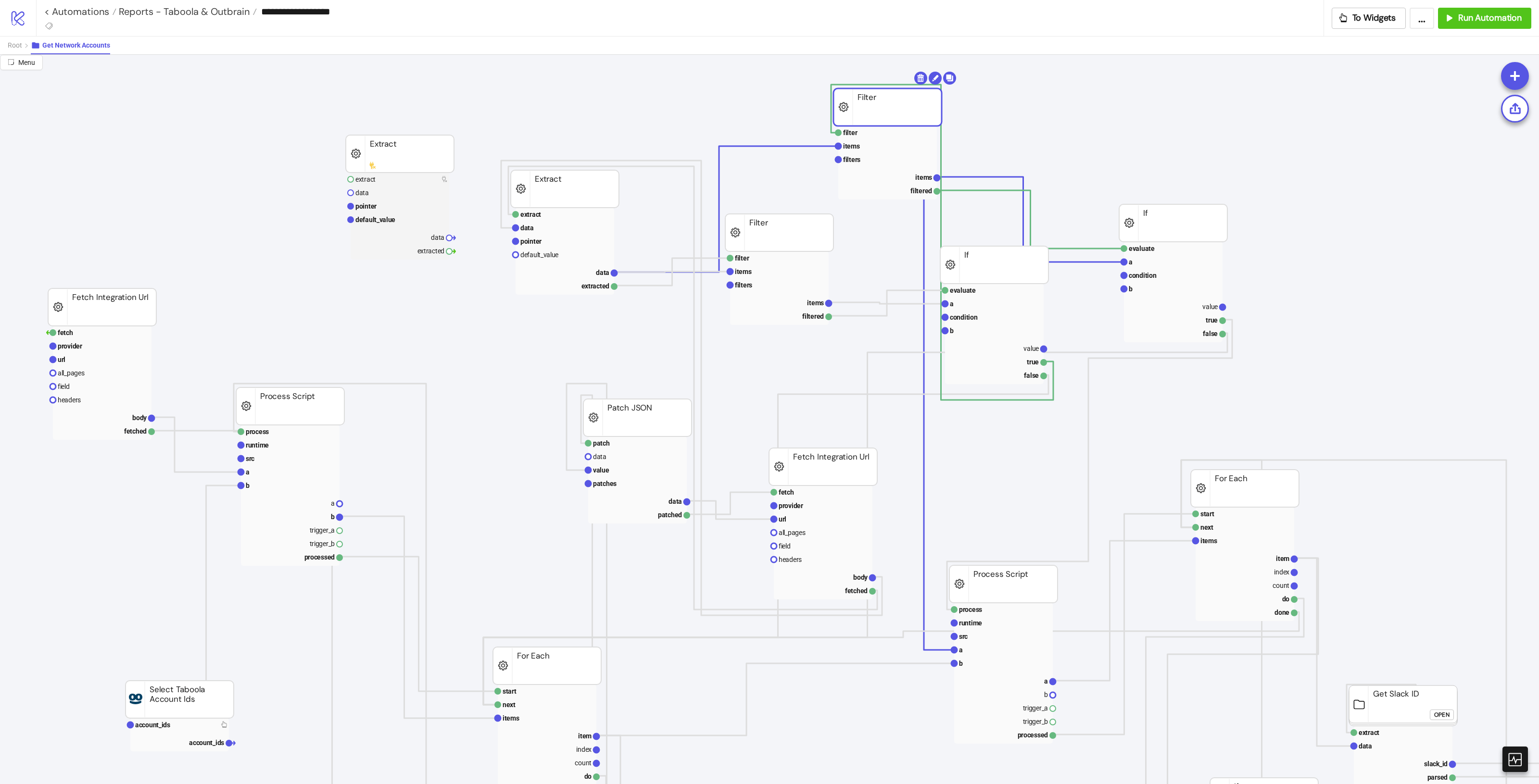
drag, startPoint x: 837, startPoint y: 88, endPoint x: 878, endPoint y: 104, distance: 44.0
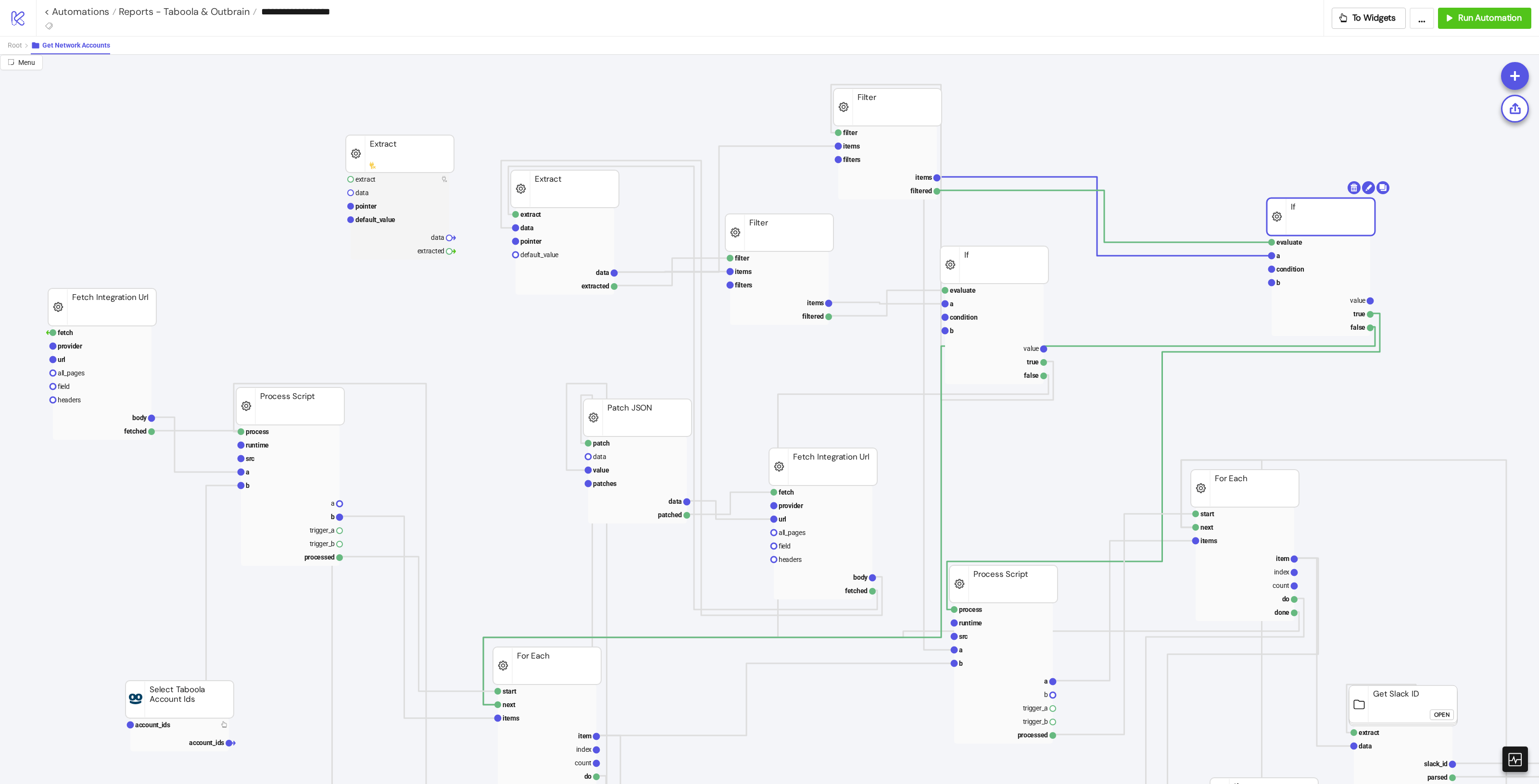
drag, startPoint x: 1143, startPoint y: 227, endPoint x: 1291, endPoint y: 221, distance: 148.1
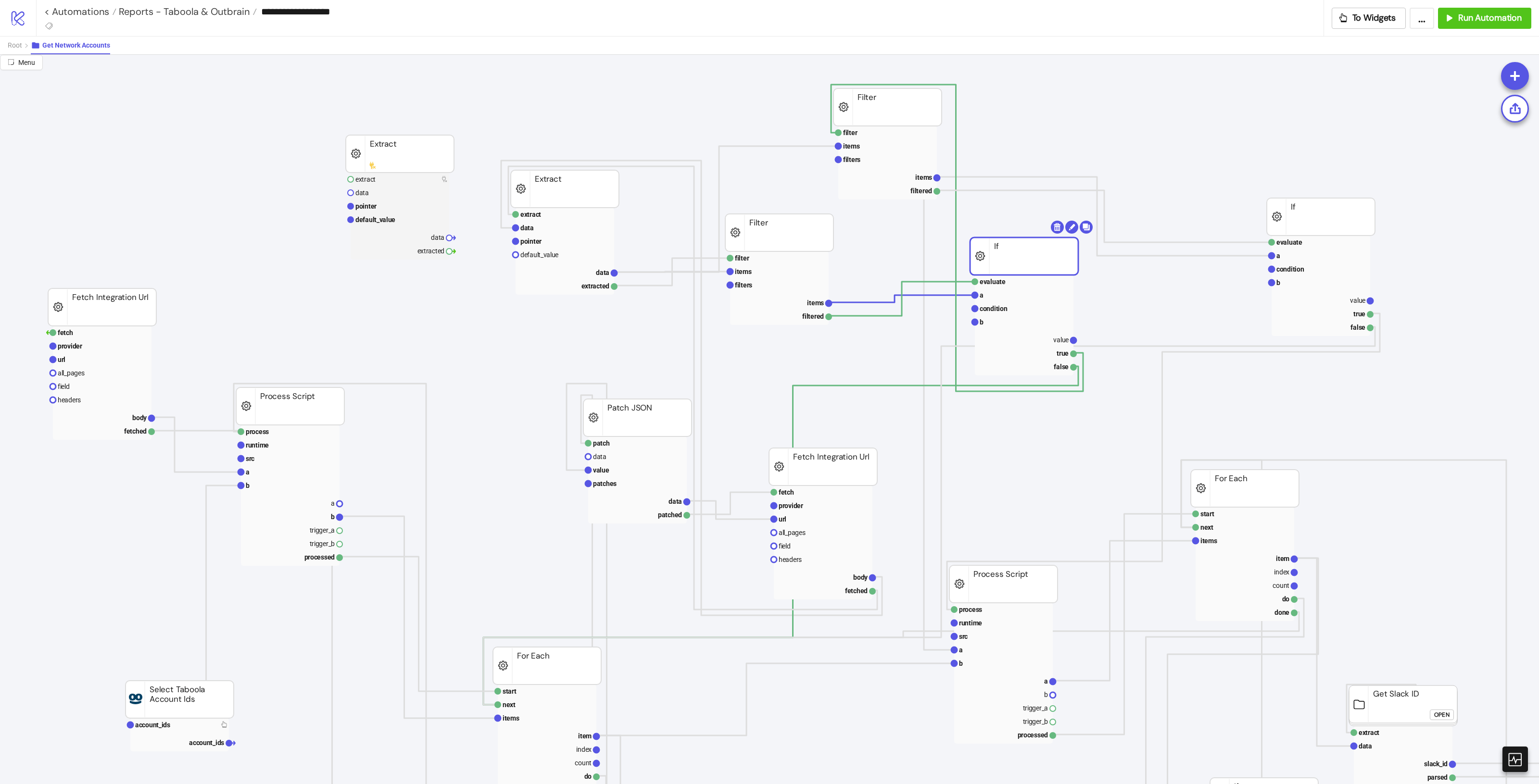
drag, startPoint x: 981, startPoint y: 268, endPoint x: 1011, endPoint y: 259, distance: 31.3
drag, startPoint x: 799, startPoint y: 226, endPoint x: 791, endPoint y: 232, distance: 10.0
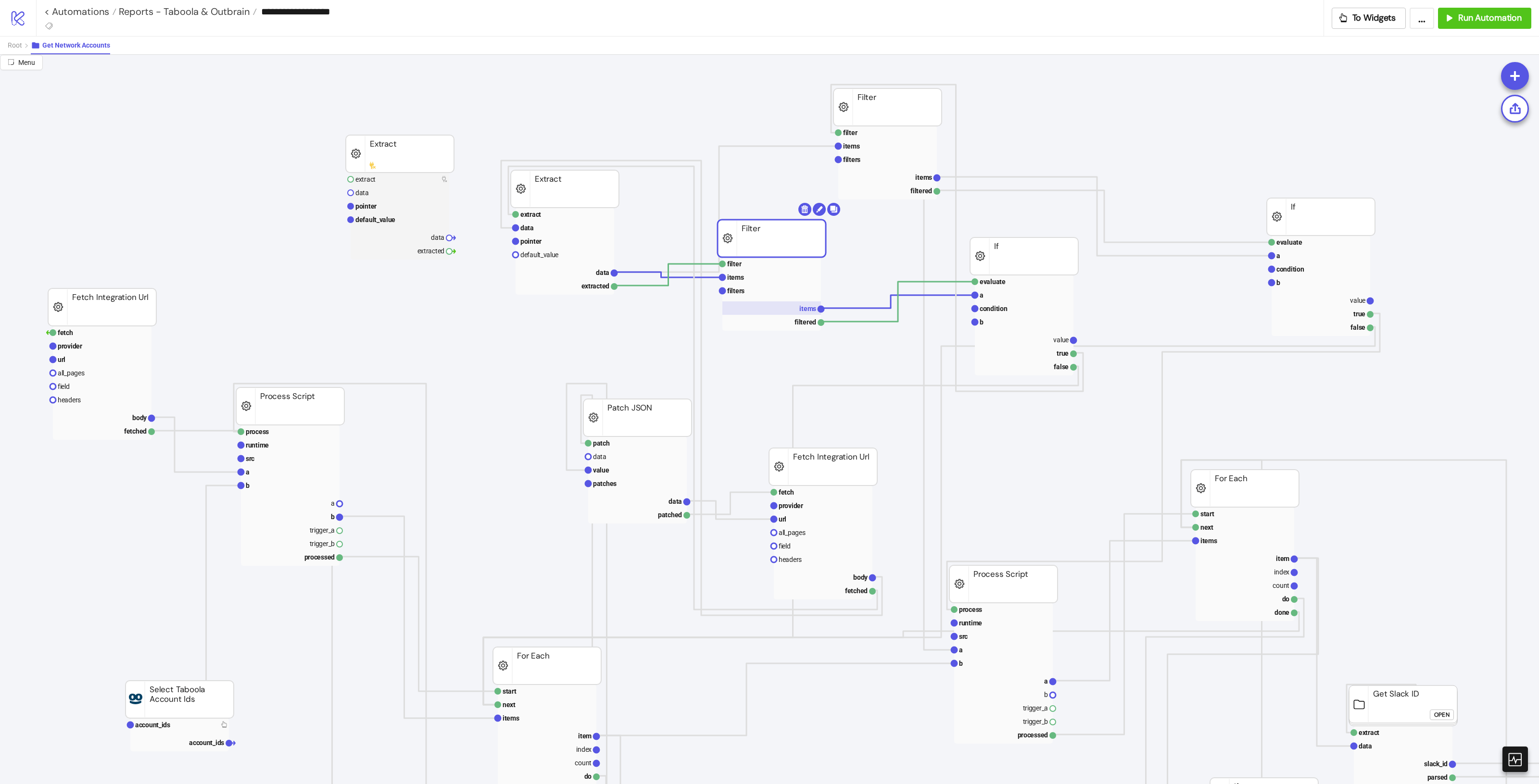
click at [800, 305] on text "items" at bounding box center [808, 308] width 17 height 8
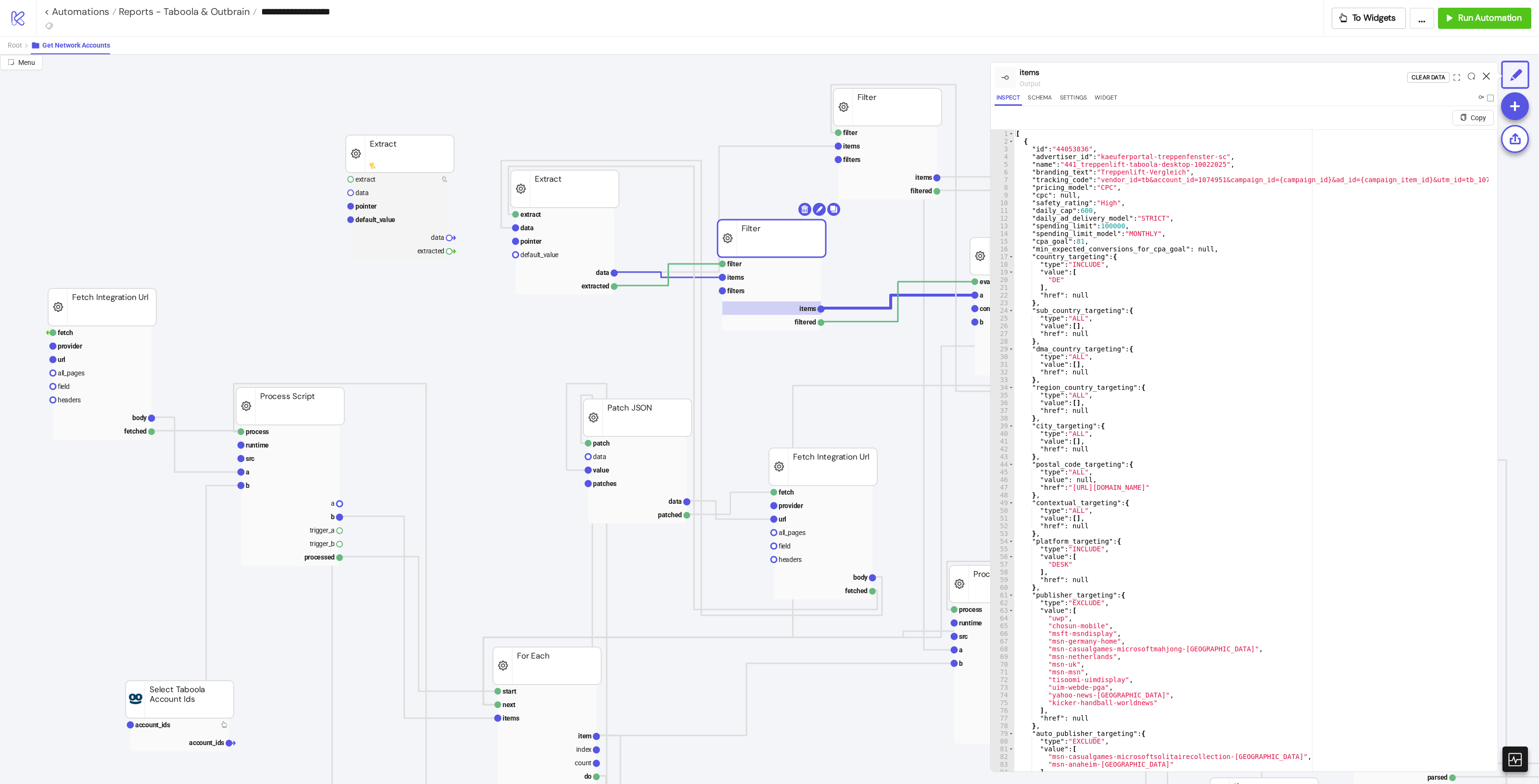
click at [923, 77] on icon at bounding box center [1486, 76] width 7 height 7
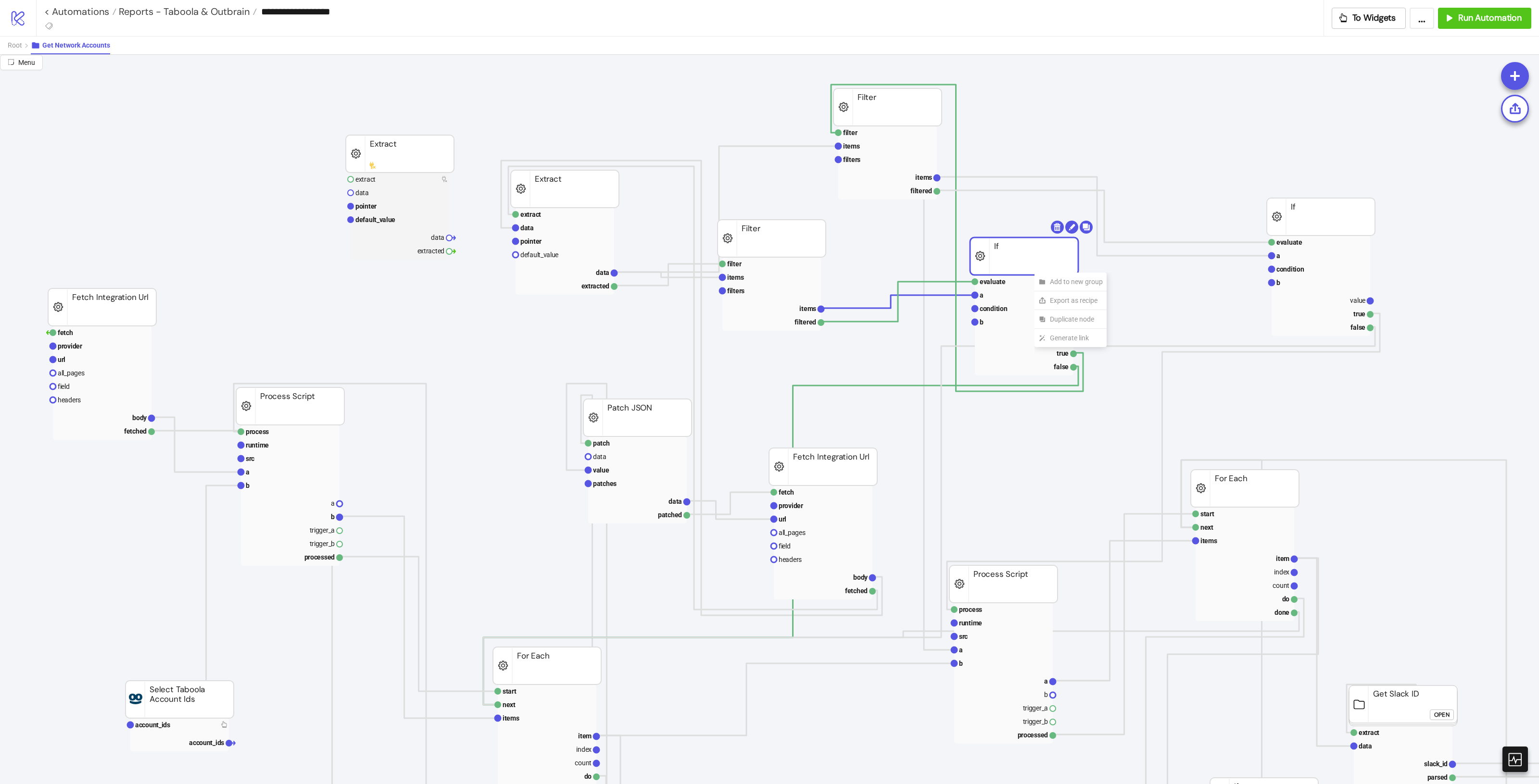
click at [923, 253] on rect at bounding box center [1024, 256] width 108 height 38
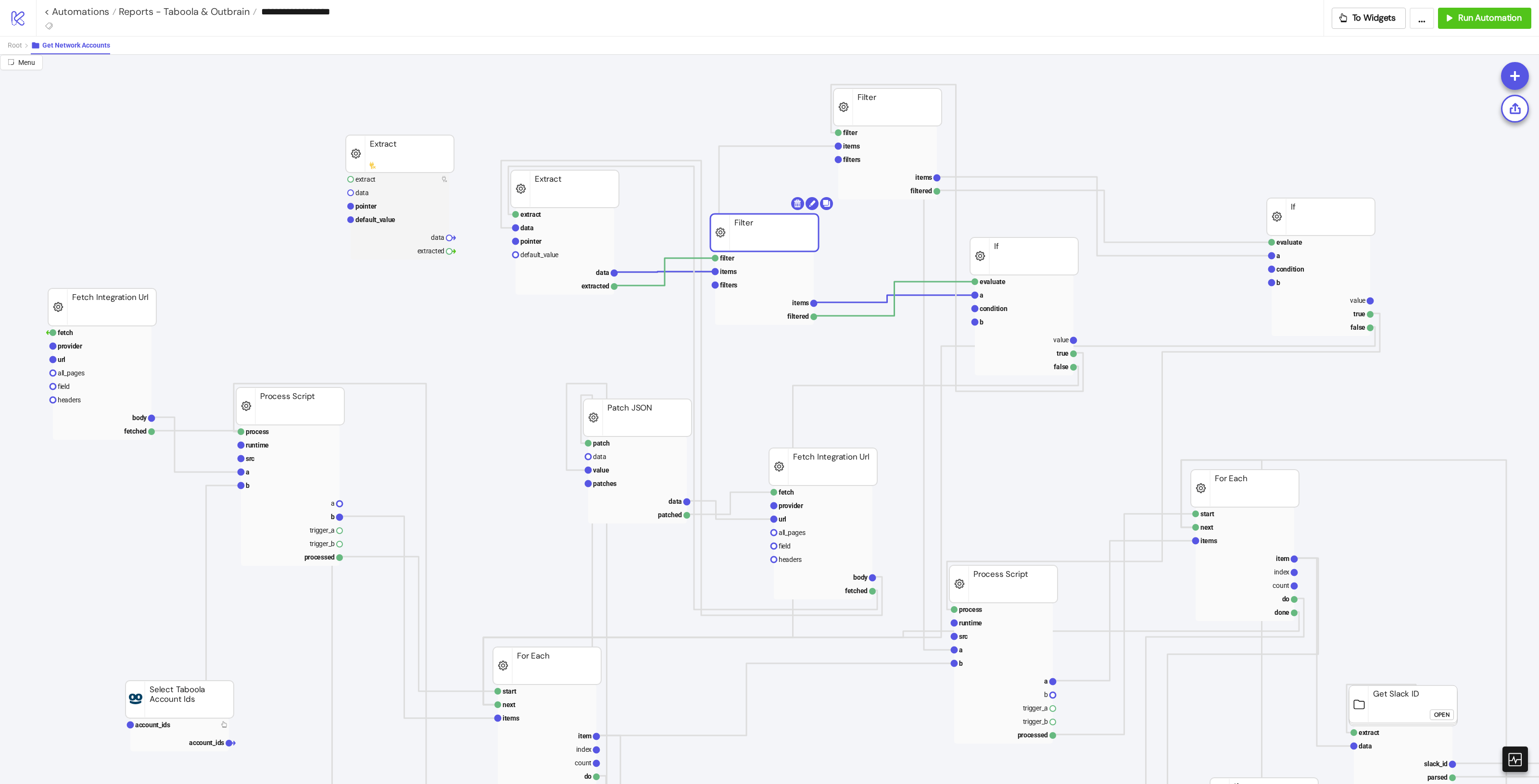
drag, startPoint x: 793, startPoint y: 232, endPoint x: 786, endPoint y: 226, distance: 9.2
click at [916, 282] on polyline at bounding box center [894, 299] width 161 height 34
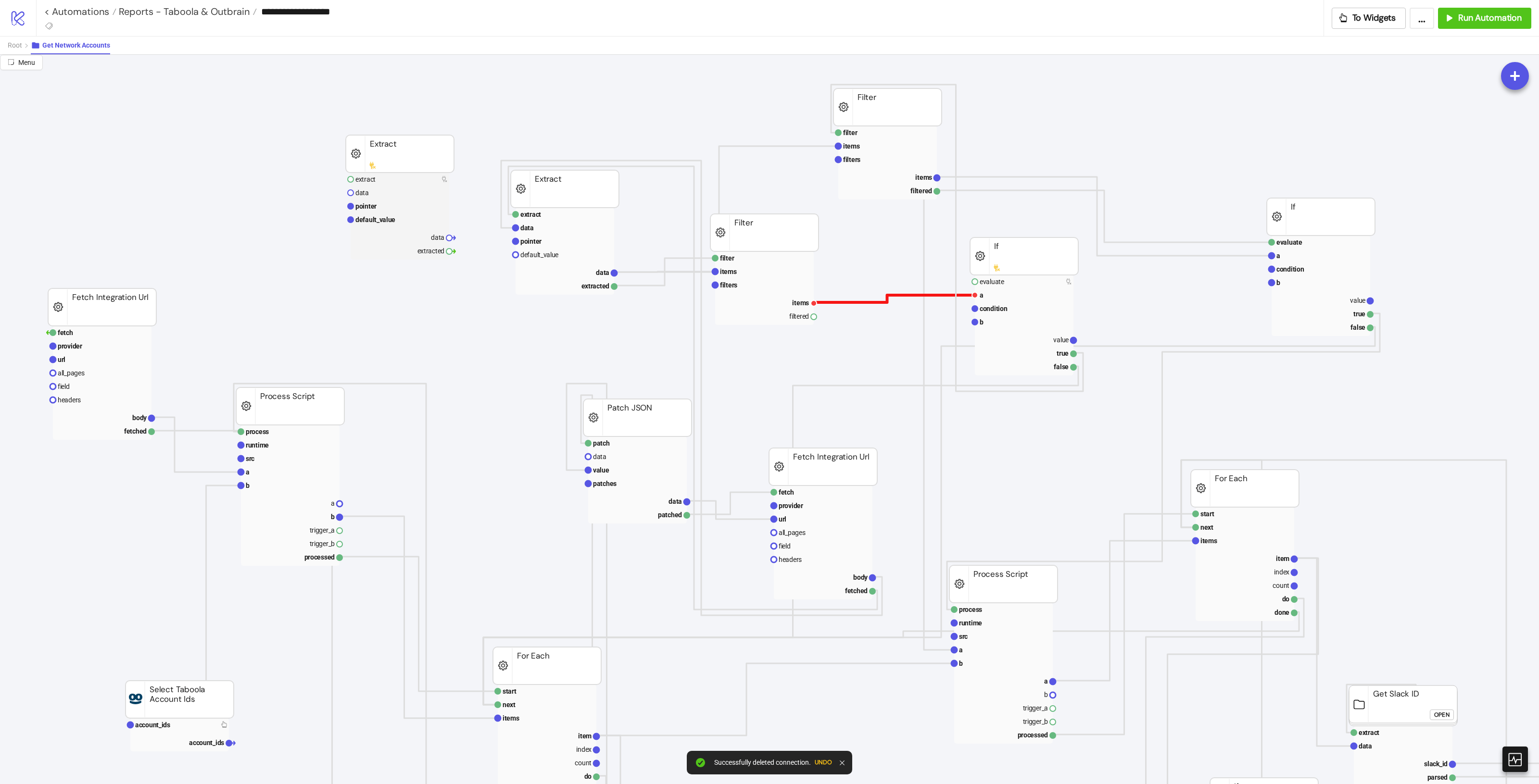
click at [912, 295] on polyline at bounding box center [894, 299] width 161 height 7
drag, startPoint x: 770, startPoint y: 232, endPoint x: 770, endPoint y: 209, distance: 23.0
click at [770, 209] on rect at bounding box center [767, 214] width 108 height 38
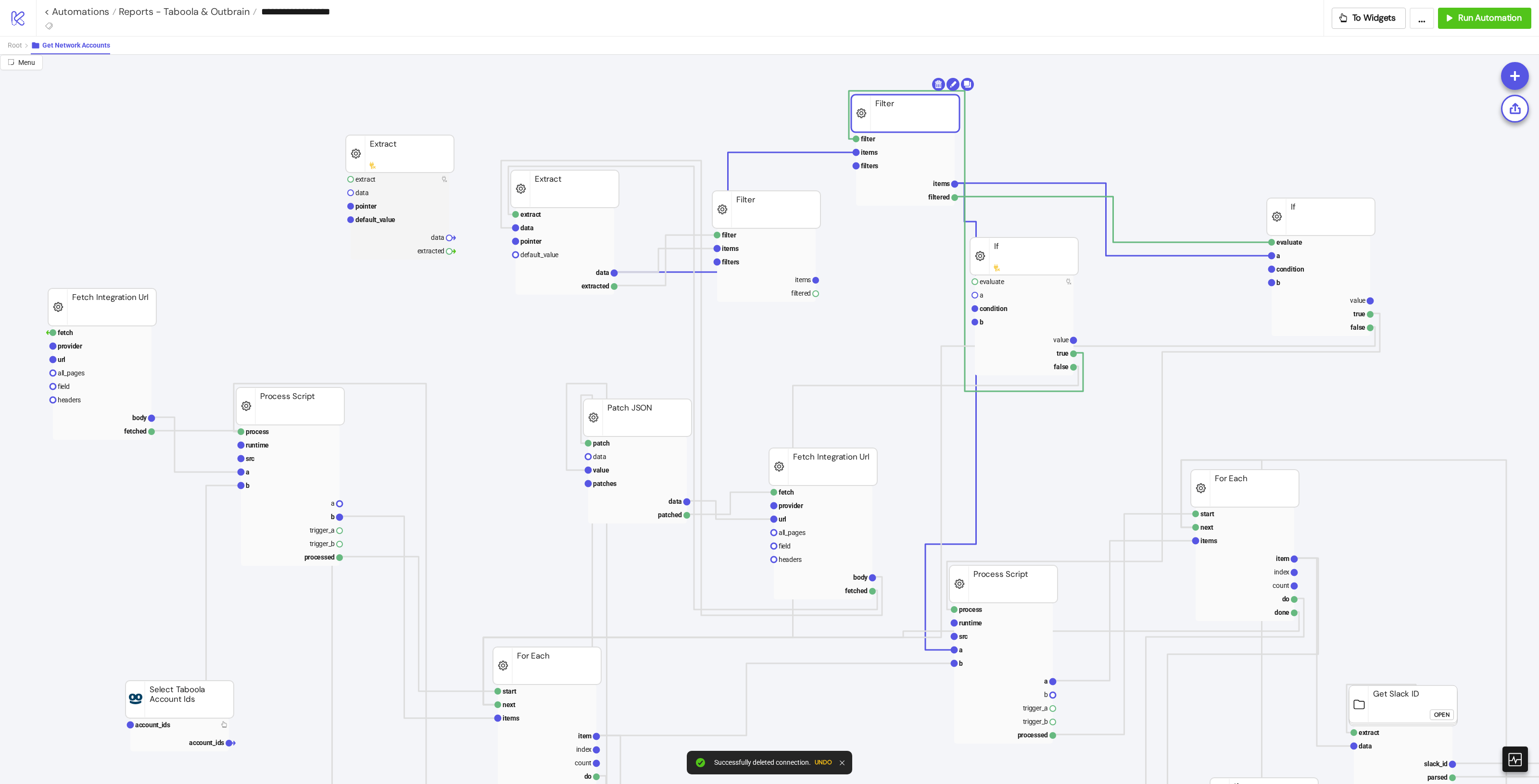
drag, startPoint x: 859, startPoint y: 108, endPoint x: 830, endPoint y: 131, distance: 37.0
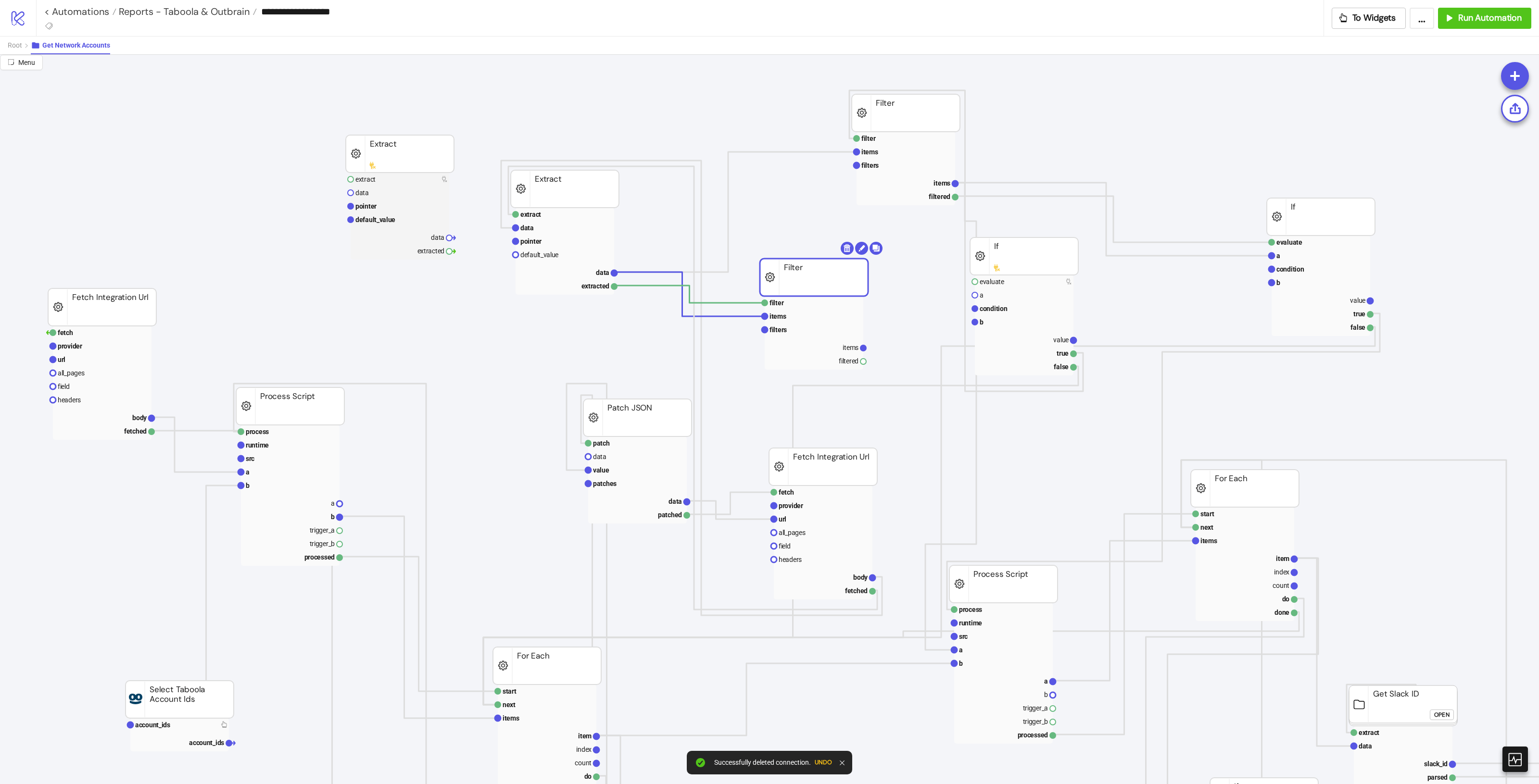
drag, startPoint x: 766, startPoint y: 215, endPoint x: 814, endPoint y: 282, distance: 82.4
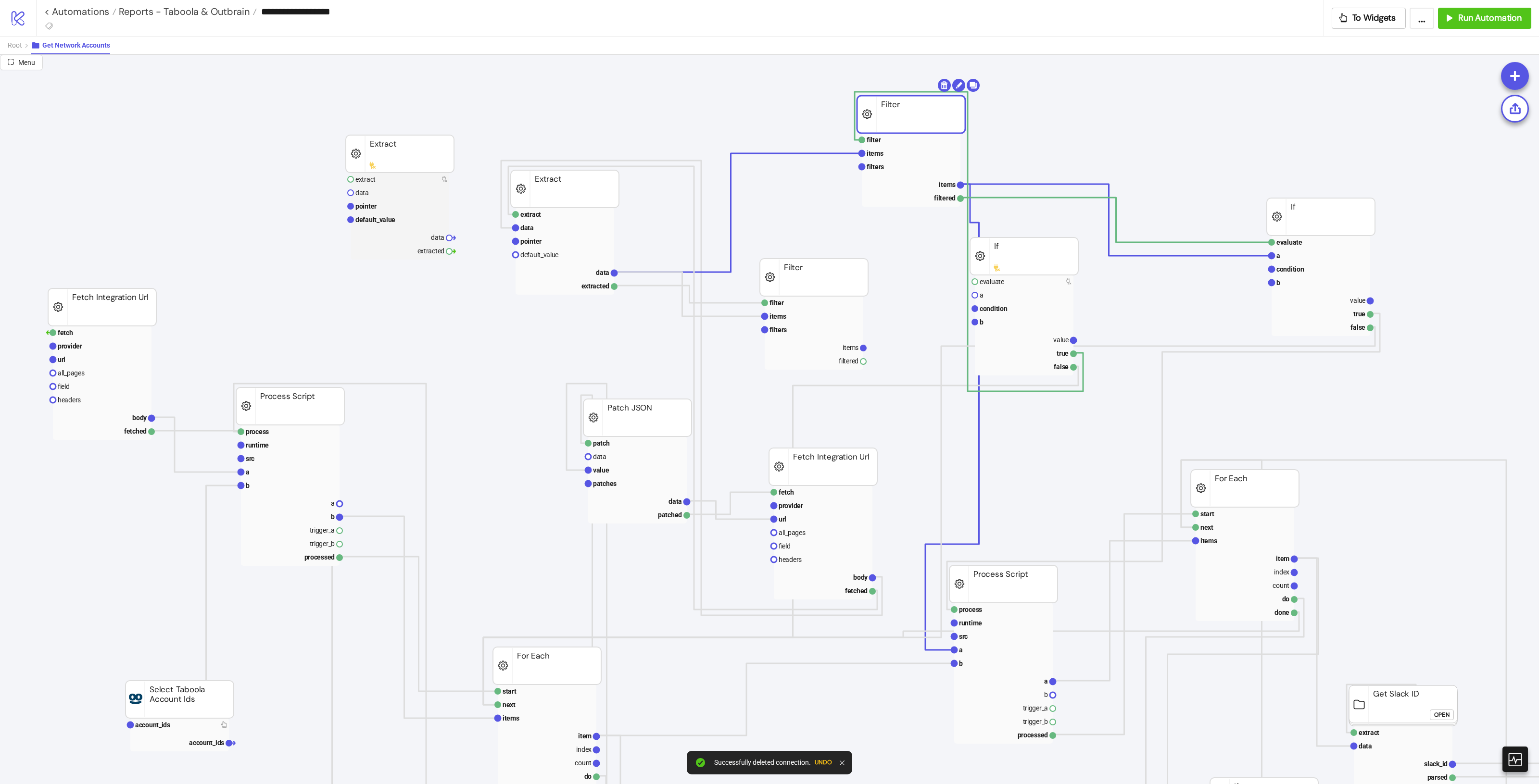
drag, startPoint x: 905, startPoint y: 112, endPoint x: 910, endPoint y: 115, distance: 5.8
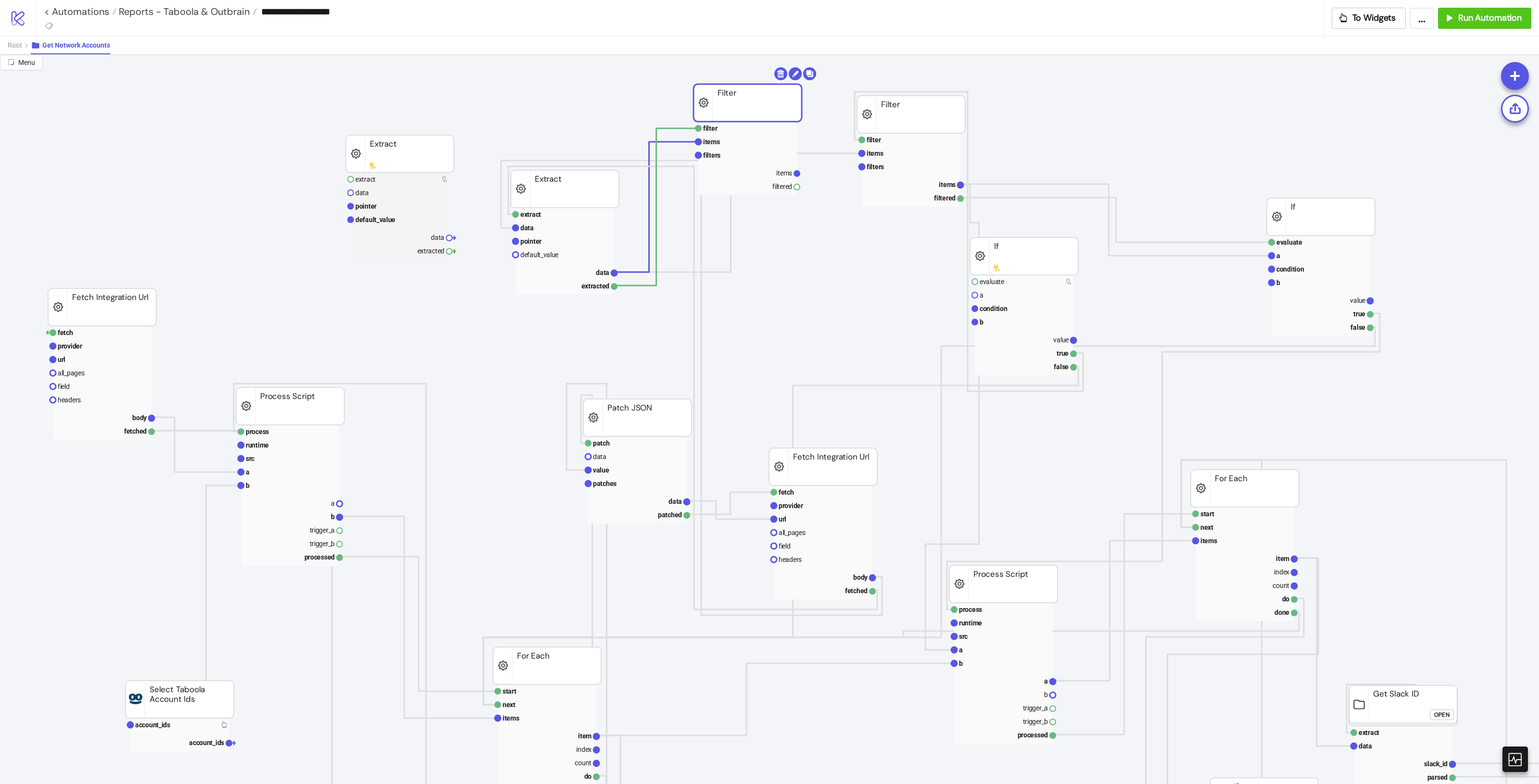
drag, startPoint x: 815, startPoint y: 275, endPoint x: 749, endPoint y: 100, distance: 187.0
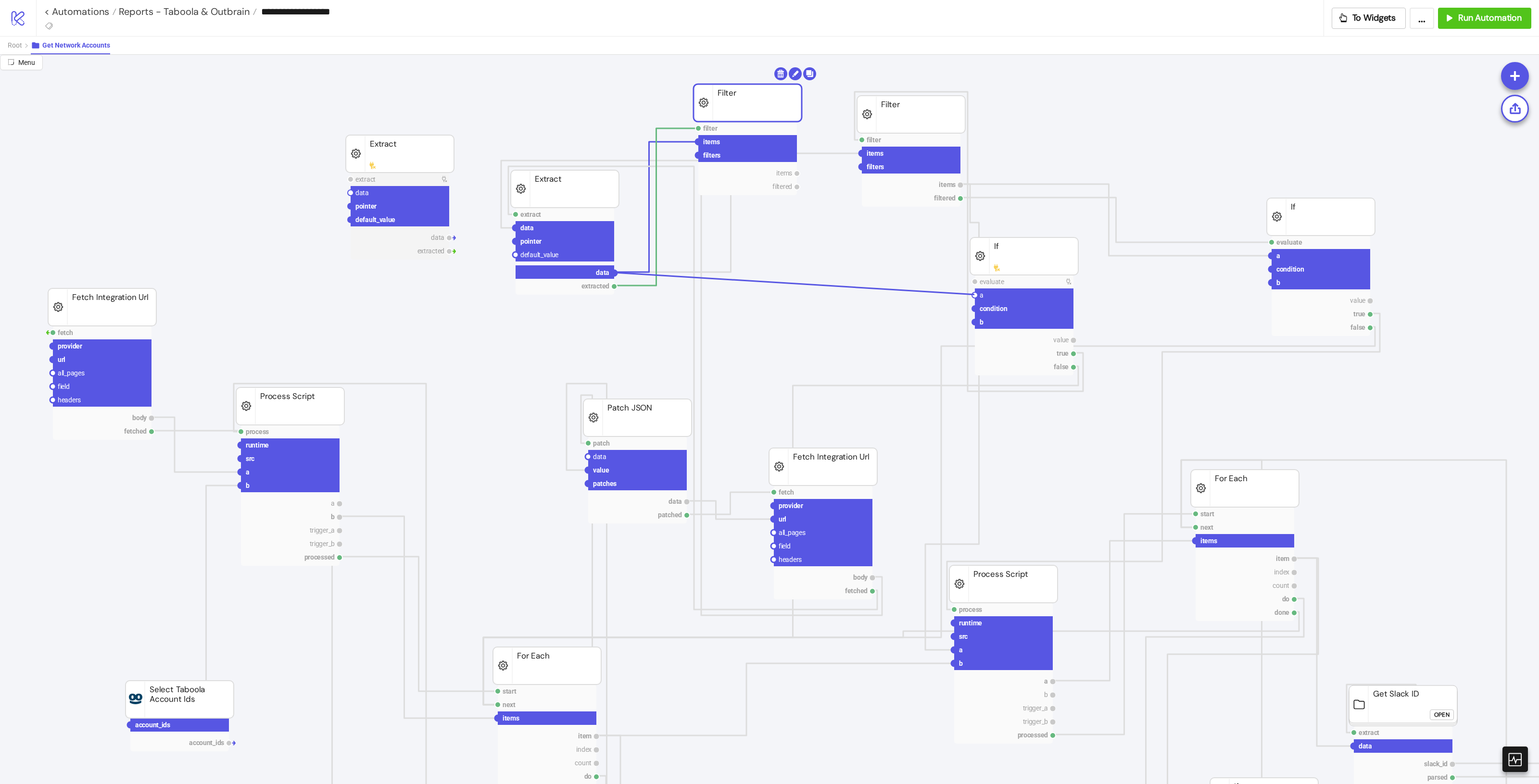
drag, startPoint x: 615, startPoint y: 272, endPoint x: 974, endPoint y: 294, distance: 359.7
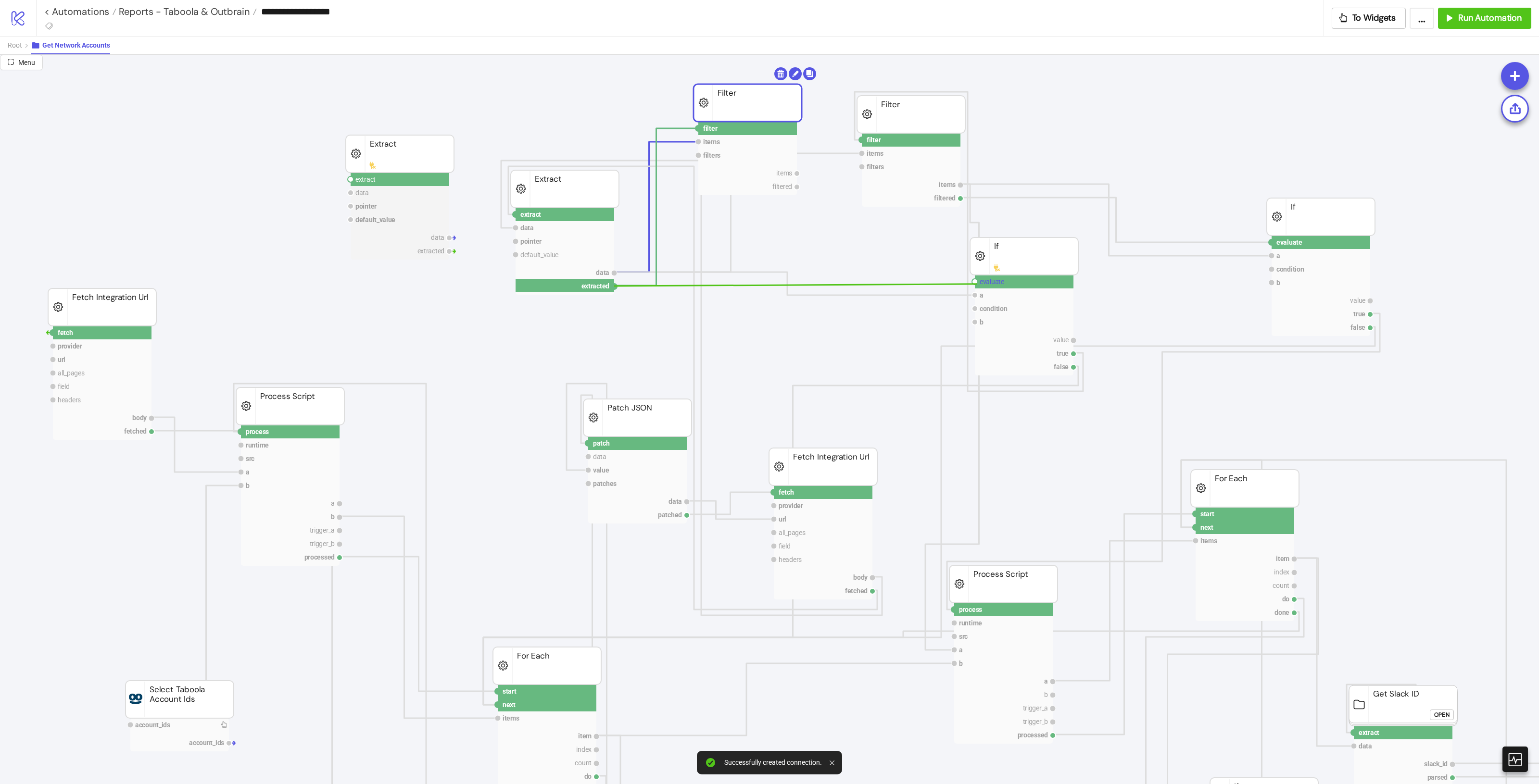
drag, startPoint x: 614, startPoint y: 284, endPoint x: 977, endPoint y: 284, distance: 363.0
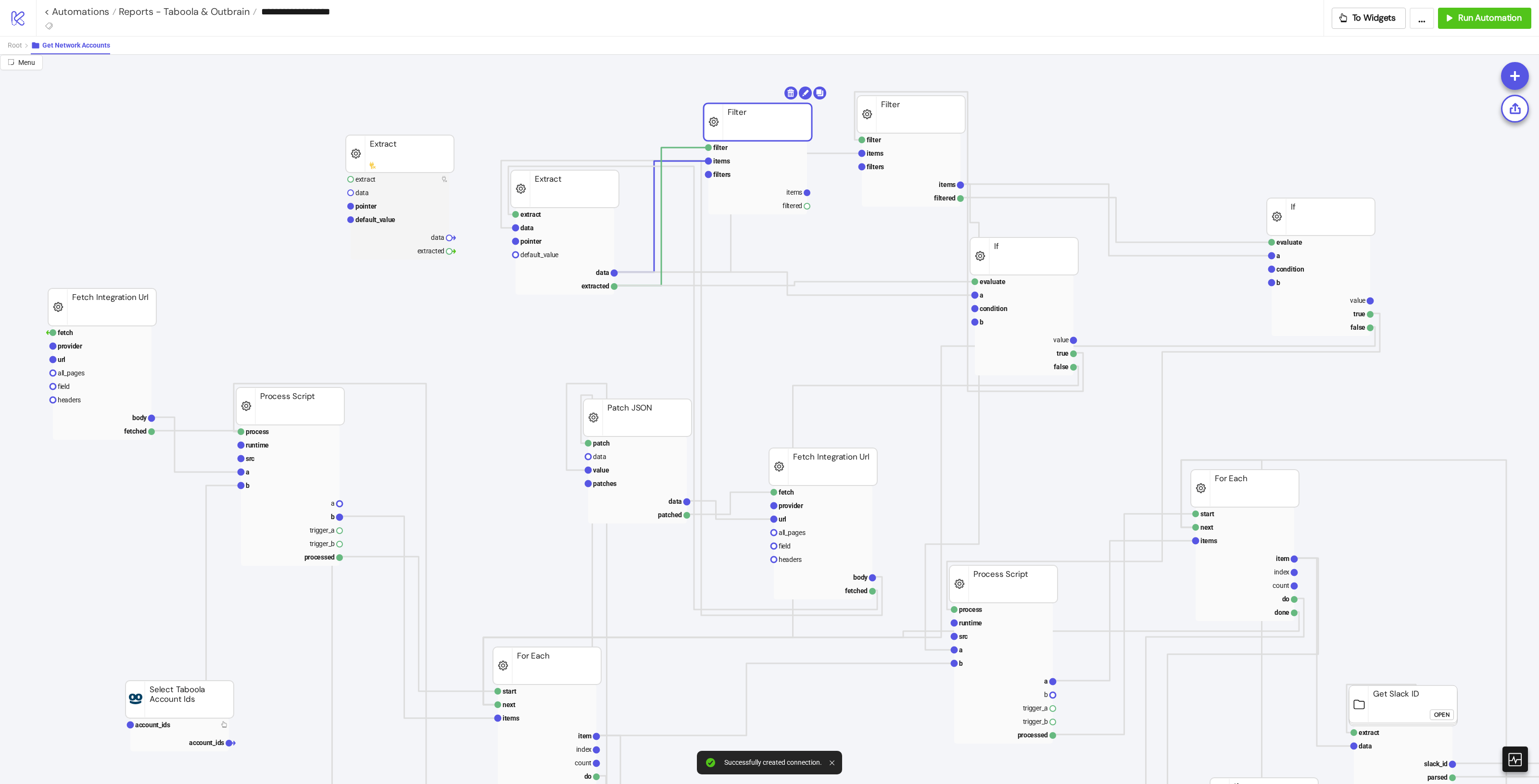
drag, startPoint x: 767, startPoint y: 112, endPoint x: 777, endPoint y: 131, distance: 21.5
click at [777, 131] on rect at bounding box center [758, 122] width 108 height 38
drag, startPoint x: 760, startPoint y: 123, endPoint x: 830, endPoint y: 117, distance: 70.3
click at [737, 99] on rect at bounding box center [726, 113] width 108 height 38
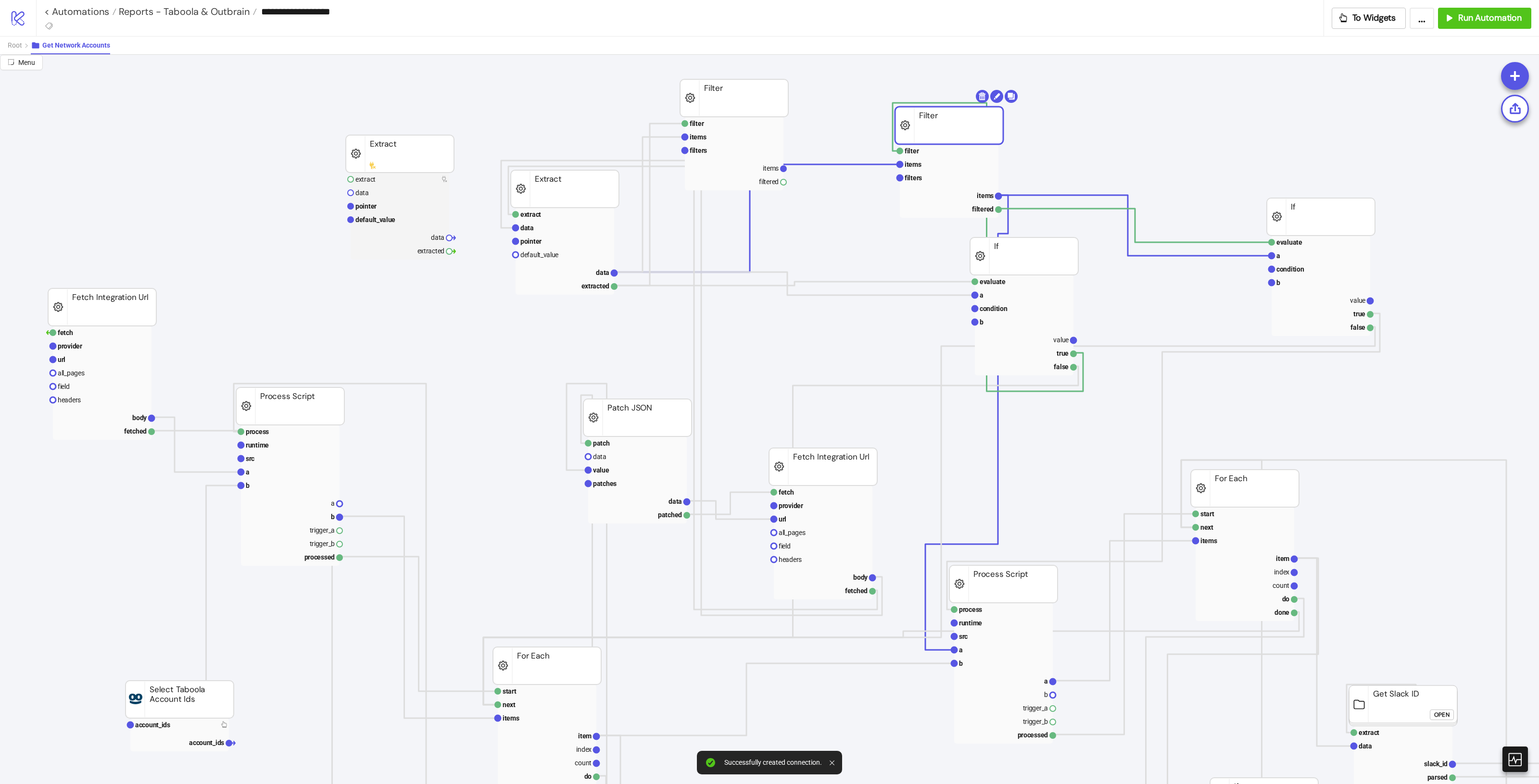
drag, startPoint x: 922, startPoint y: 120, endPoint x: 944, endPoint y: 132, distance: 25.1
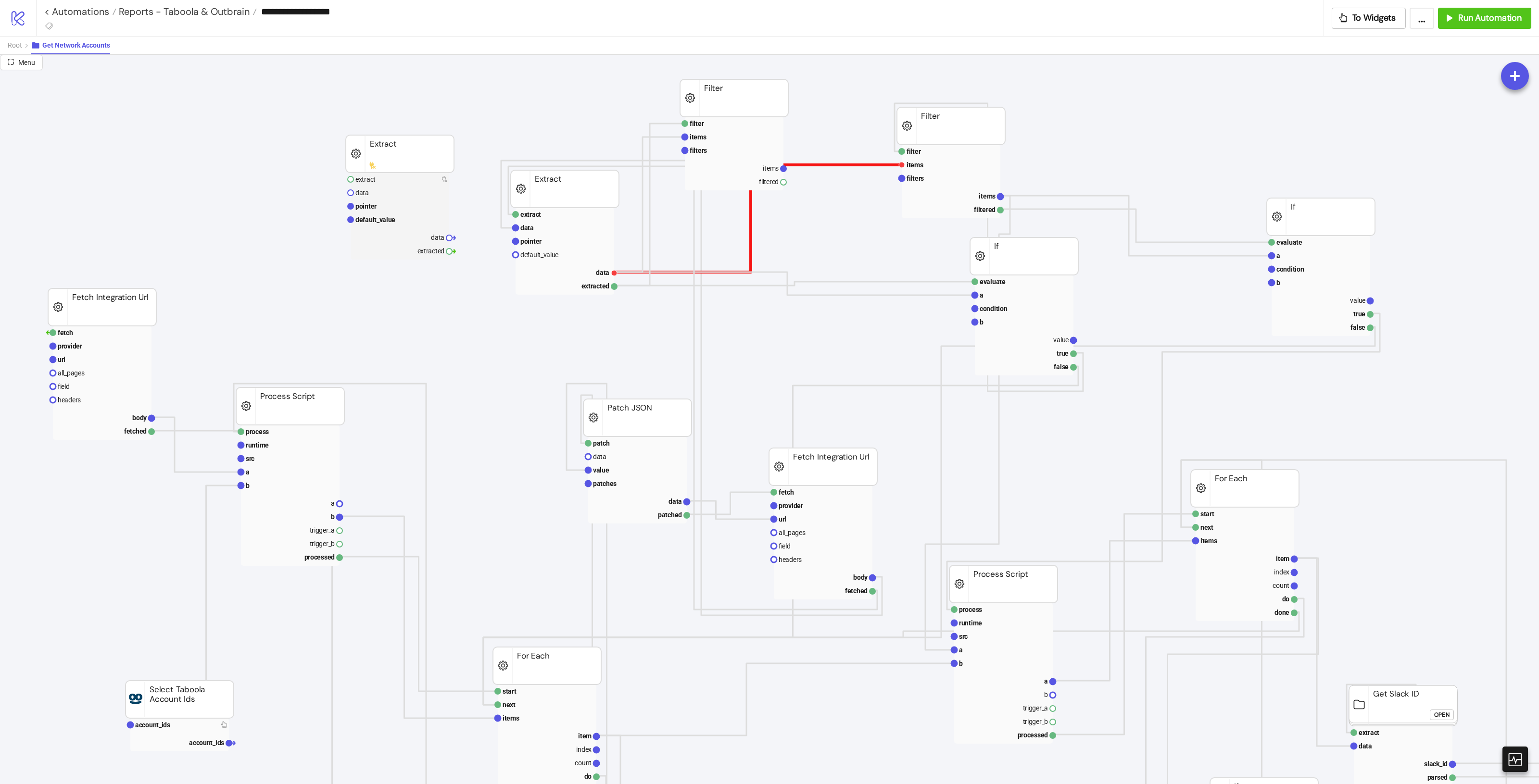
click at [850, 166] on polyline at bounding box center [758, 219] width 287 height 107
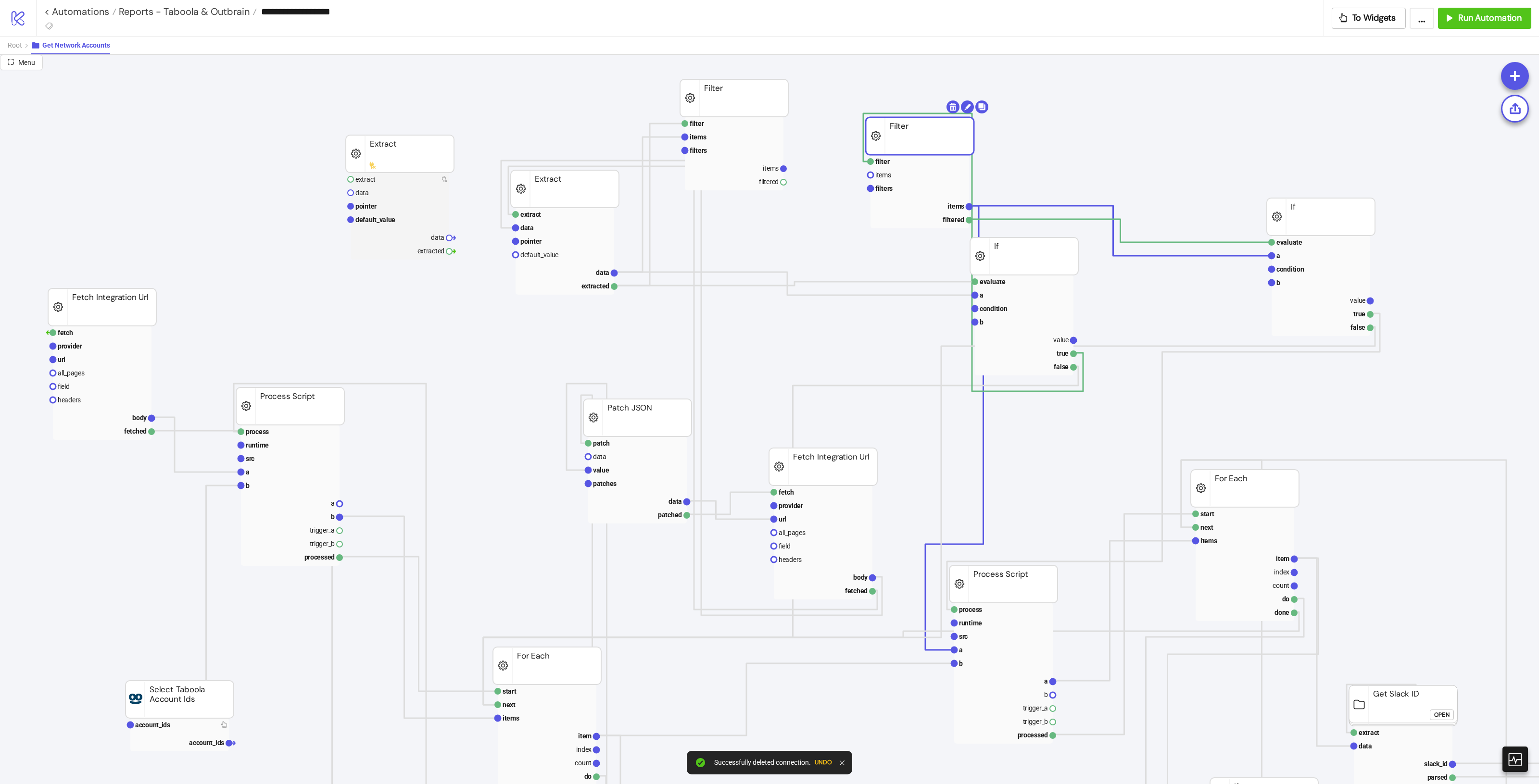
drag, startPoint x: 934, startPoint y: 133, endPoint x: 902, endPoint y: 143, distance: 33.5
click at [902, 143] on rect at bounding box center [919, 136] width 108 height 38
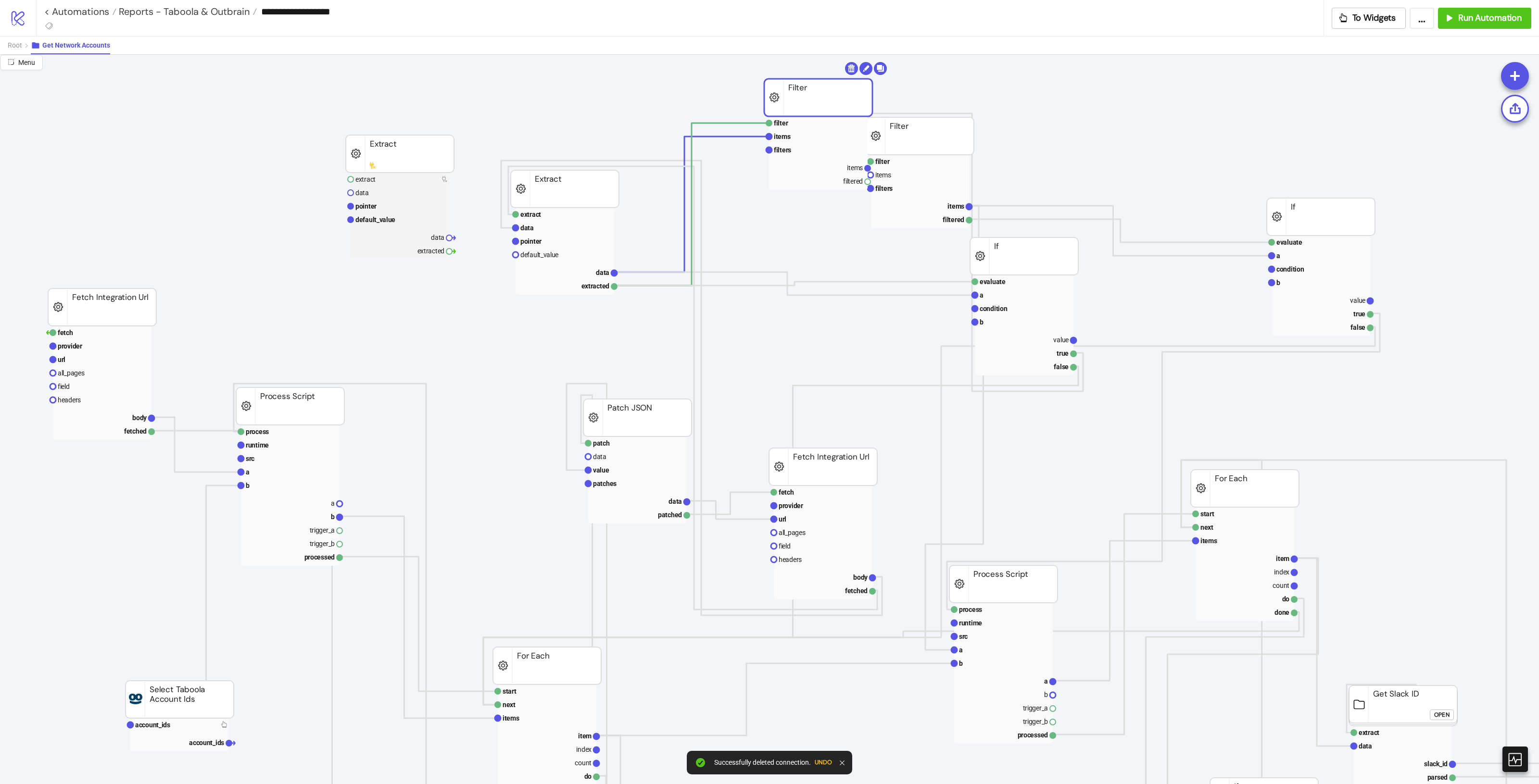
drag, startPoint x: 763, startPoint y: 107, endPoint x: 744, endPoint y: 121, distance: 23.6
click at [741, 123] on polyline at bounding box center [691, 204] width 154 height 162
click at [743, 137] on polyline at bounding box center [691, 204] width 154 height 136
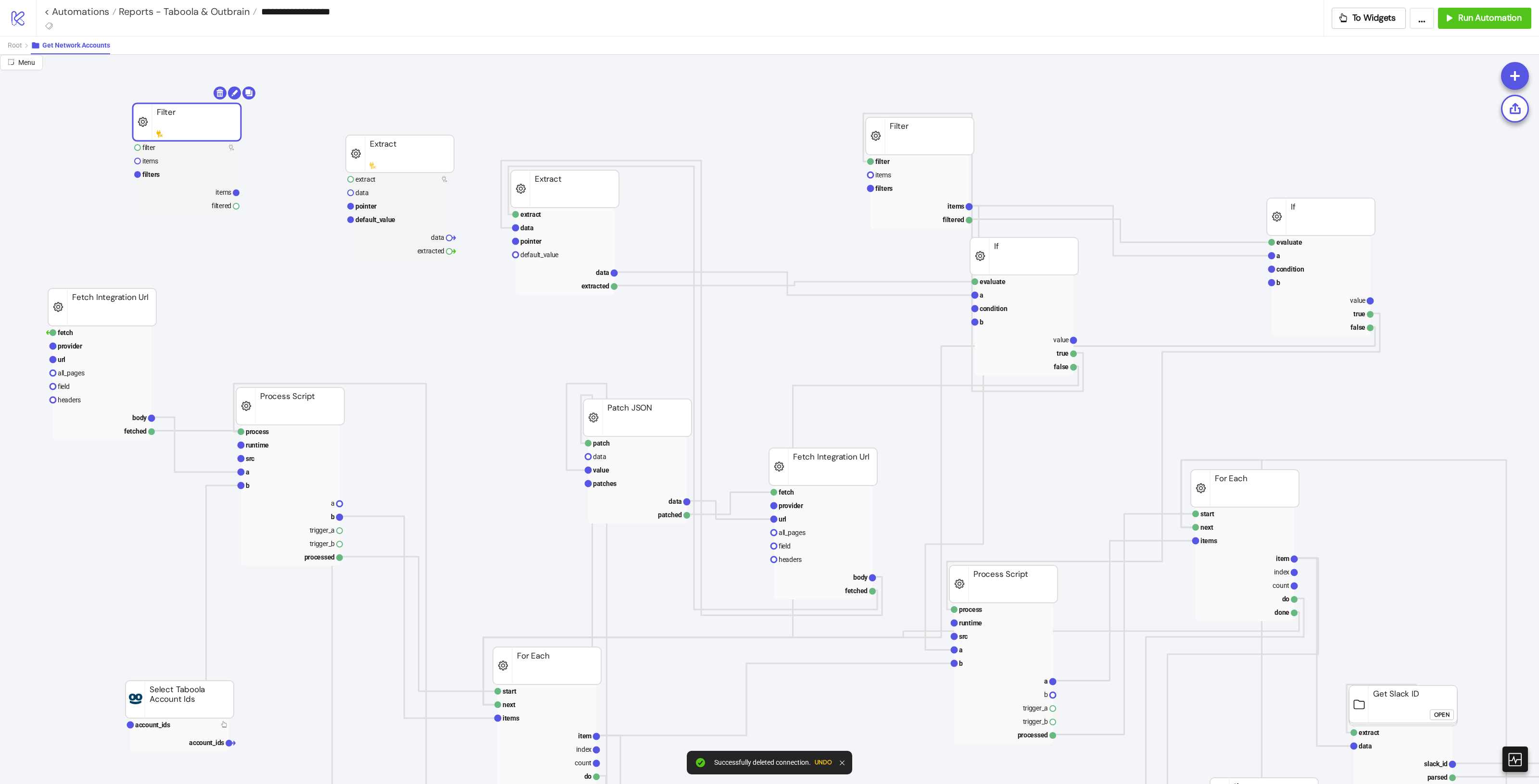
drag, startPoint x: 805, startPoint y: 100, endPoint x: 160, endPoint y: 121, distance: 645.3
click at [159, 121] on rect at bounding box center [186, 122] width 108 height 38
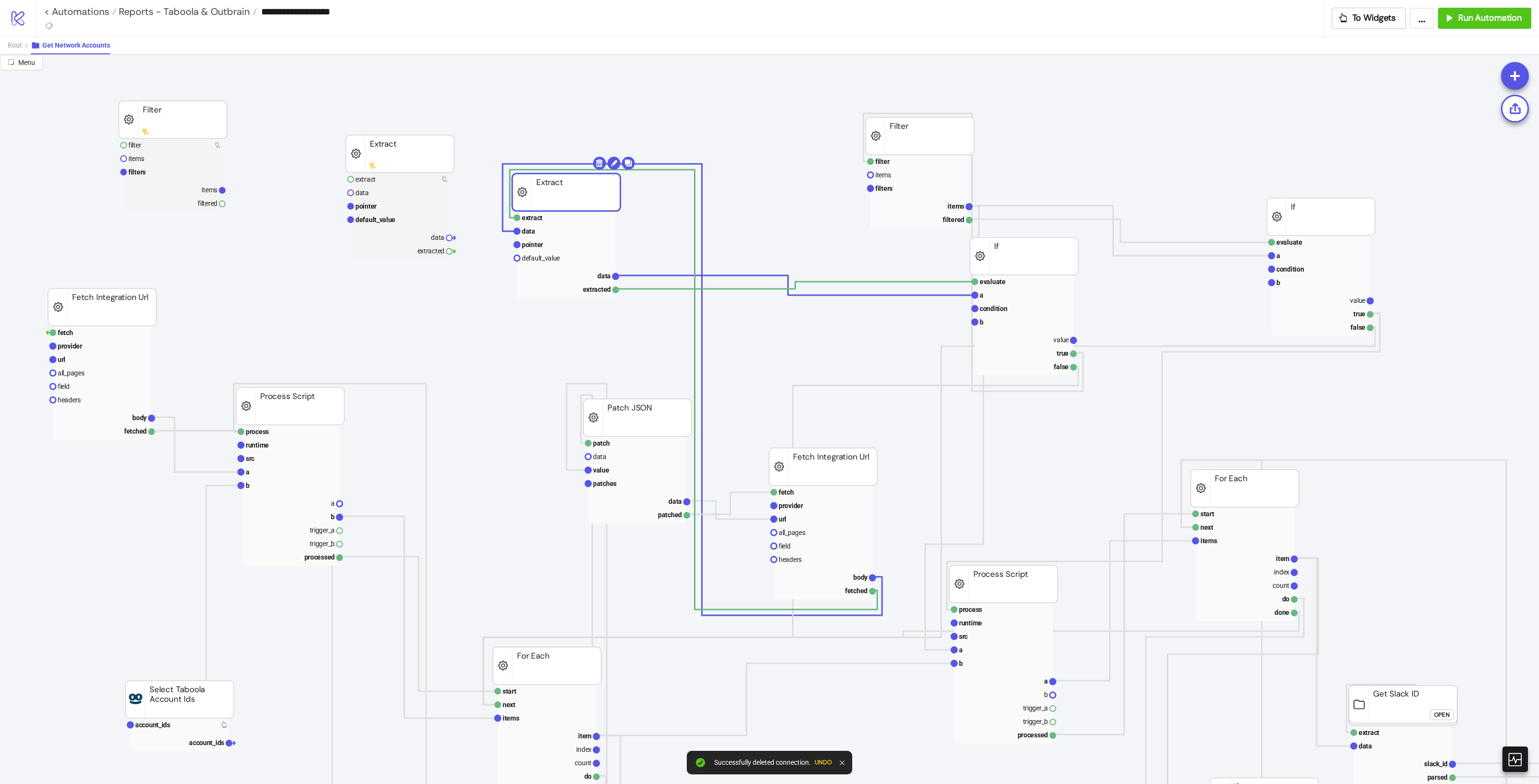
drag, startPoint x: 576, startPoint y: 189, endPoint x: 616, endPoint y: 211, distance: 45.7
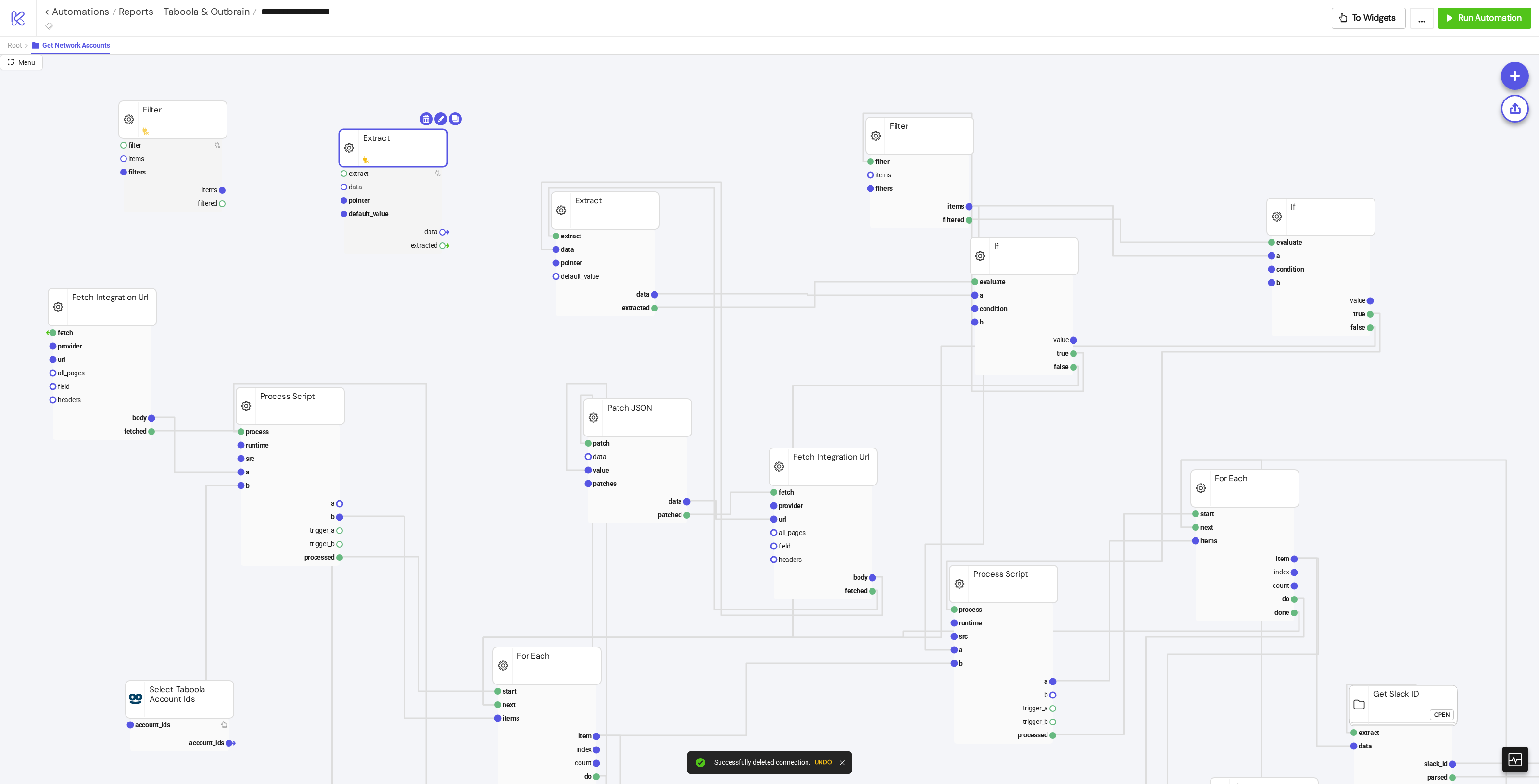
drag, startPoint x: 404, startPoint y: 155, endPoint x: 397, endPoint y: 149, distance: 9.2
click at [429, 120] on body "**********" at bounding box center [770, 392] width 1539 height 784
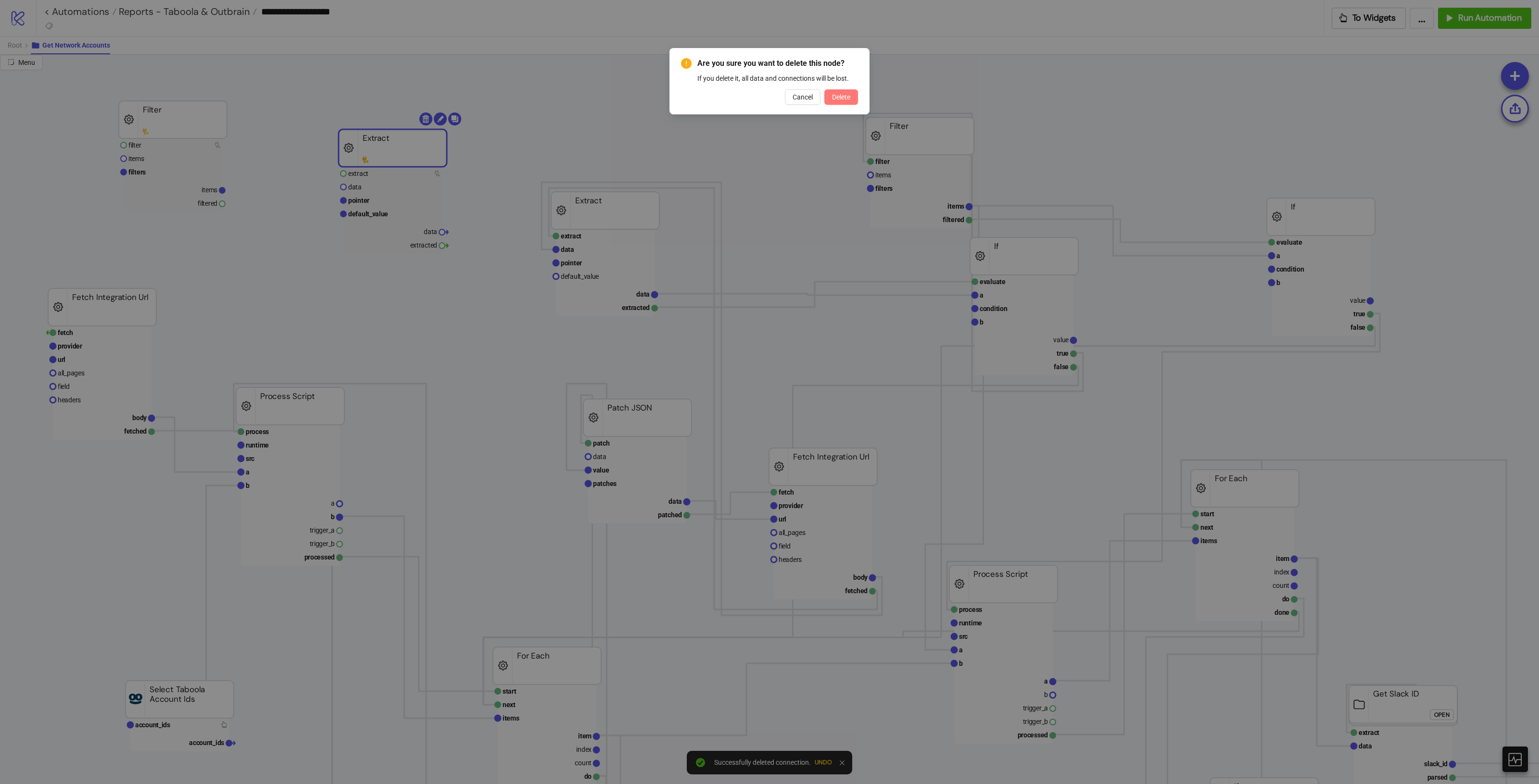
click at [851, 95] on button "Delete" at bounding box center [841, 97] width 33 height 16
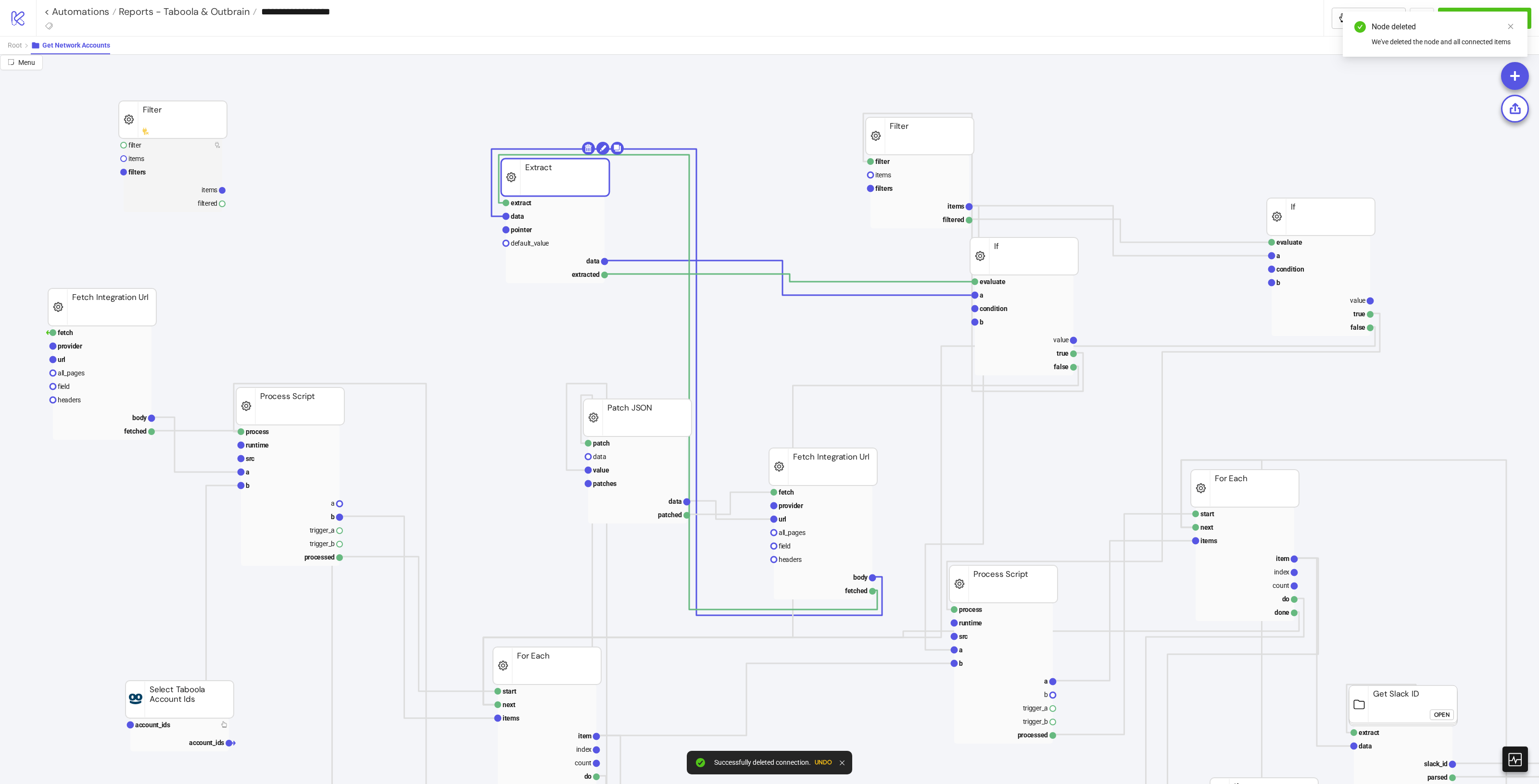
drag, startPoint x: 583, startPoint y: 214, endPoint x: 547, endPoint y: 143, distance: 79.6
click at [542, 159] on rect at bounding box center [555, 177] width 108 height 38
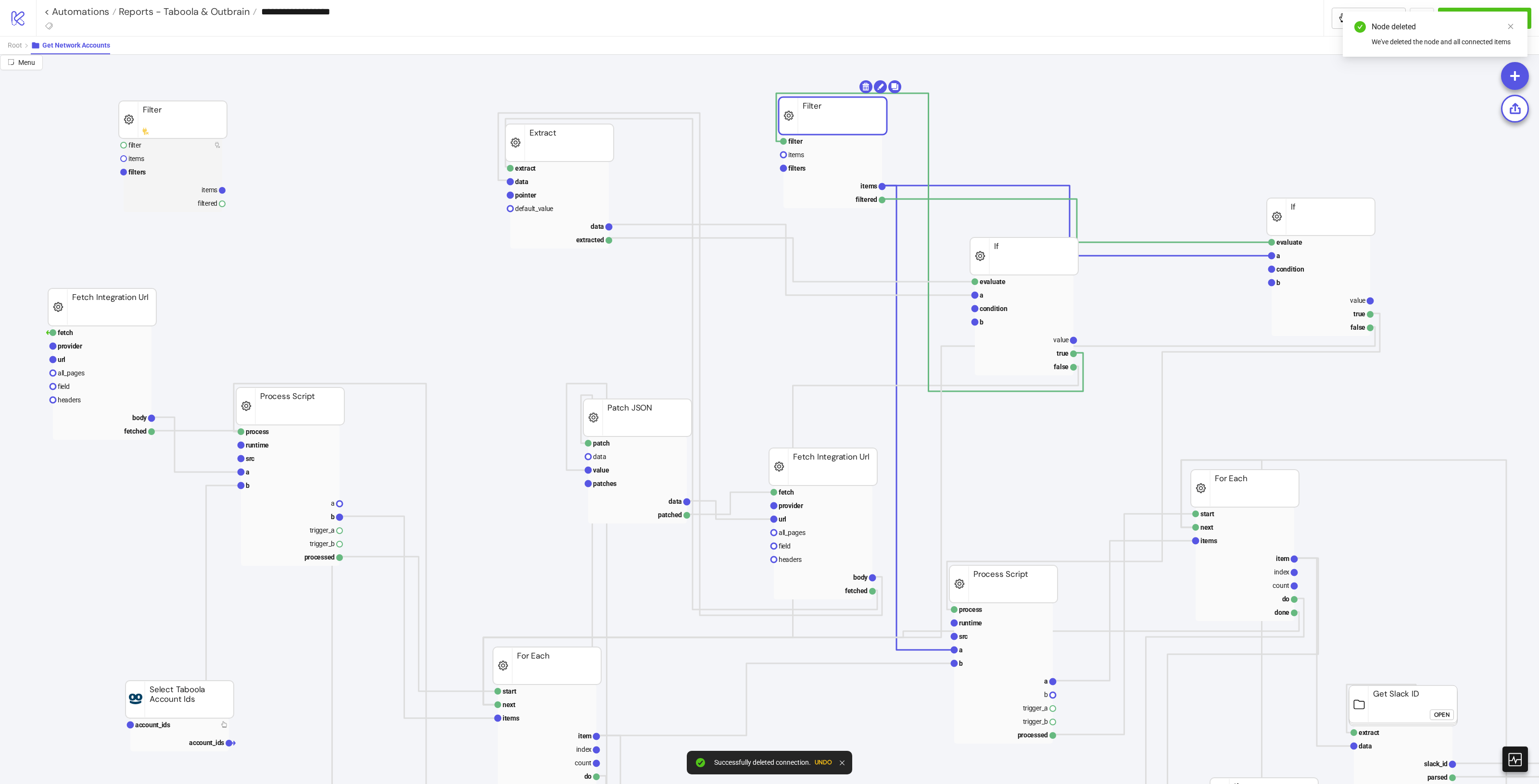
drag, startPoint x: 921, startPoint y: 138, endPoint x: 840, endPoint y: 118, distance: 83.4
click at [923, 22] on link "Close" at bounding box center [1511, 26] width 11 height 11
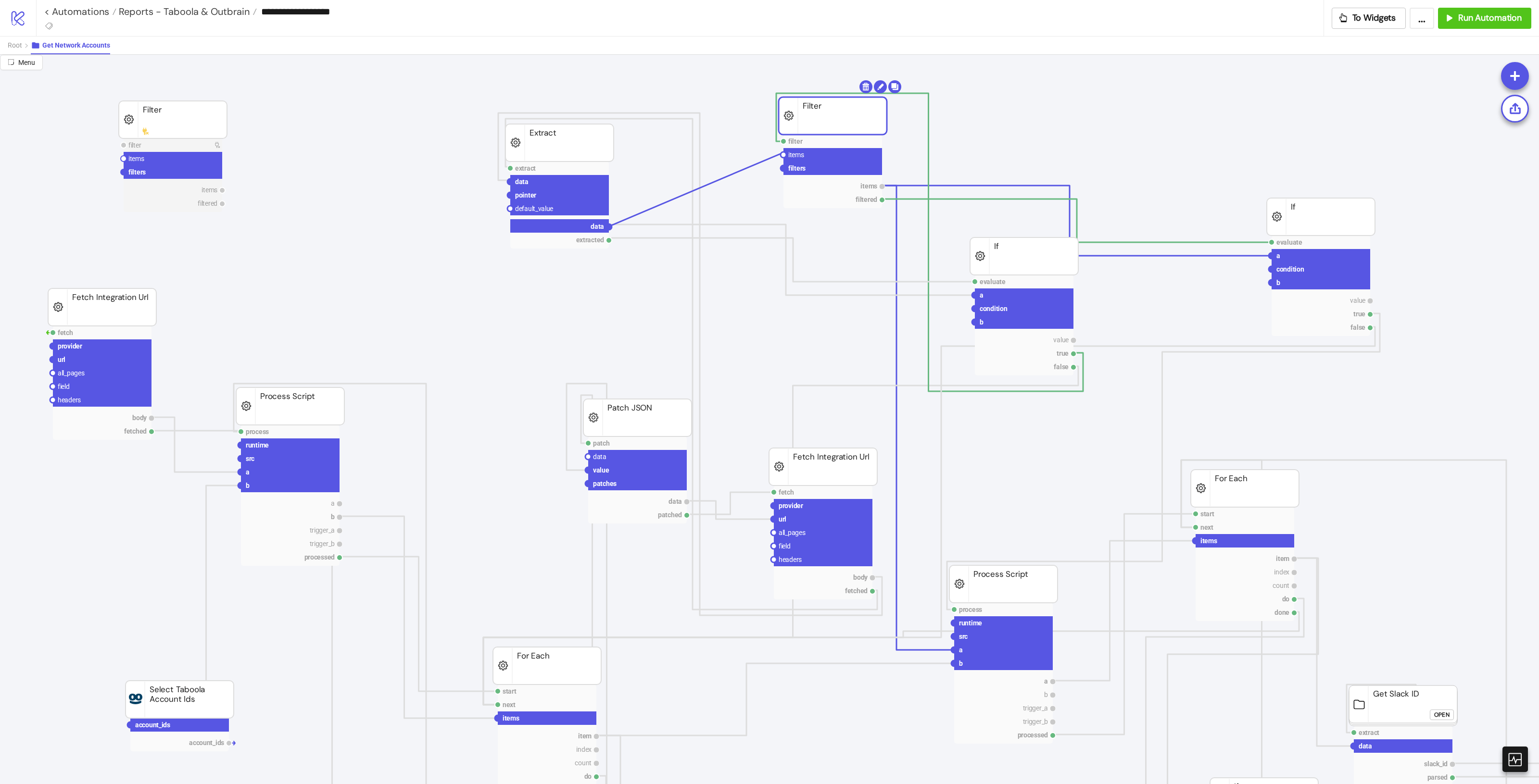
drag, startPoint x: 686, startPoint y: 206, endPoint x: 782, endPoint y: 154, distance: 109.2
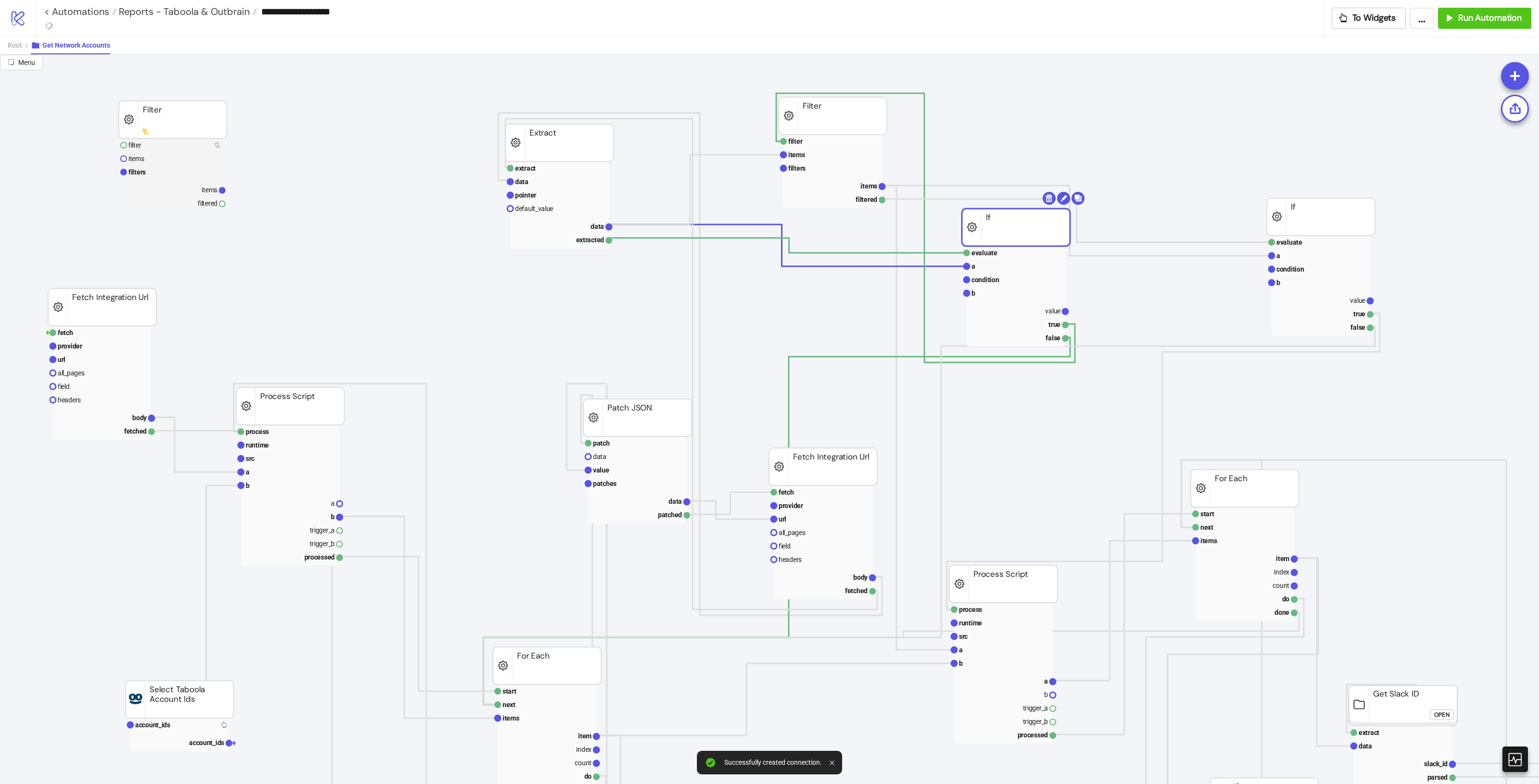
drag, startPoint x: 1049, startPoint y: 255, endPoint x: 1042, endPoint y: 227, distance: 28.9
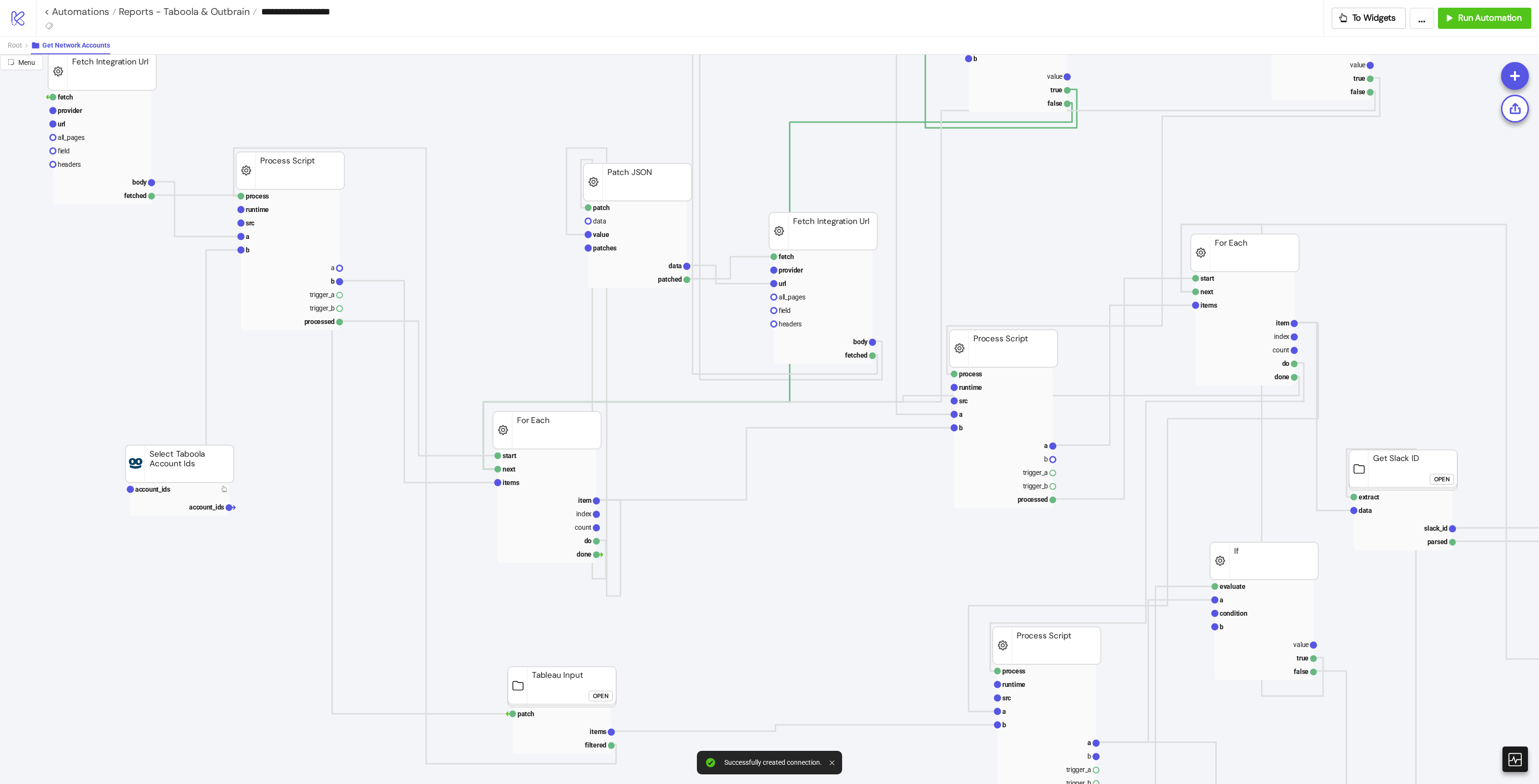
scroll to position [180, 0]
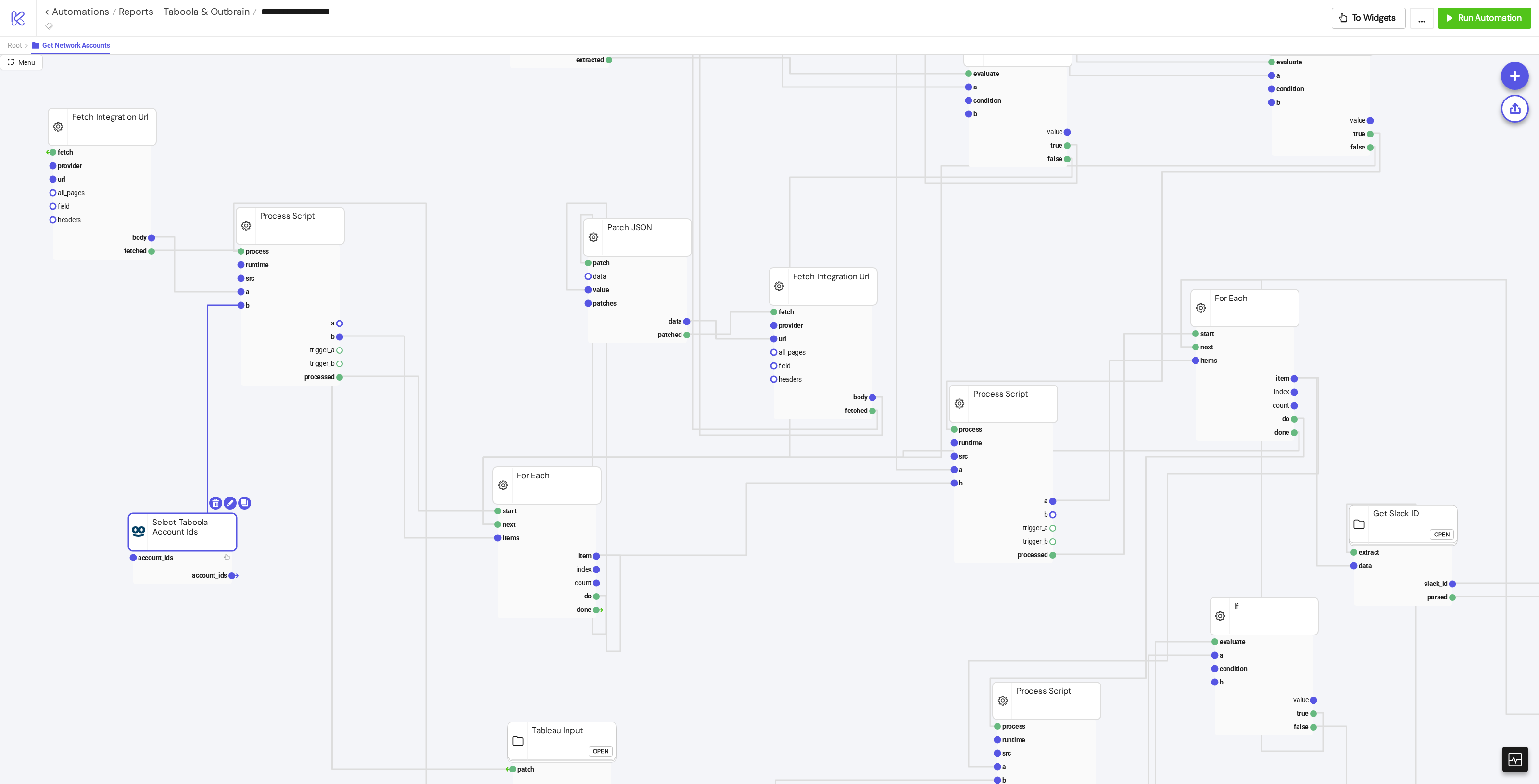
drag, startPoint x: 195, startPoint y: 528, endPoint x: 189, endPoint y: 534, distance: 8.5
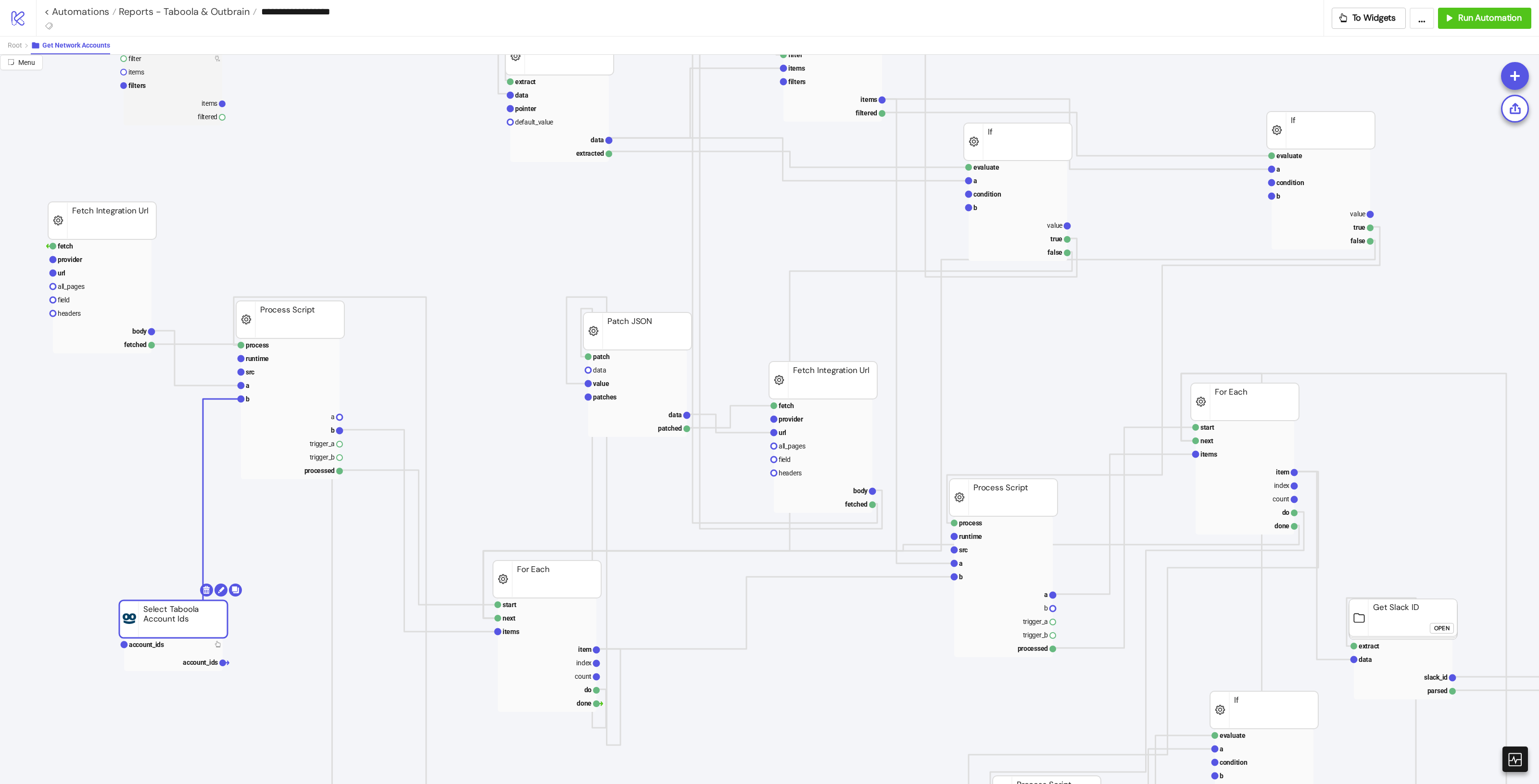
scroll to position [0, 0]
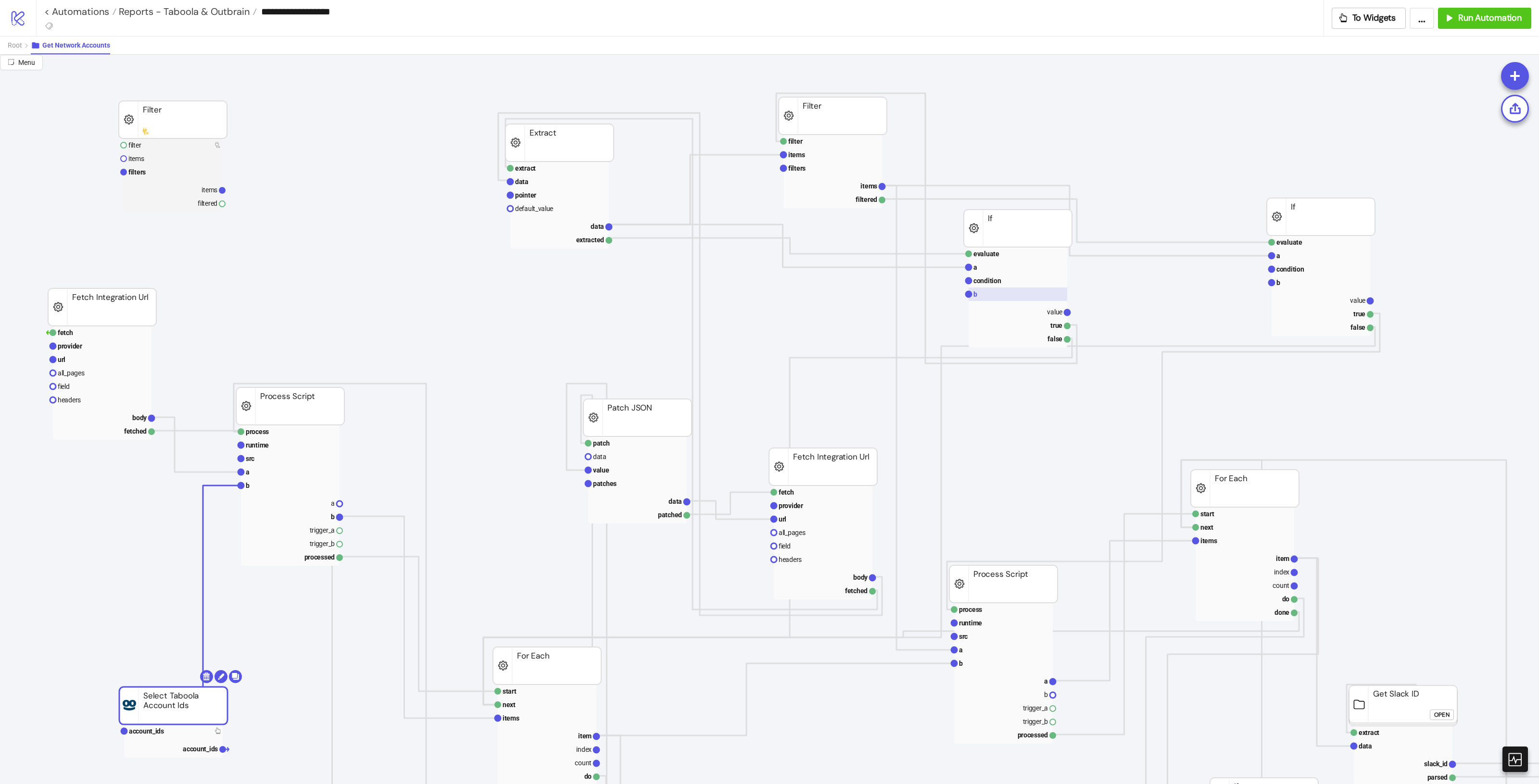
click at [923, 296] on rect at bounding box center [1017, 294] width 99 height 14
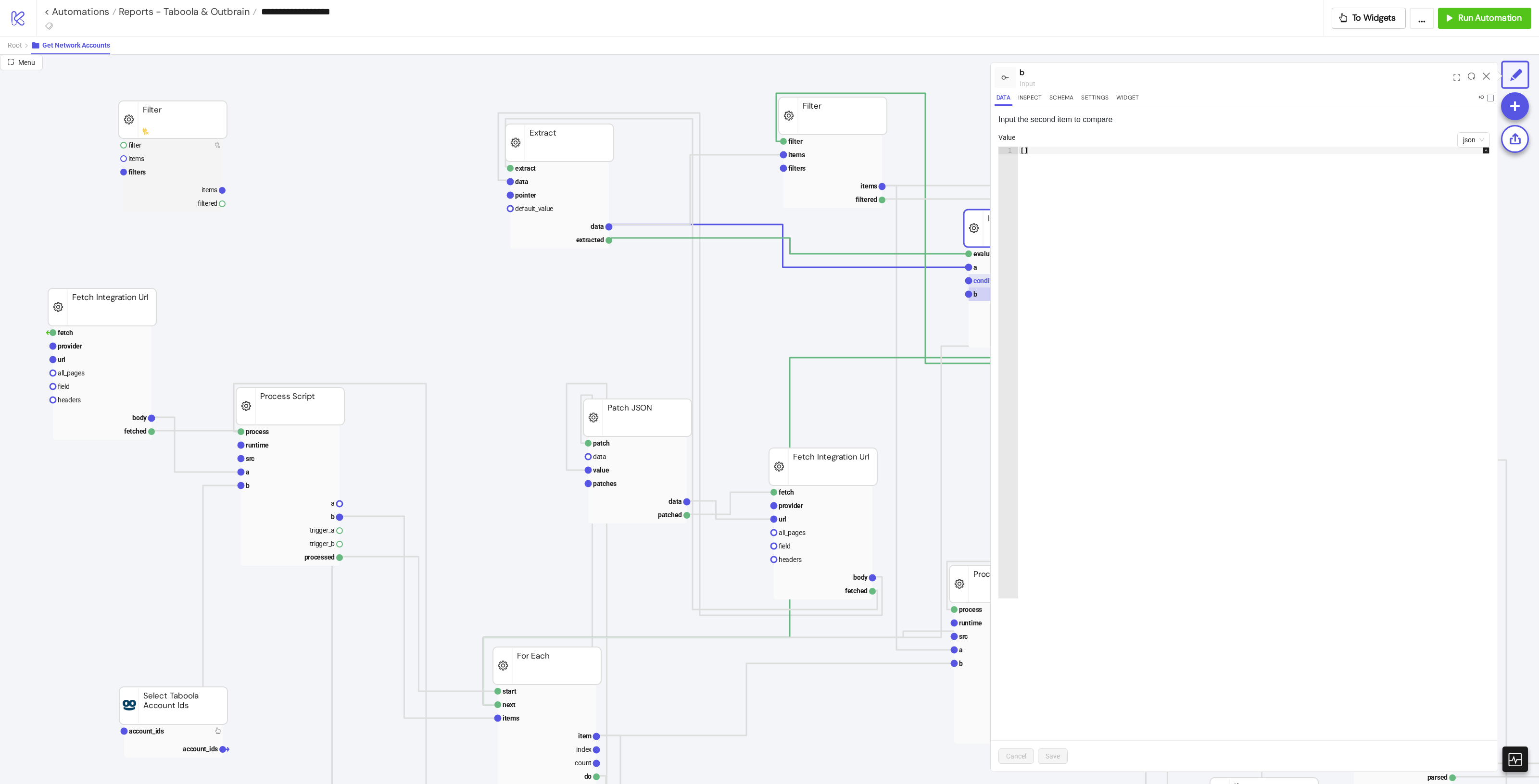
click at [923, 280] on text "condition" at bounding box center [987, 281] width 28 height 8
click at [923, 75] on icon at bounding box center [1486, 76] width 7 height 7
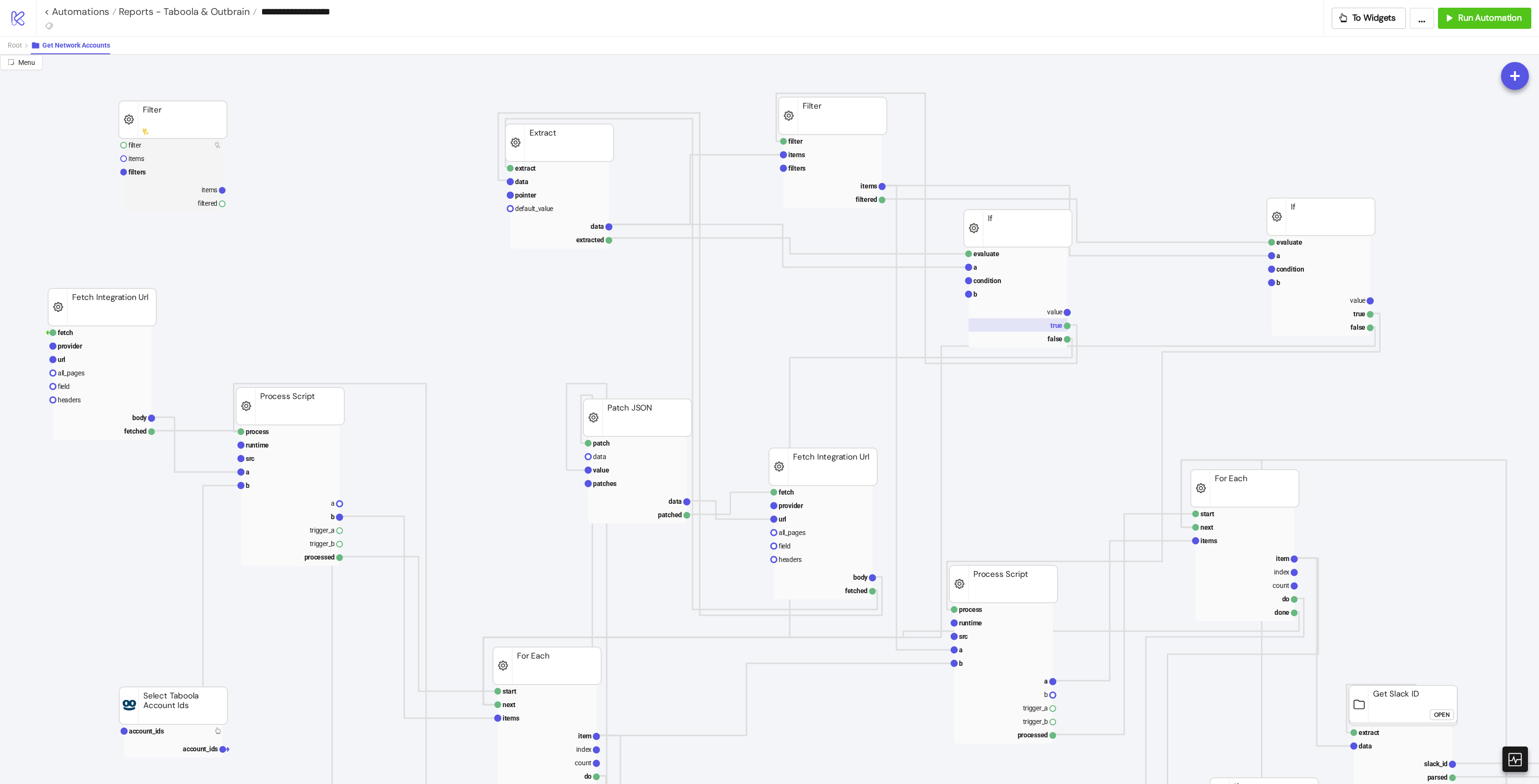
click at [923, 330] on rect at bounding box center [1017, 325] width 99 height 14
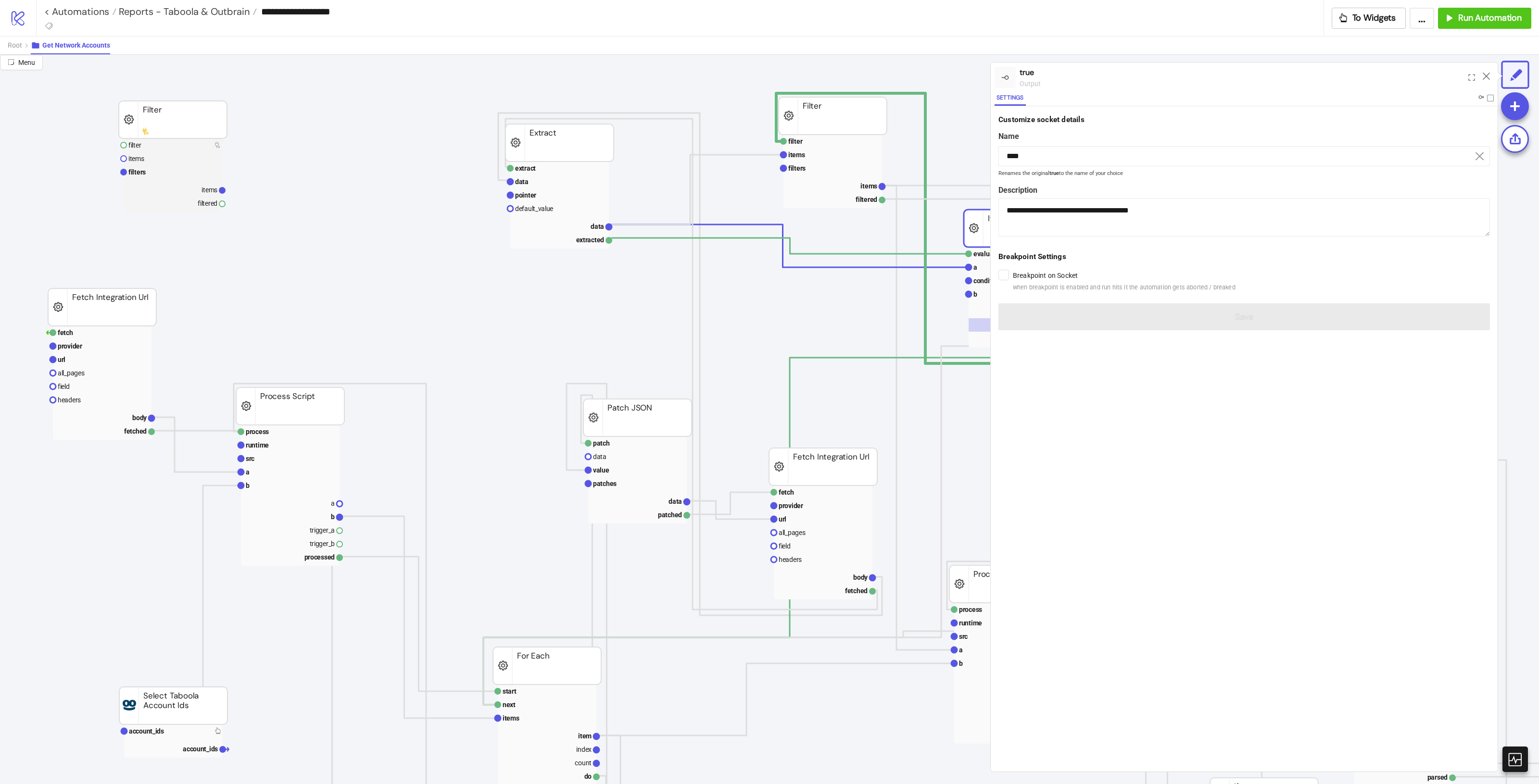
click at [923, 80] on div at bounding box center [1486, 77] width 15 height 26
click at [923, 79] on icon at bounding box center [1486, 76] width 7 height 7
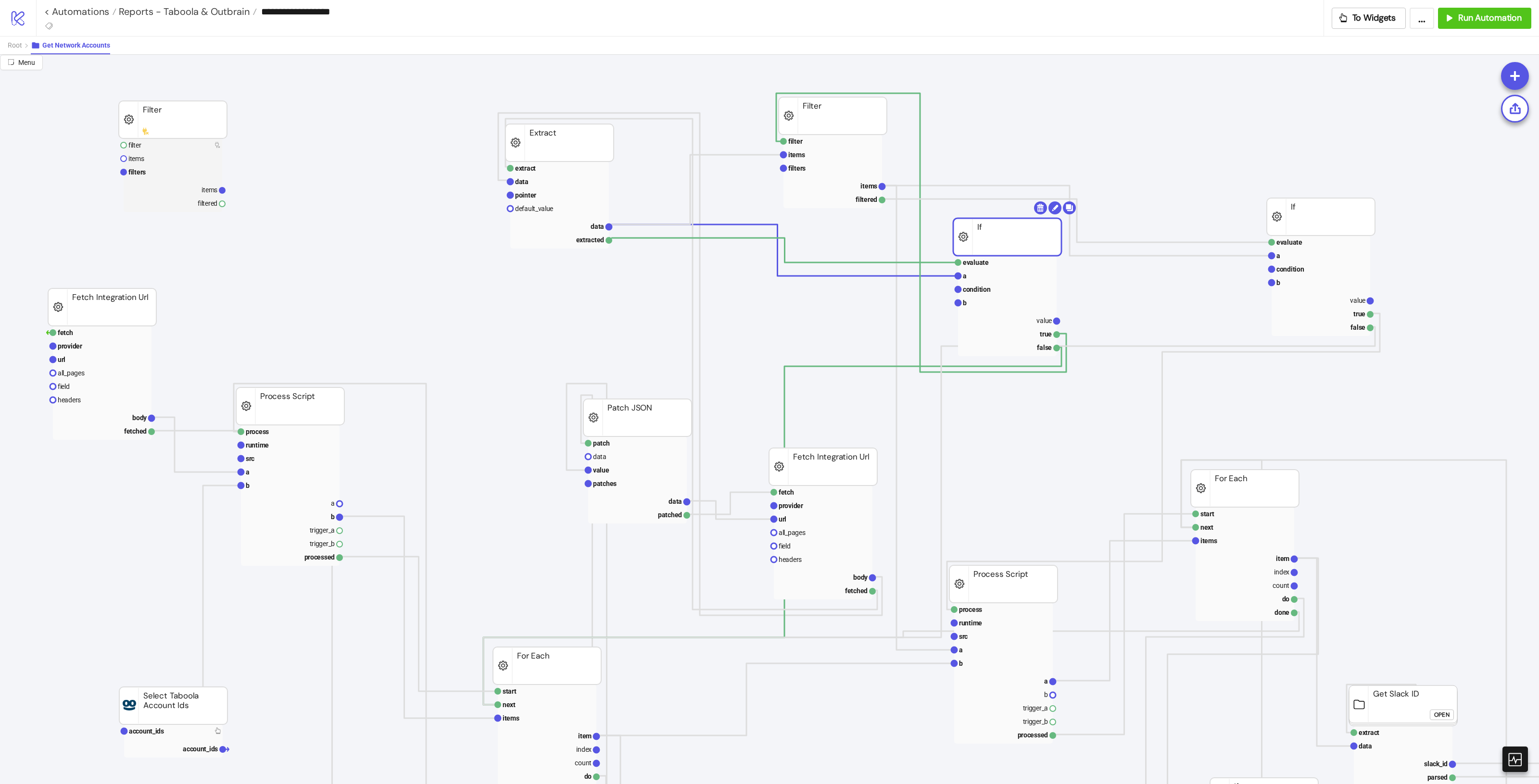
drag, startPoint x: 989, startPoint y: 220, endPoint x: 979, endPoint y: 229, distance: 13.5
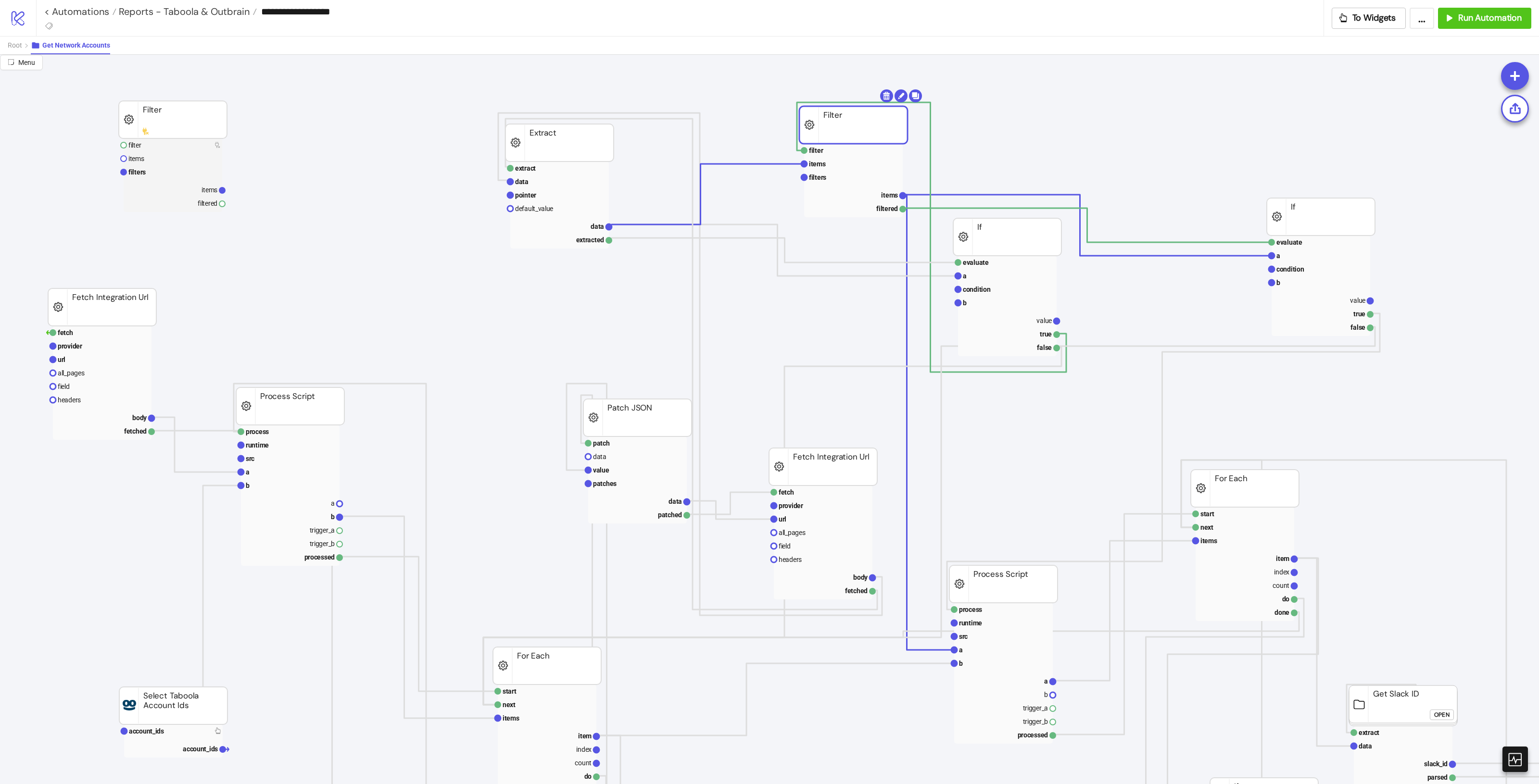
drag, startPoint x: 826, startPoint y: 112, endPoint x: 847, endPoint y: 121, distance: 22.8
click at [152, 176] on rect at bounding box center [173, 172] width 99 height 14
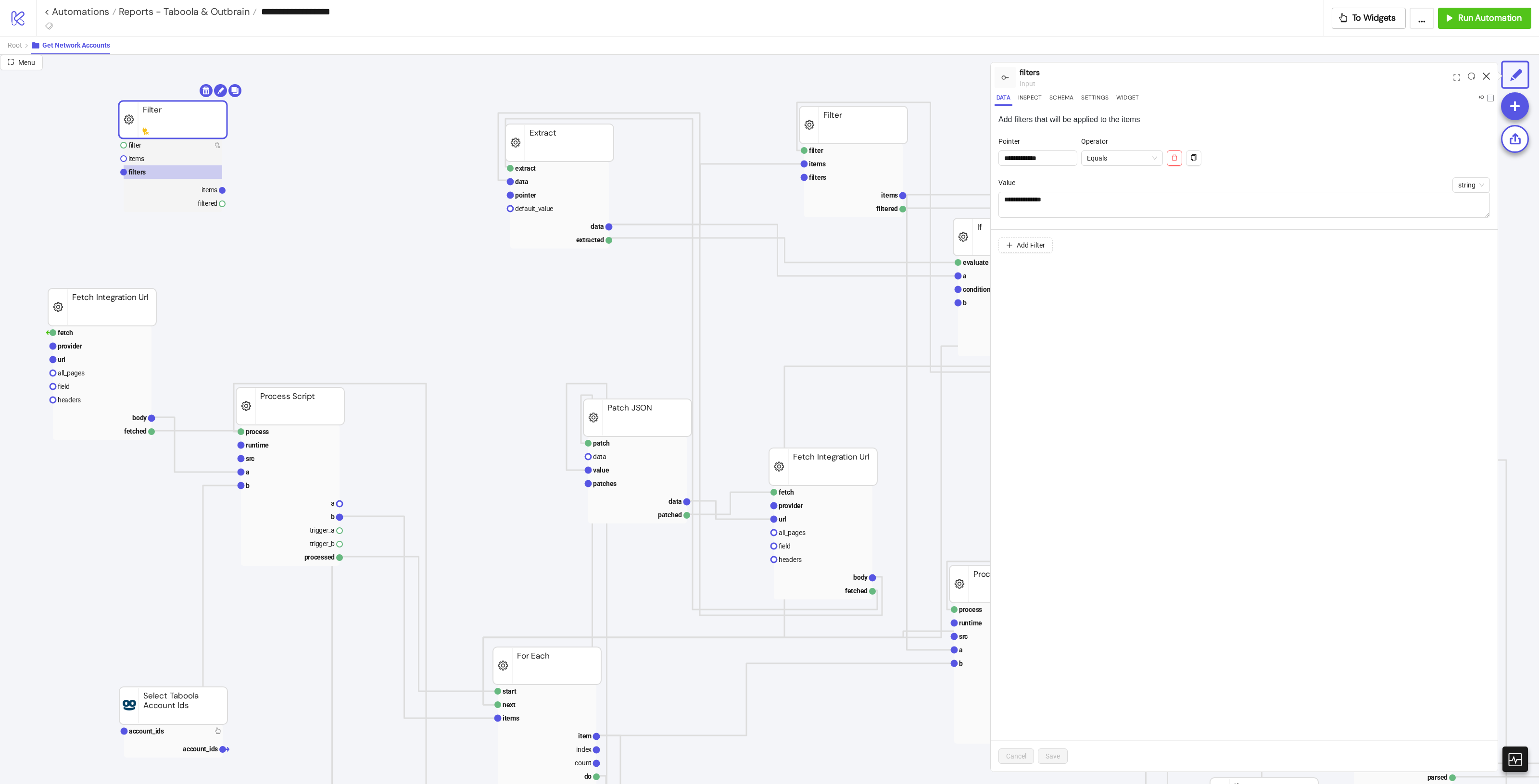
click at [923, 75] on icon at bounding box center [1486, 76] width 7 height 7
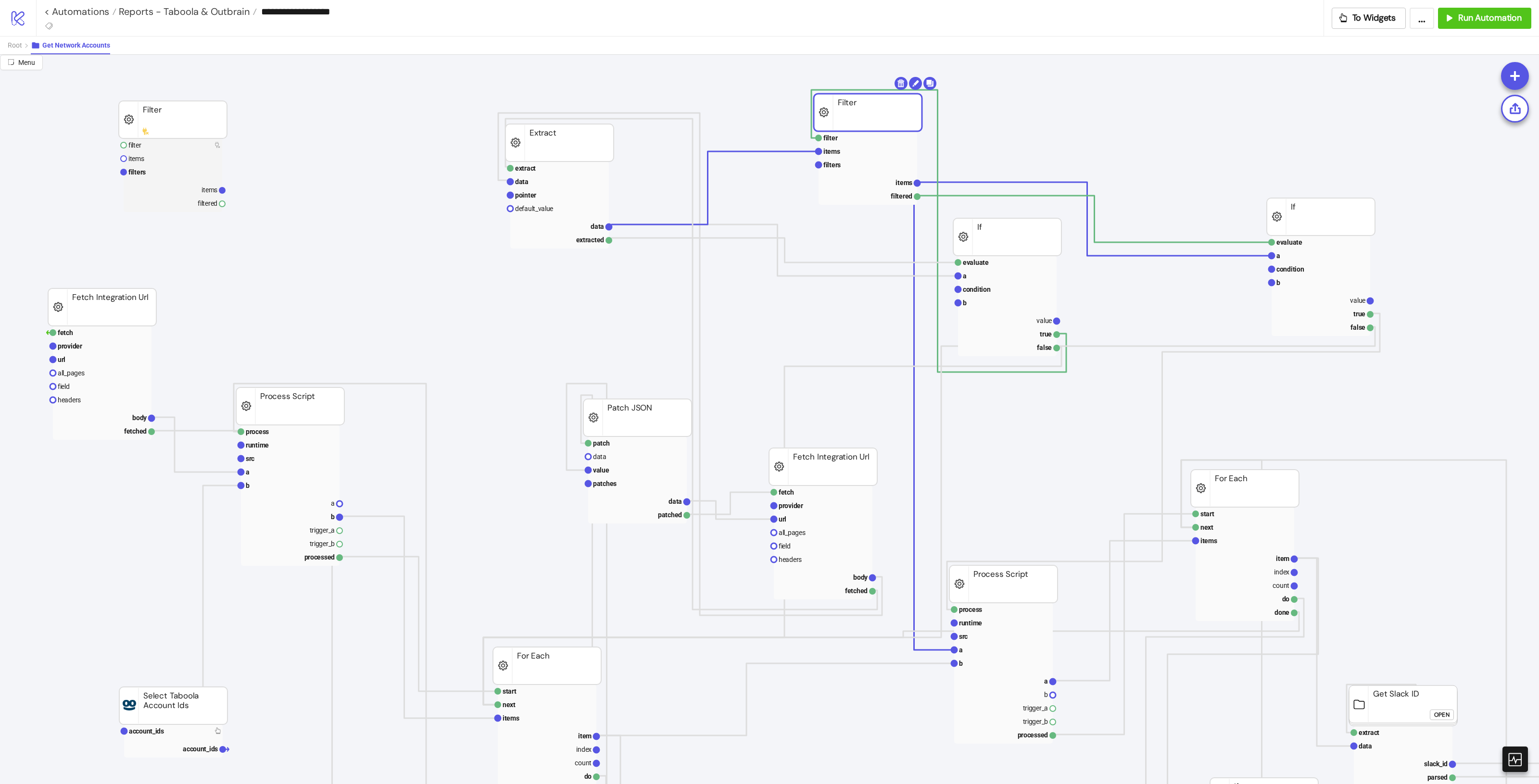
drag, startPoint x: 838, startPoint y: 126, endPoint x: 853, endPoint y: 113, distance: 19.8
click at [853, 113] on rect at bounding box center [867, 112] width 108 height 38
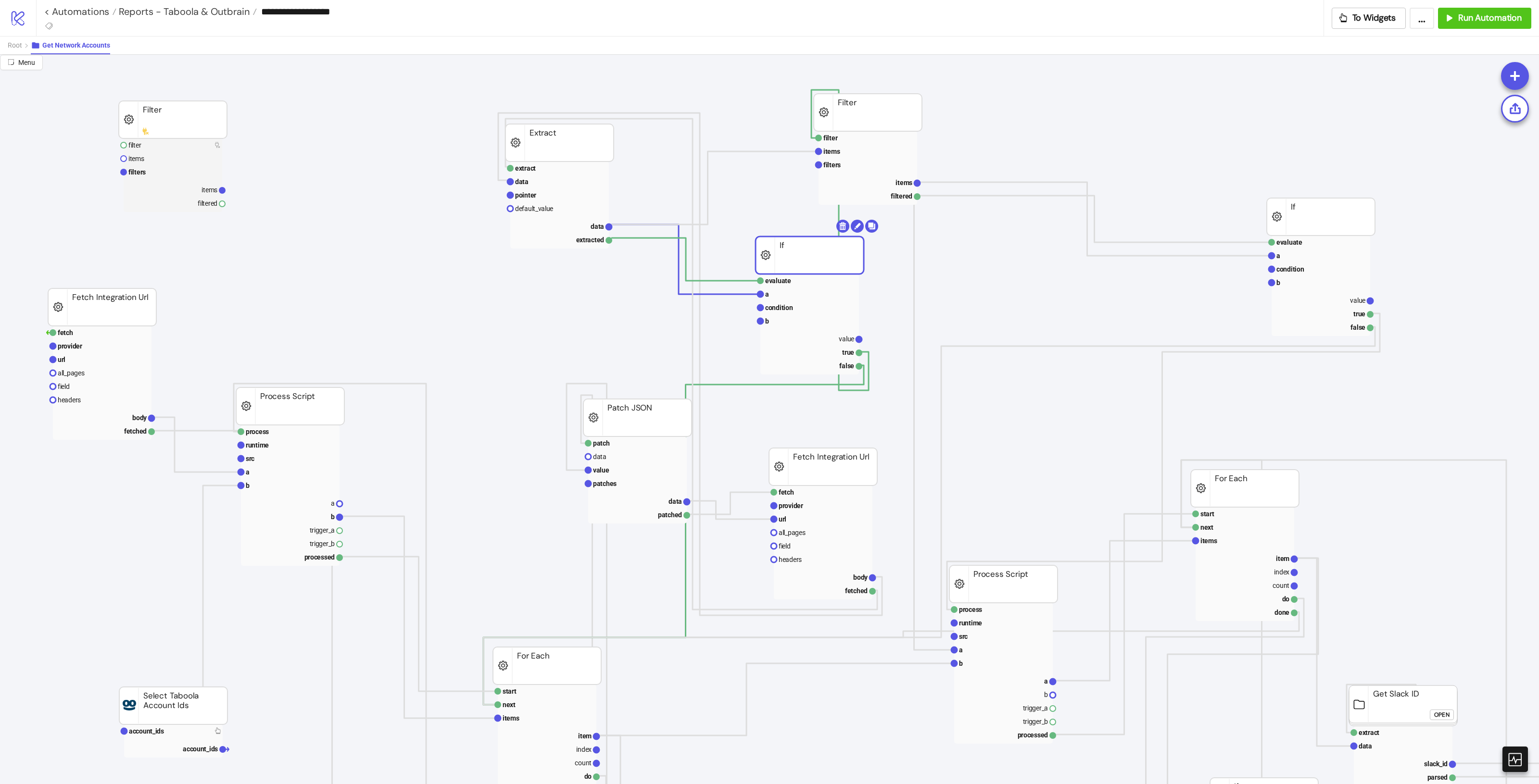
drag, startPoint x: 1026, startPoint y: 239, endPoint x: 828, endPoint y: 257, distance: 198.8
click at [556, 196] on rect at bounding box center [559, 195] width 99 height 14
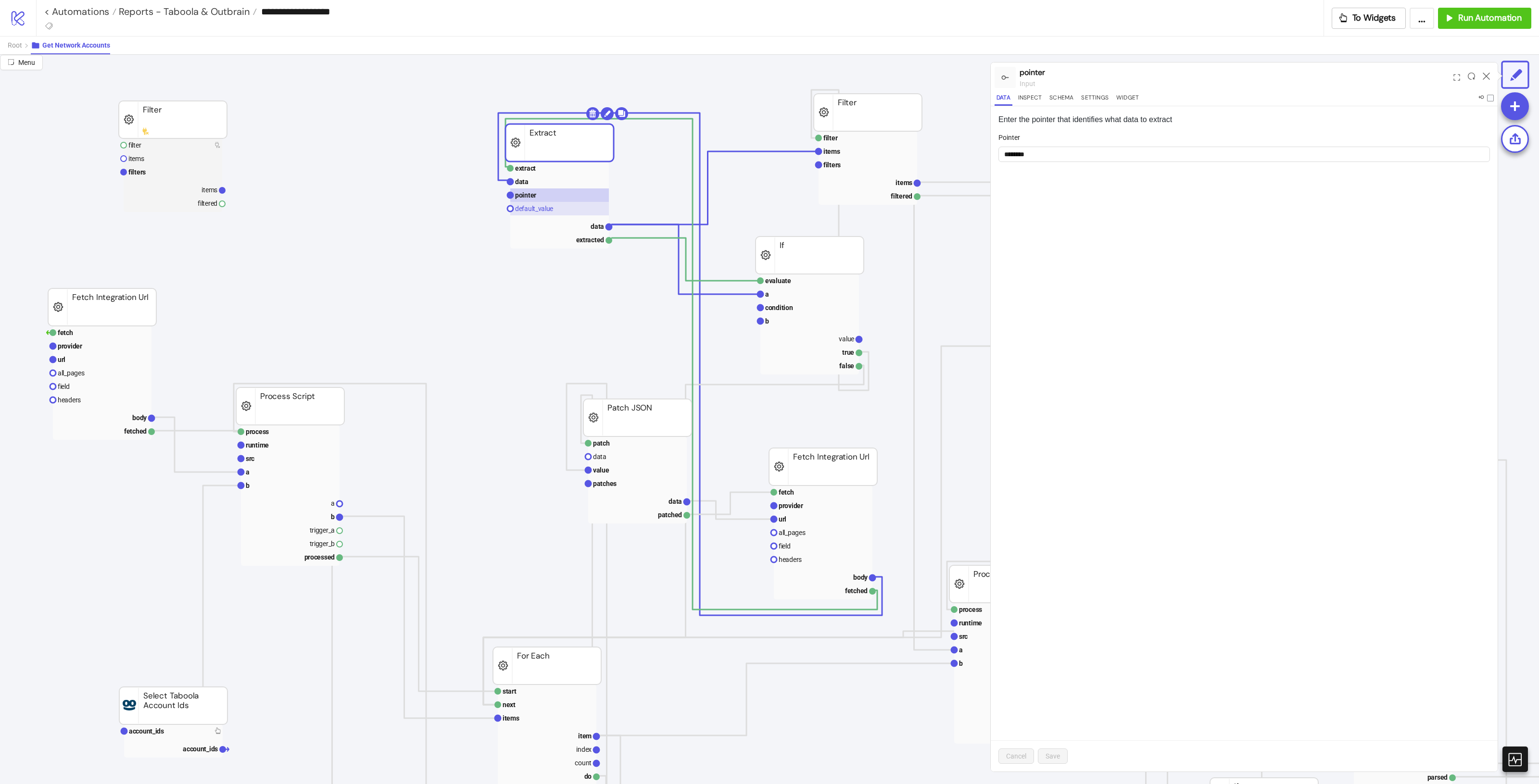
click at [546, 205] on text "default_value" at bounding box center [534, 208] width 38 height 8
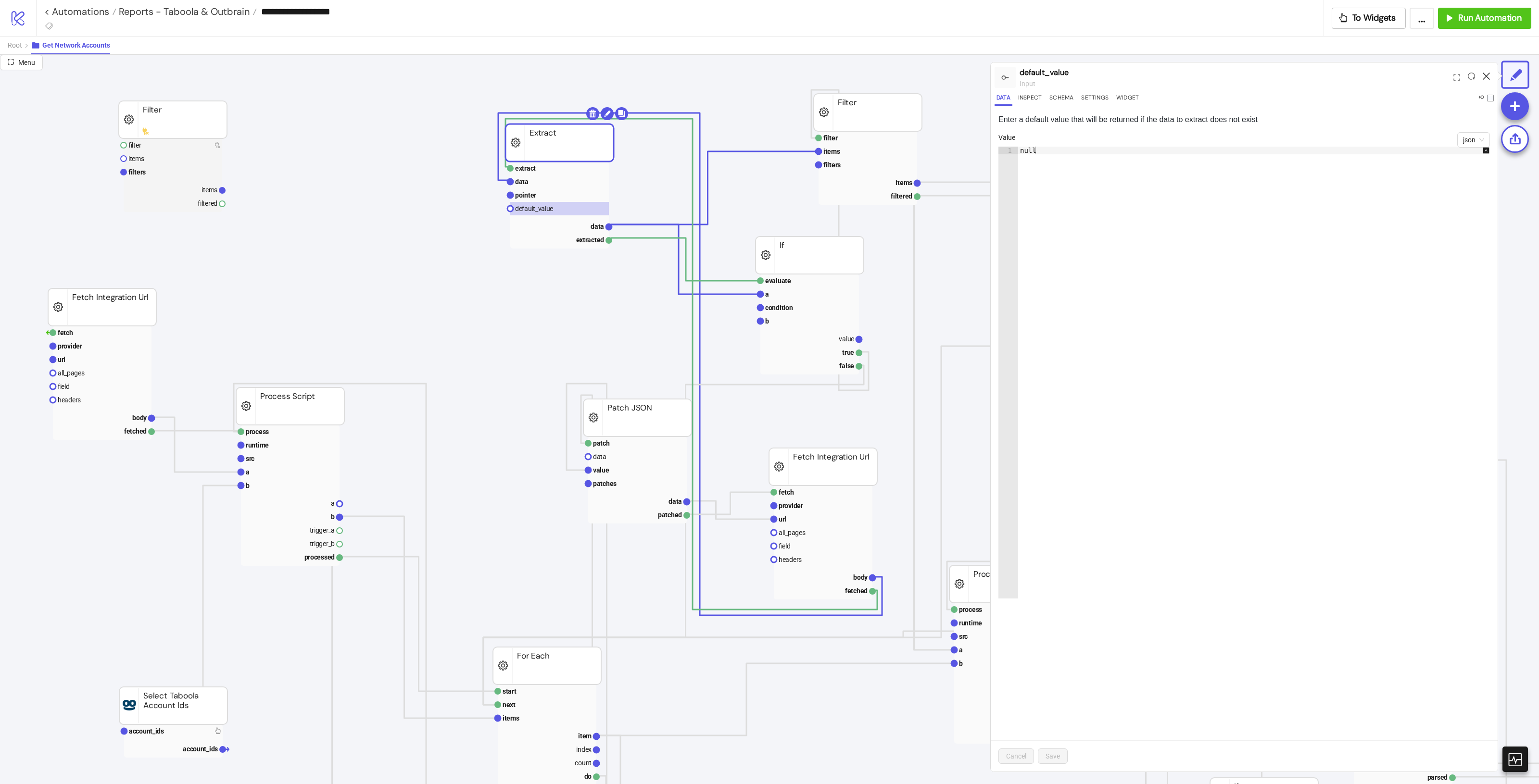
click at [923, 78] on icon at bounding box center [1486, 76] width 7 height 7
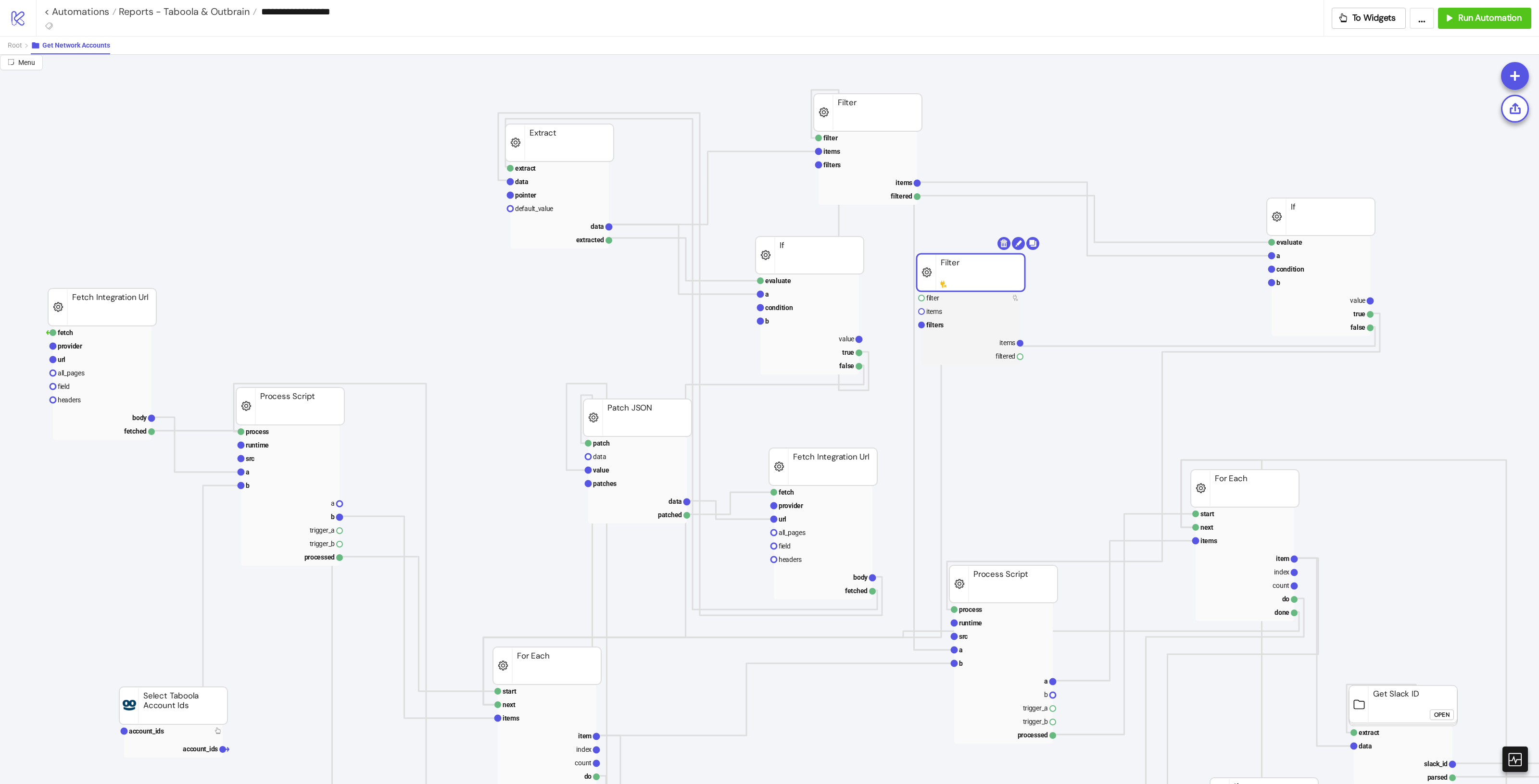
drag, startPoint x: 191, startPoint y: 129, endPoint x: 989, endPoint y: 280, distance: 812.2
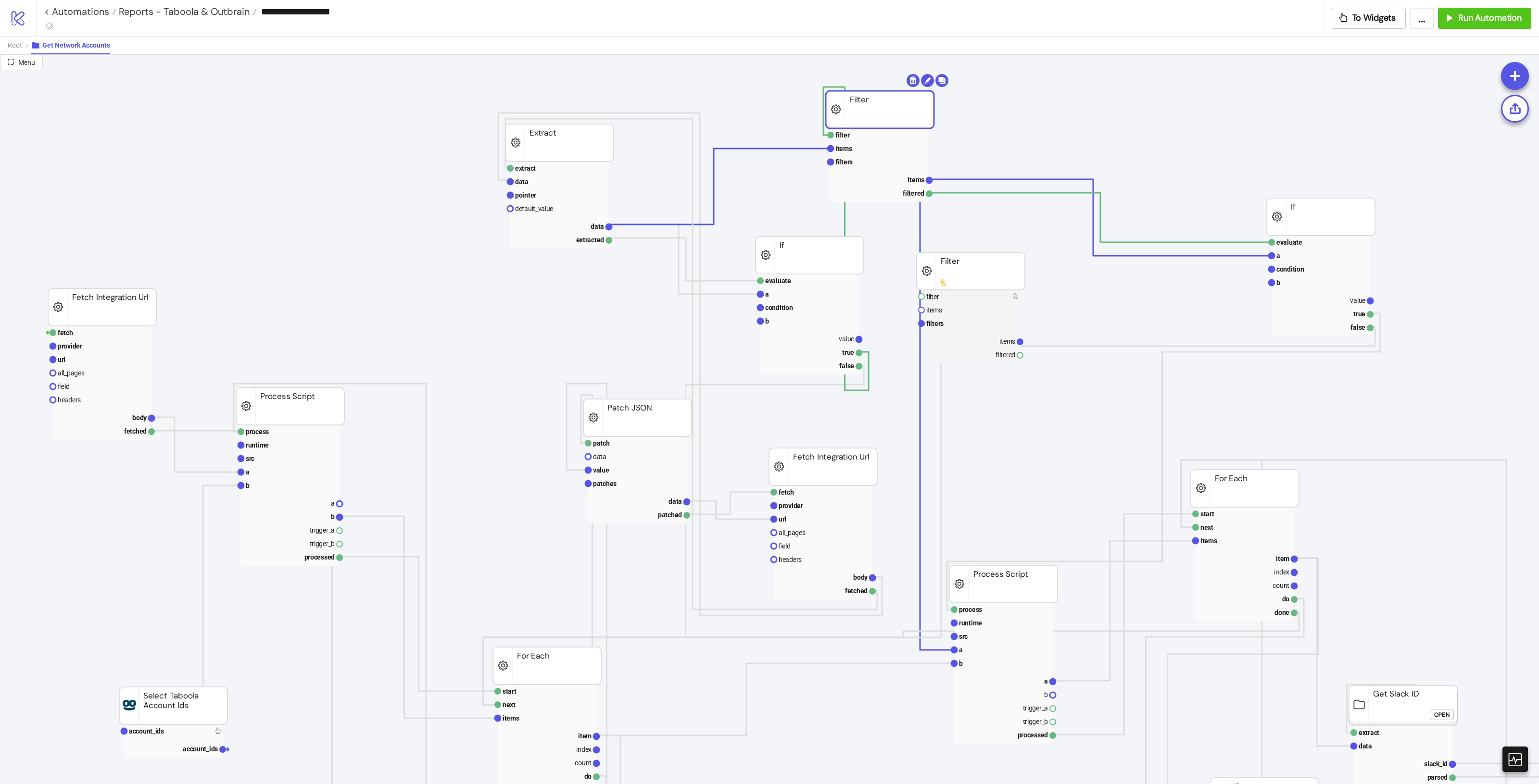
drag, startPoint x: 873, startPoint y: 112, endPoint x: 885, endPoint y: 106, distance: 13.4
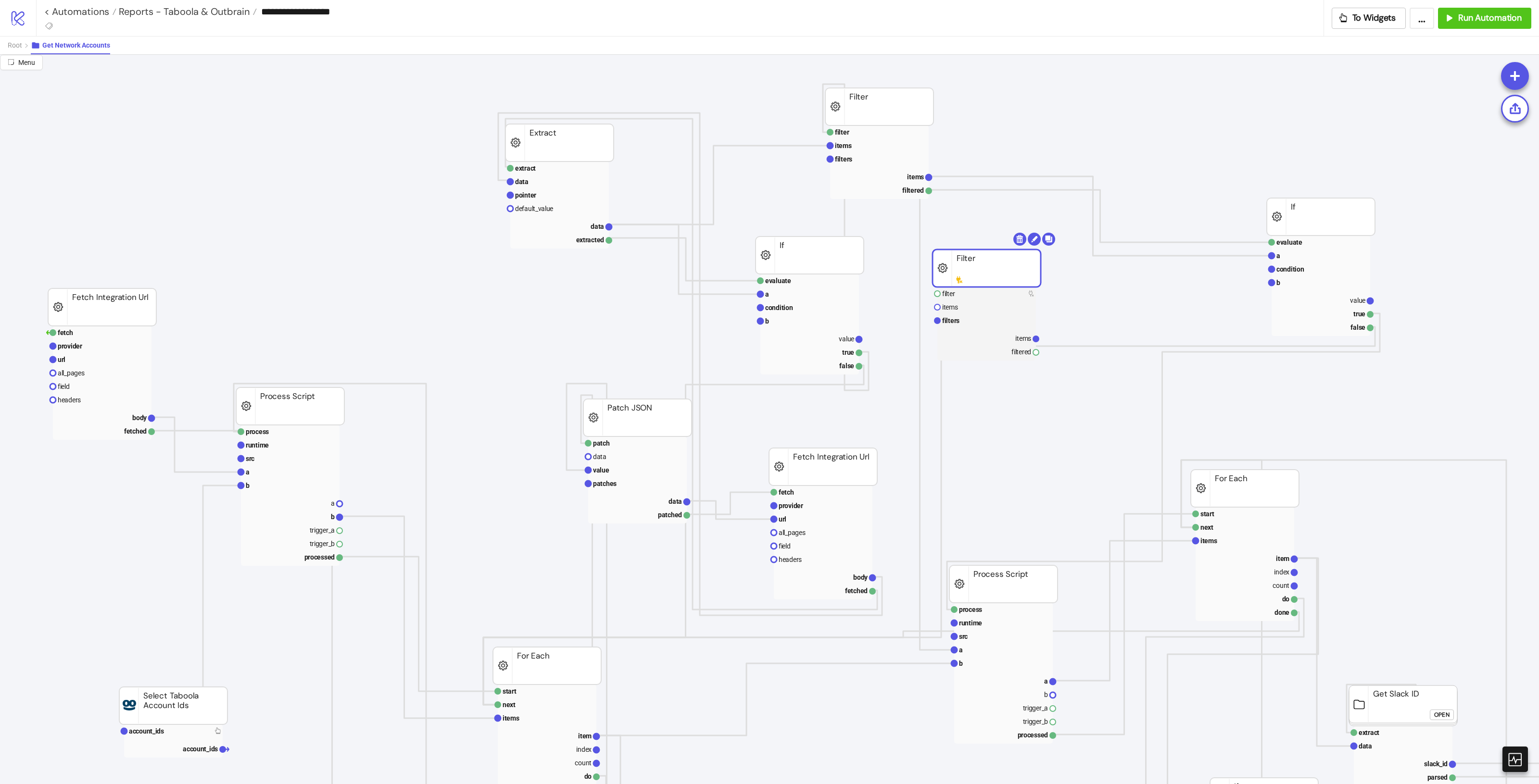
drag, startPoint x: 948, startPoint y: 266, endPoint x: 964, endPoint y: 263, distance: 16.3
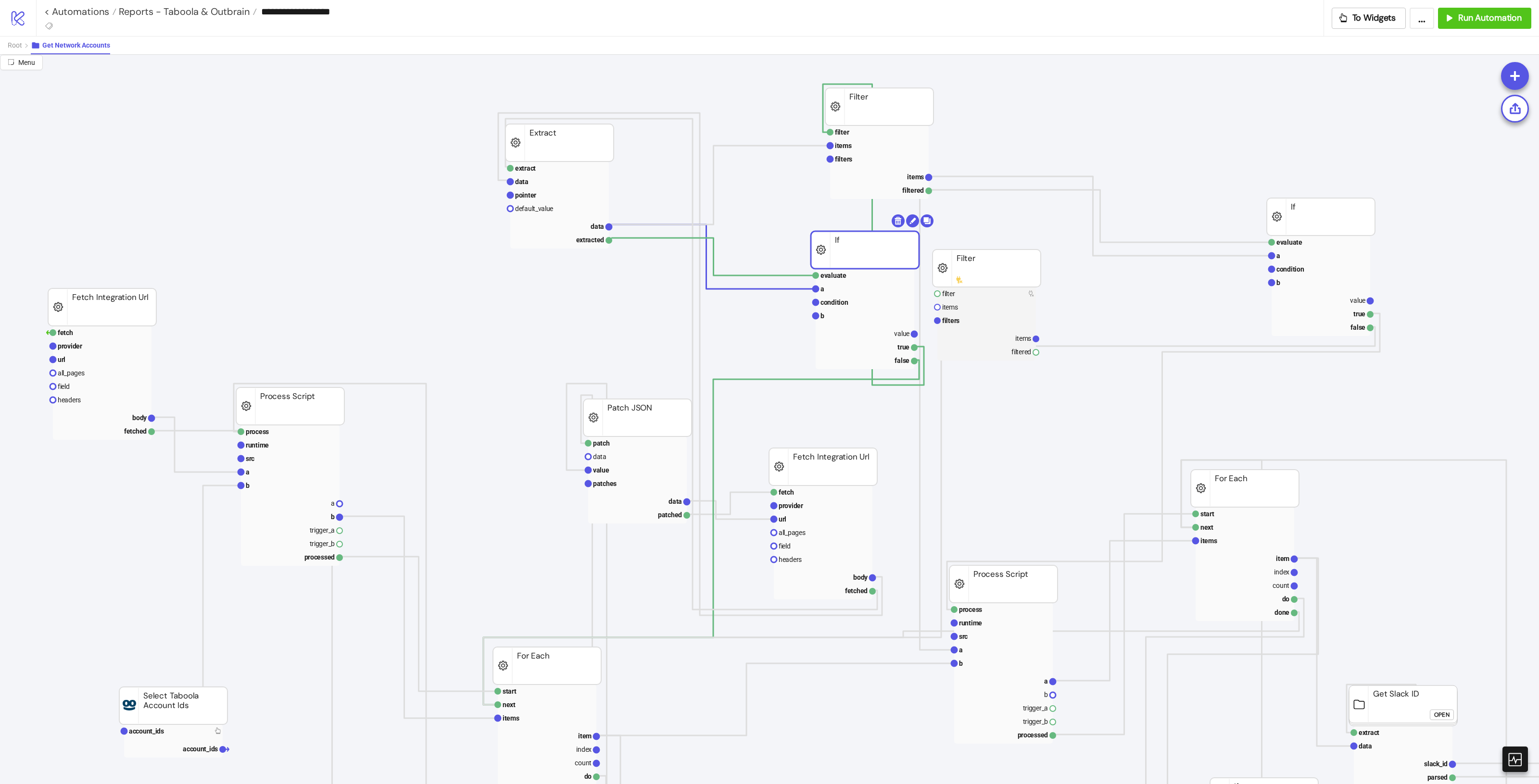
drag, startPoint x: 829, startPoint y: 248, endPoint x: 768, endPoint y: 184, distance: 88.4
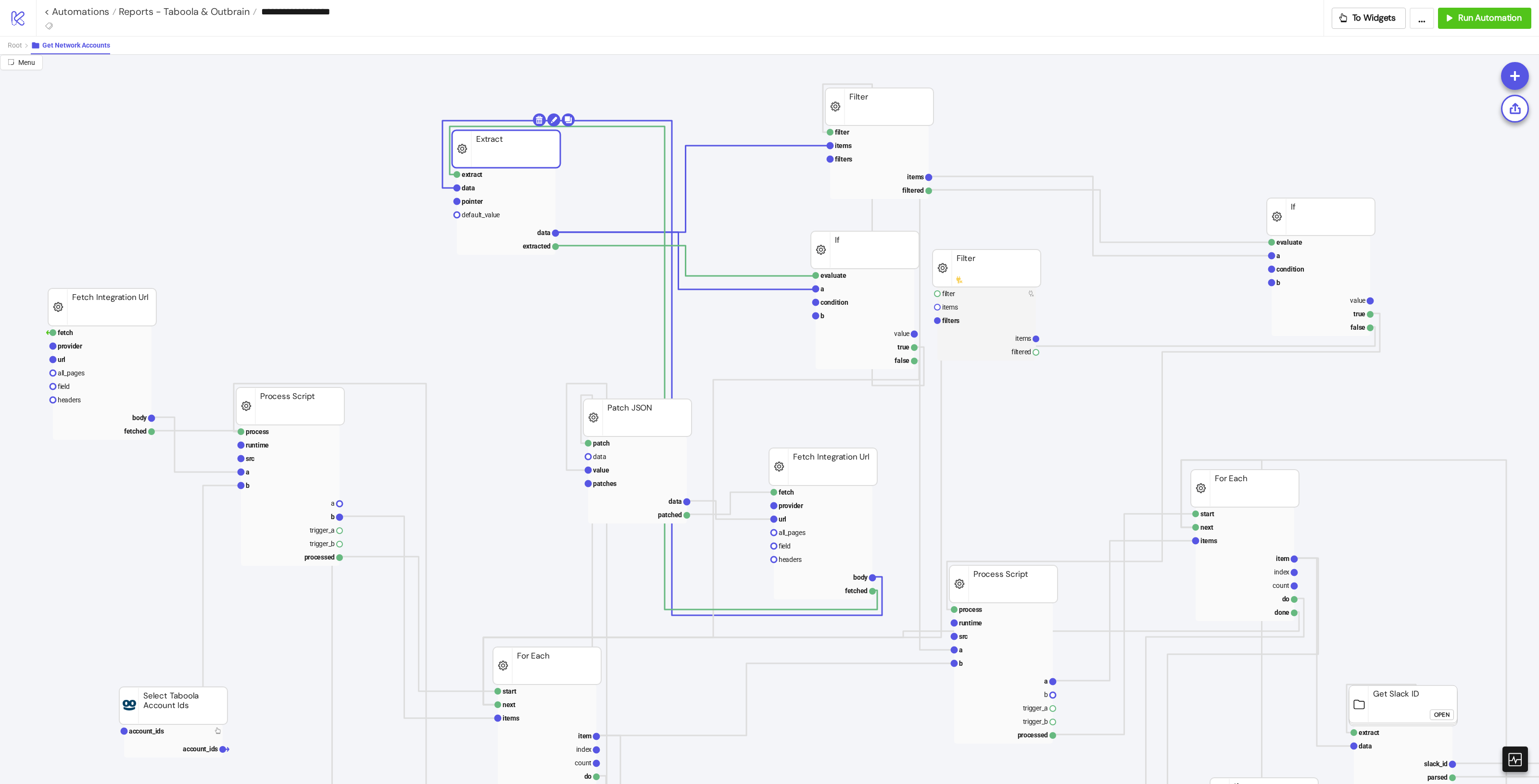
drag, startPoint x: 583, startPoint y: 156, endPoint x: 529, endPoint y: 162, distance: 54.3
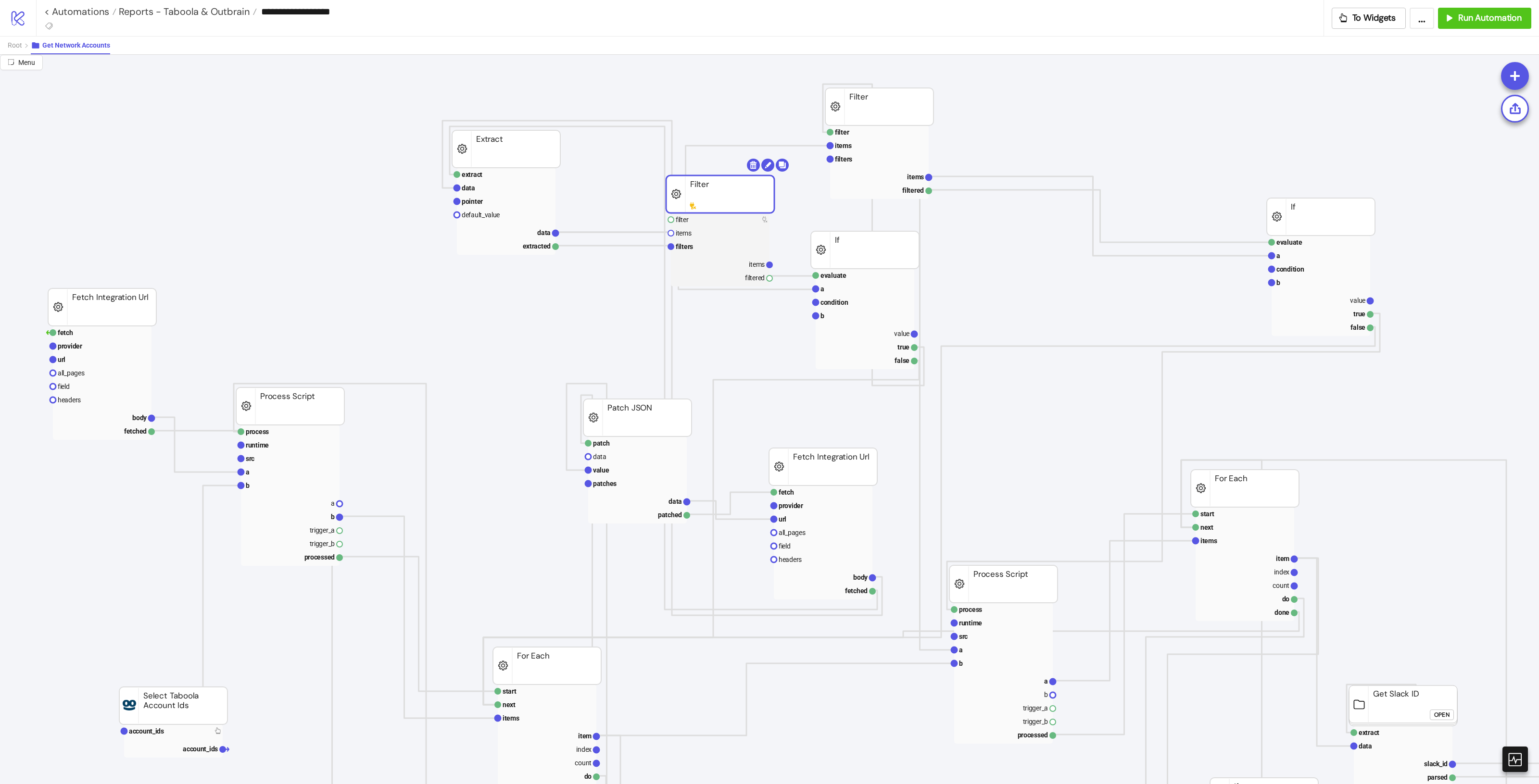
drag, startPoint x: 976, startPoint y: 272, endPoint x: 710, endPoint y: 198, distance: 276.1
click at [650, 232] on polyline at bounding box center [693, 189] width 275 height 87
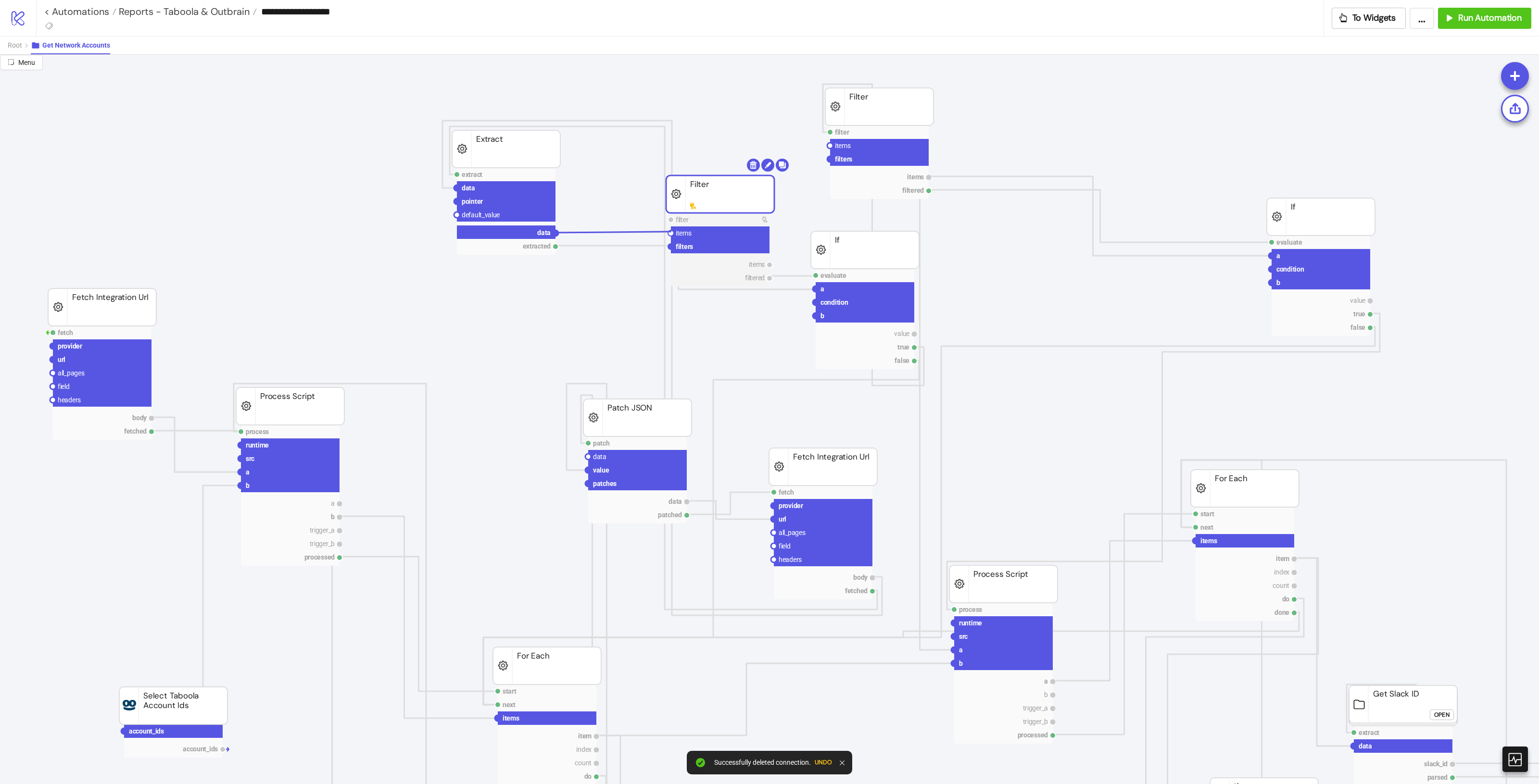
drag, startPoint x: 556, startPoint y: 231, endPoint x: 672, endPoint y: 232, distance: 116.0
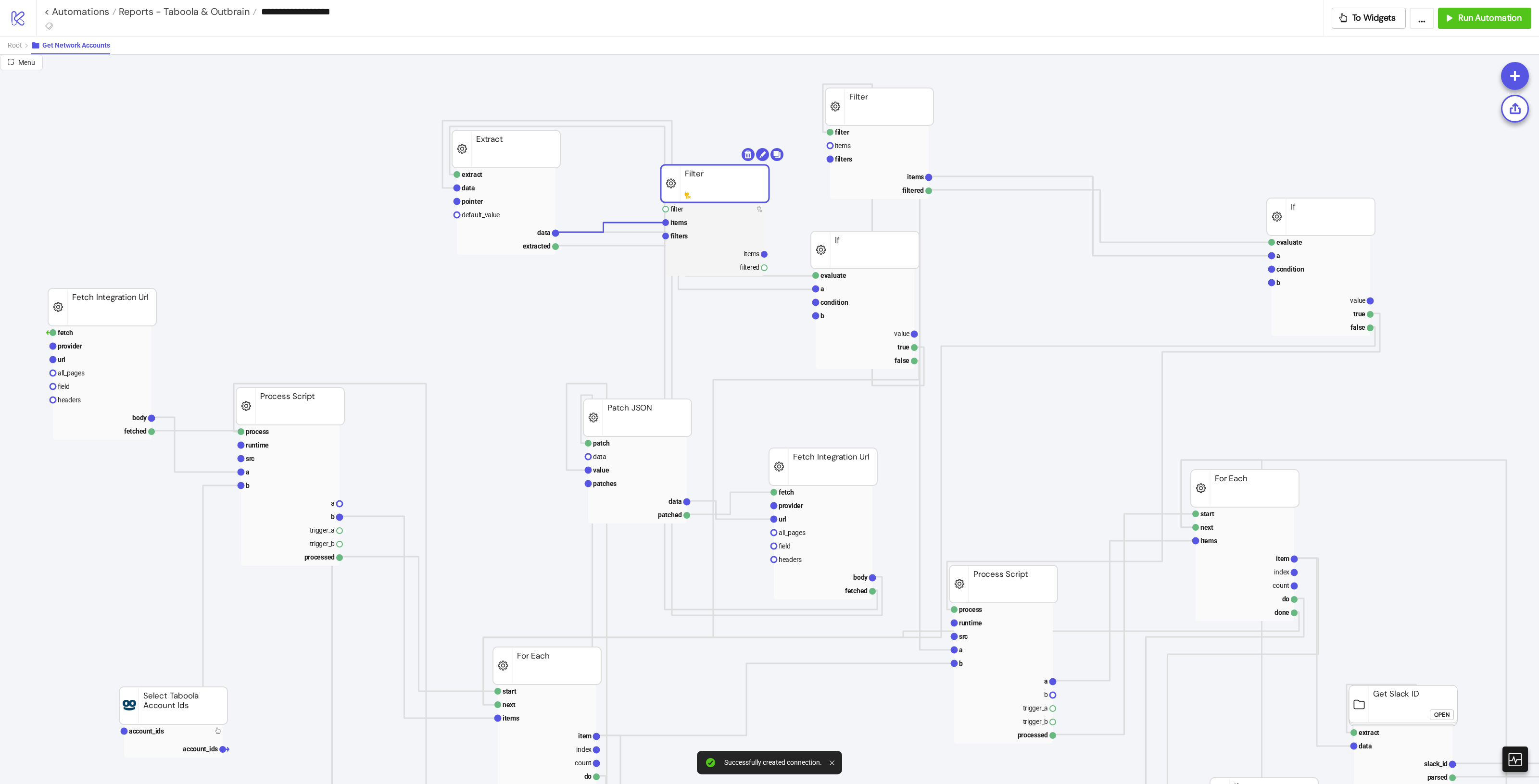
drag, startPoint x: 744, startPoint y: 198, endPoint x: 730, endPoint y: 188, distance: 17.2
click at [731, 186] on rect at bounding box center [715, 183] width 108 height 38
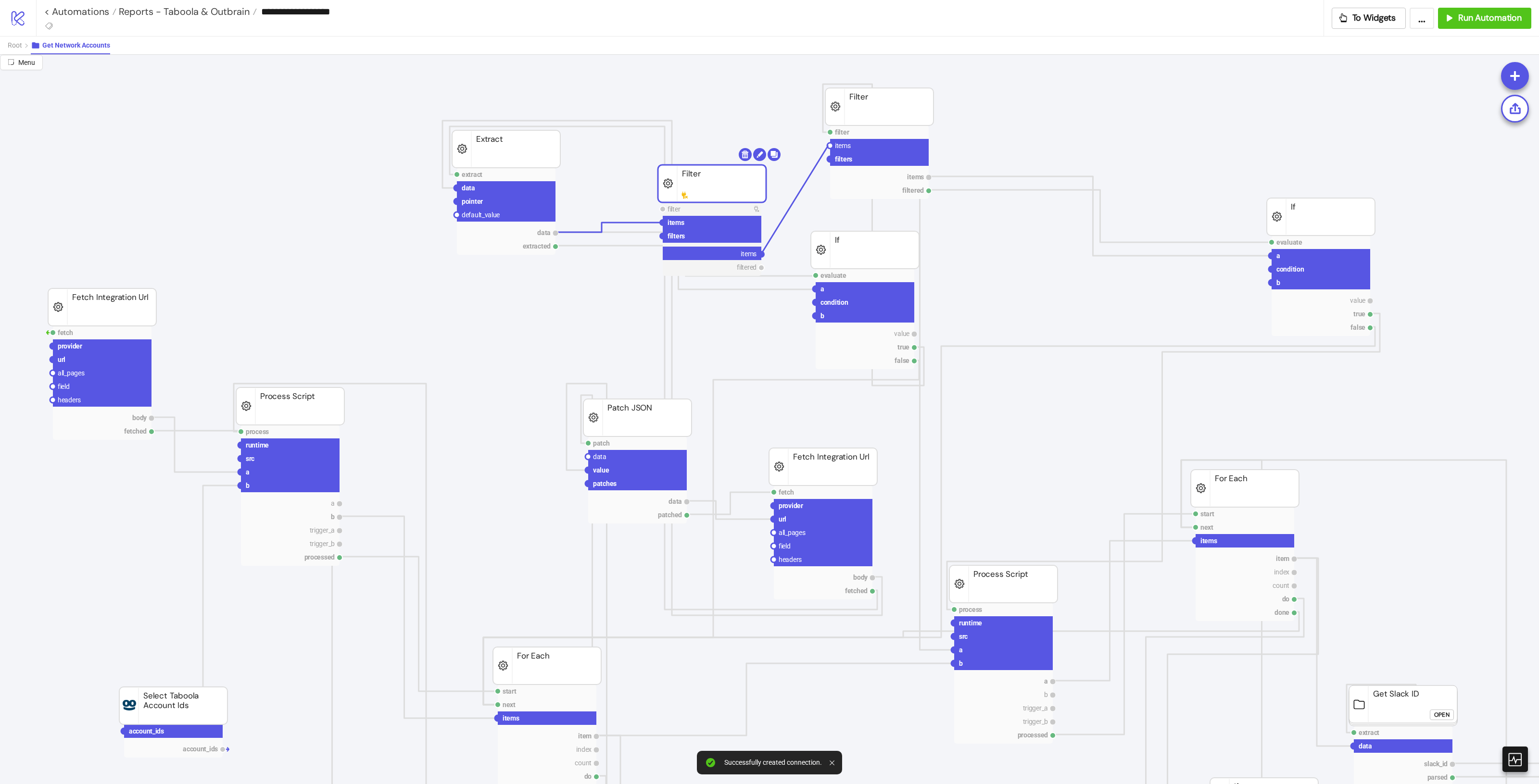
drag, startPoint x: 762, startPoint y: 253, endPoint x: 828, endPoint y: 146, distance: 125.7
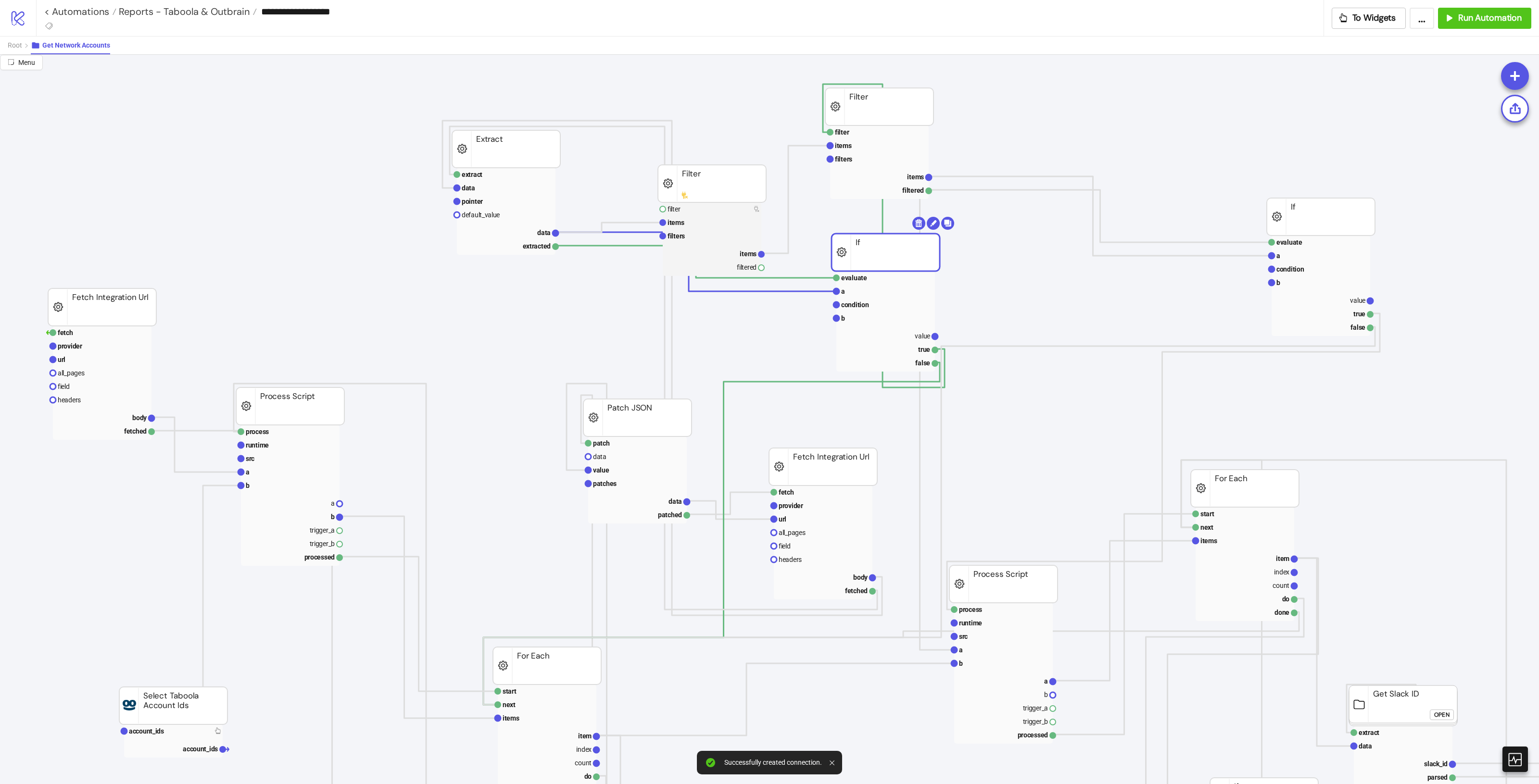
drag, startPoint x: 864, startPoint y: 248, endPoint x: 896, endPoint y: 249, distance: 32.0
click at [832, 277] on polyline at bounding box center [701, 261] width 292 height 31
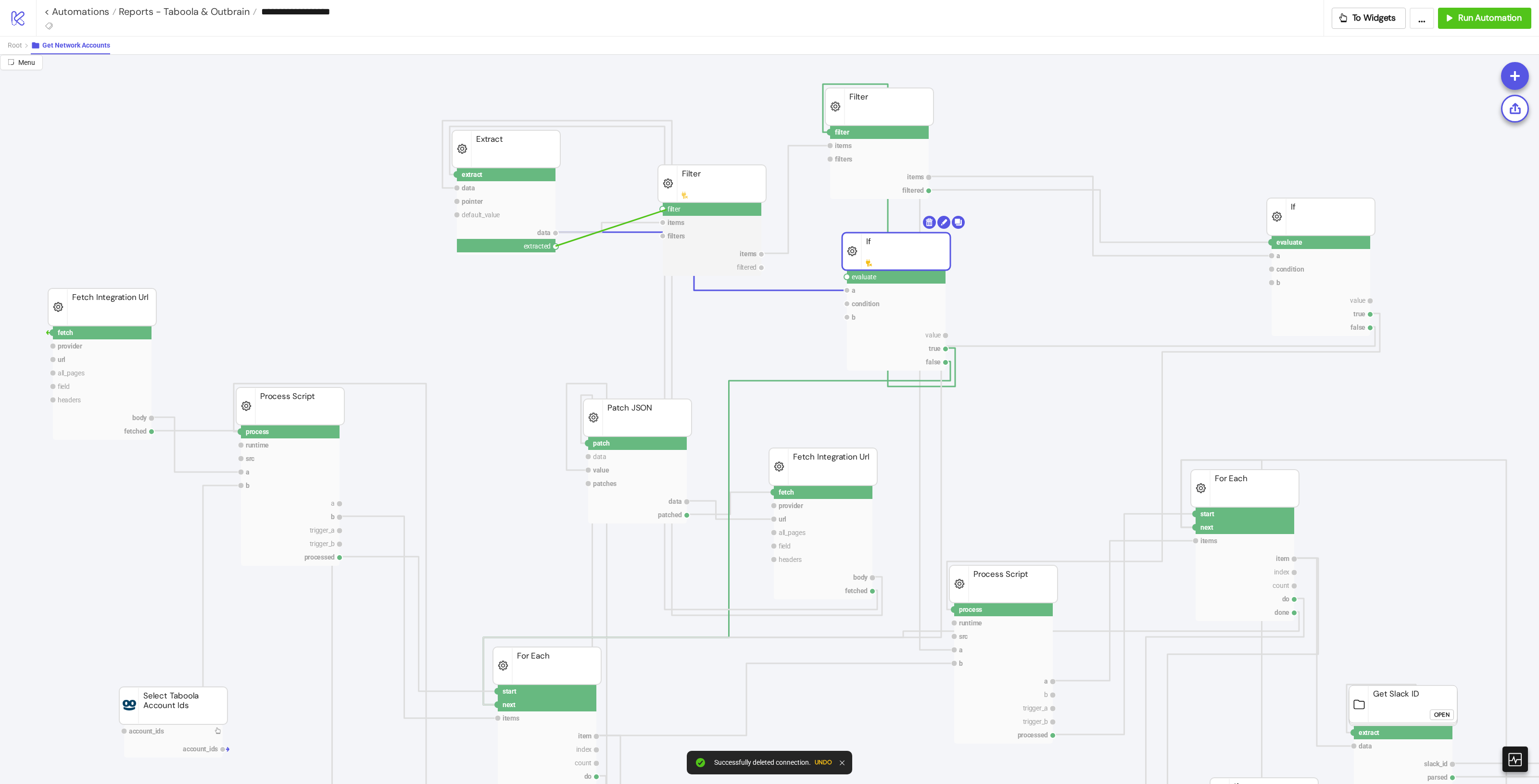
drag, startPoint x: 559, startPoint y: 248, endPoint x: 664, endPoint y: 210, distance: 111.7
drag, startPoint x: 761, startPoint y: 268, endPoint x: 847, endPoint y: 275, distance: 86.3
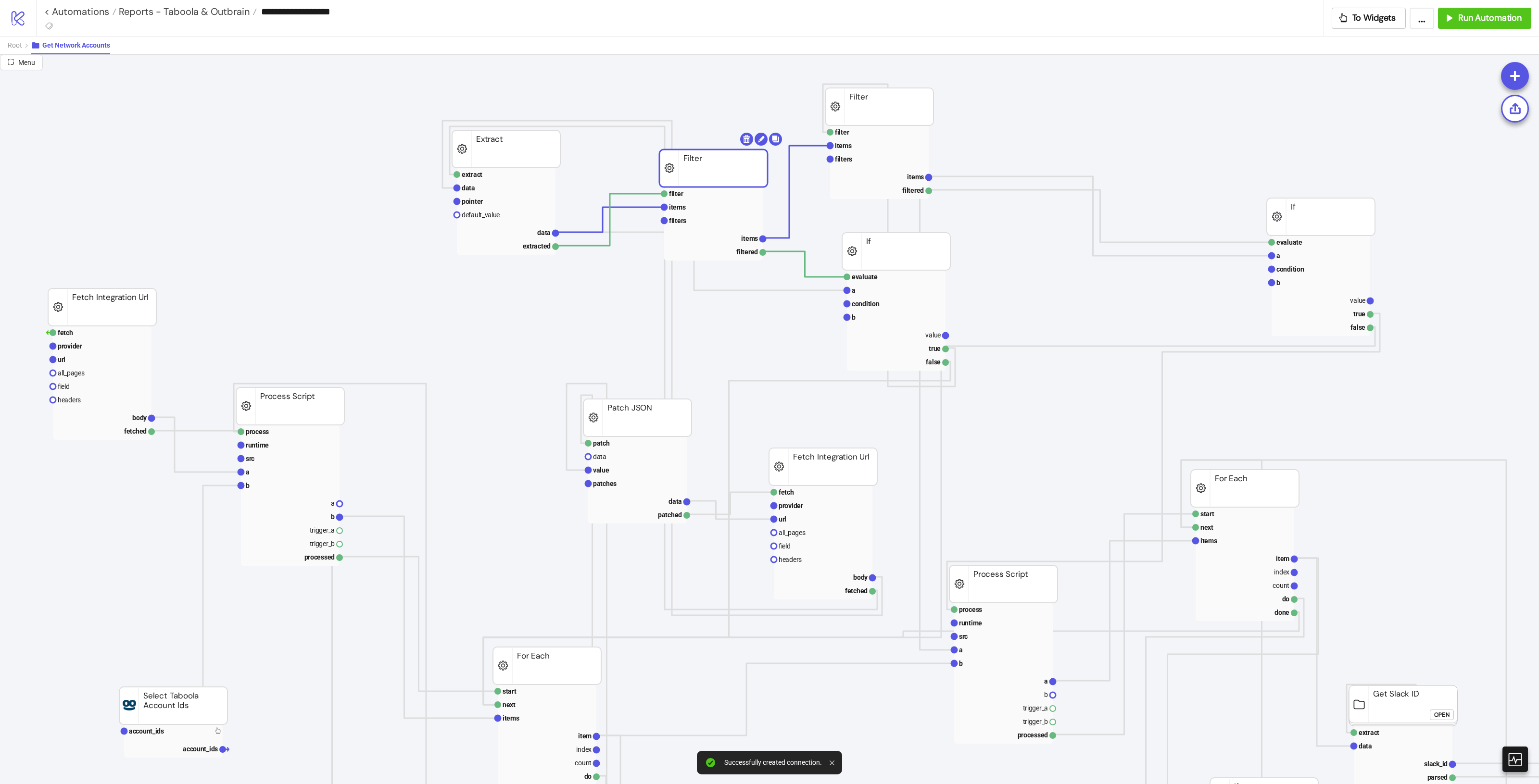
drag, startPoint x: 724, startPoint y: 178, endPoint x: 718, endPoint y: 162, distance: 17.1
drag, startPoint x: 689, startPoint y: 176, endPoint x: 675, endPoint y: 193, distance: 22.0
click at [676, 188] on rect at bounding box center [701, 176] width 108 height 38
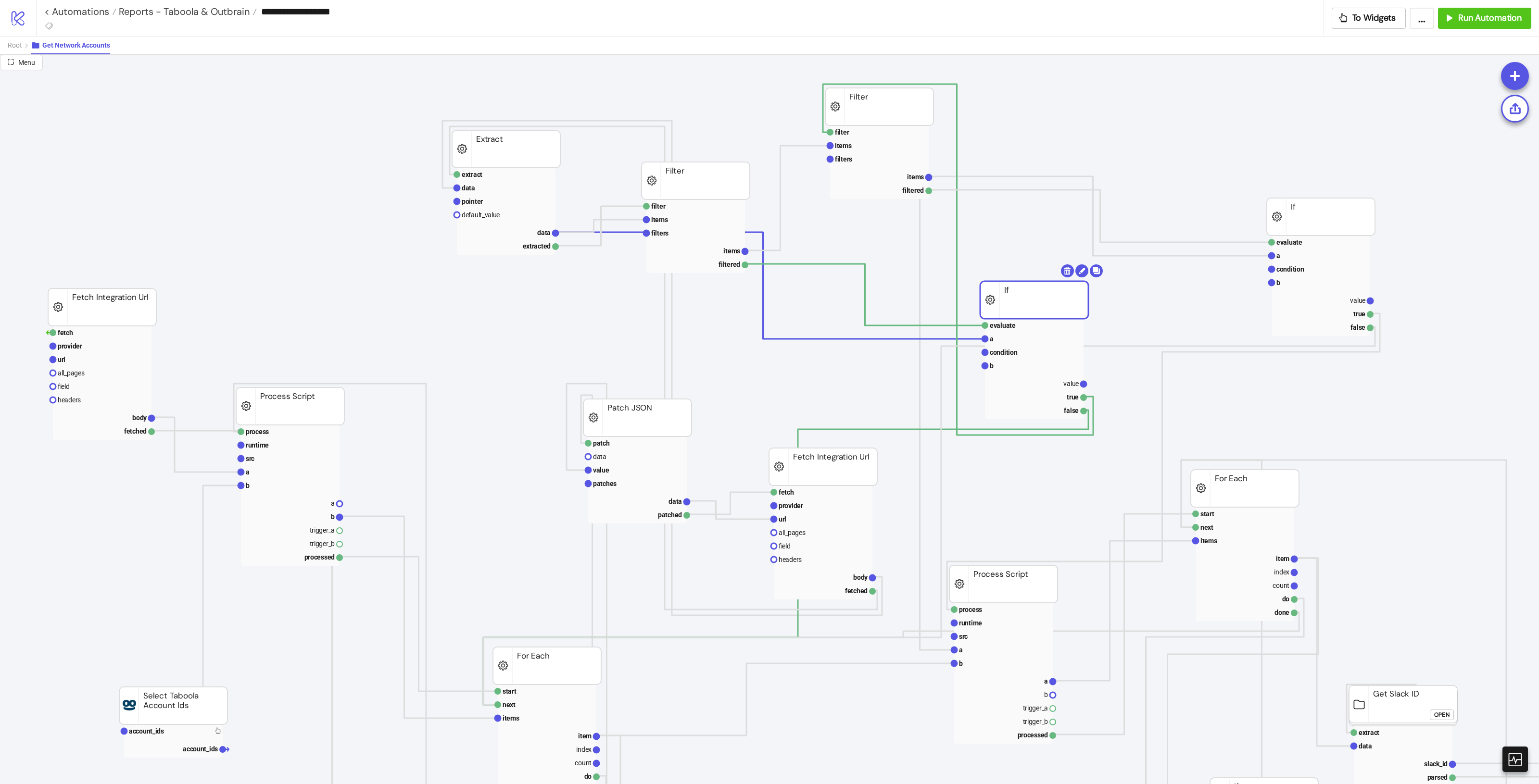
drag, startPoint x: 905, startPoint y: 251, endPoint x: 939, endPoint y: 254, distance: 34.1
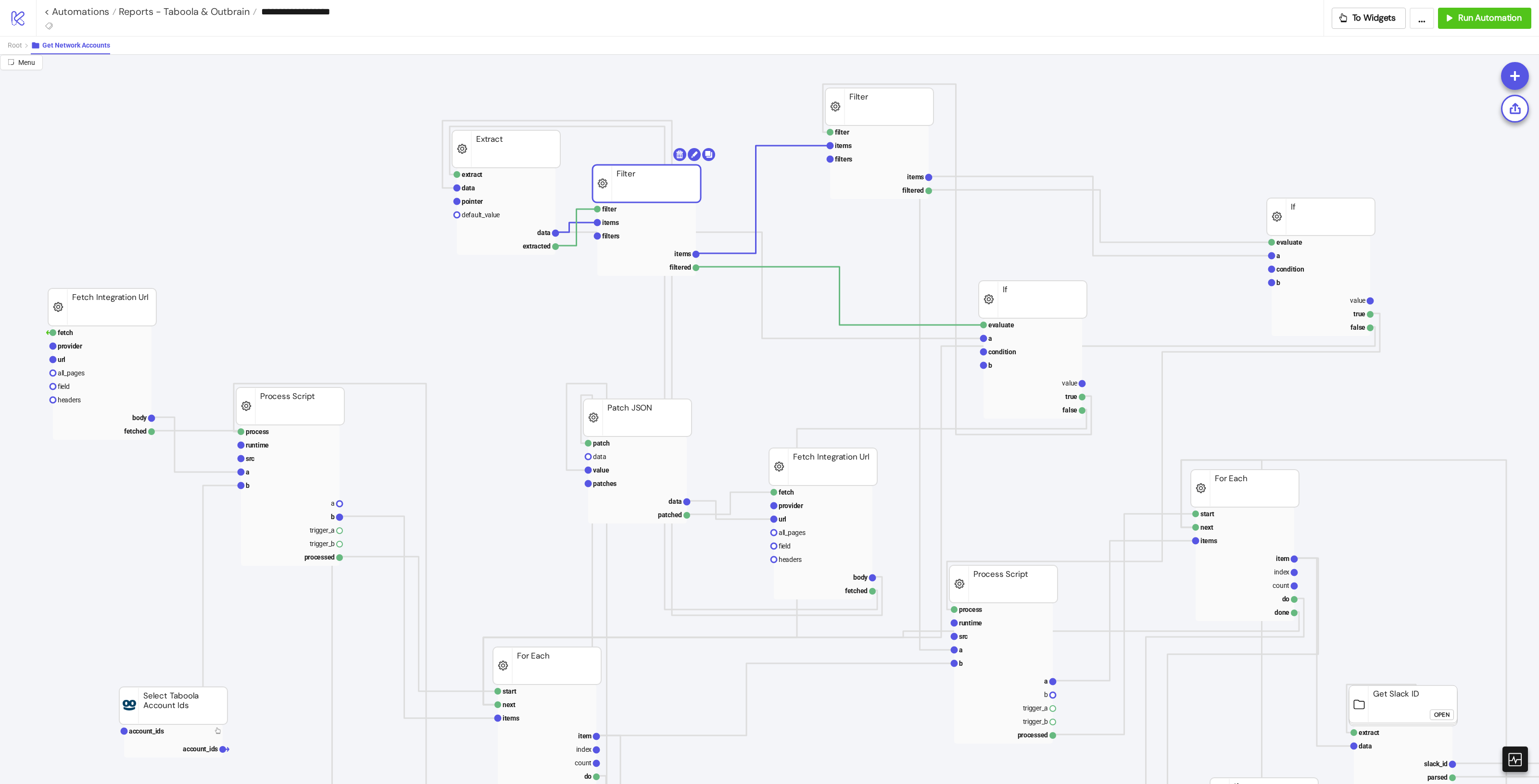
drag, startPoint x: 713, startPoint y: 207, endPoint x: 784, endPoint y: 187, distance: 73.8
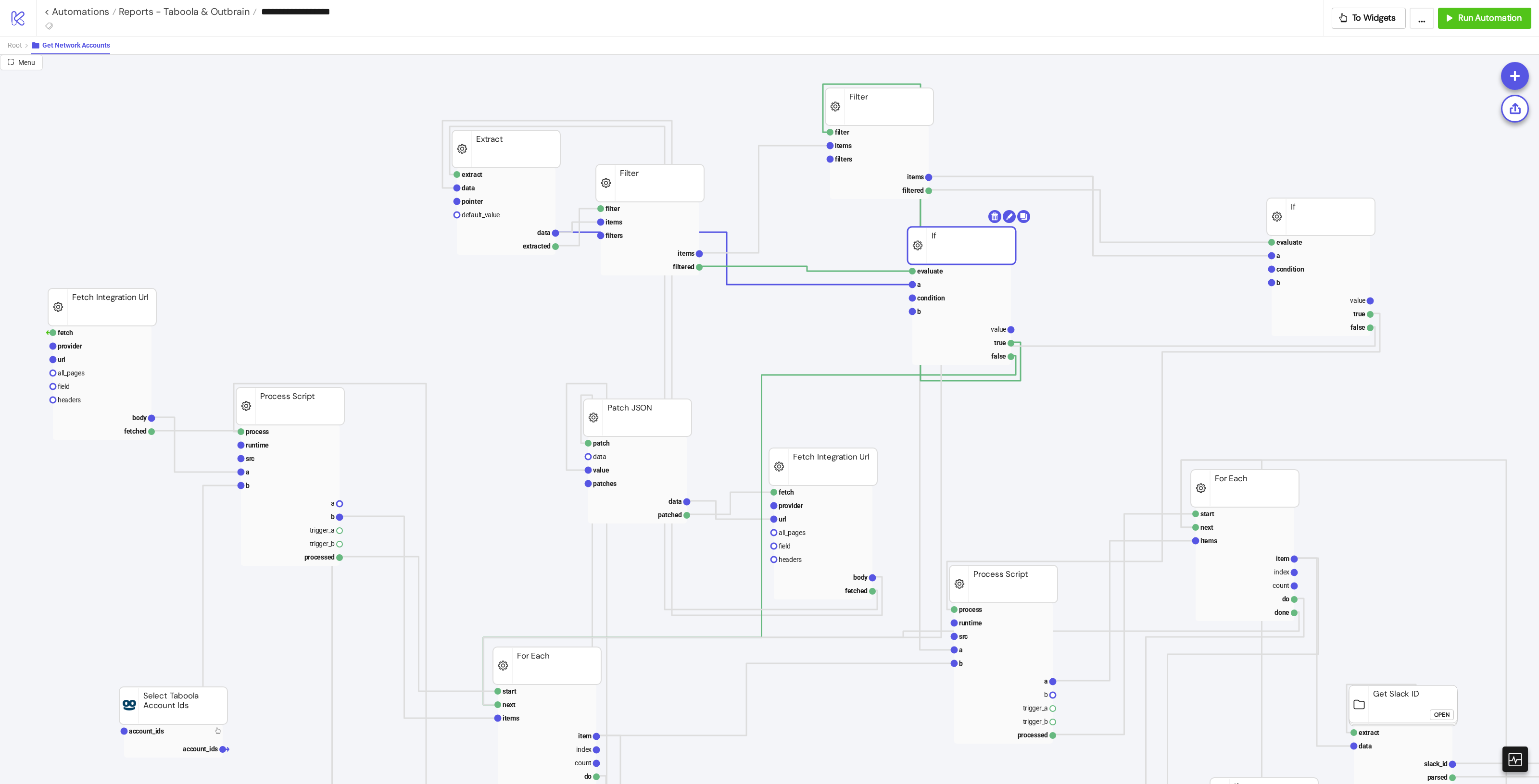
drag, startPoint x: 1017, startPoint y: 308, endPoint x: 965, endPoint y: 255, distance: 74.2
click at [923, 335] on rect at bounding box center [971, 328] width 99 height 14
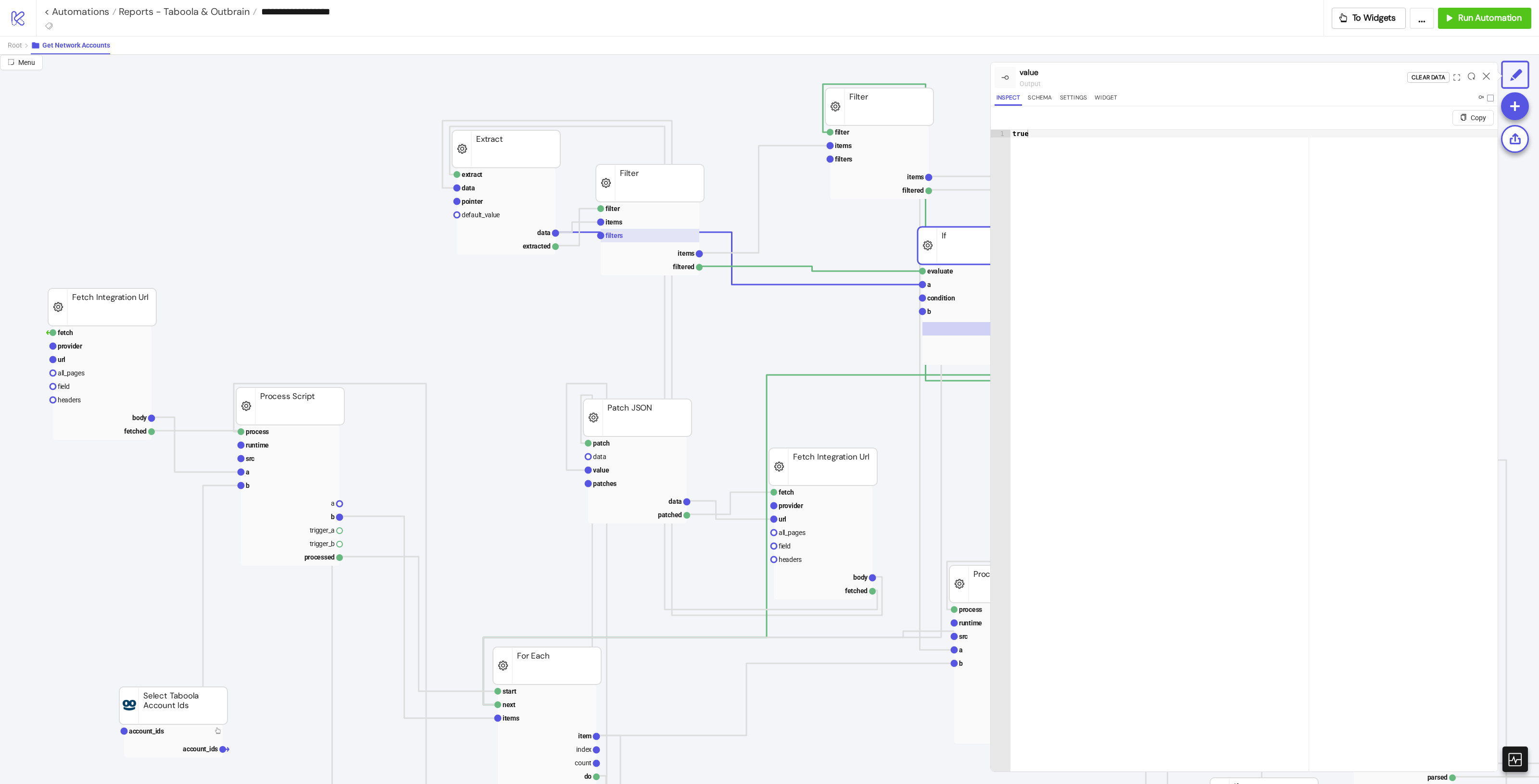
click at [645, 235] on rect at bounding box center [649, 235] width 99 height 14
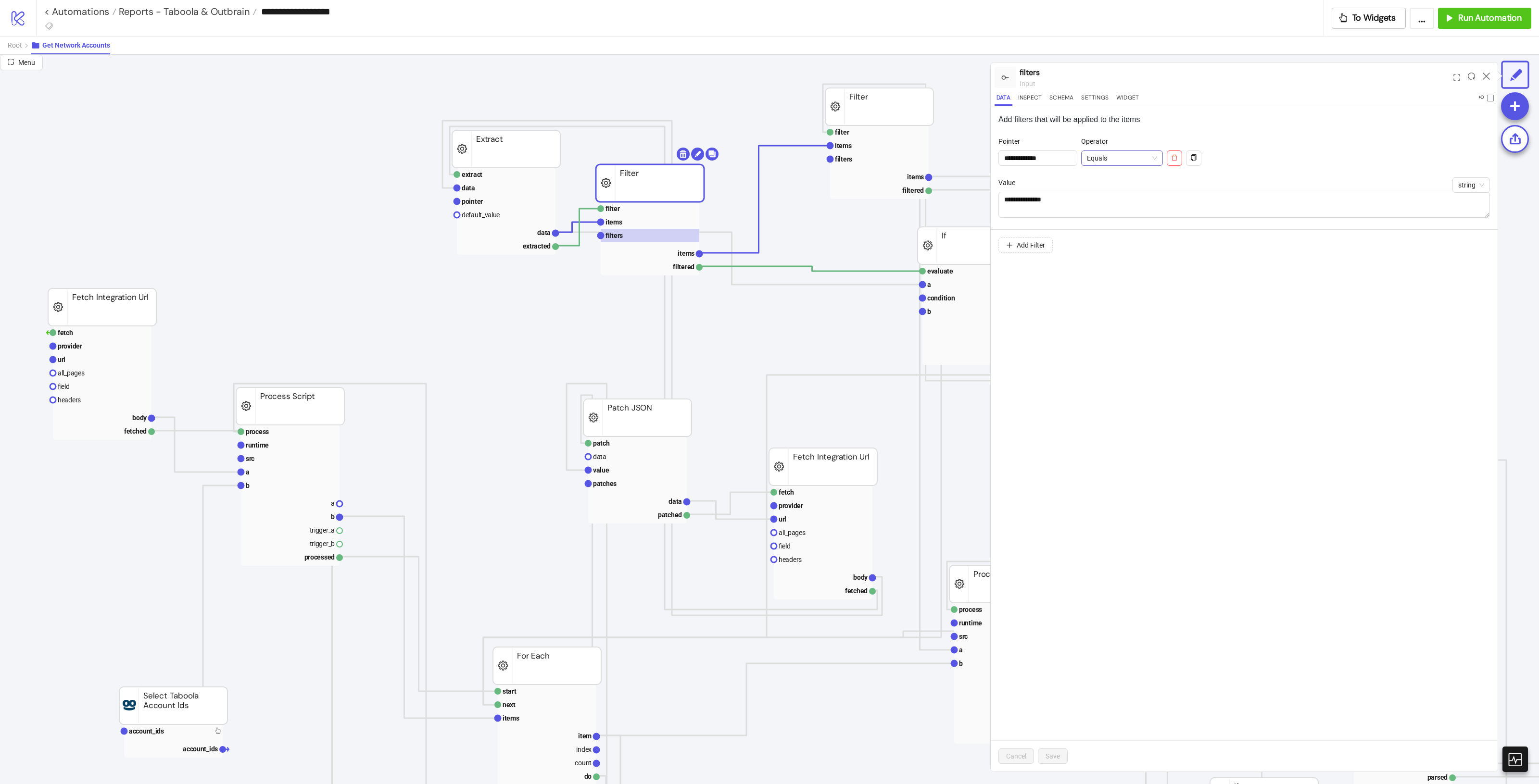
click at [923, 155] on span "Equals" at bounding box center [1122, 158] width 70 height 14
click at [923, 191] on div "Not equals" at bounding box center [1133, 193] width 66 height 11
click at [923, 438] on button "Save" at bounding box center [1053, 756] width 30 height 16
click at [923, 77] on icon at bounding box center [1486, 76] width 7 height 7
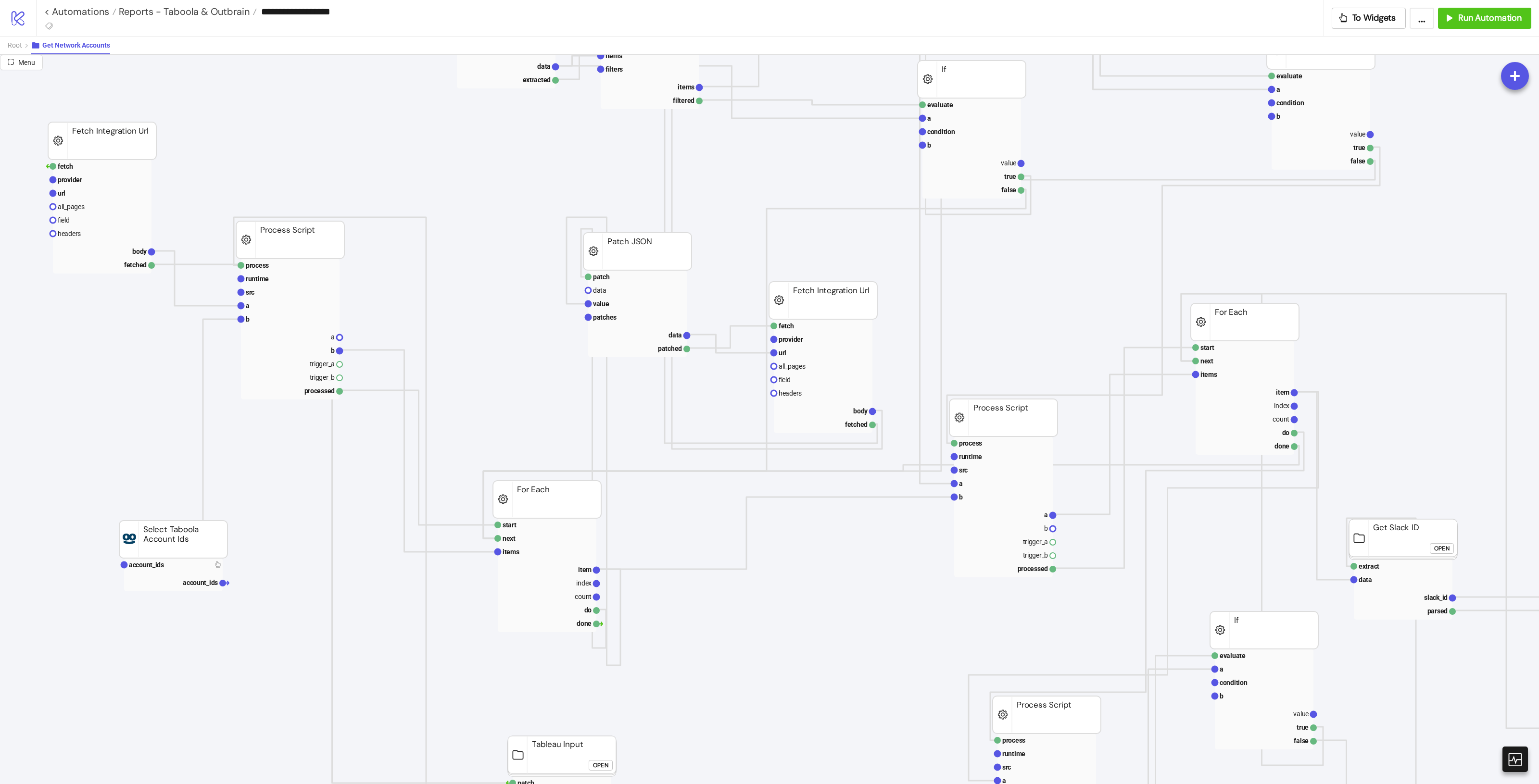
scroll to position [60, 0]
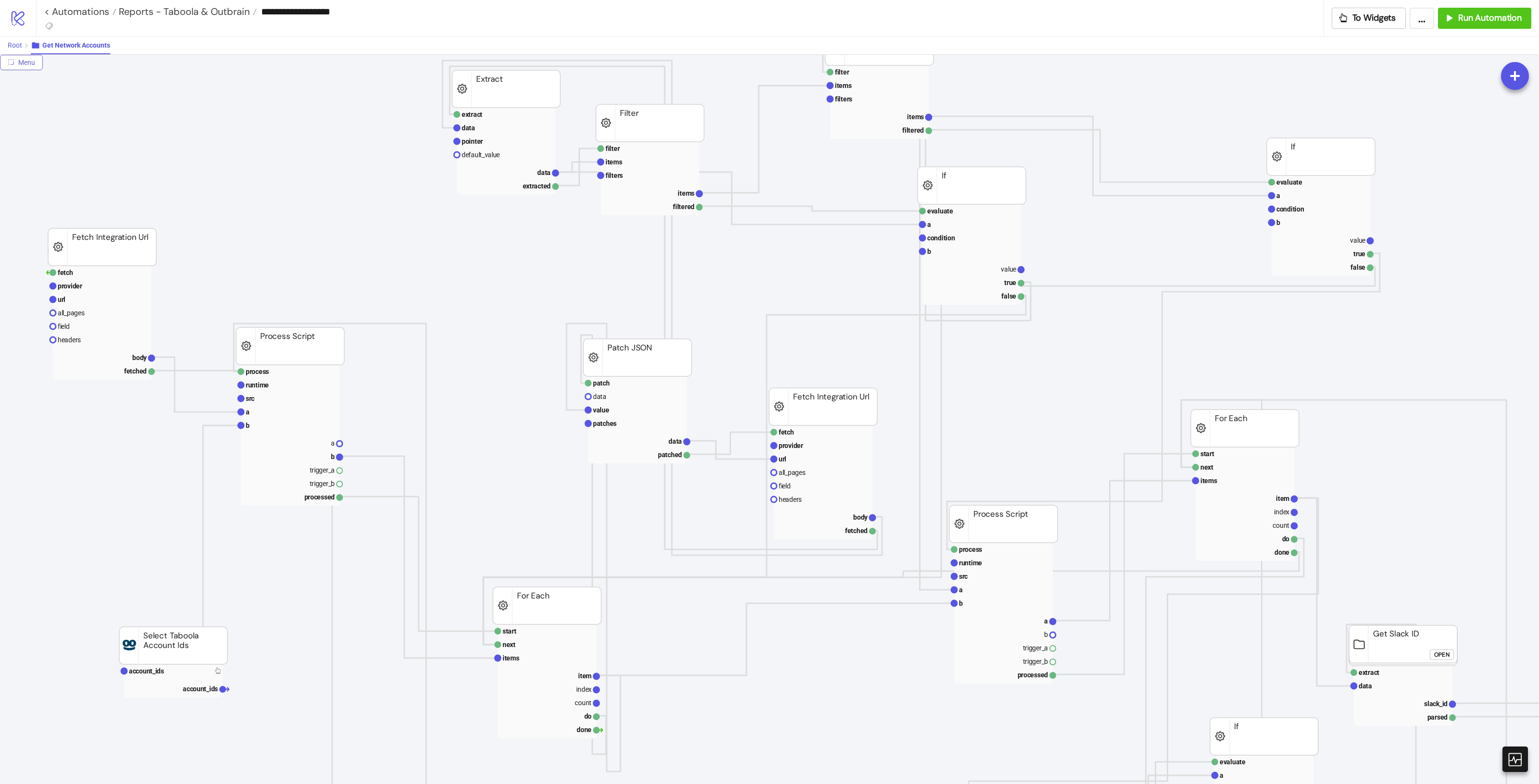
drag, startPoint x: 14, startPoint y: 50, endPoint x: 23, endPoint y: 51, distance: 9.1
click at [14, 50] on button "Root" at bounding box center [19, 45] width 23 height 18
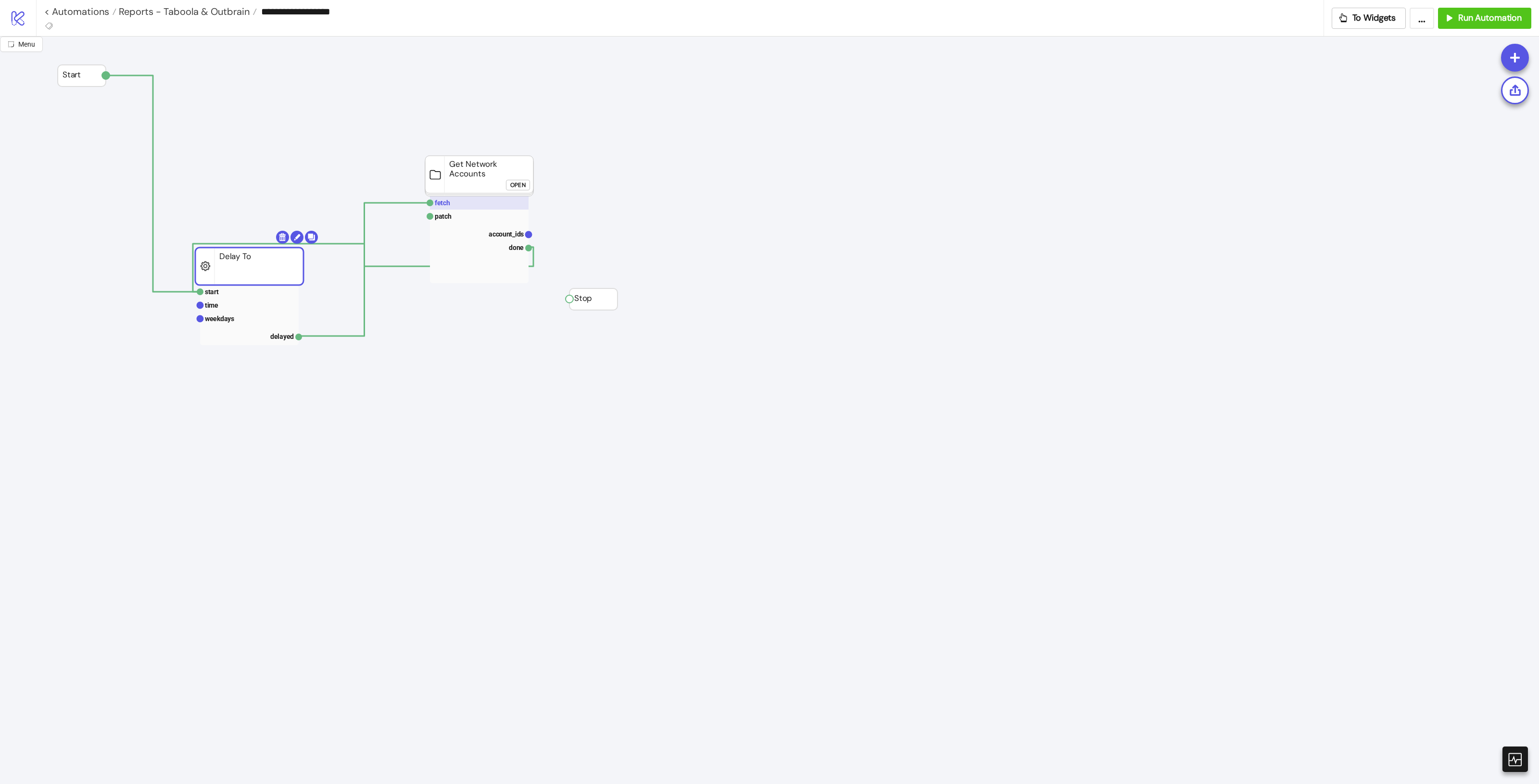
click at [487, 205] on rect at bounding box center [479, 202] width 99 height 14
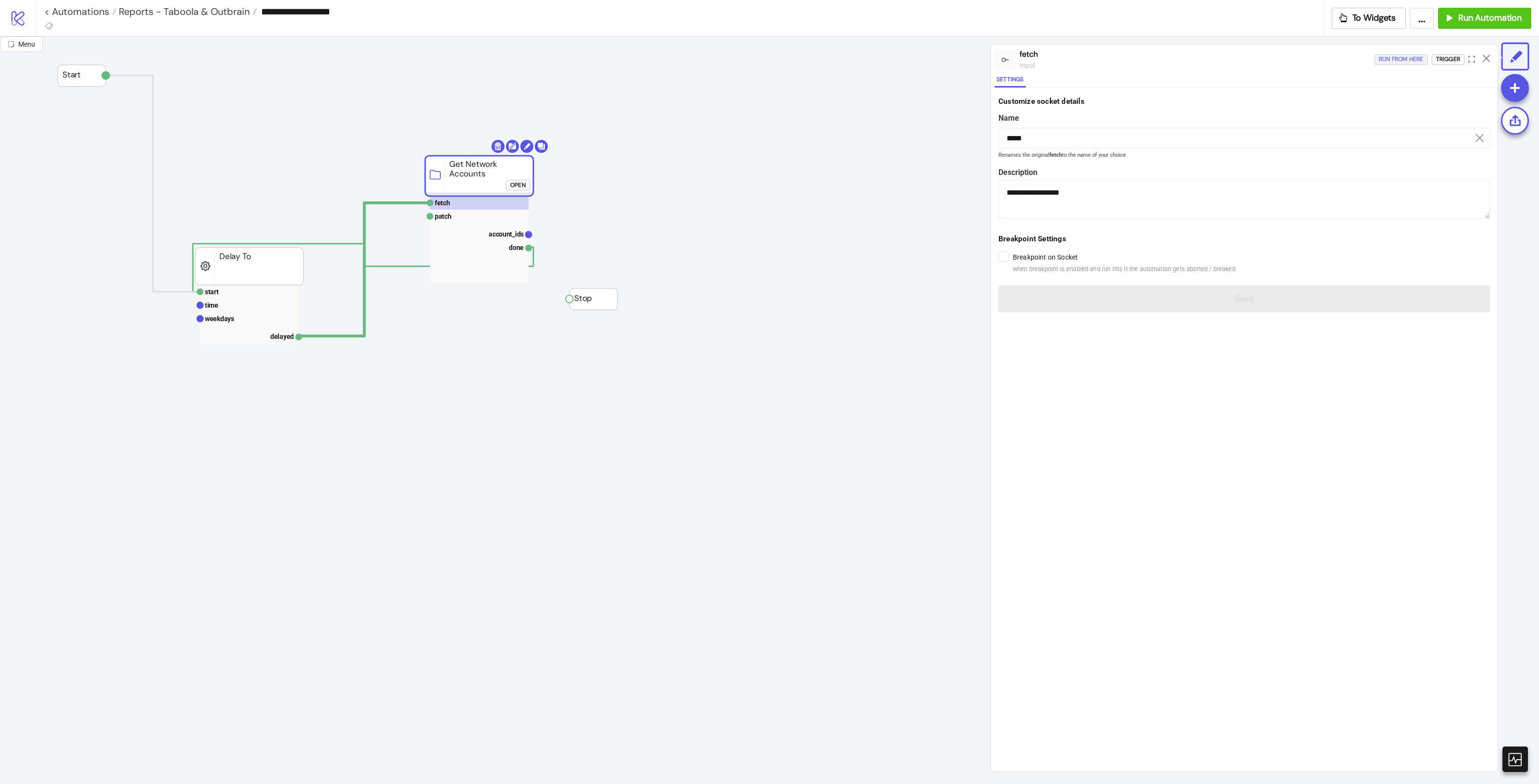
click at [923, 58] on div "Run from here" at bounding box center [1401, 59] width 45 height 11
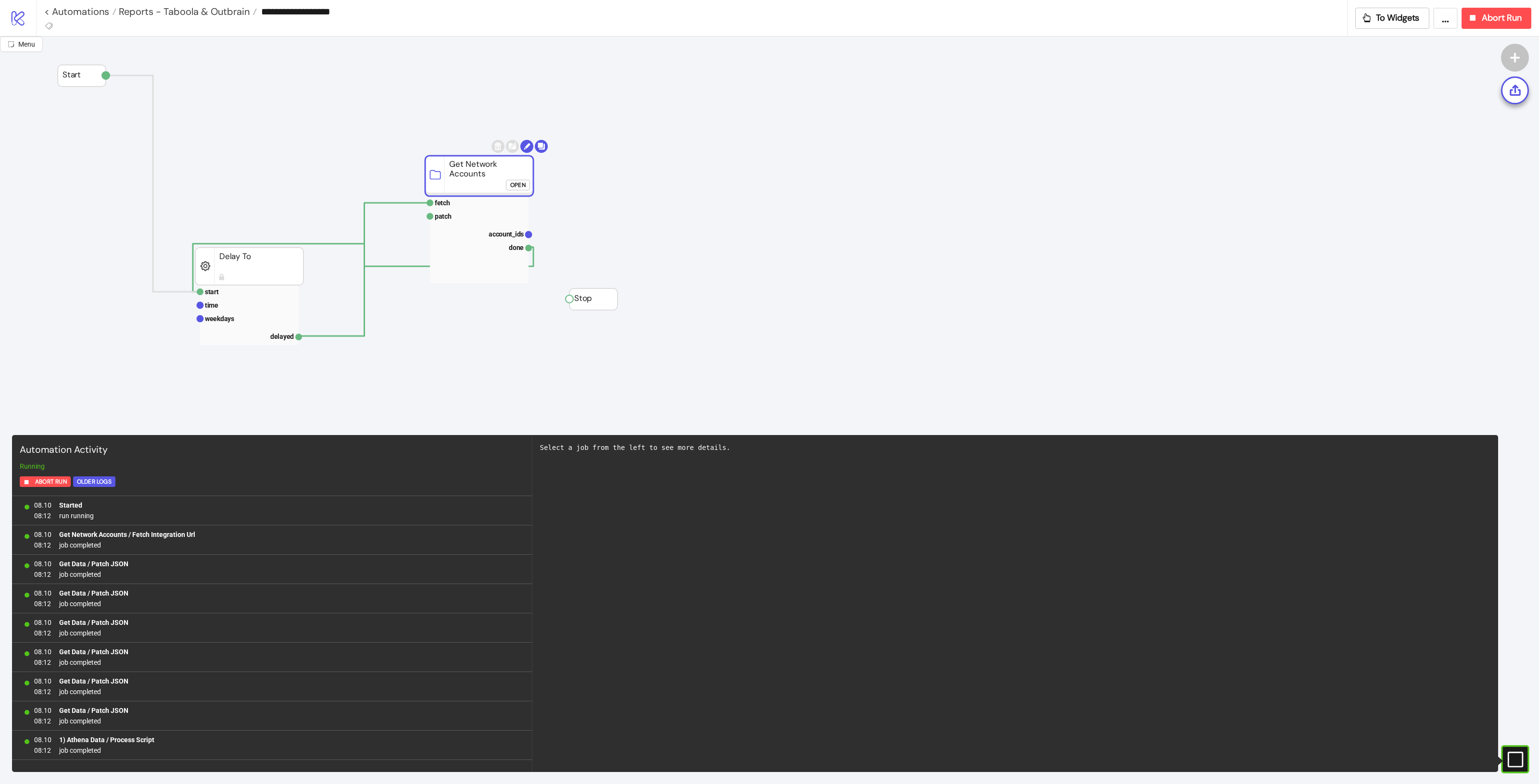
scroll to position [19, 0]
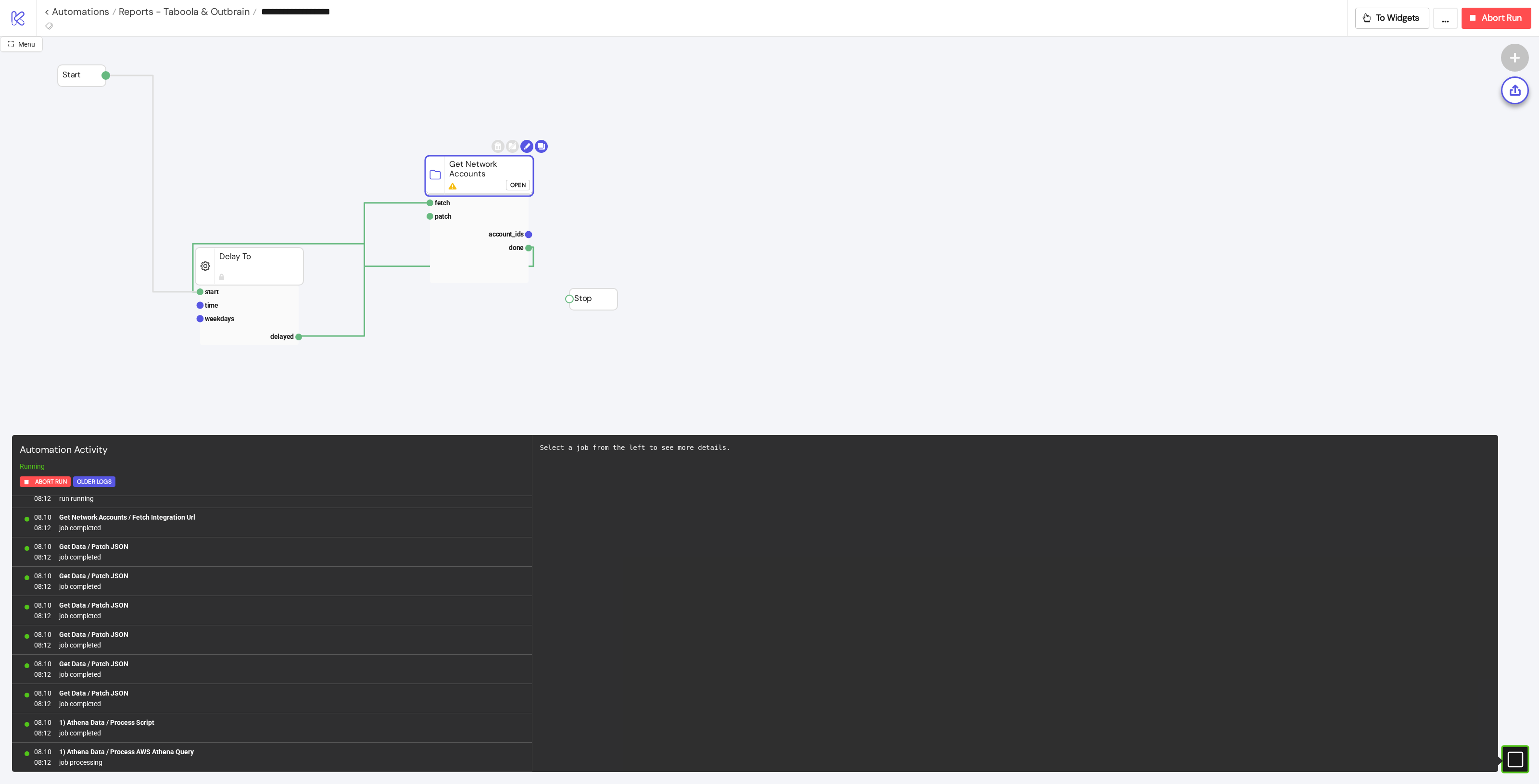
click div "Open"
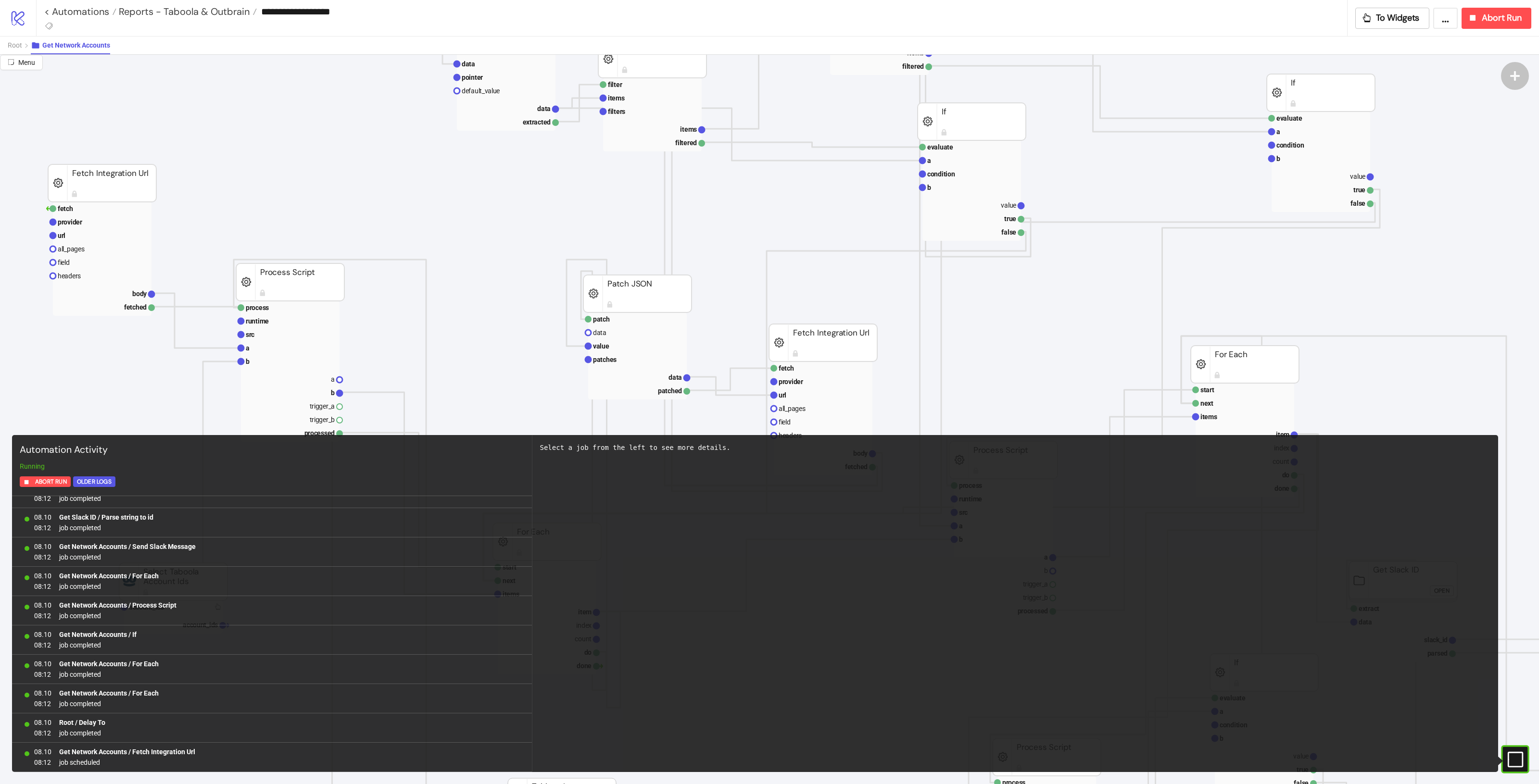
scroll to position [0, 0]
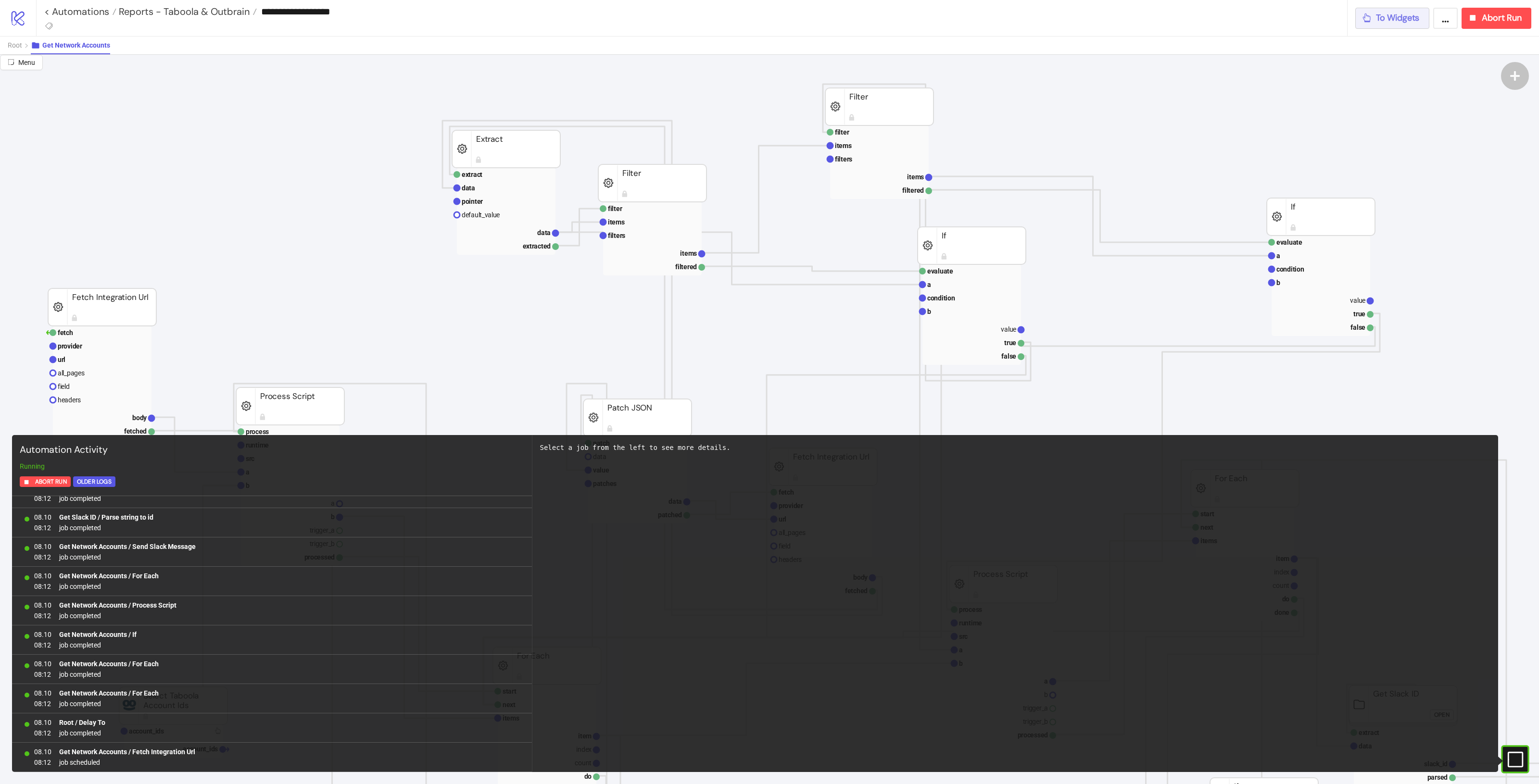
drag, startPoint x: 1393, startPoint y: 20, endPoint x: 242, endPoint y: 38, distance: 1151.1
click at [923, 185] on div "**********" at bounding box center [770, 392] width 1539 height 784
click at [21, 42] on span "Root" at bounding box center [15, 45] width 14 height 8
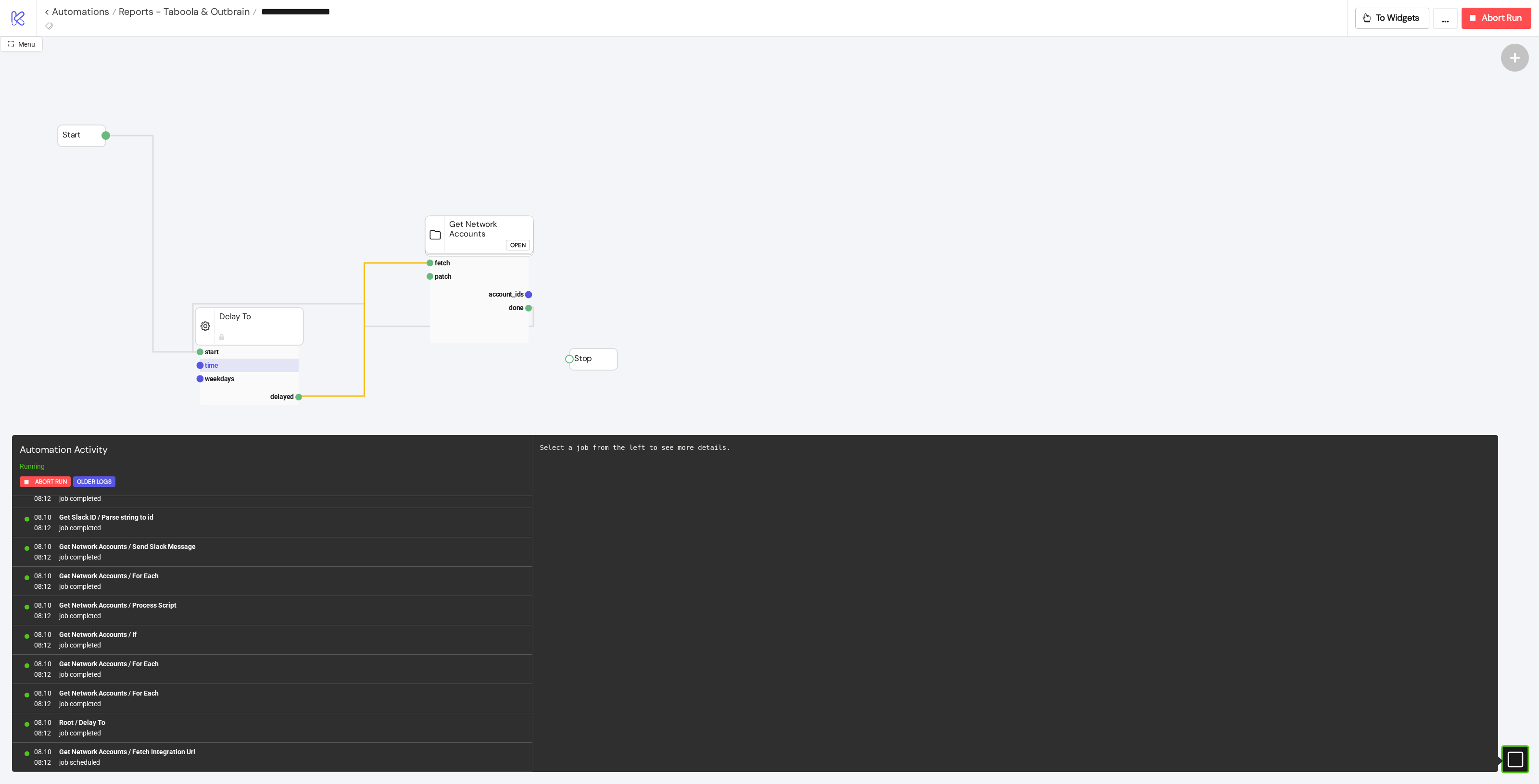
click at [240, 370] on rect at bounding box center [249, 365] width 99 height 14
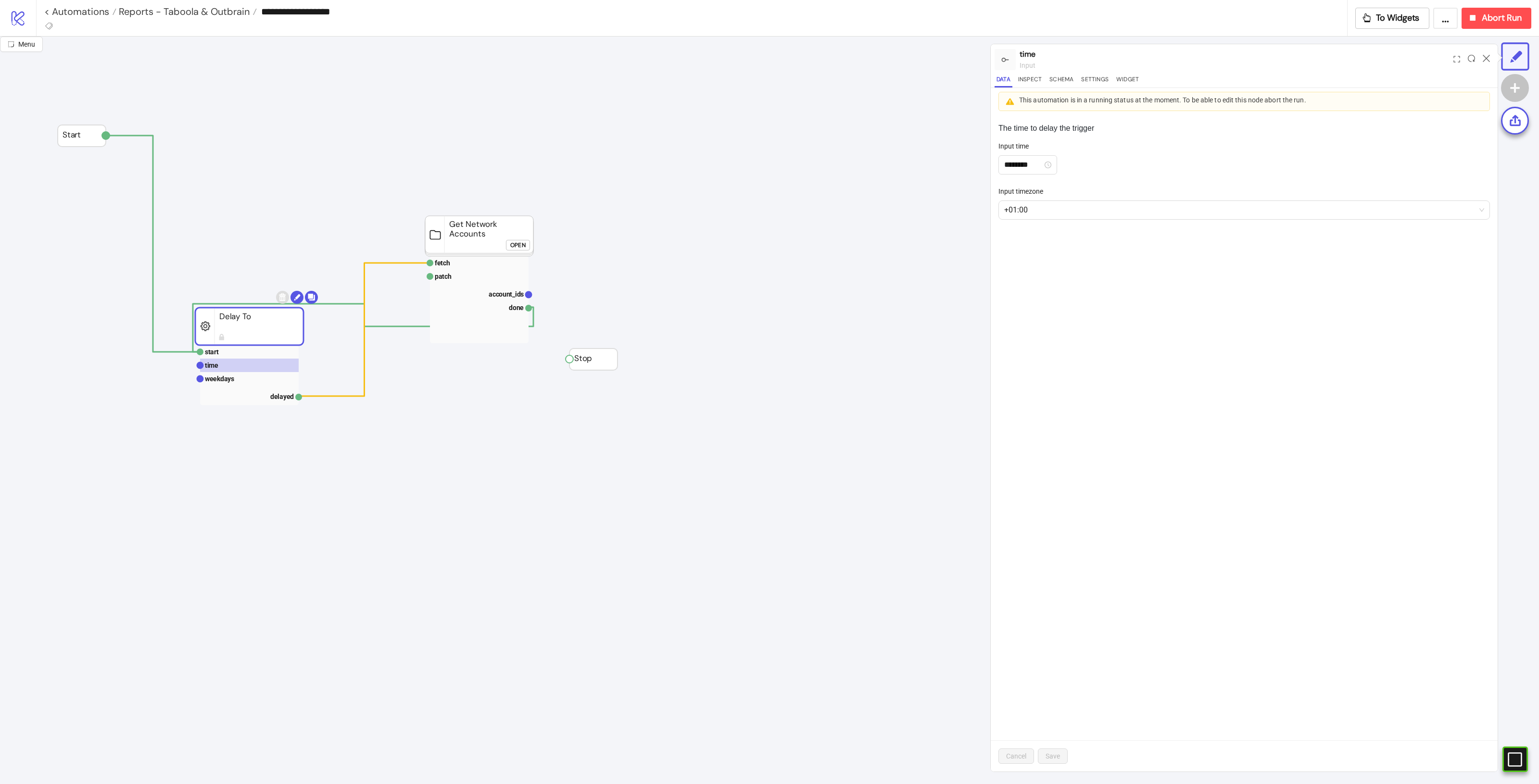
click at [923, 438] on div "The time to delay the trigger Input time ******** Input timezone +01:00 Cancel …" at bounding box center [1244, 443] width 507 height 657
drag, startPoint x: 1486, startPoint y: 59, endPoint x: 1129, endPoint y: 253, distance: 406.3
click at [923, 345] on div "time input Data Inspect Schema Settings Widget This automation is in a running …" at bounding box center [1244, 408] width 507 height 727
click at [923, 228] on form "Input time ******** Input timezone +01:00" at bounding box center [1237, 186] width 489 height 90
click at [923, 212] on span "+01:00" at bounding box center [1244, 210] width 480 height 19
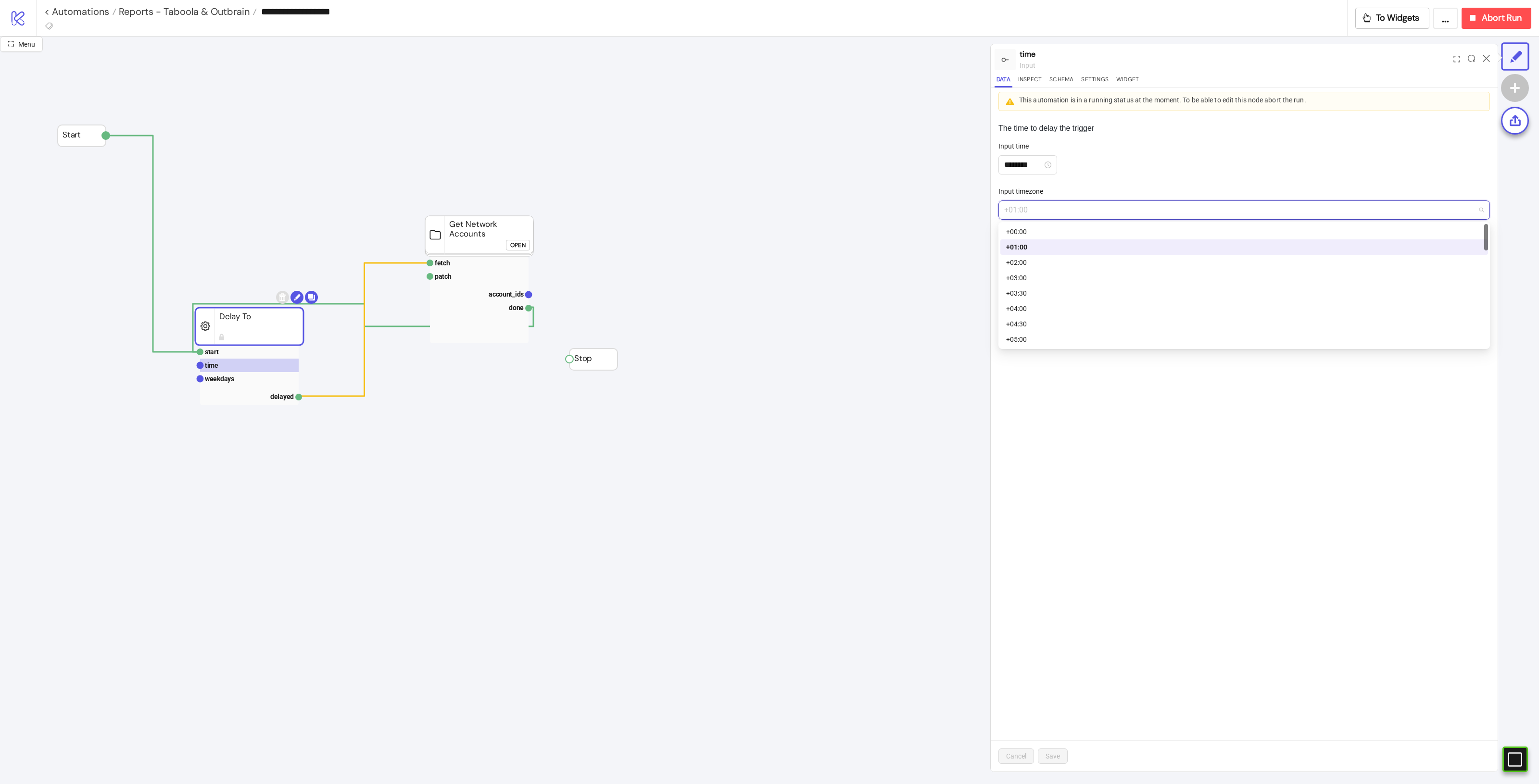
click at [177, 11] on span "Reports - Taboola & Outbrain" at bounding box center [183, 11] width 133 height 13
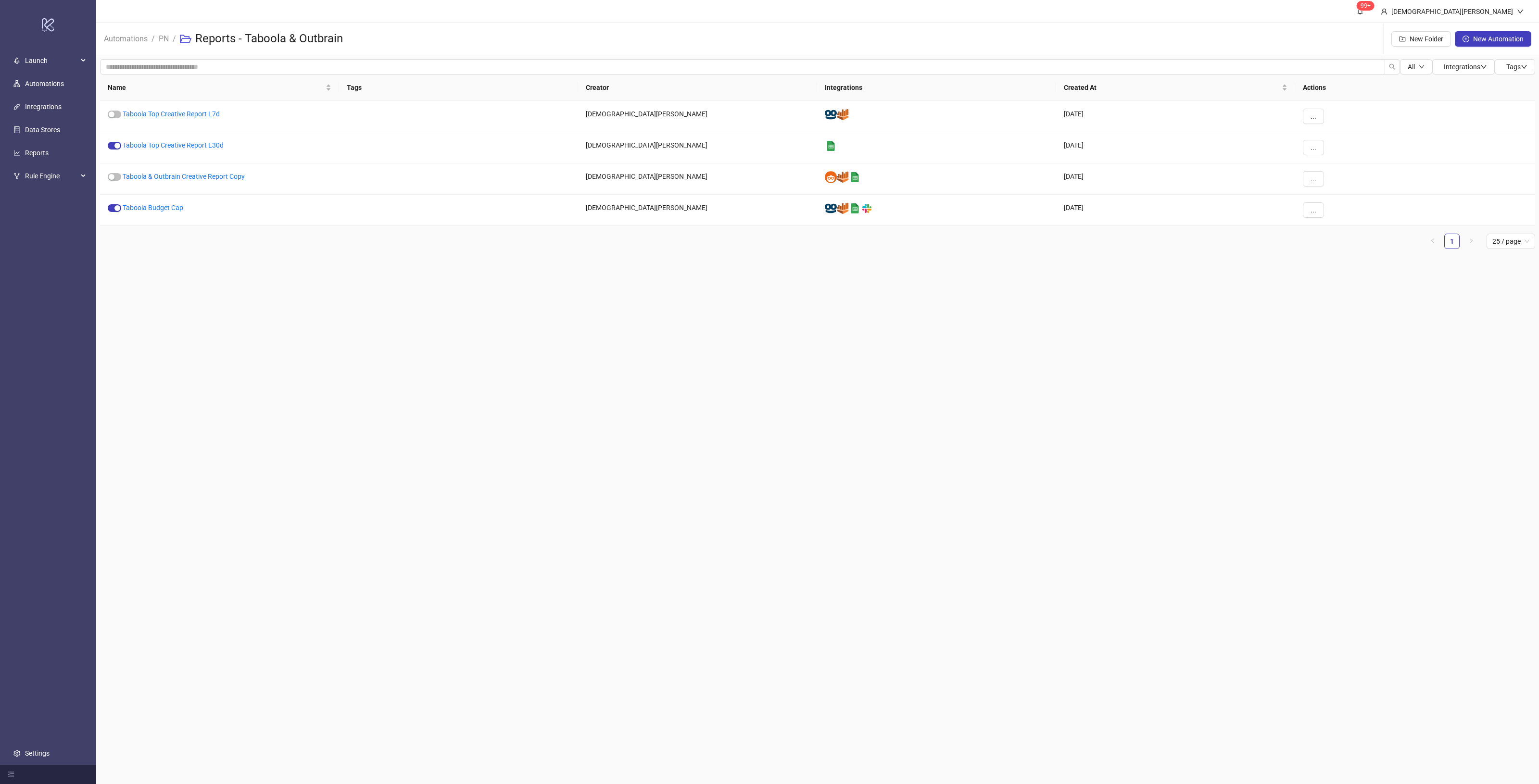
click at [152, 31] on li "/" at bounding box center [154, 39] width 4 height 31
click at [161, 36] on link "PN" at bounding box center [163, 38] width 14 height 11
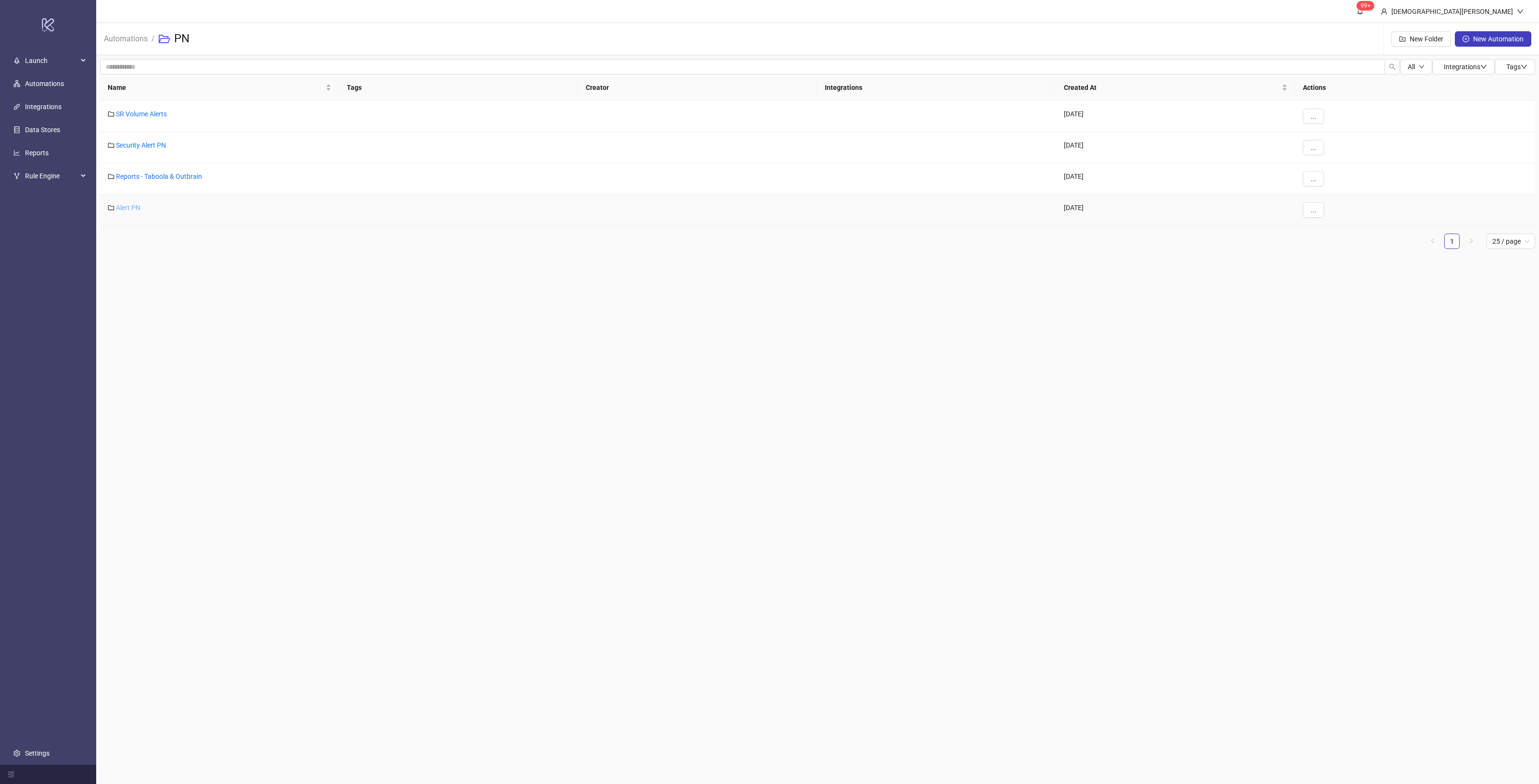
click at [132, 204] on link "Alert PN" at bounding box center [128, 207] width 24 height 8
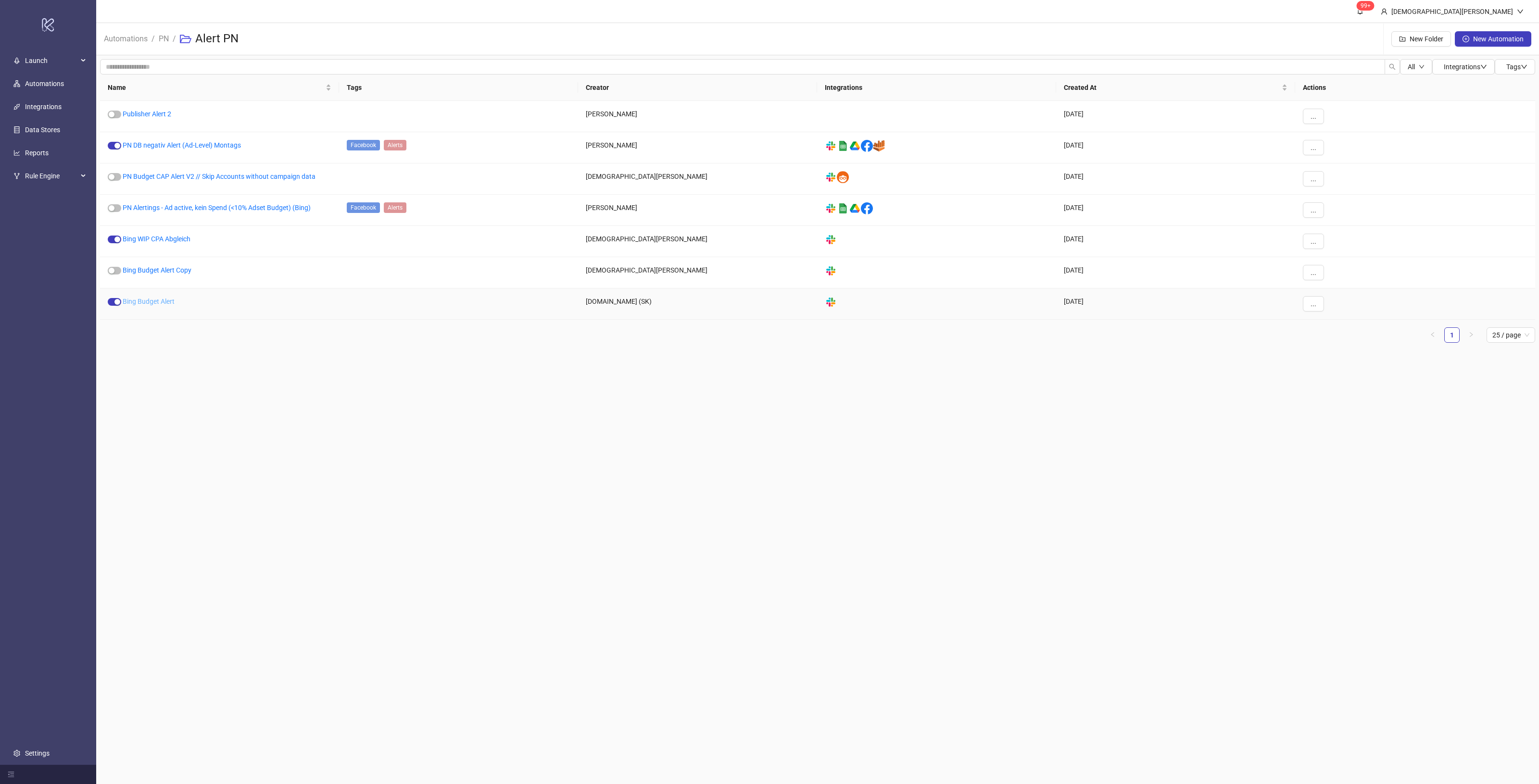
click at [140, 305] on link "Bing Budget Alert" at bounding box center [148, 301] width 52 height 8
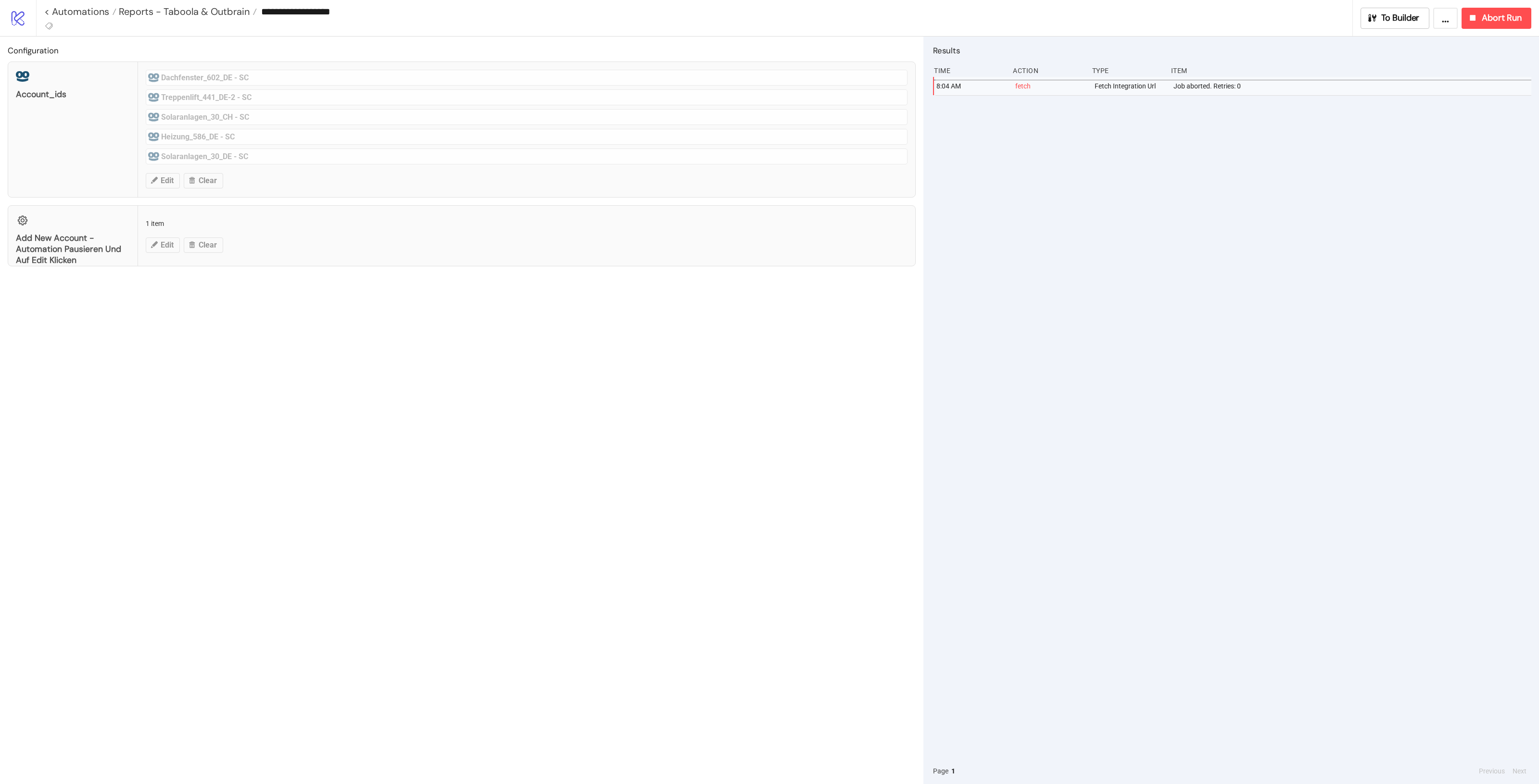
type input "**********"
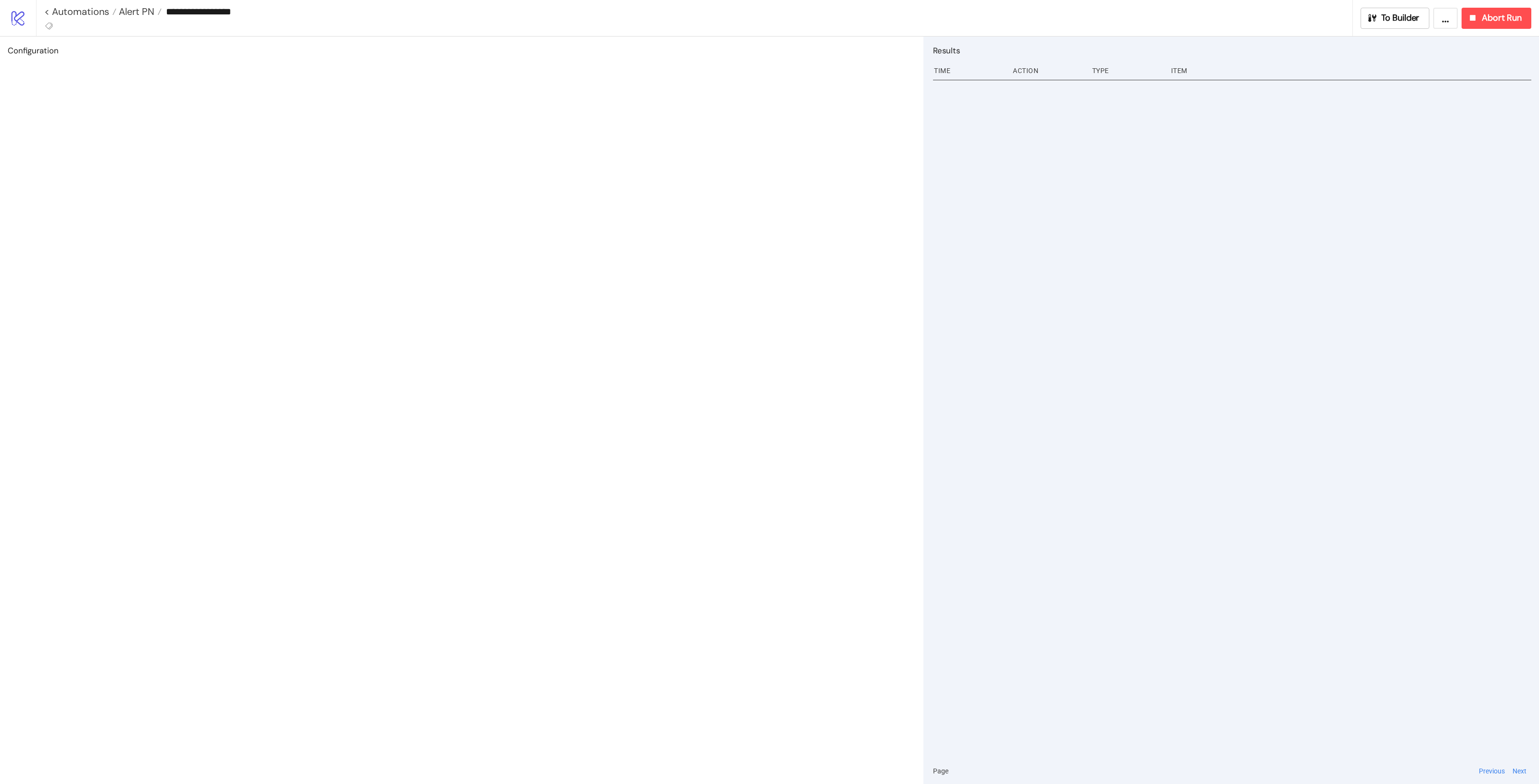
click at [923, 10] on div "To Builder ... Abort Run" at bounding box center [1446, 18] width 186 height 21
click at [923, 15] on icon "button" at bounding box center [1372, 17] width 8 height 8
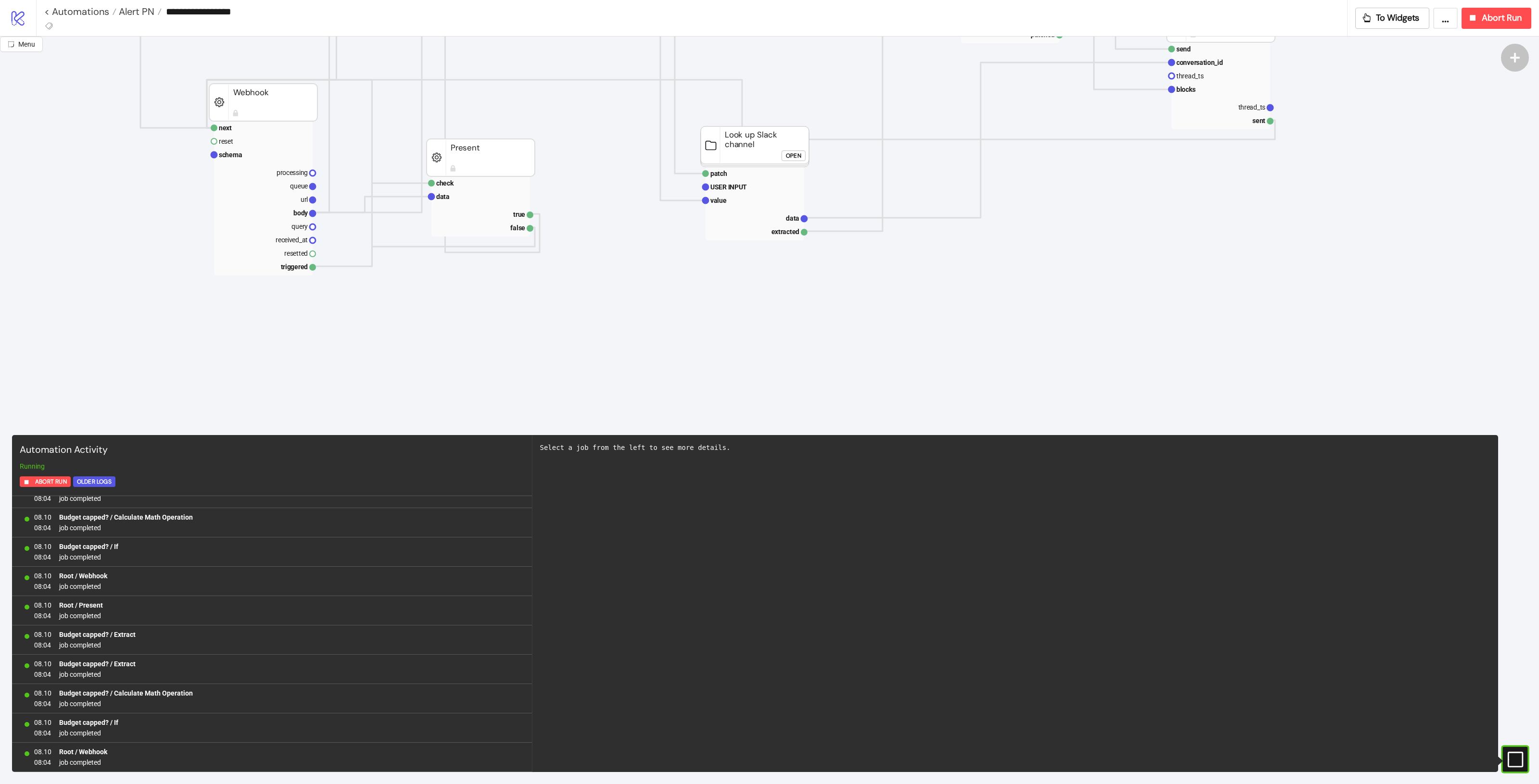
scroll to position [120, 0]
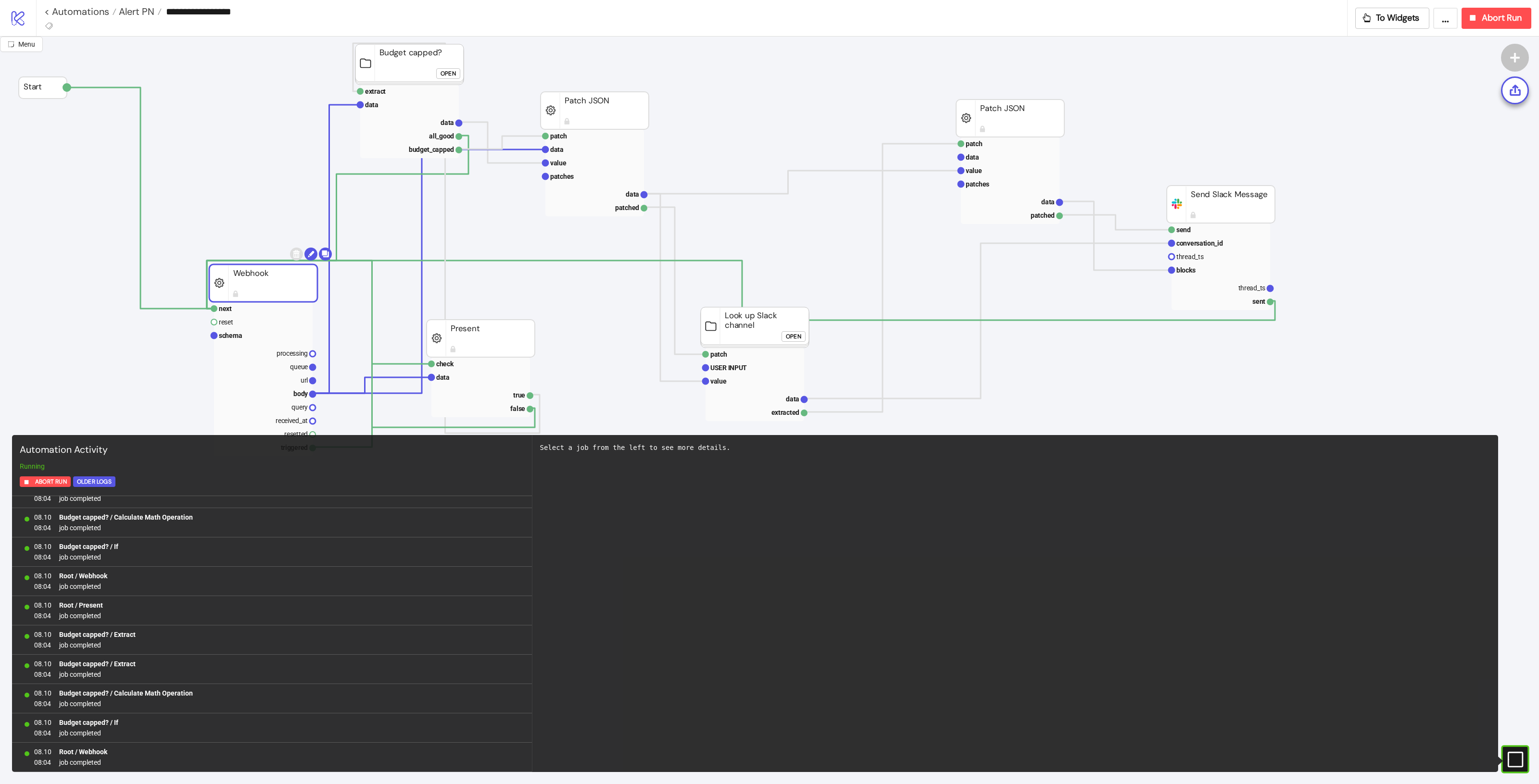
drag, startPoint x: 286, startPoint y: 291, endPoint x: 253, endPoint y: 270, distance: 39.1
click at [253, 270] on rect at bounding box center [263, 283] width 108 height 38
click at [244, 337] on rect at bounding box center [263, 336] width 99 height 14
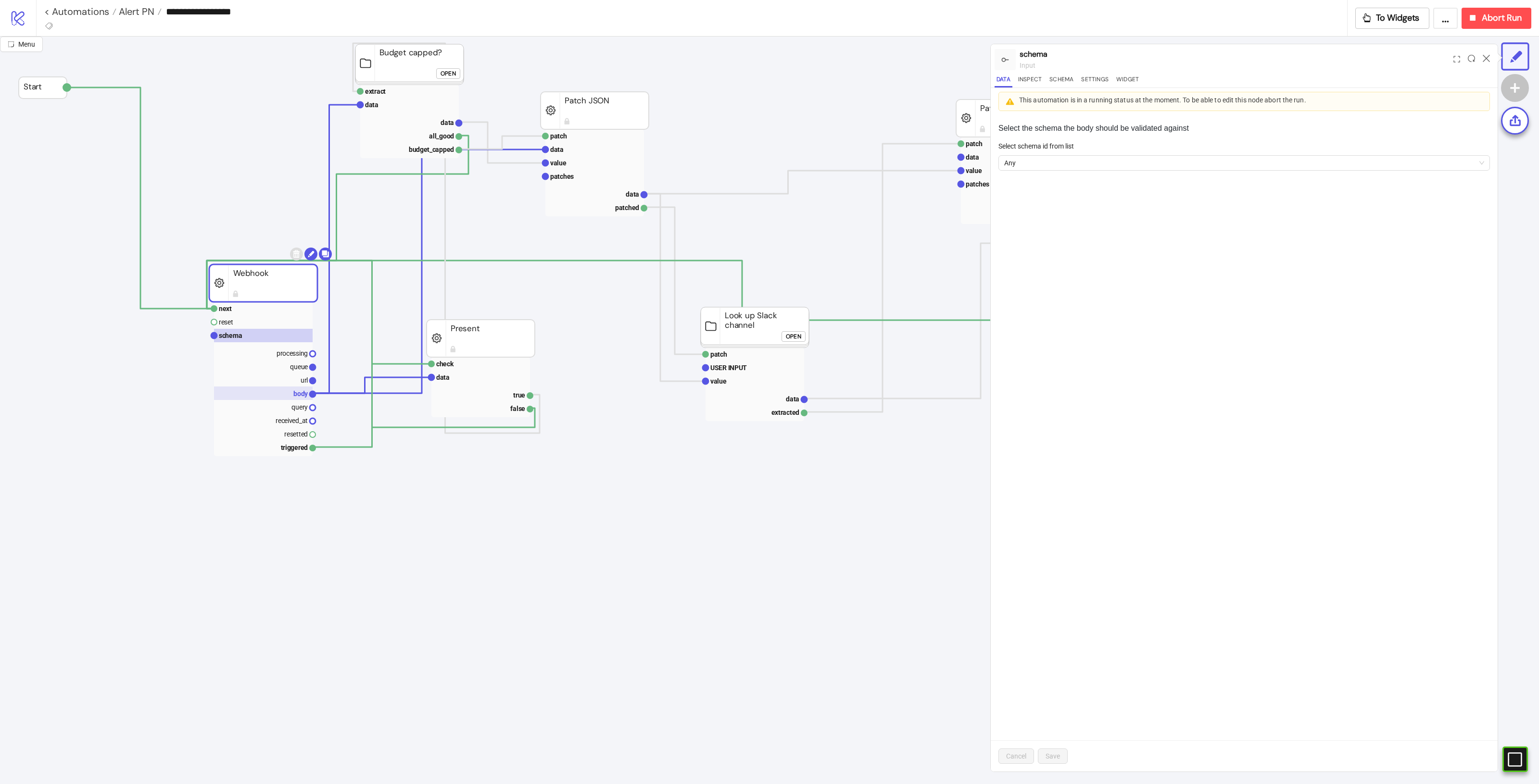
click at [305, 392] on text "body" at bounding box center [301, 393] width 15 height 8
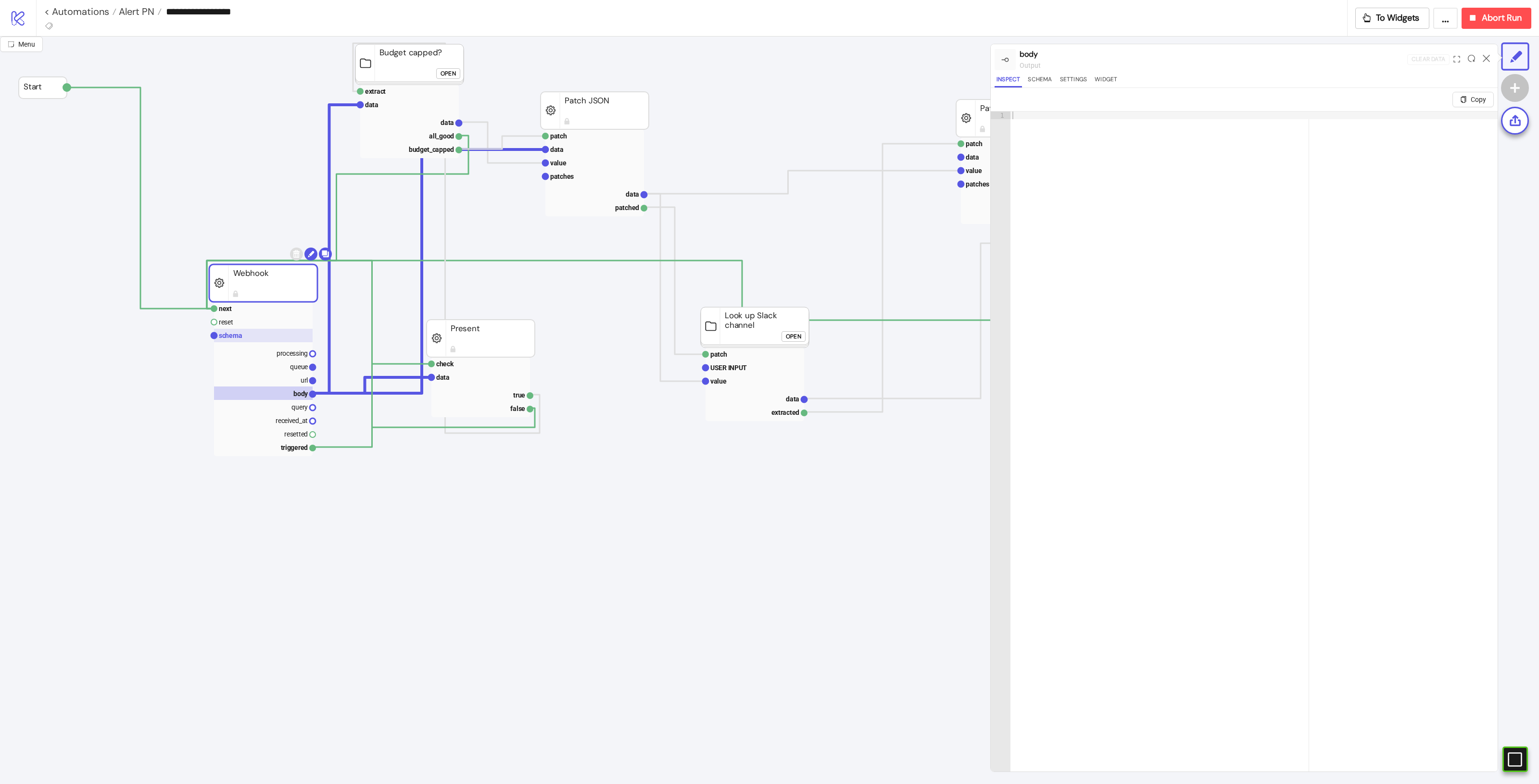
click at [235, 332] on text "schema" at bounding box center [230, 335] width 23 height 8
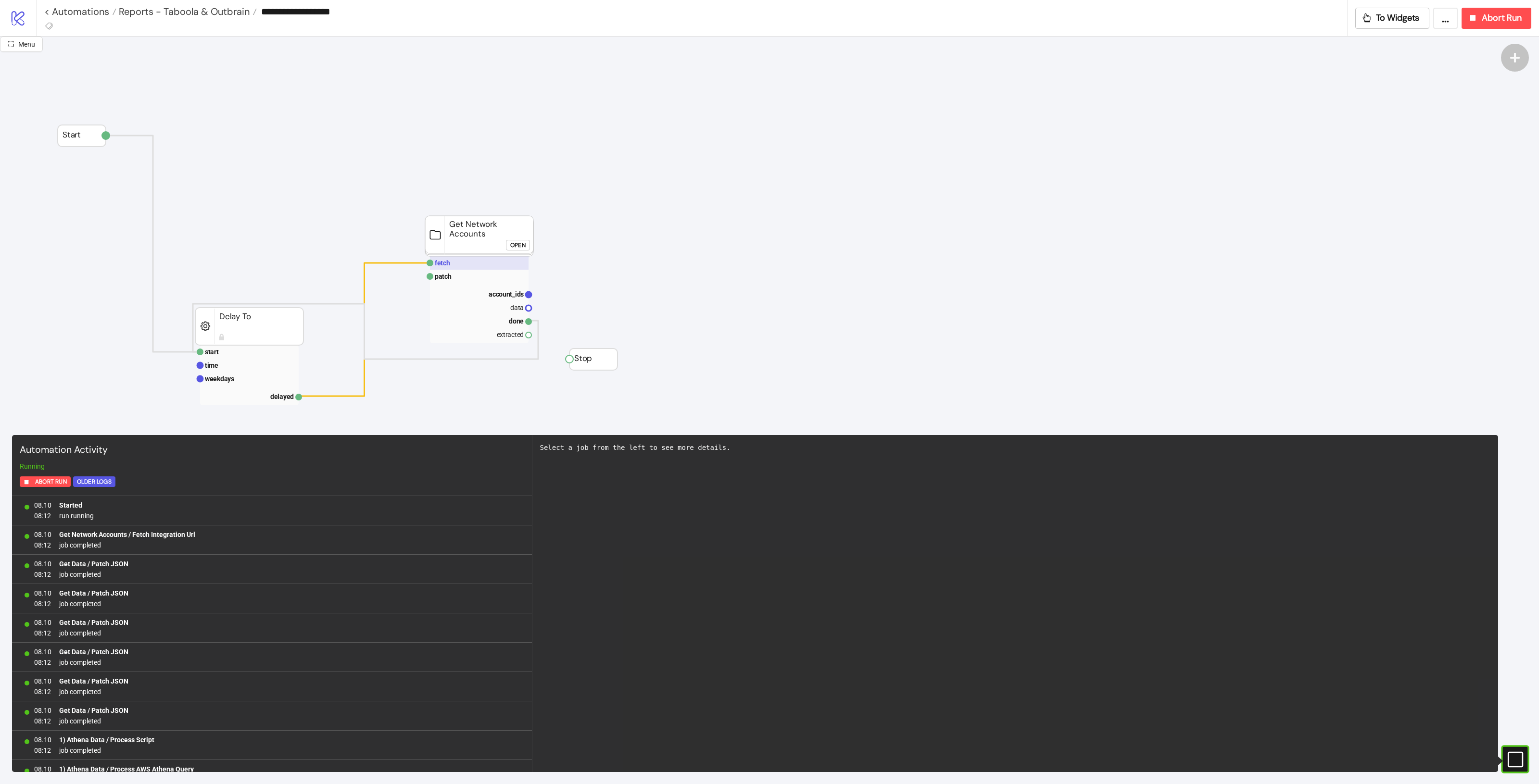
scroll to position [120, 0]
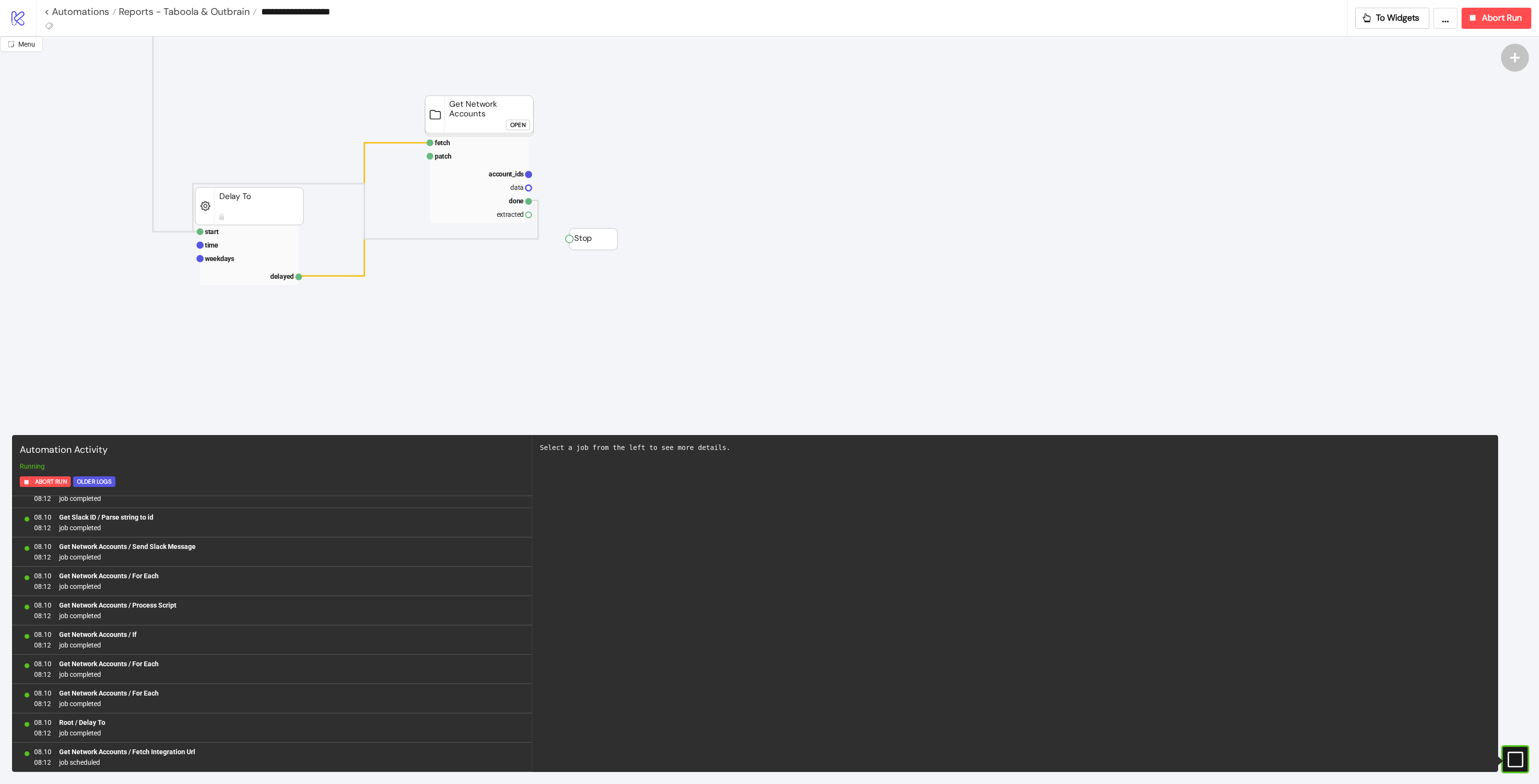
click at [522, 125] on div "Open" at bounding box center [518, 125] width 16 height 11
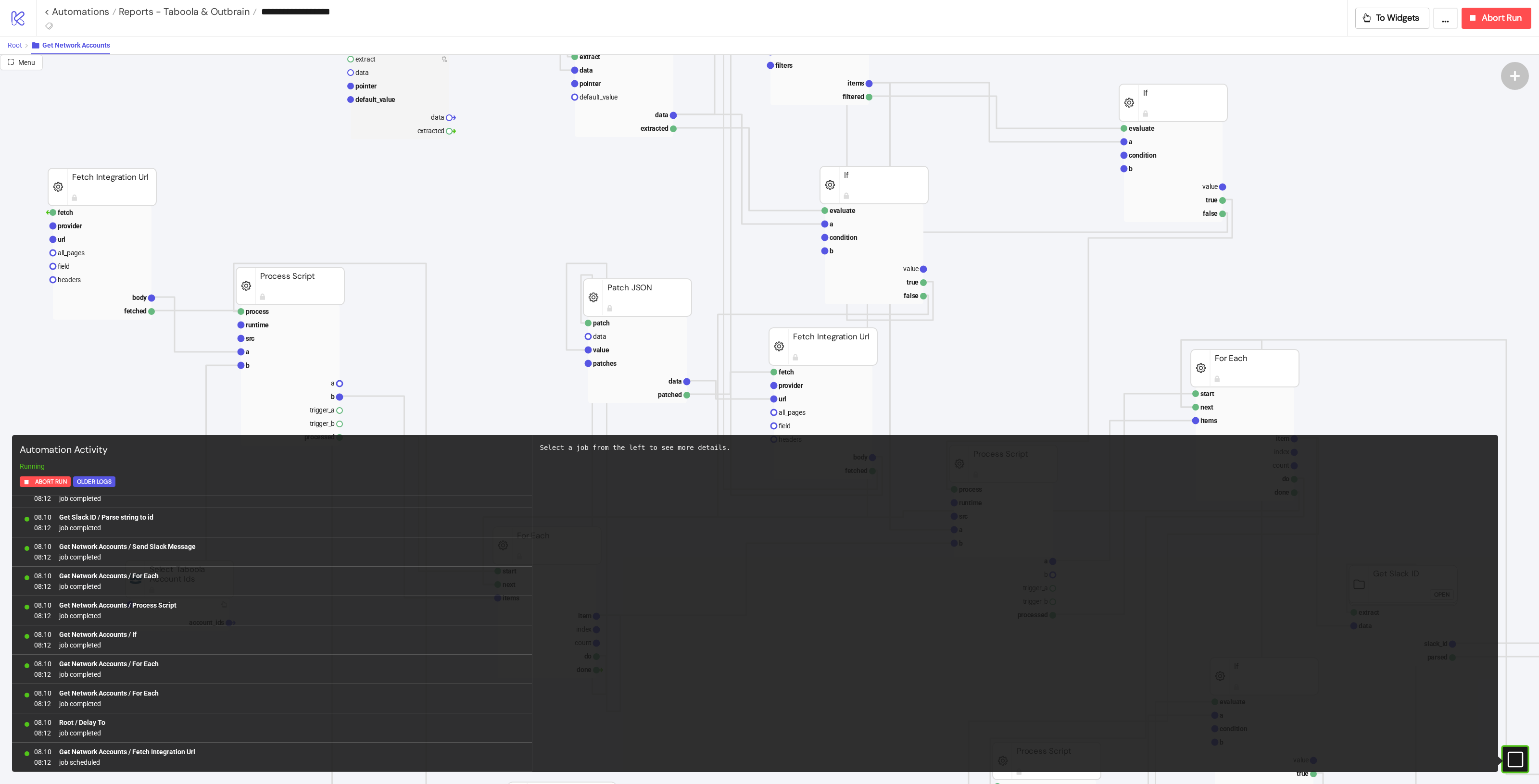
click at [14, 47] on span "Root" at bounding box center [15, 45] width 14 height 8
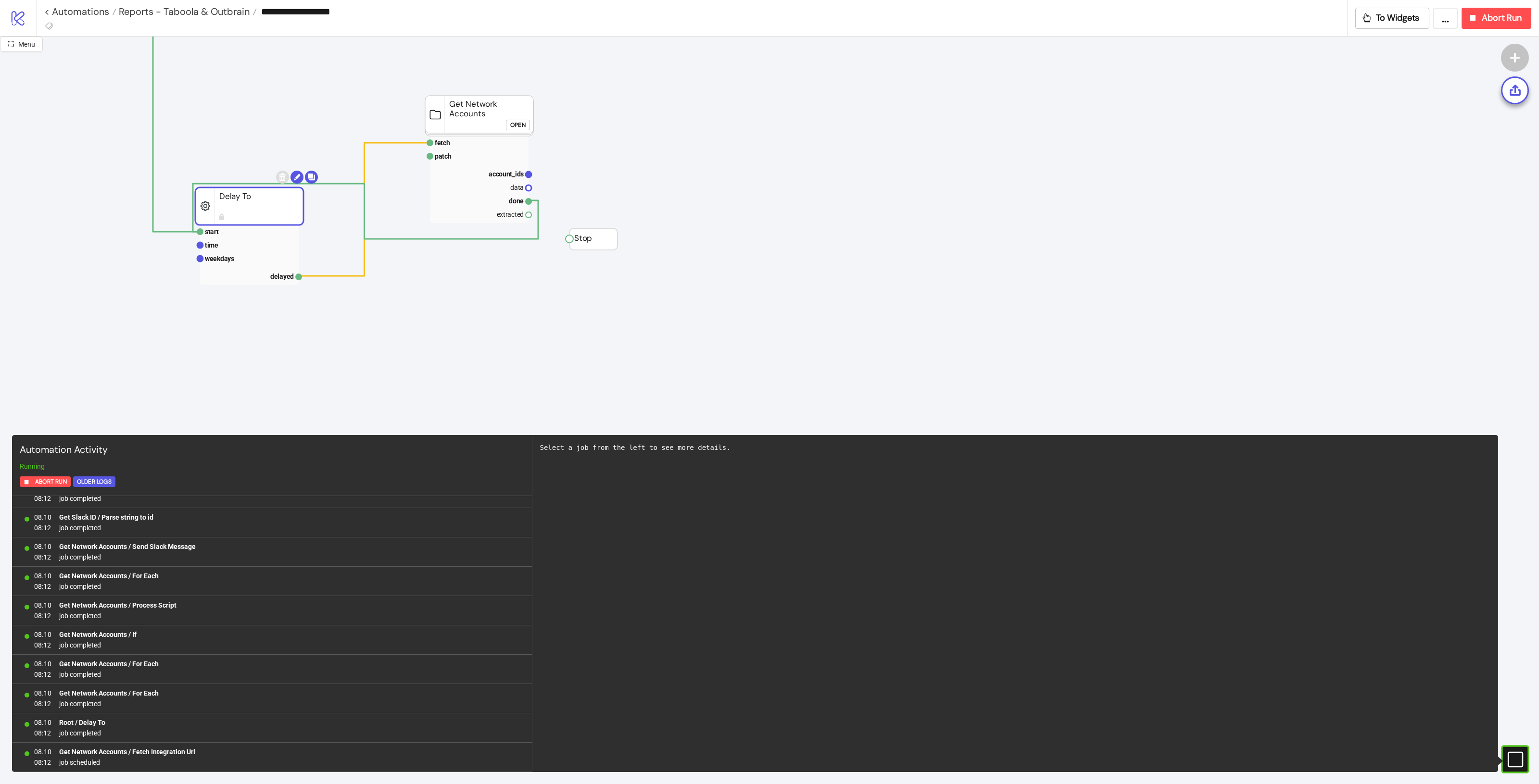
click at [283, 205] on rect at bounding box center [249, 206] width 108 height 38
click at [248, 257] on rect at bounding box center [249, 259] width 99 height 14
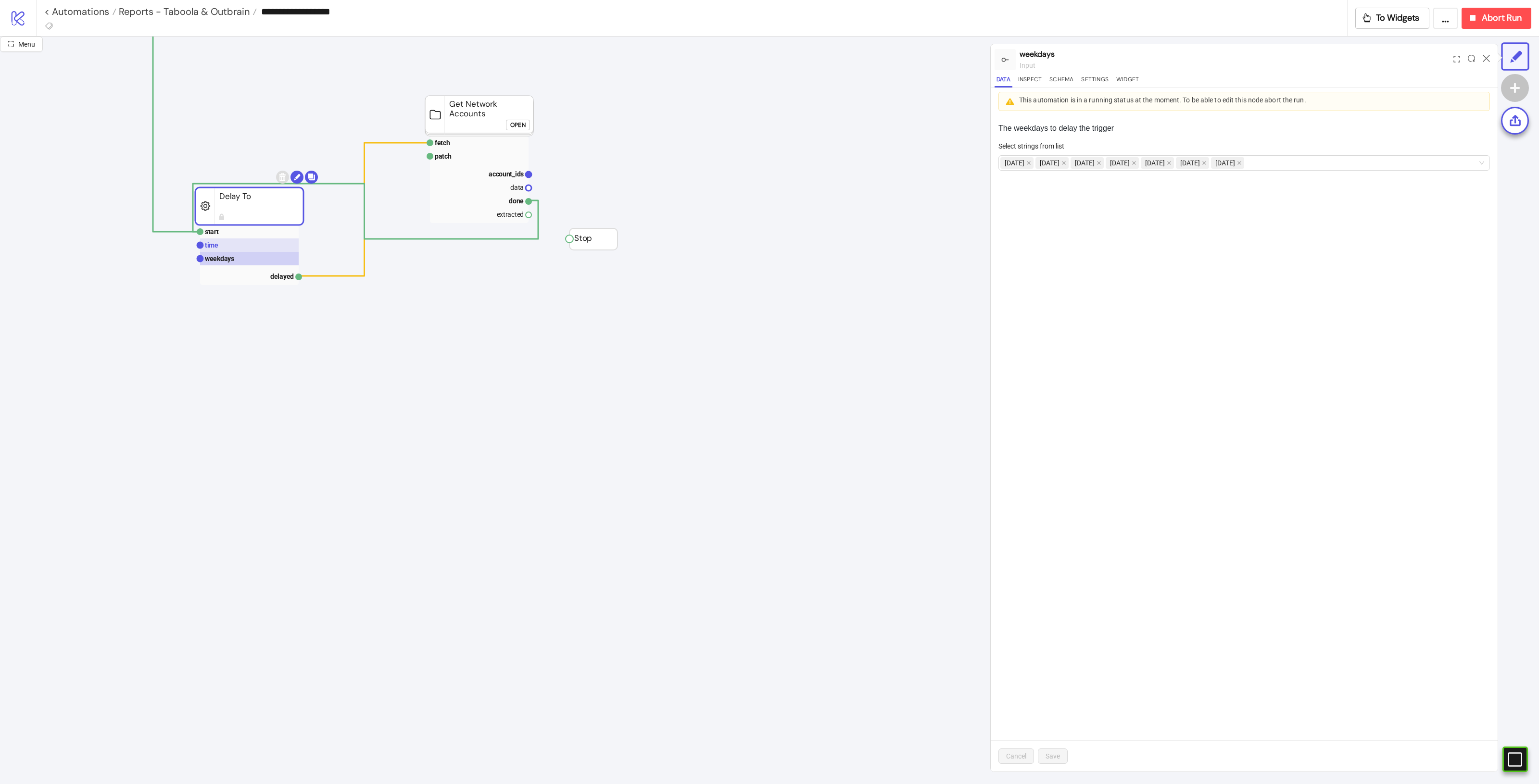
click at [250, 250] on rect at bounding box center [249, 245] width 99 height 14
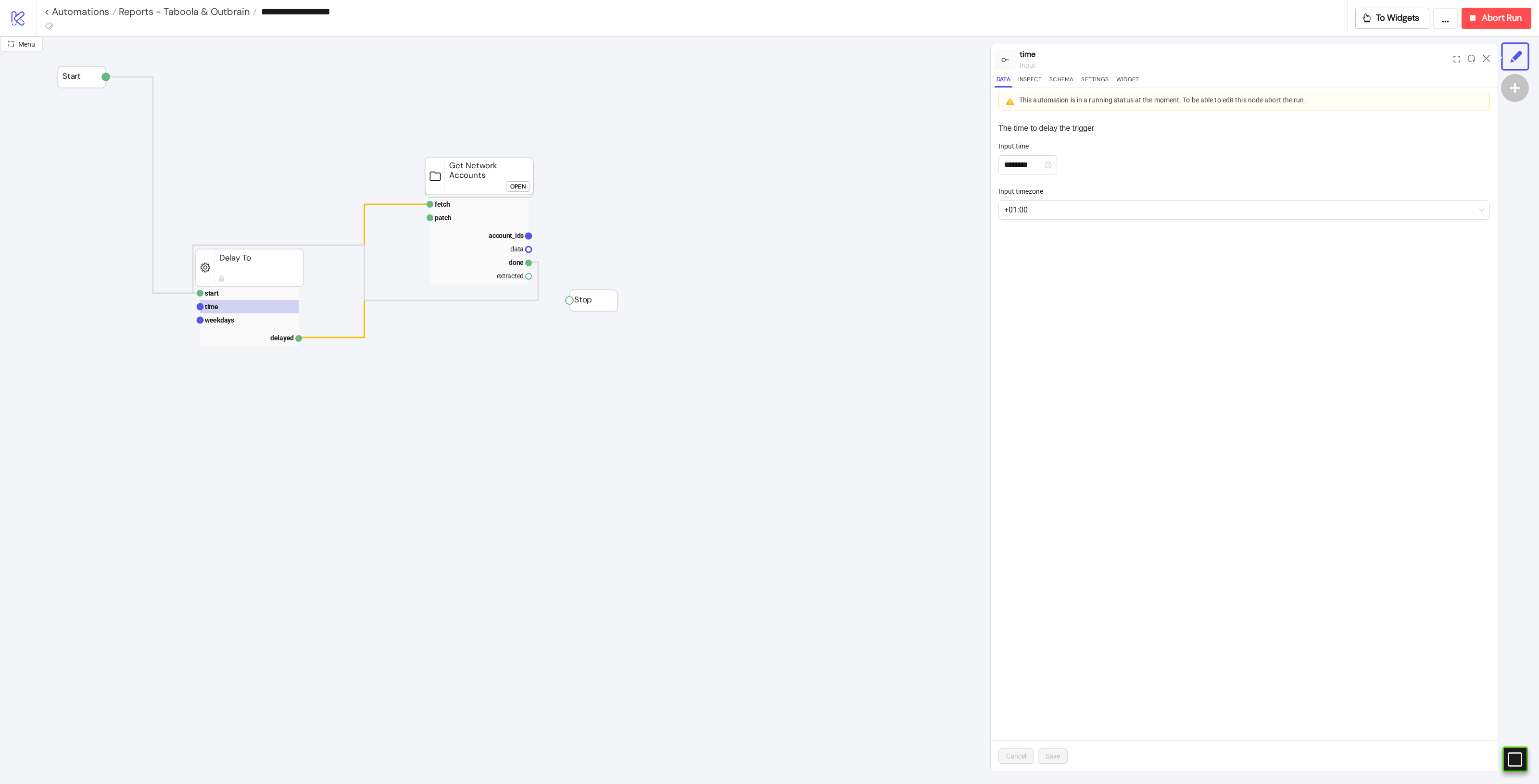
scroll to position [0, 0]
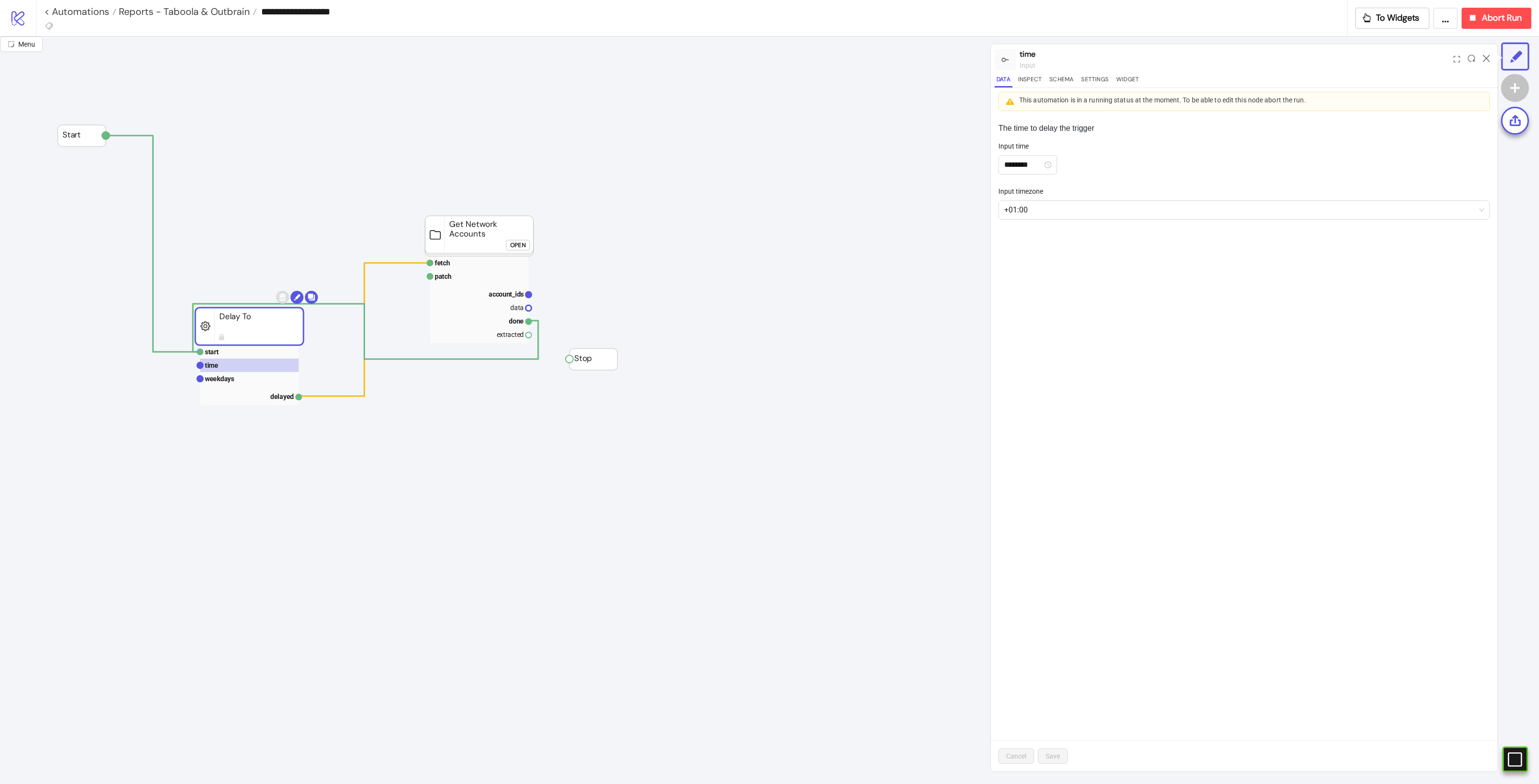
click at [287, 337] on rect at bounding box center [249, 326] width 108 height 38
drag, startPoint x: 241, startPoint y: 327, endPoint x: 243, endPoint y: 296, distance: 31.1
click at [234, 311] on rect at bounding box center [249, 326] width 108 height 38
click at [497, 235] on rect at bounding box center [479, 236] width 108 height 41
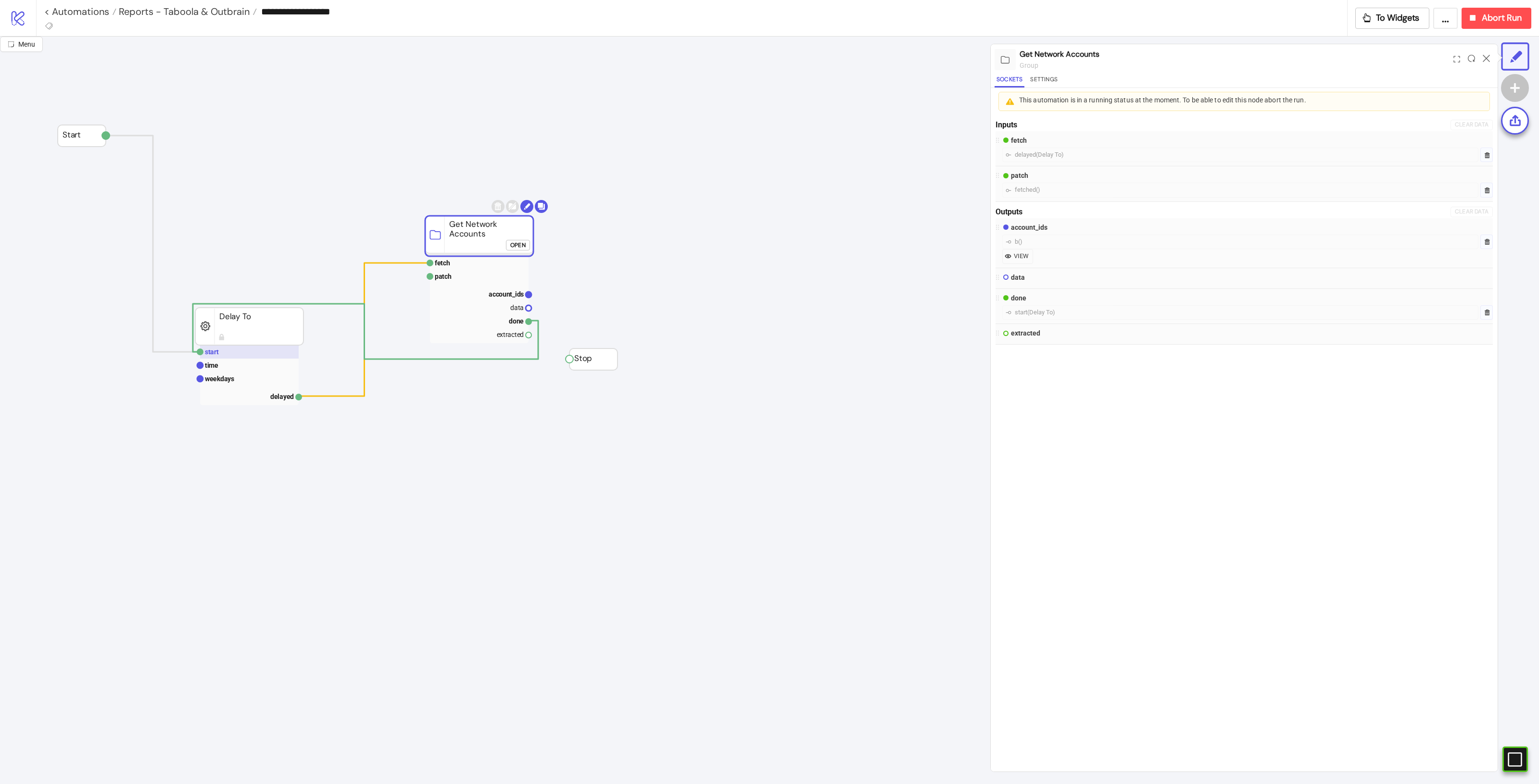
click at [240, 356] on rect at bounding box center [249, 352] width 99 height 14
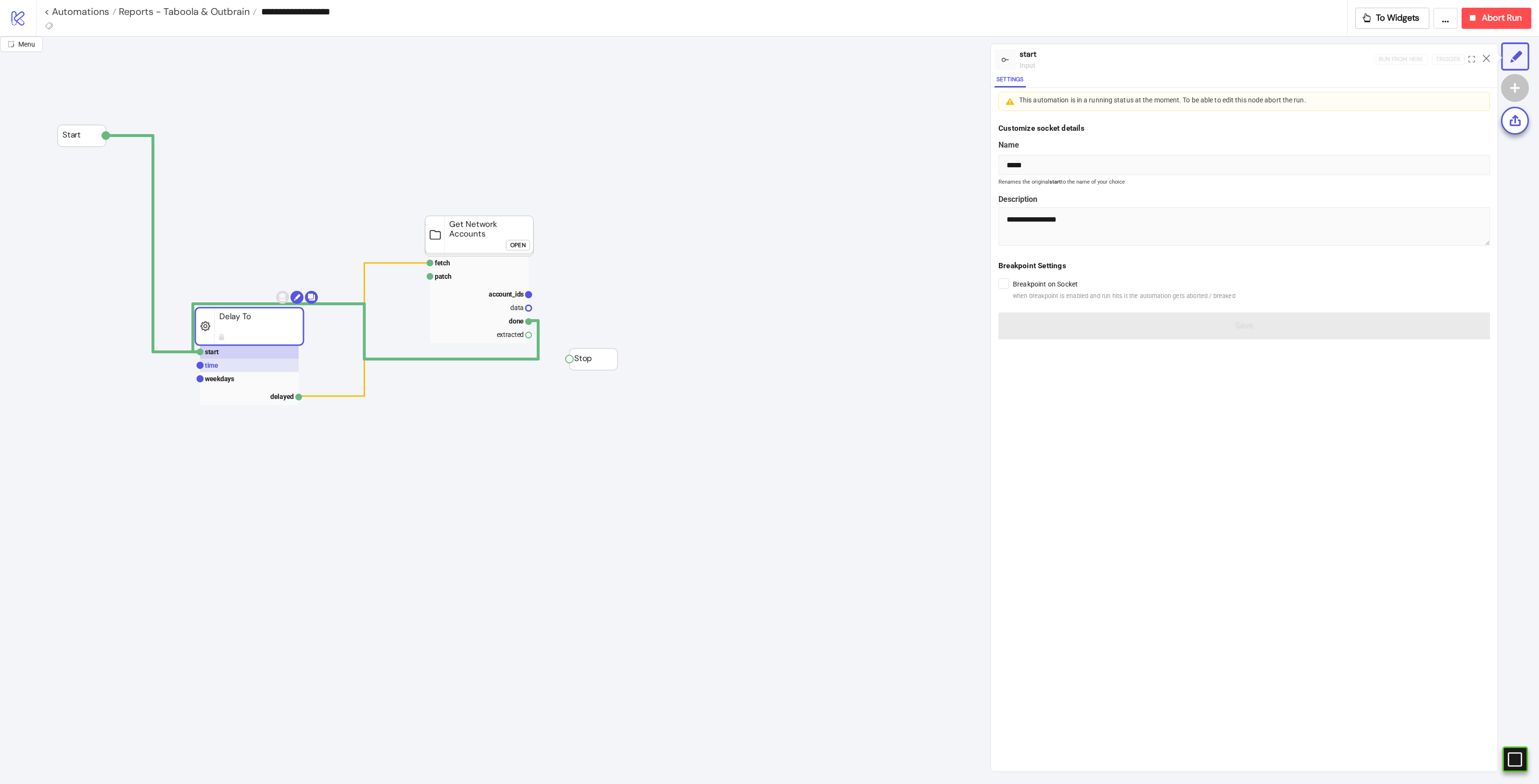
click at [234, 365] on rect at bounding box center [249, 365] width 99 height 14
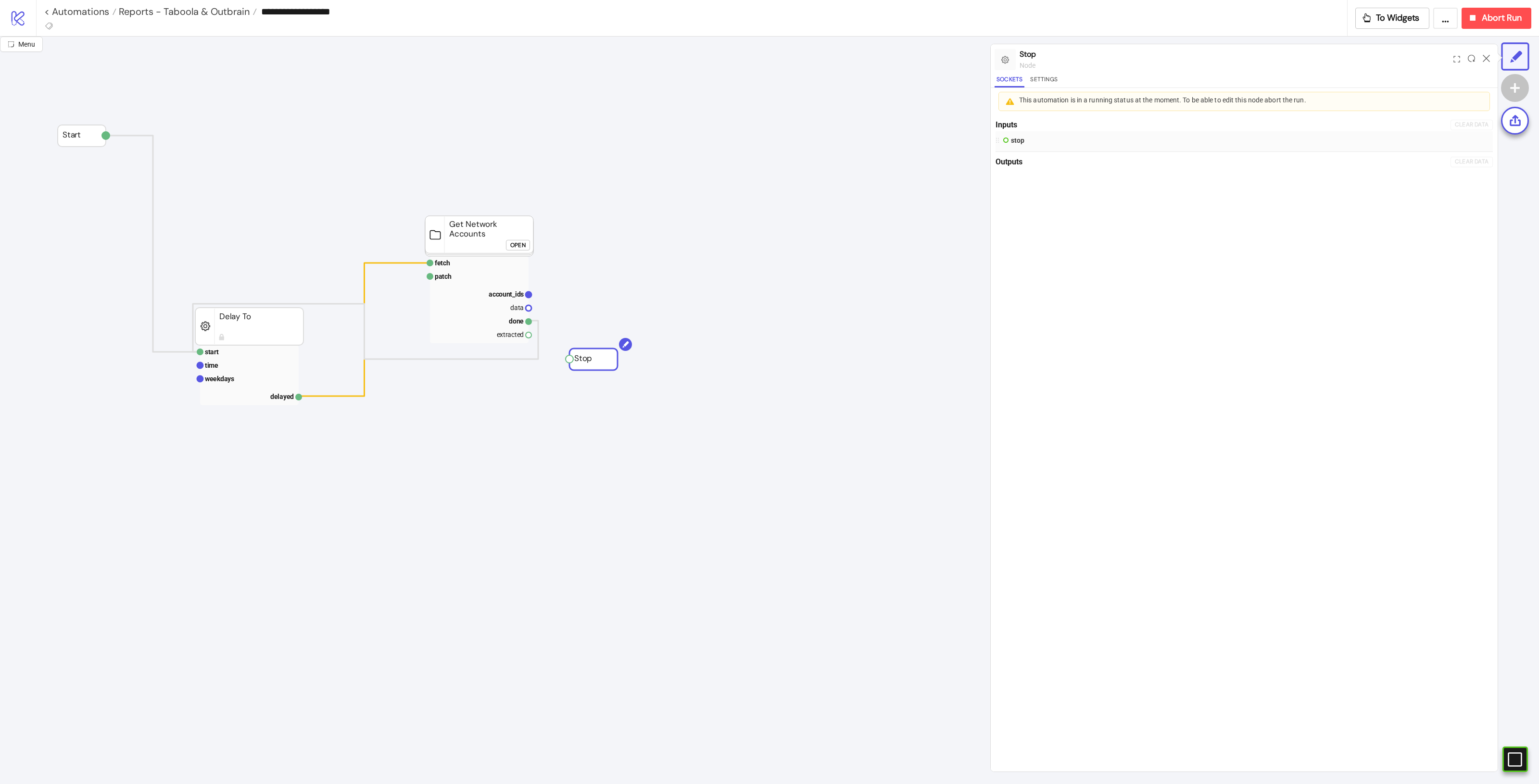
drag, startPoint x: 613, startPoint y: 361, endPoint x: 734, endPoint y: 434, distance: 141.3
